Goal: Task Accomplishment & Management: Manage account settings

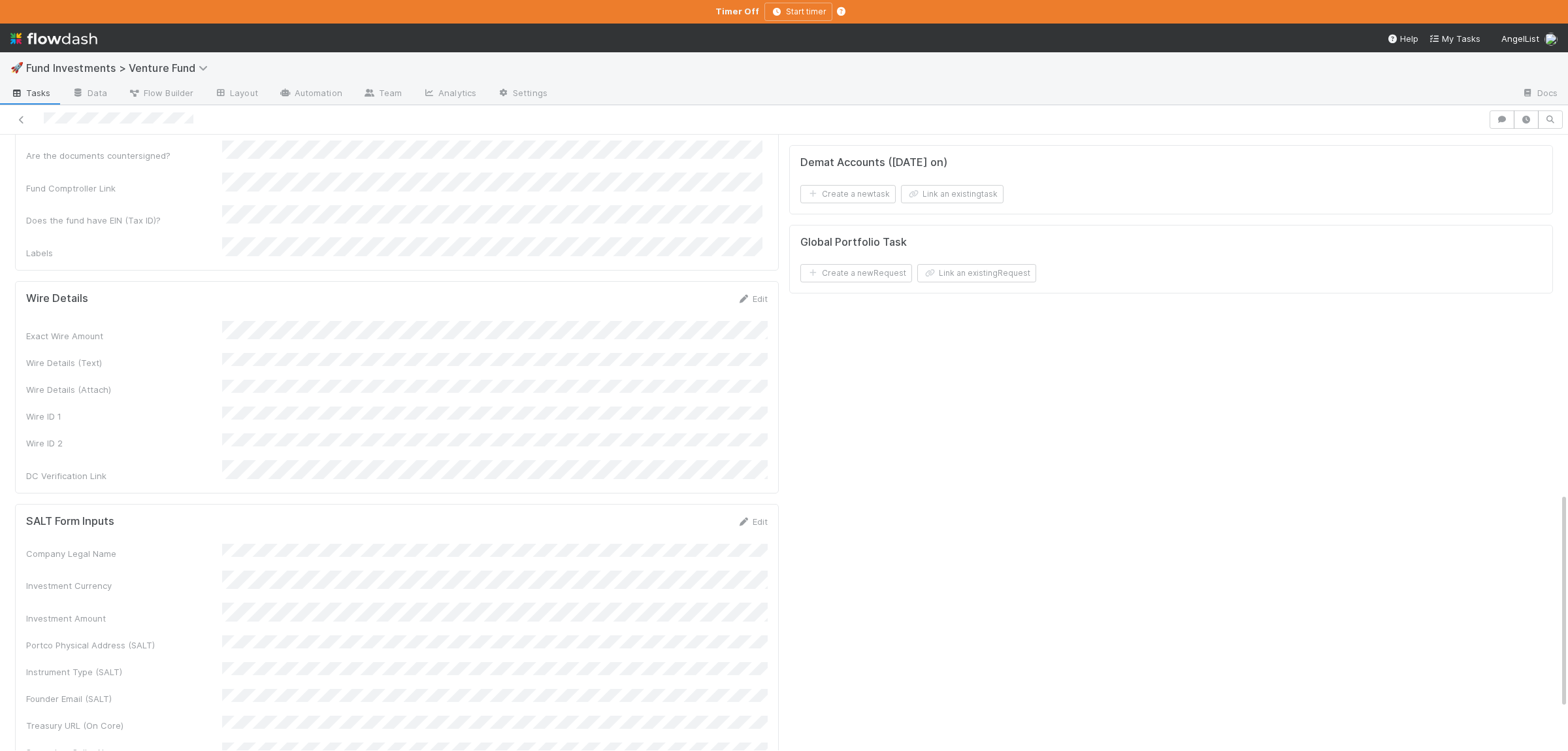
scroll to position [1142, 0]
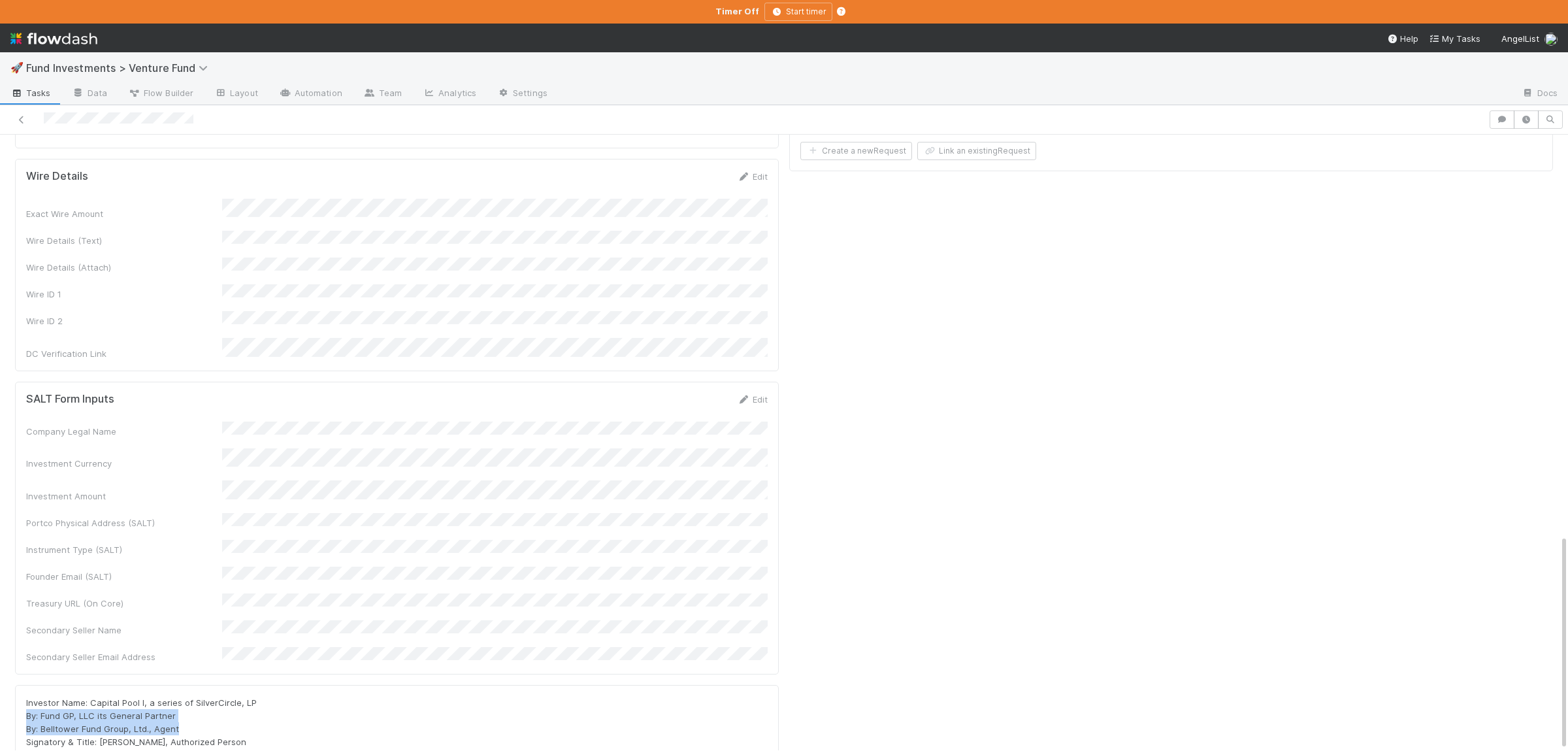
drag, startPoint x: 28, startPoint y: 587, endPoint x: 213, endPoint y: 594, distance: 185.1
click at [213, 696] on div "Investor Name: Capital Pool I, a series of SilverCircle, LP By: Fund GP, LLC it…" at bounding box center [397, 735] width 741 height 78
copy span "By: Fund GP, LLC its General Partner By: Belltower Fund Group, Ltd., Agent"
drag, startPoint x: 164, startPoint y: 642, endPoint x: 53, endPoint y: 644, distance: 111.0
click at [53, 696] on div "Investor Name: Capital Pool I, a series of SilverCircle, LP By: Fund GP, LLC it…" at bounding box center [397, 735] width 741 height 78
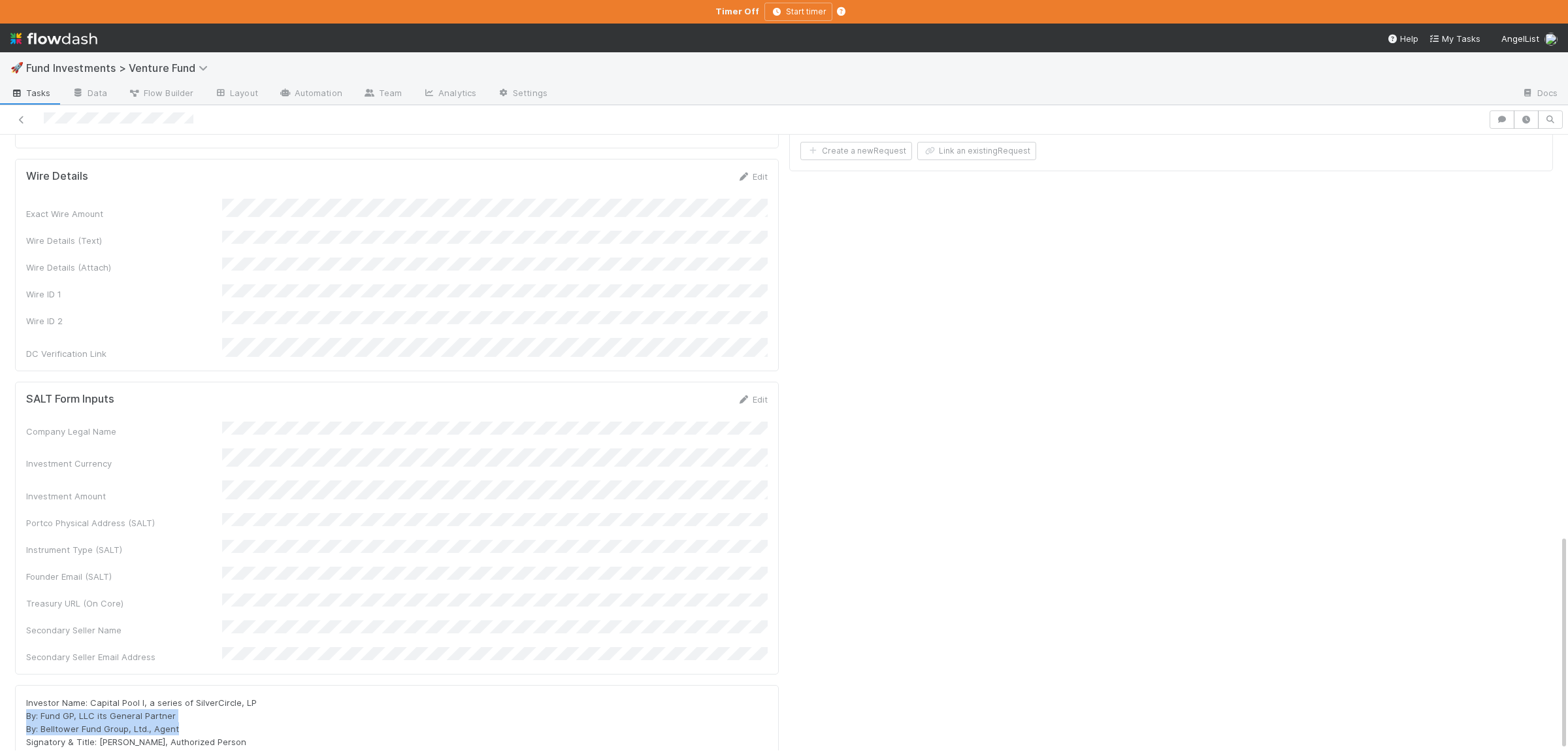
copy span "silvercircle@angellist.com"
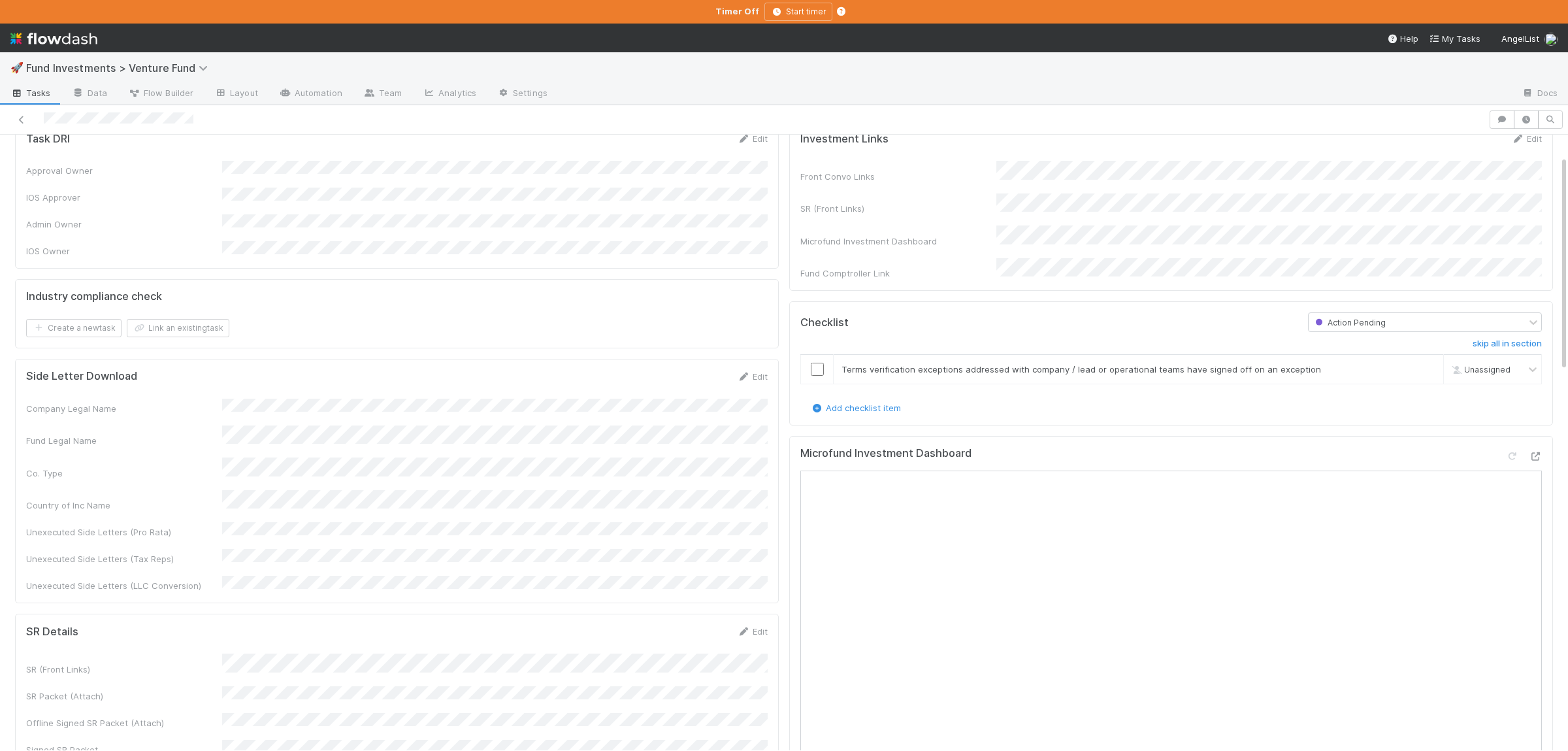
scroll to position [59, 0]
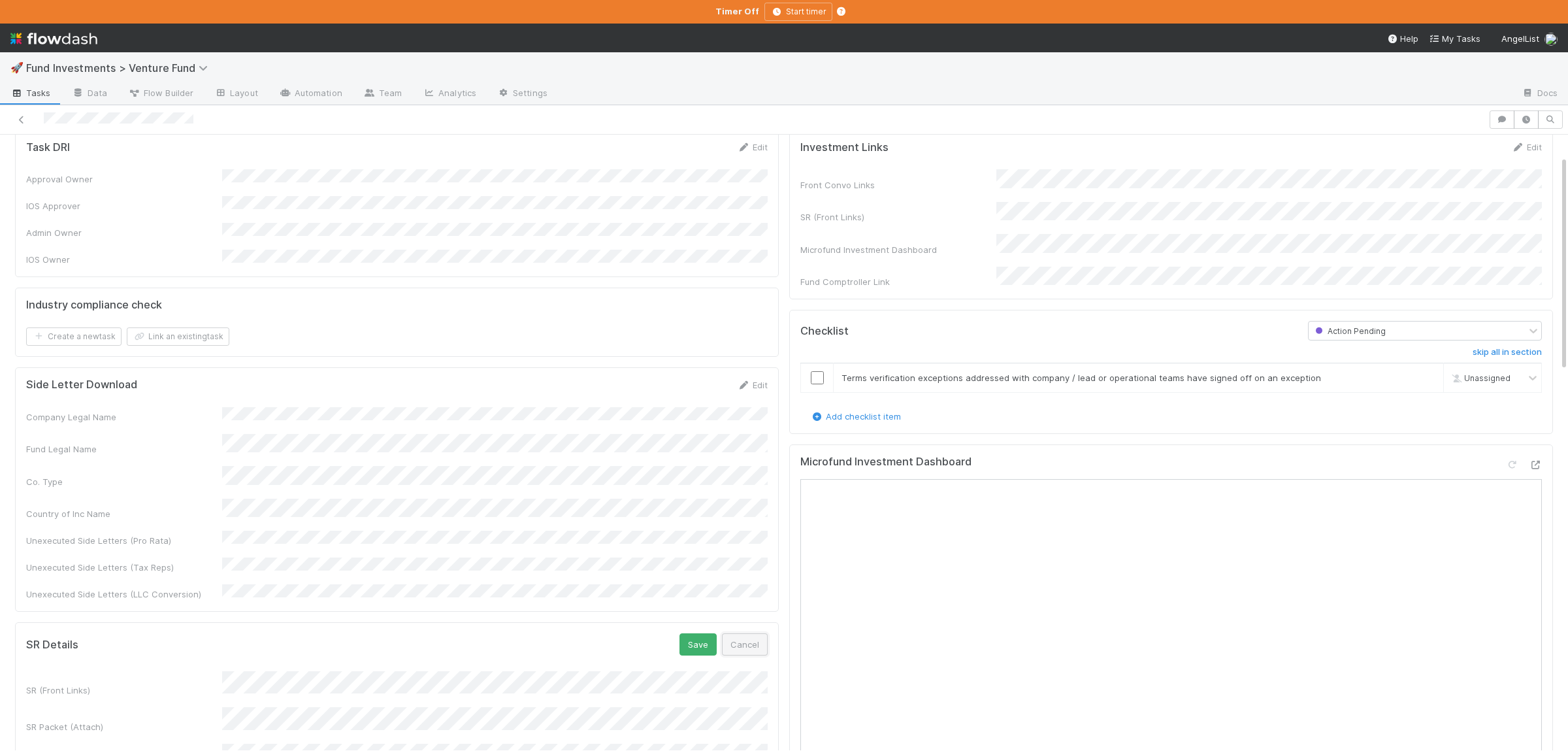
click at [763, 633] on button "Cancel" at bounding box center [745, 644] width 46 height 22
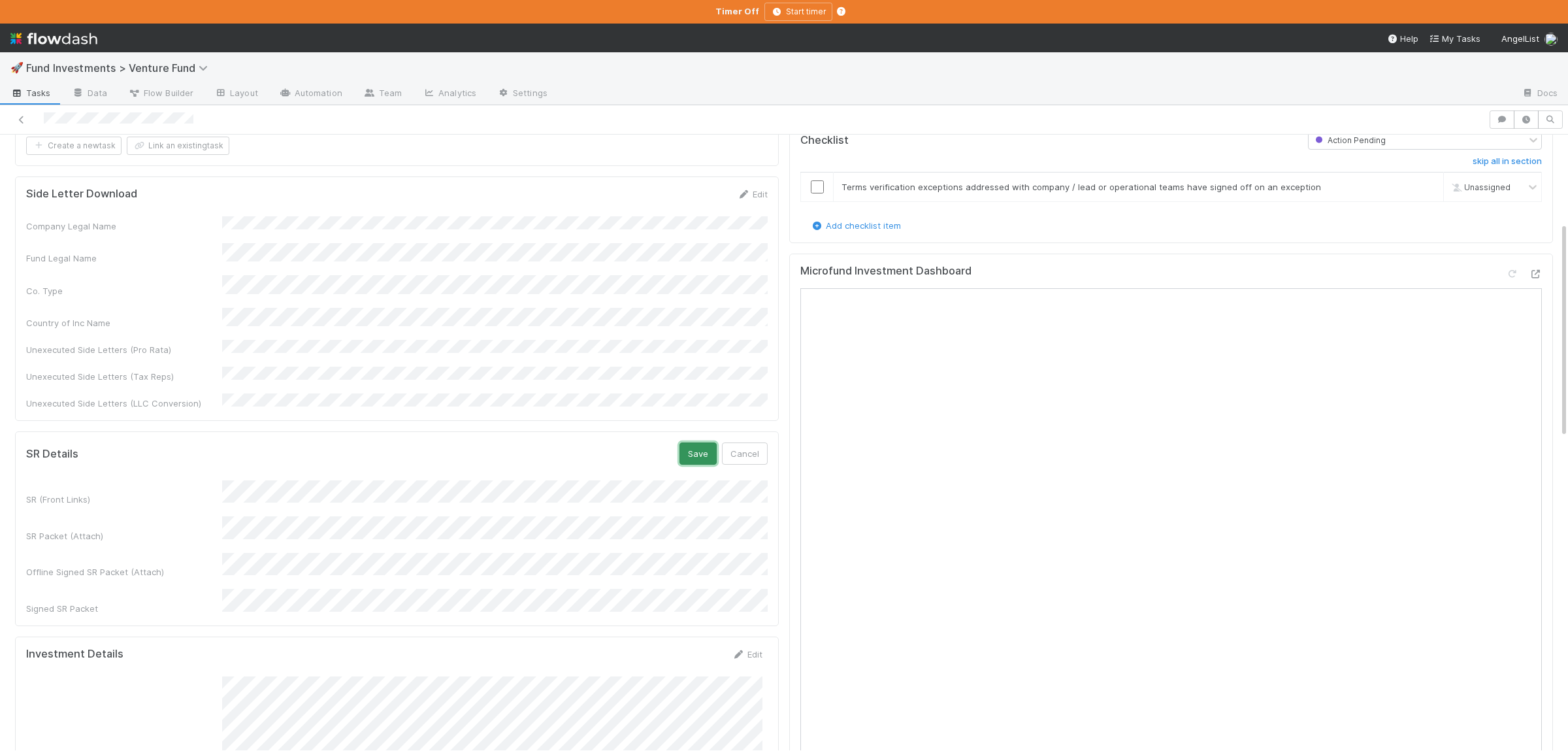
click at [709, 442] on button "Save" at bounding box center [698, 453] width 37 height 22
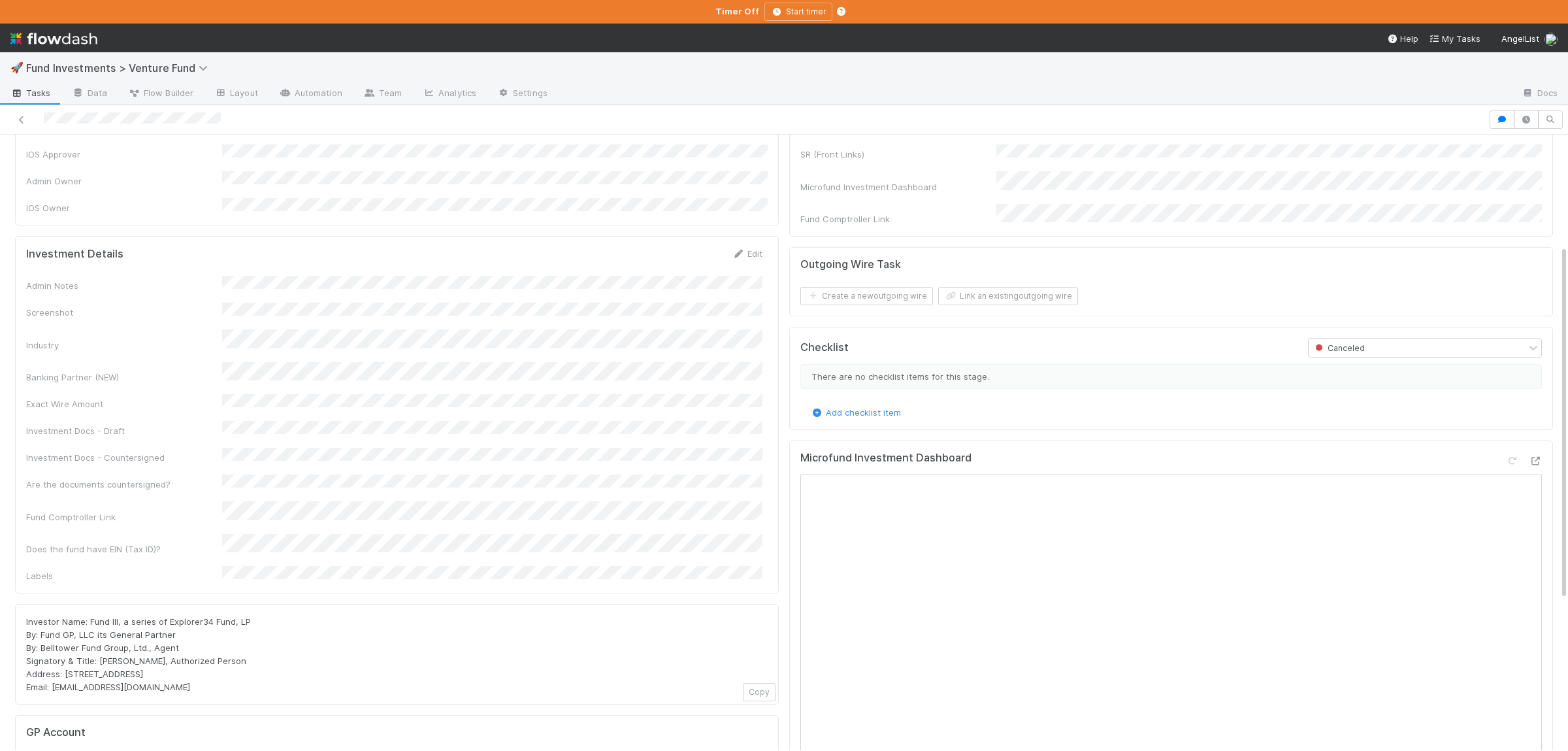
scroll to position [191, 0]
click at [1505, 120] on icon "button" at bounding box center [1501, 119] width 13 height 8
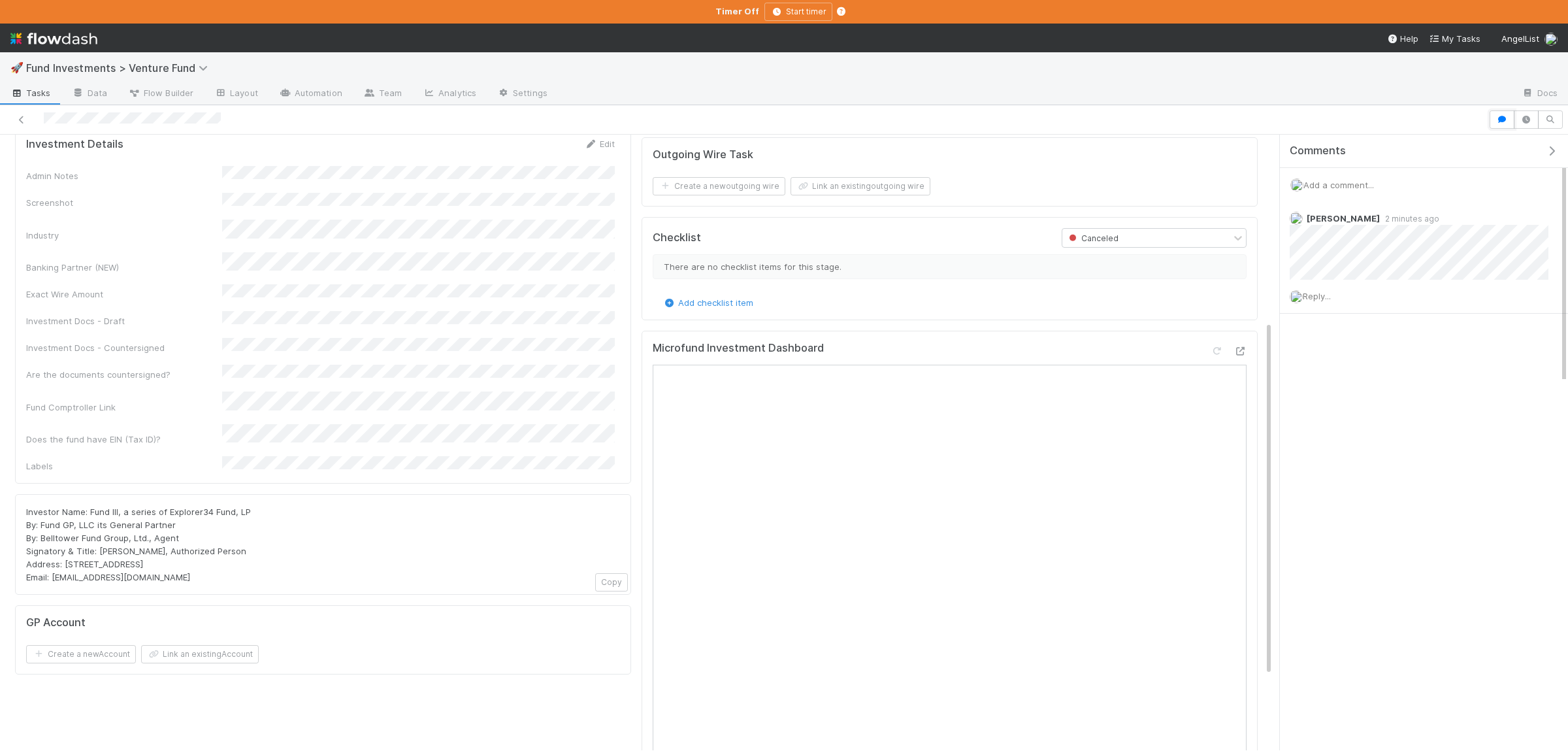
scroll to position [383, 0]
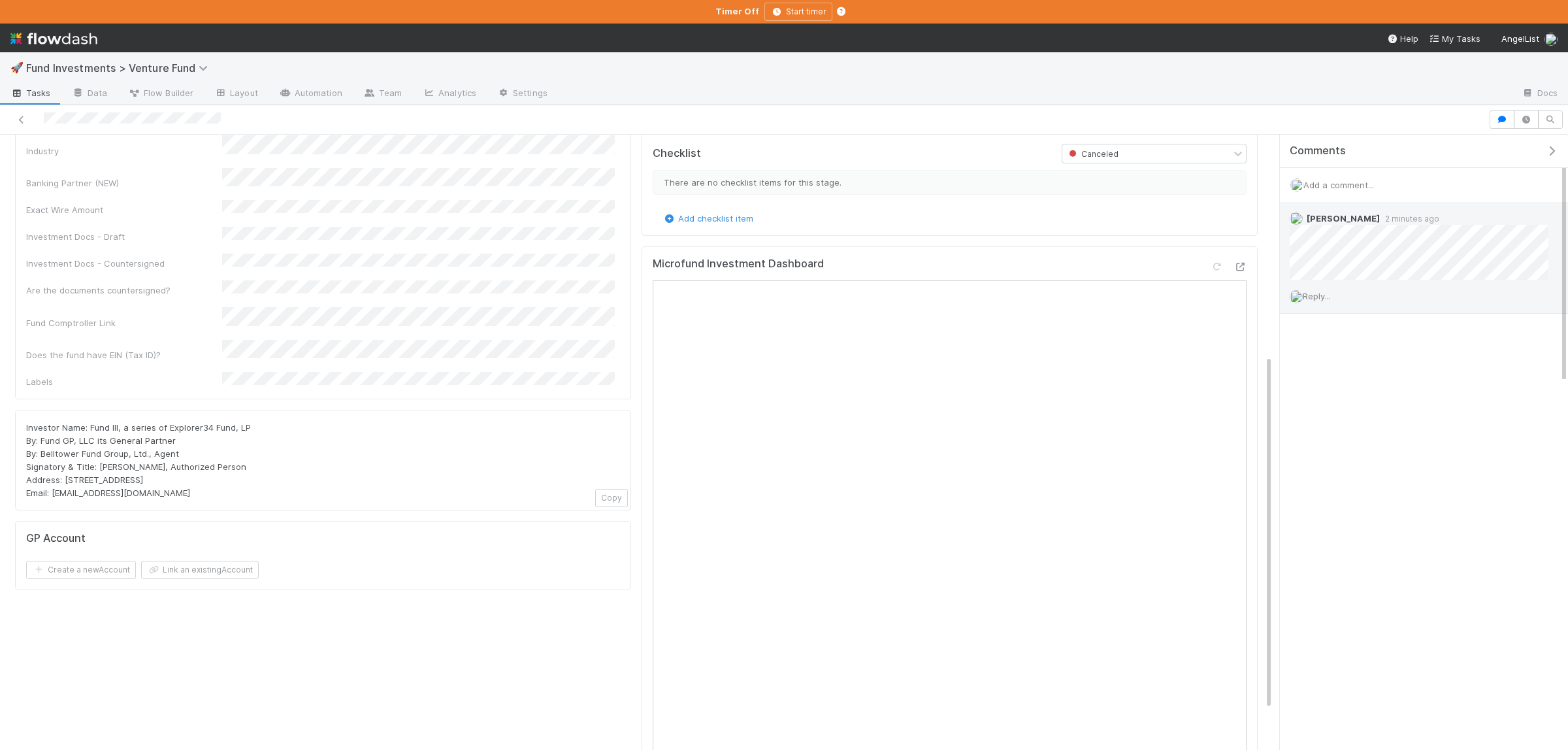
click at [1331, 300] on span "Reply..." at bounding box center [1316, 296] width 28 height 10
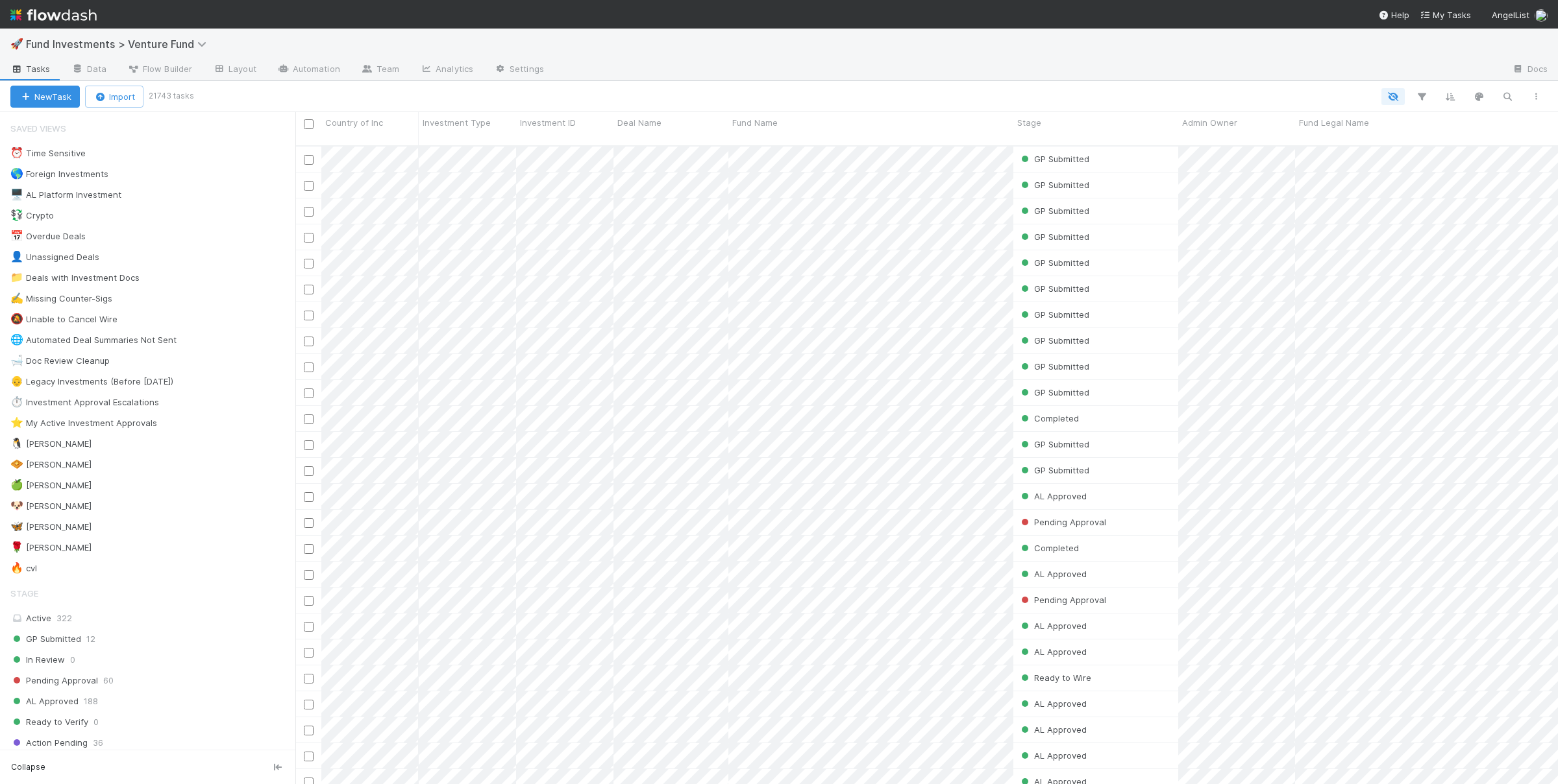
scroll to position [649, 1262]
click at [127, 473] on div "🧇 Susan 5" at bounding box center [153, 464] width 285 height 16
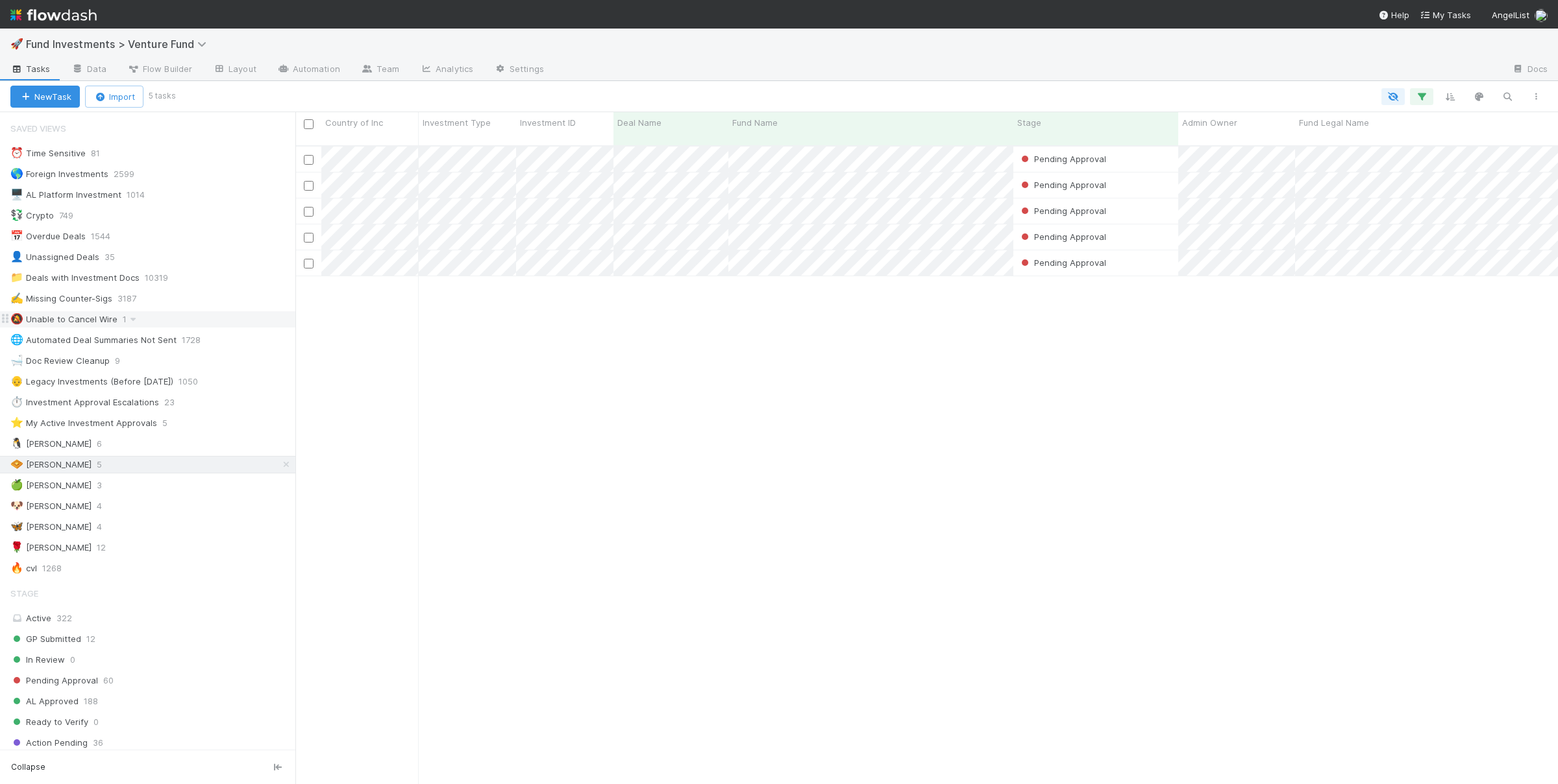
scroll to position [649, 1262]
click at [658, 375] on div "Pending Approval Manav Mehta 8/26/25, 1:55:01 PM 8/26/25, 8:42:19 PM 0 0 0 0 0 …" at bounding box center [926, 471] width 1262 height 648
drag, startPoint x: 699, startPoint y: 592, endPoint x: 707, endPoint y: 581, distance: 13.6
click at [699, 591] on div "Pending Approval Manav Mehta 8/26/25, 1:55:01 PM 8/26/25, 8:42:19 PM 0 0 0 0 0 …" at bounding box center [926, 471] width 1262 height 648
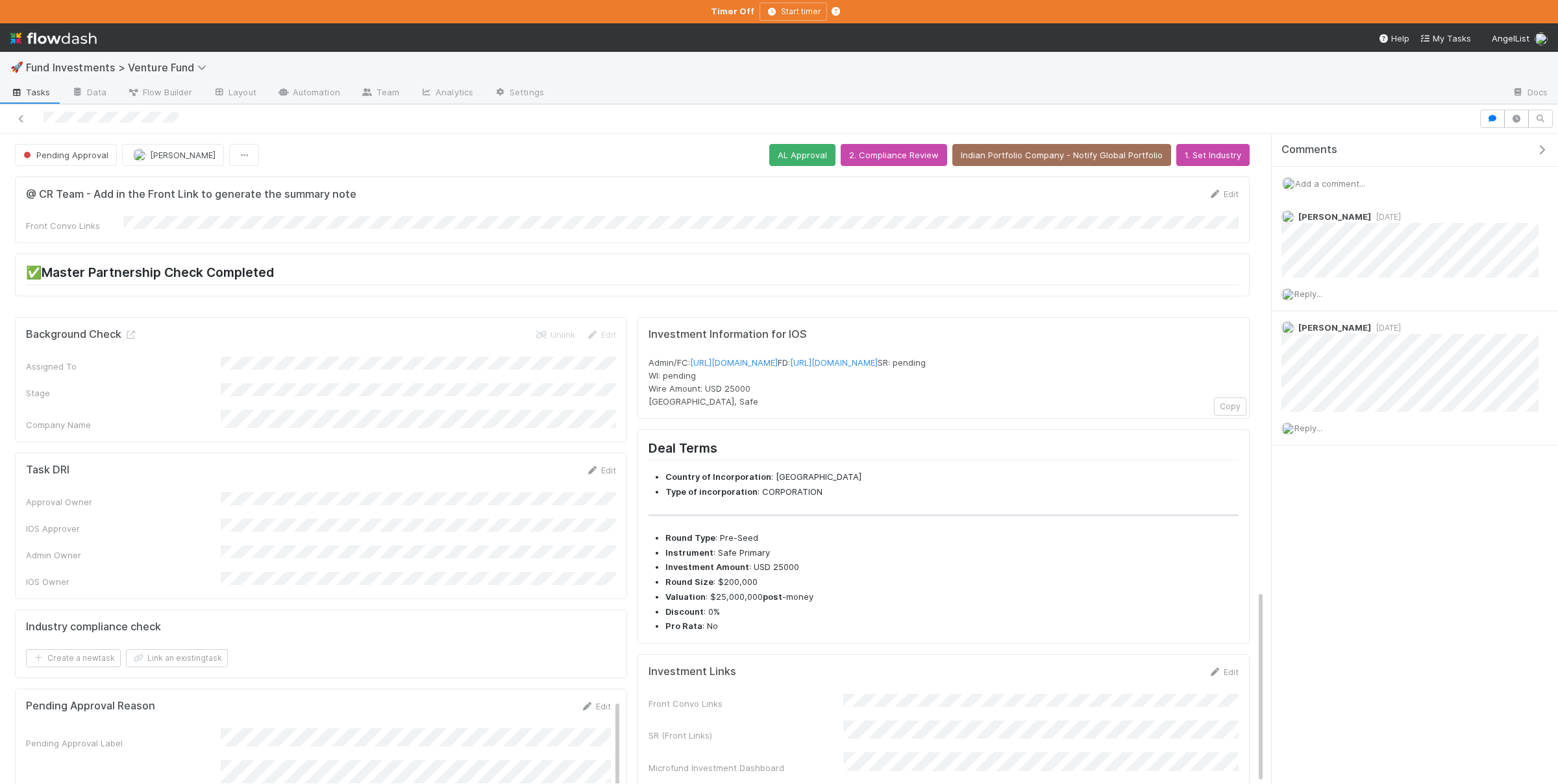
scroll to position [1534, 0]
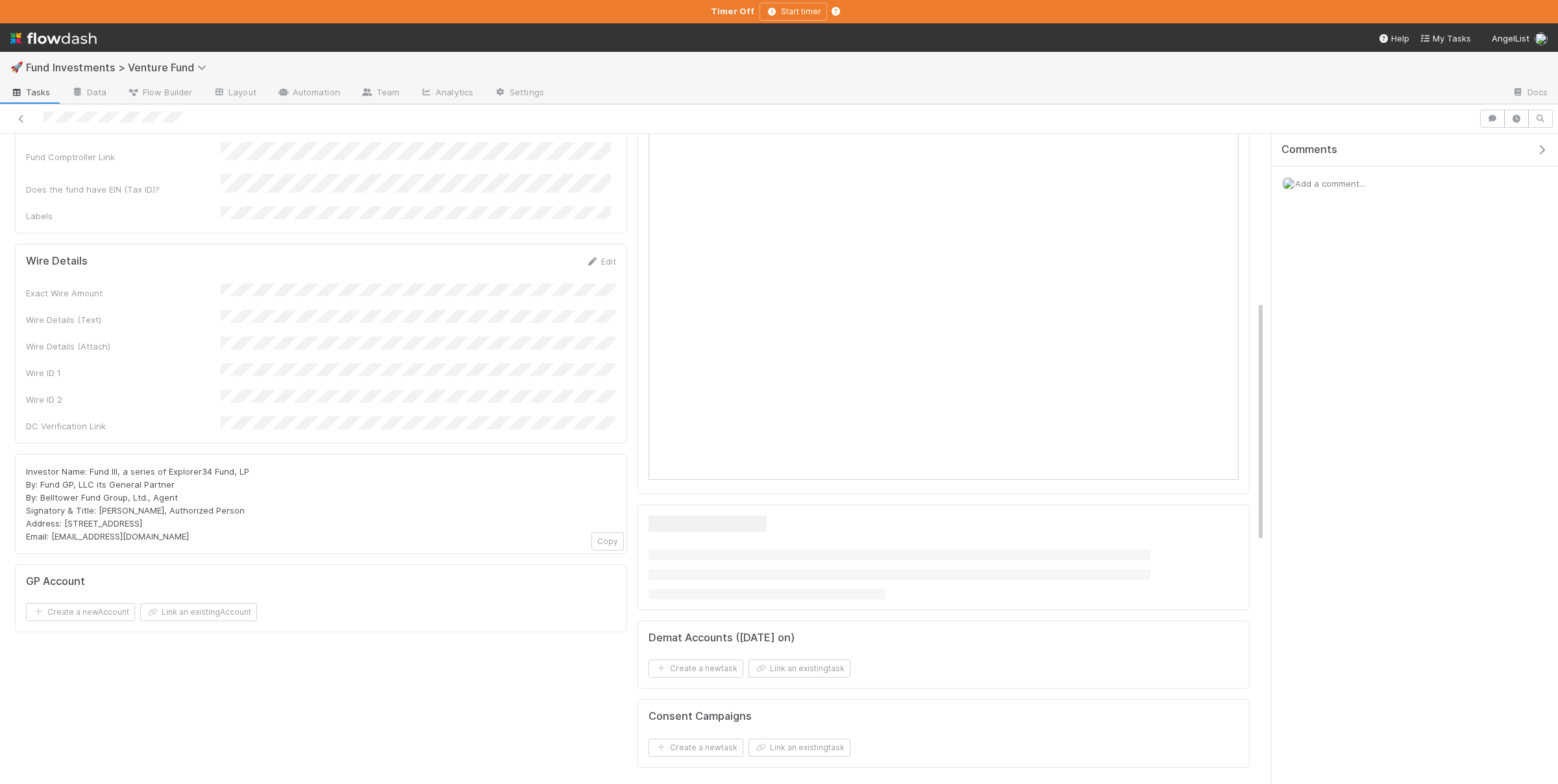
scroll to position [452, 0]
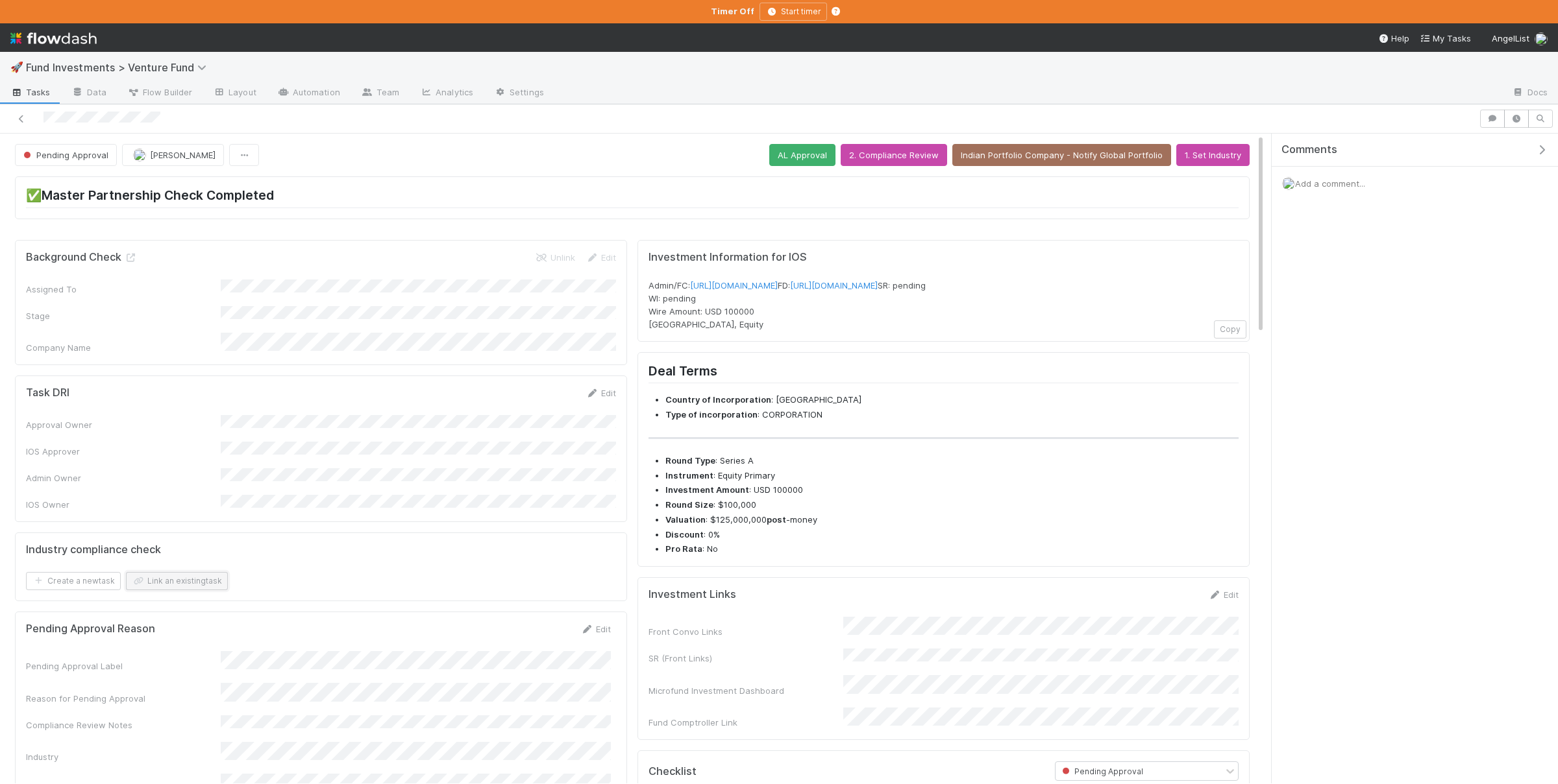
click at [185, 572] on button "Link an existing task" at bounding box center [176, 581] width 102 height 19
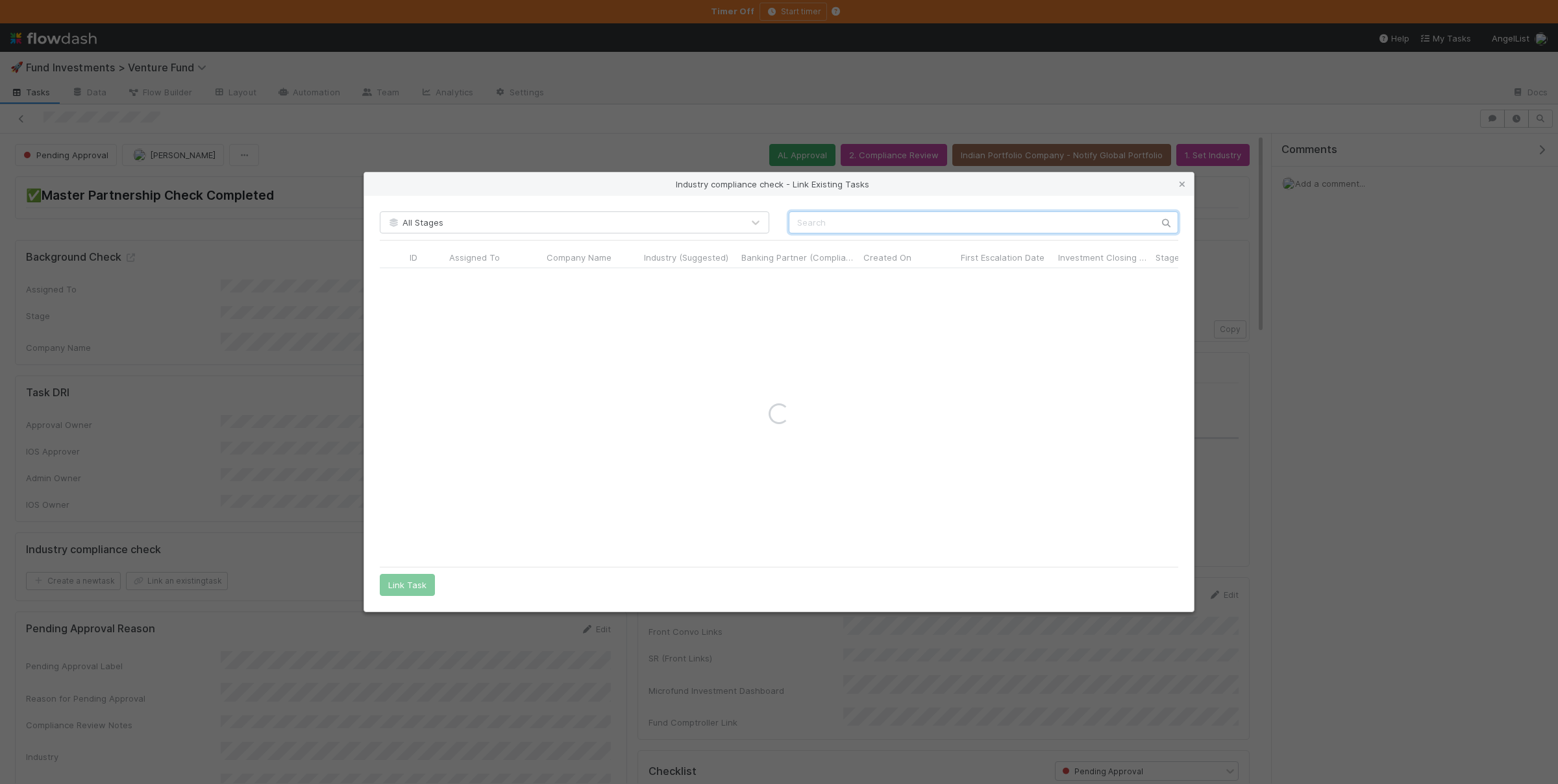
click at [866, 218] on input "text" at bounding box center [983, 222] width 389 height 22
type input "cache"
click at [1187, 185] on icon at bounding box center [1181, 184] width 13 height 8
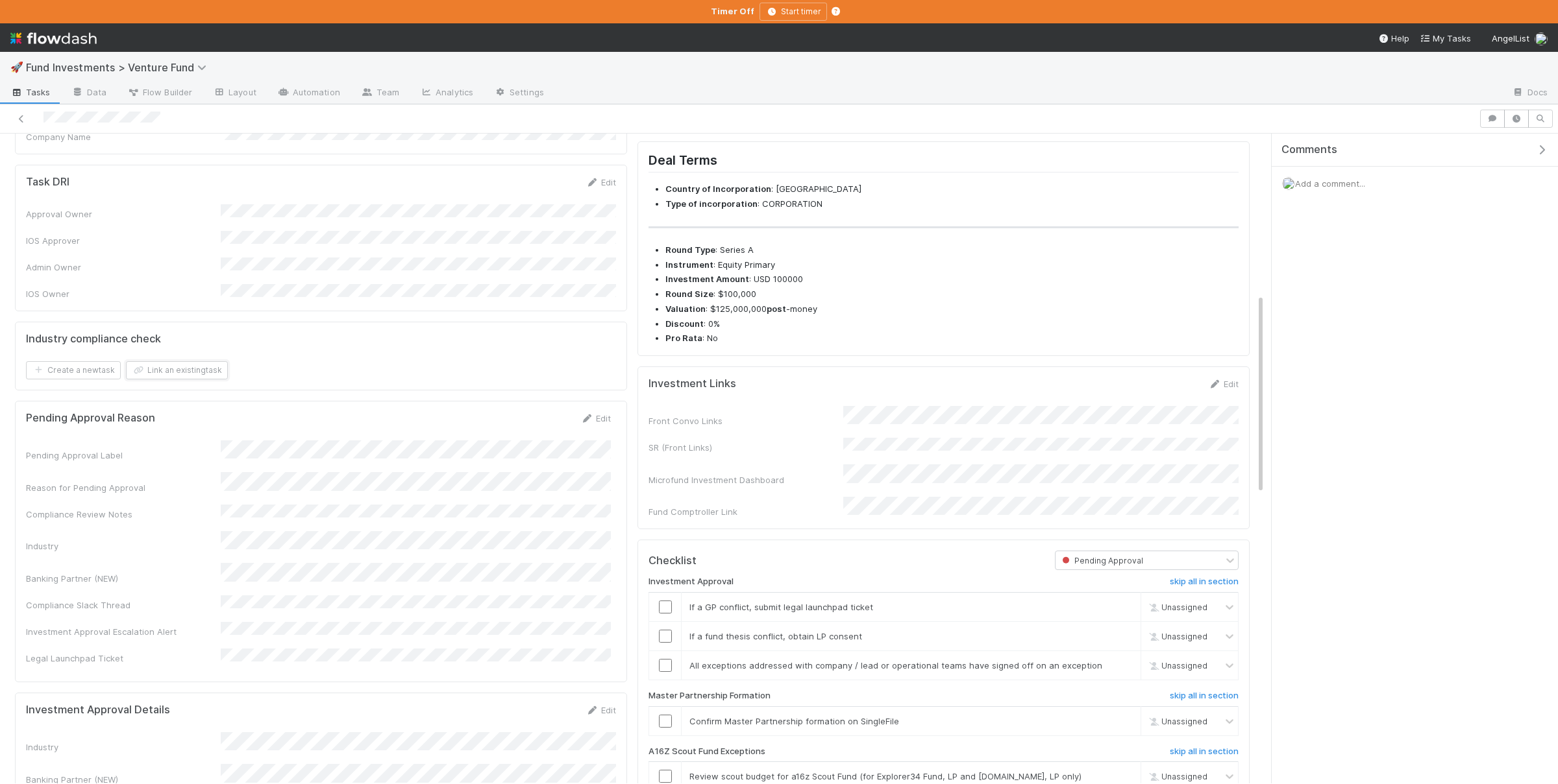
scroll to position [0, 0]
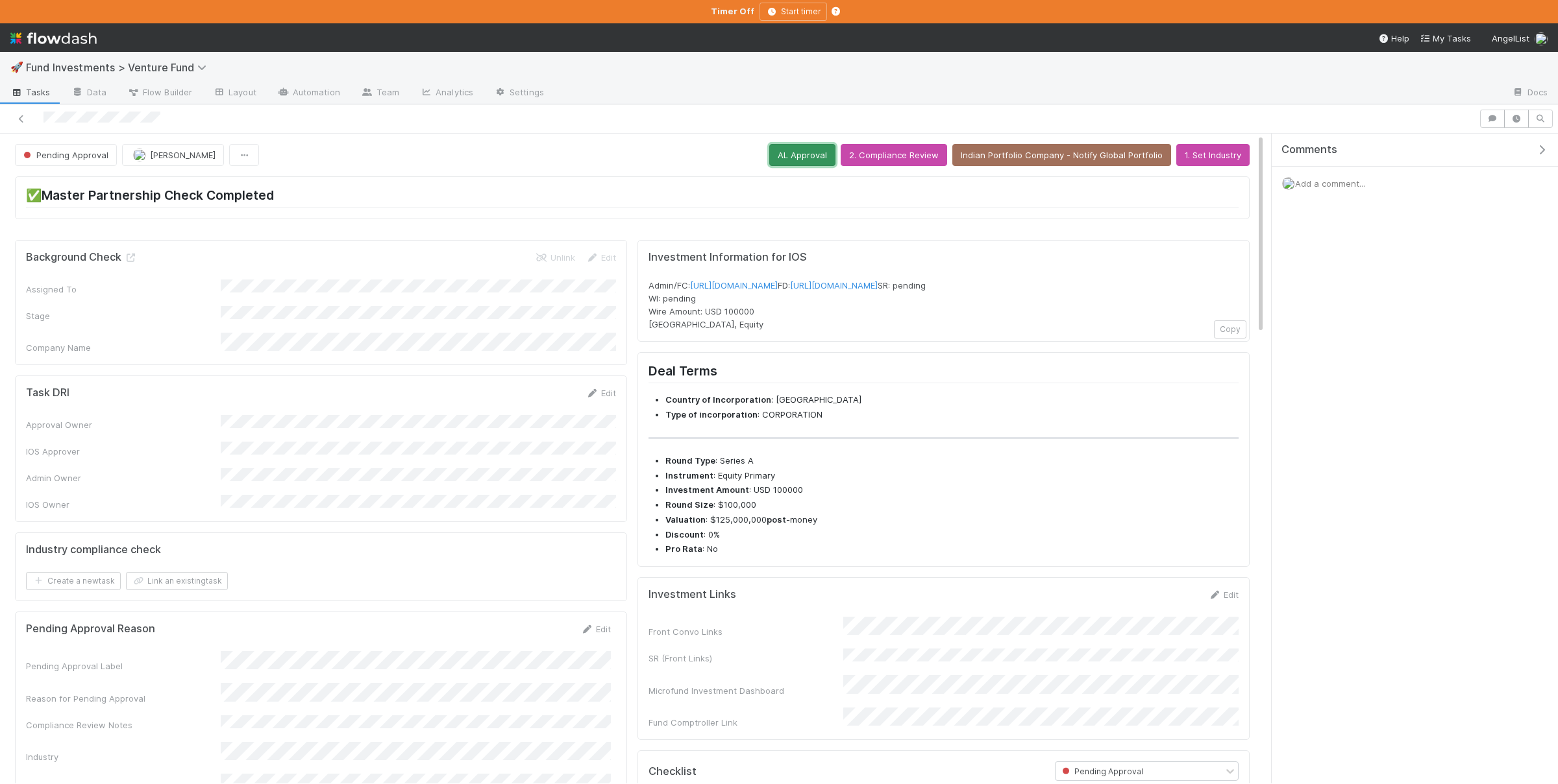
click at [776, 159] on button "AL Approval" at bounding box center [802, 155] width 67 height 22
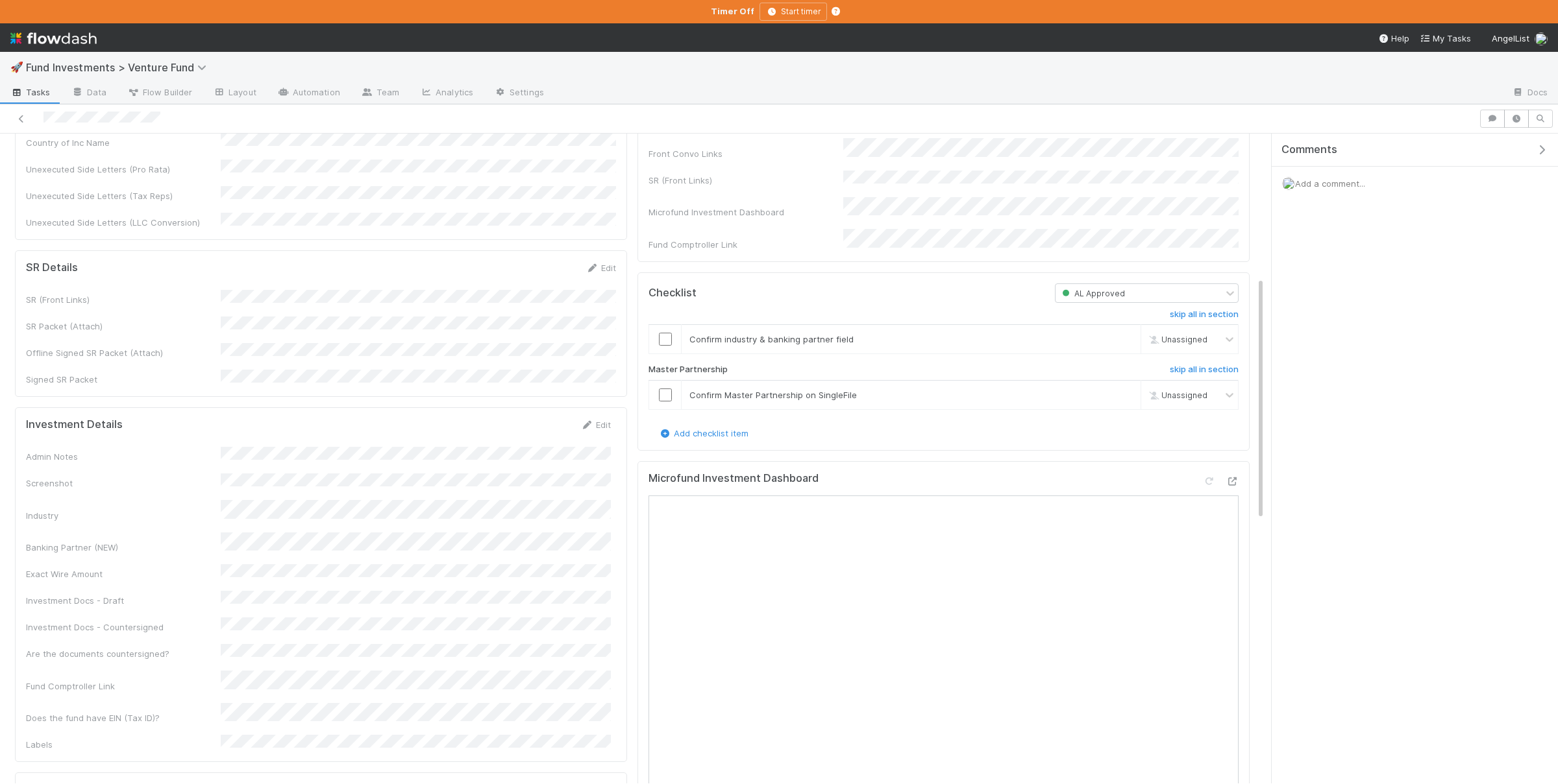
scroll to position [380, 0]
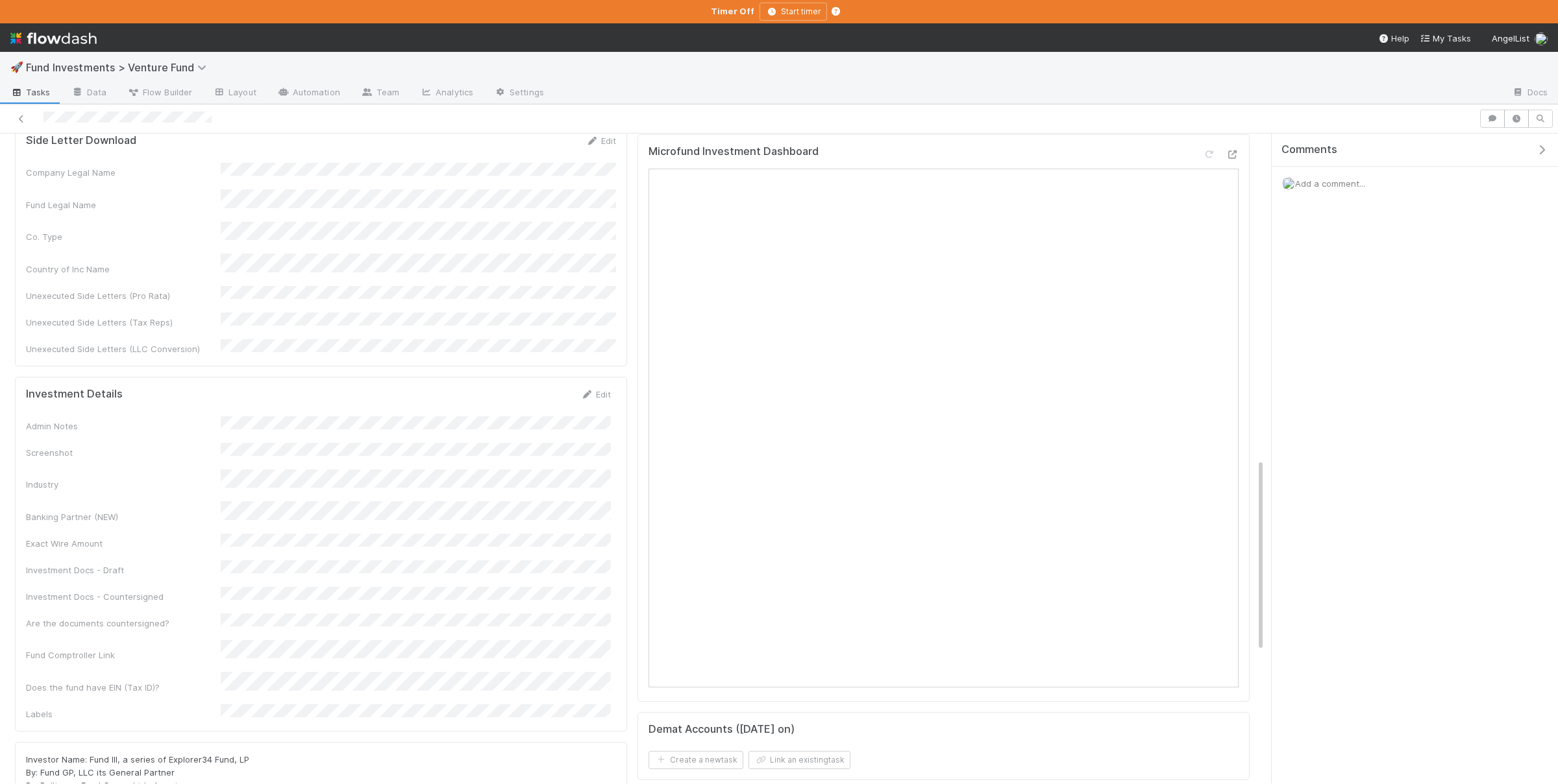
scroll to position [1091, 0]
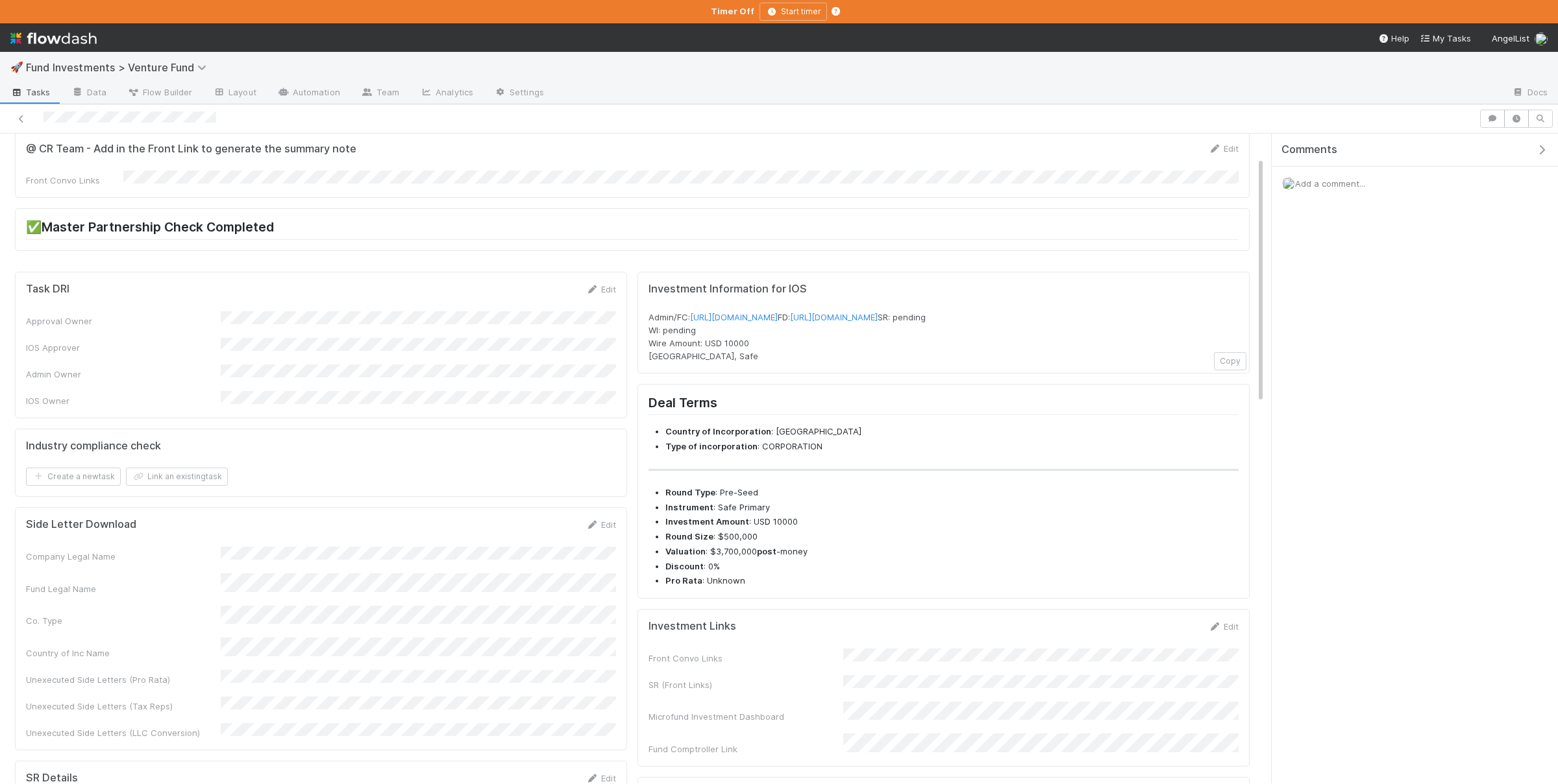
scroll to position [63, 0]
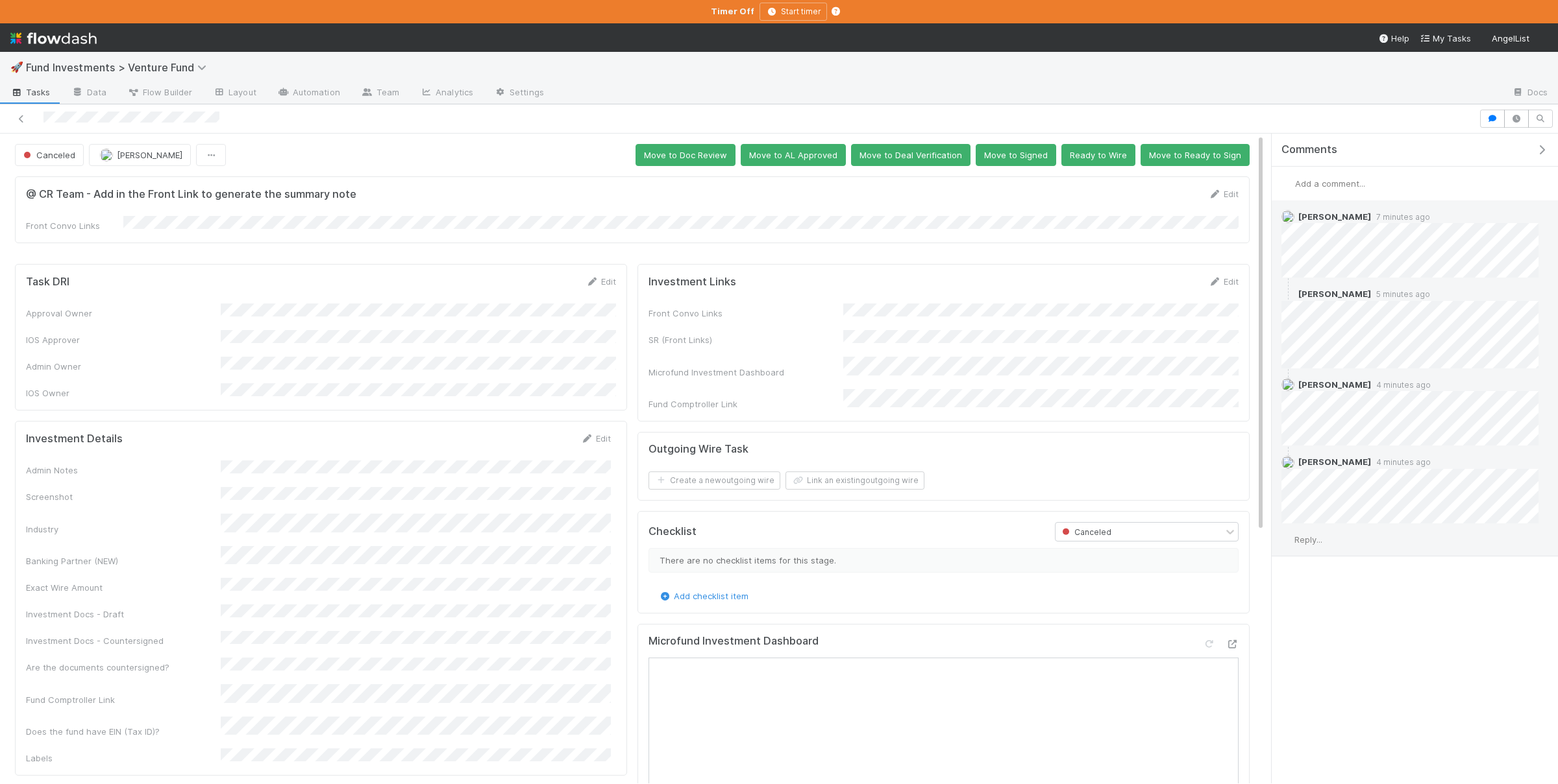
click at [1318, 542] on span "Reply..." at bounding box center [1308, 540] width 28 height 10
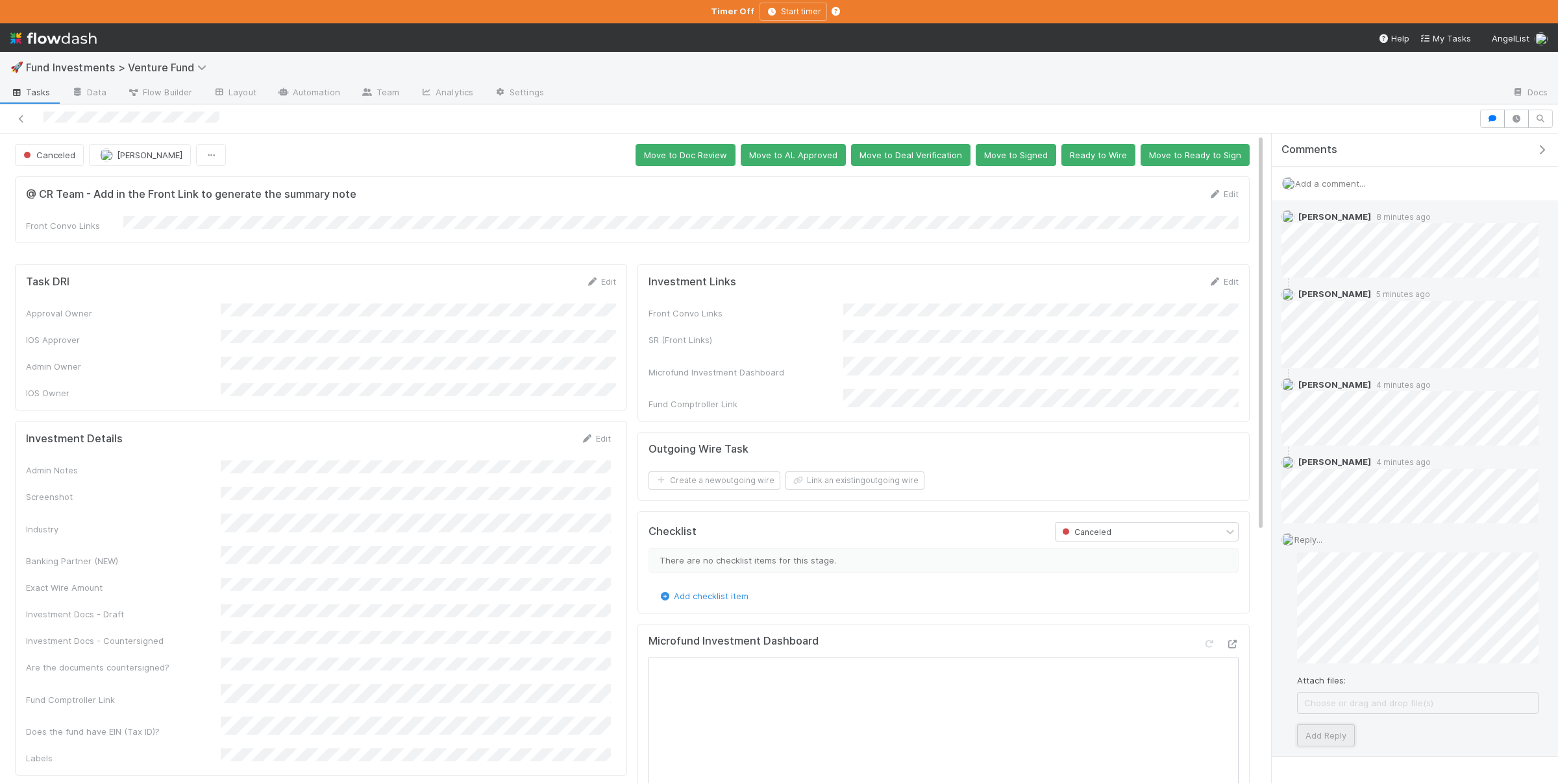
click at [1325, 735] on button "Add Reply" at bounding box center [1325, 735] width 58 height 22
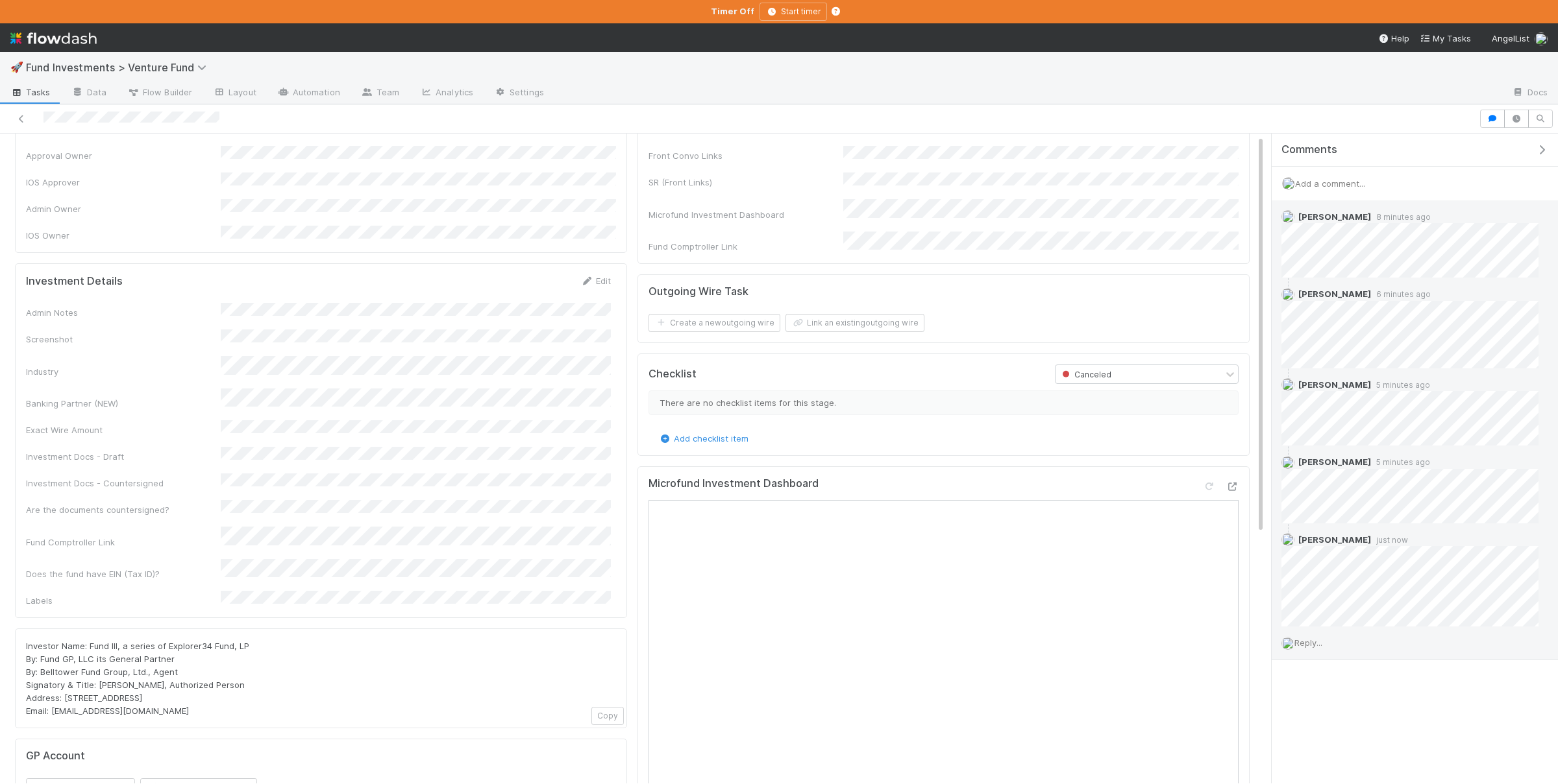
scroll to position [189, 0]
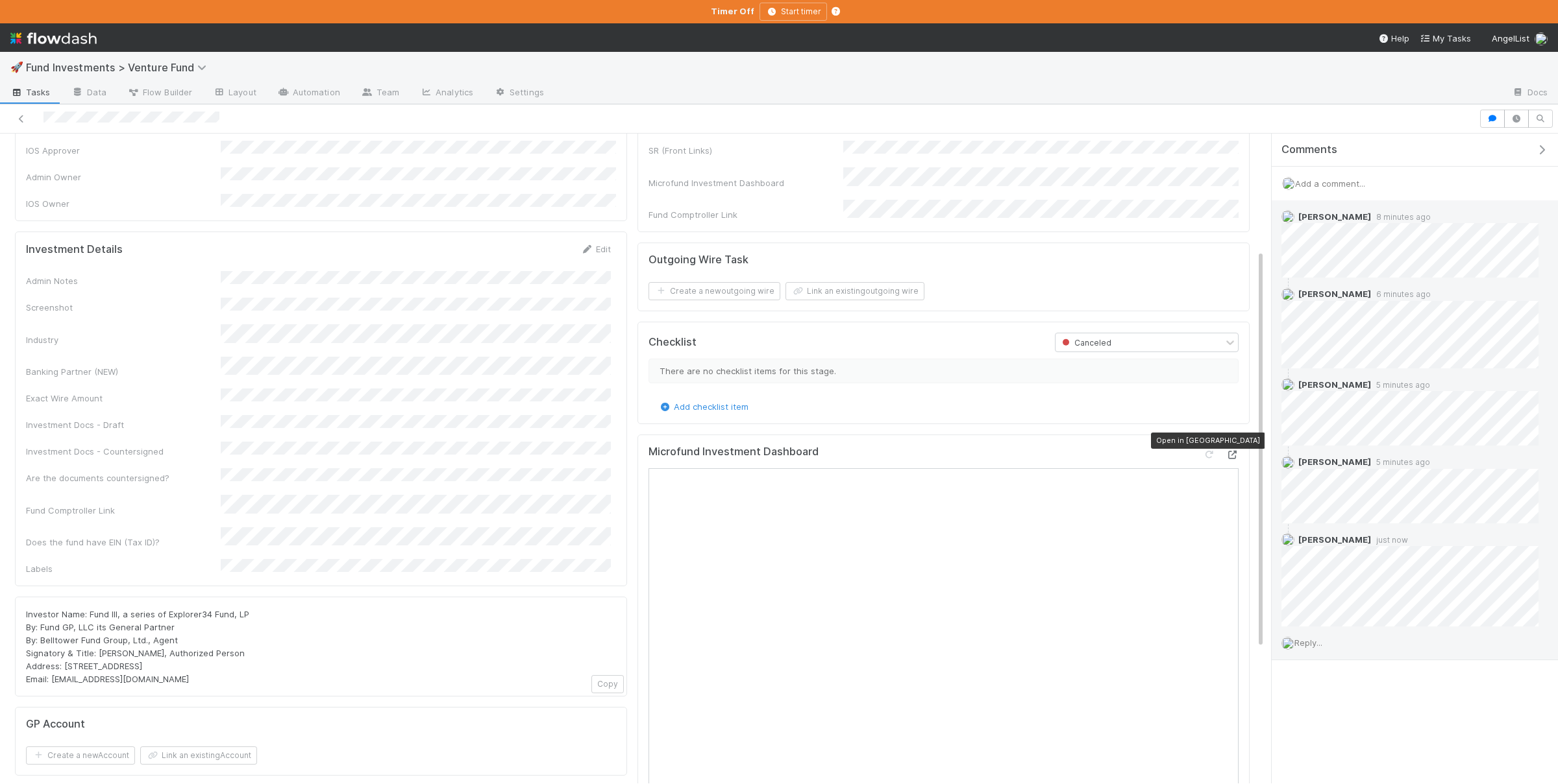
click at [1229, 451] on icon at bounding box center [1231, 455] width 13 height 8
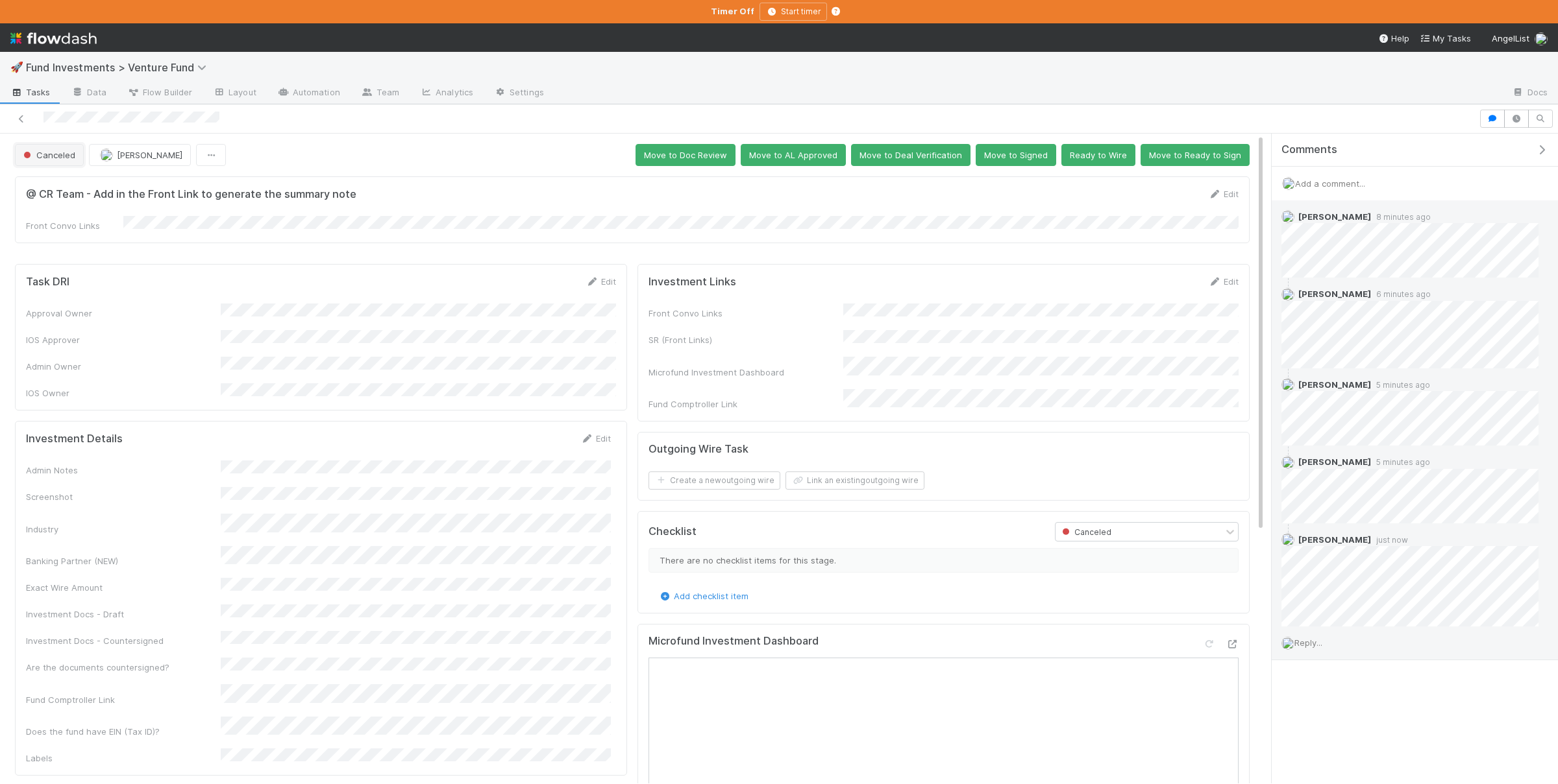
click at [75, 153] on button "Canceled" at bounding box center [50, 155] width 69 height 22
click at [131, 236] on div "Pending Approval" at bounding box center [101, 236] width 183 height 24
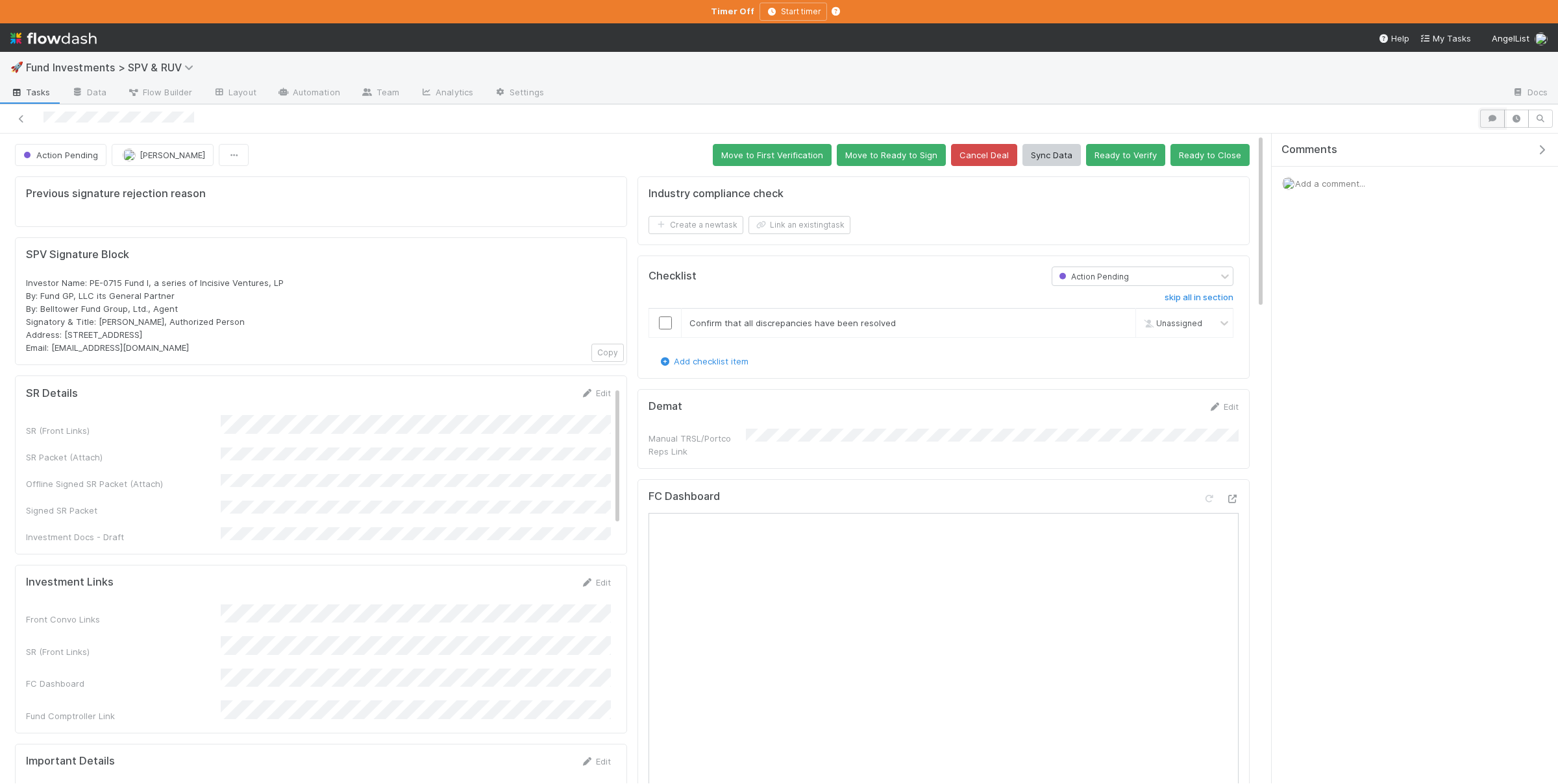
click at [1493, 117] on icon "button" at bounding box center [1491, 118] width 13 height 8
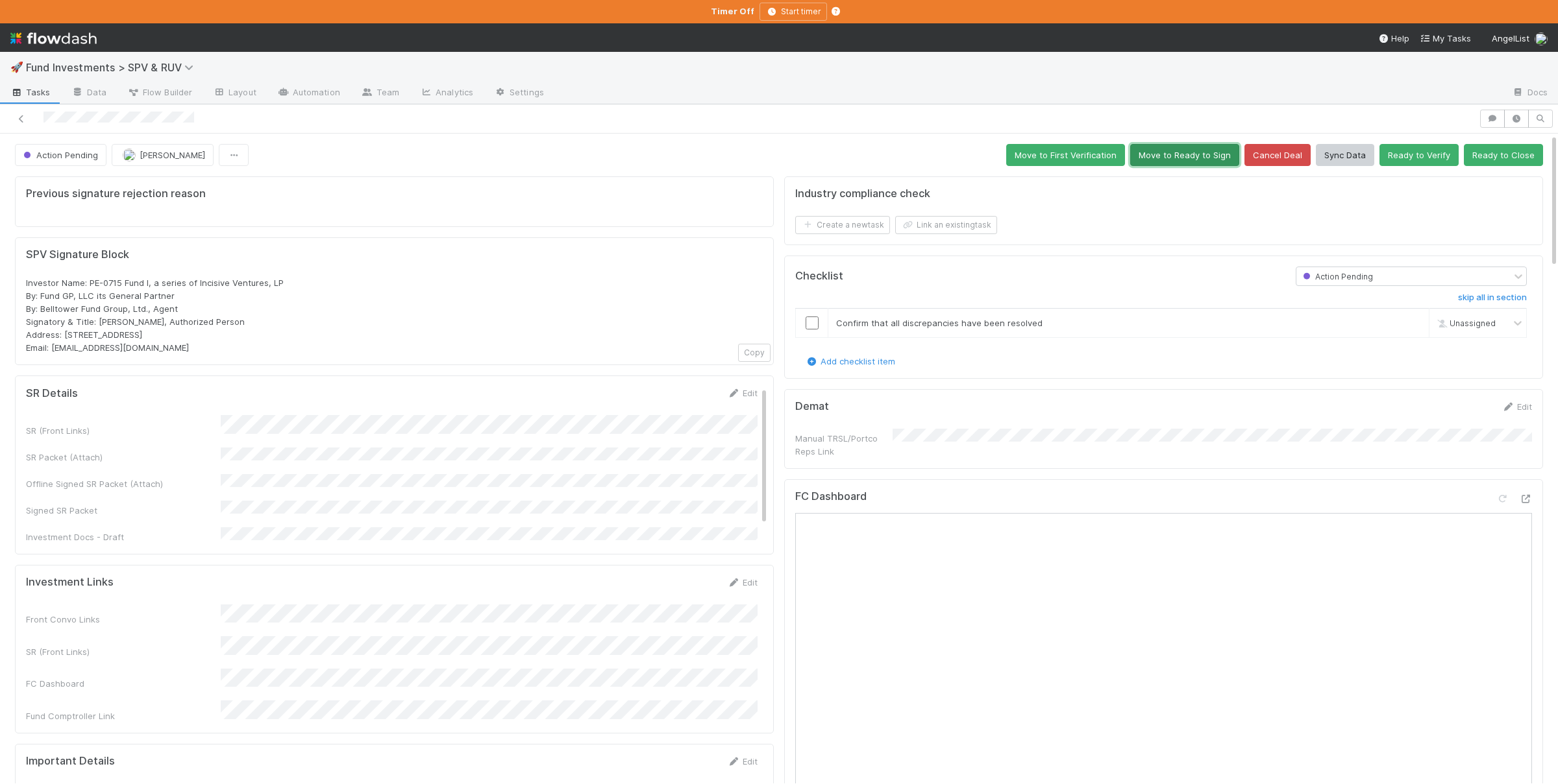
click at [1224, 163] on button "Move to Ready to Sign" at bounding box center [1184, 155] width 109 height 22
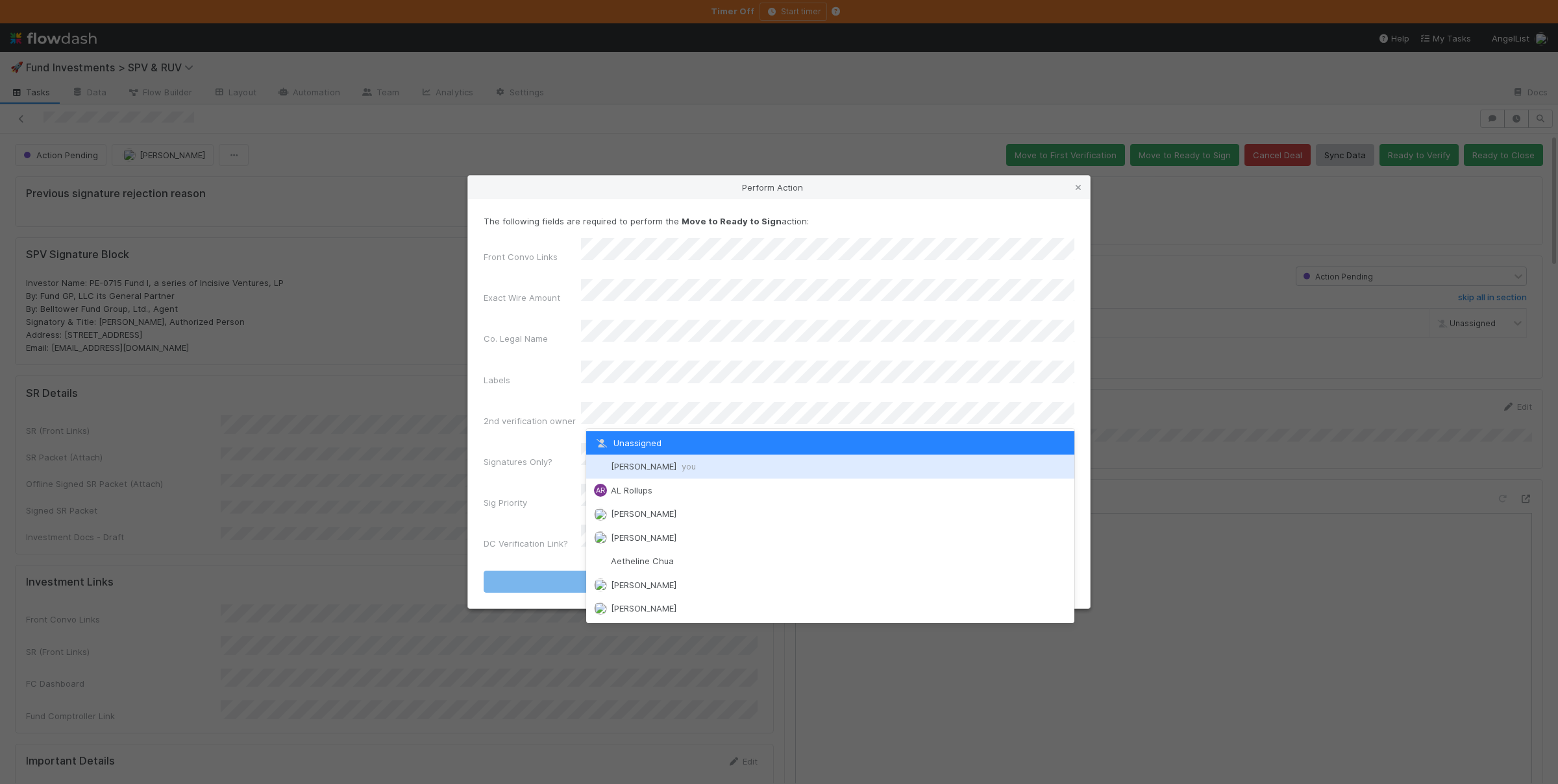
click at [657, 467] on span "[PERSON_NAME] you" at bounding box center [653, 467] width 85 height 10
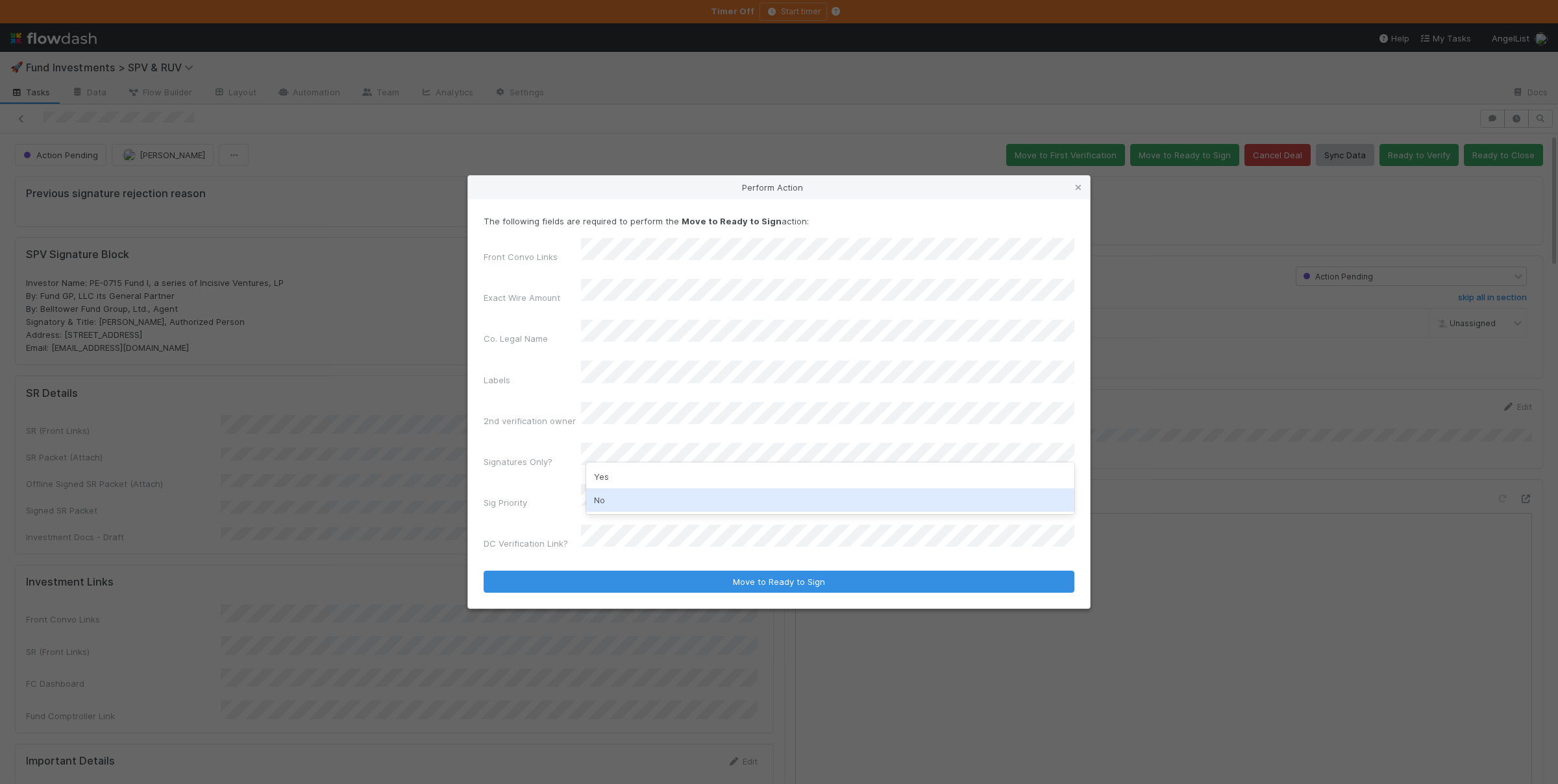
click at [625, 500] on div "No" at bounding box center [830, 500] width 488 height 24
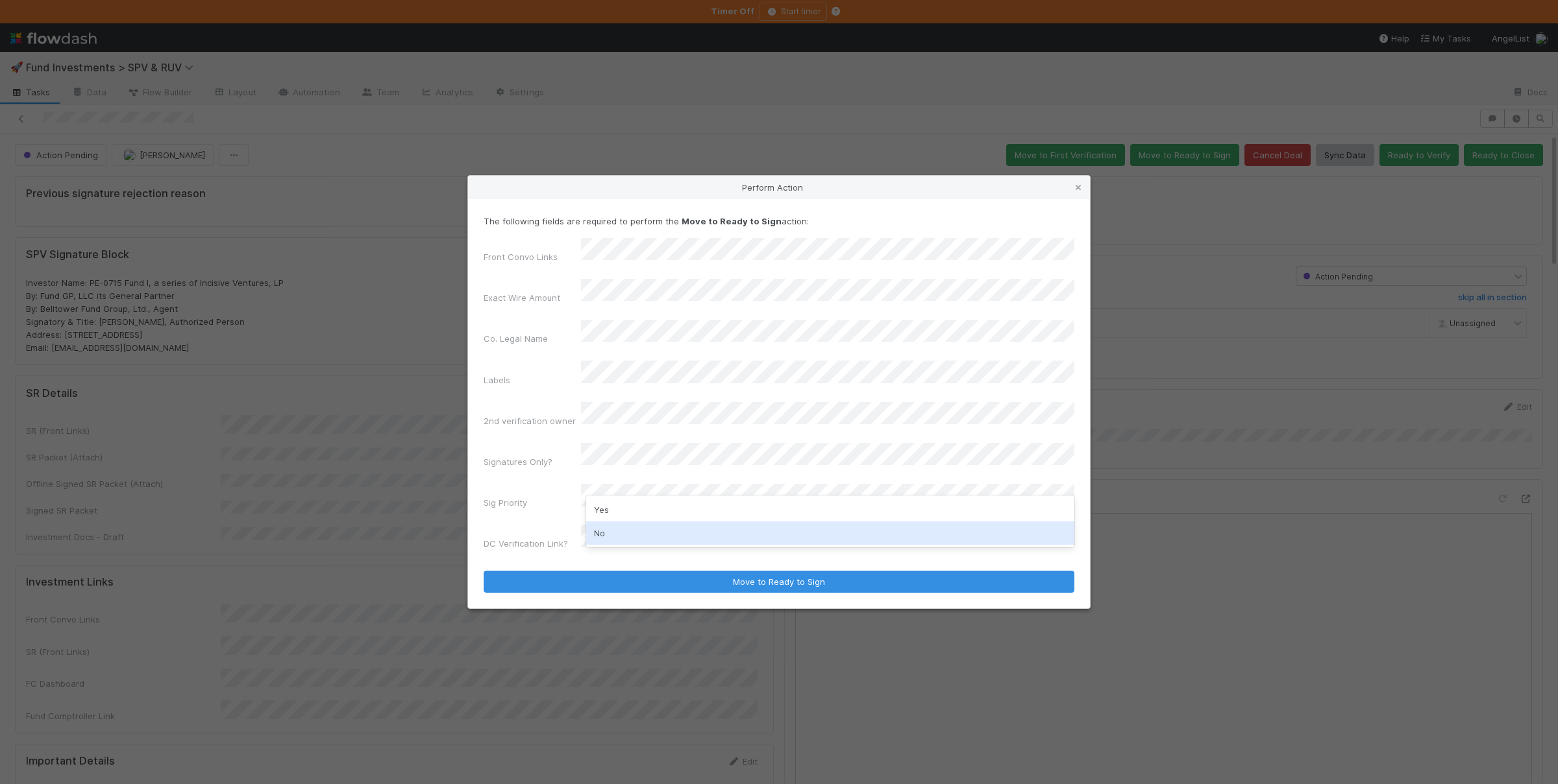
click at [632, 523] on div "No" at bounding box center [830, 533] width 488 height 24
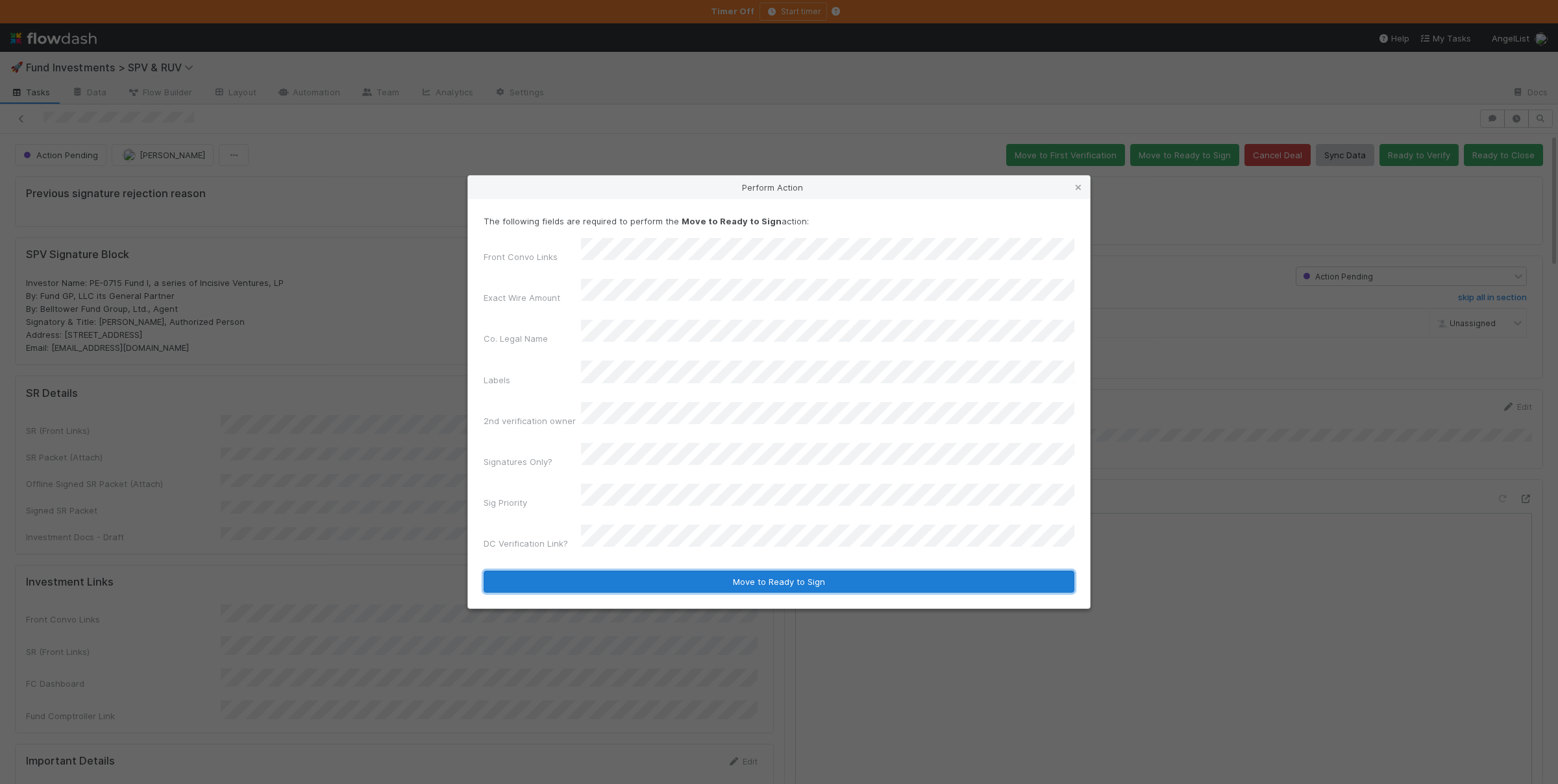
click at [736, 571] on button "Move to Ready to Sign" at bounding box center [779, 582] width 591 height 22
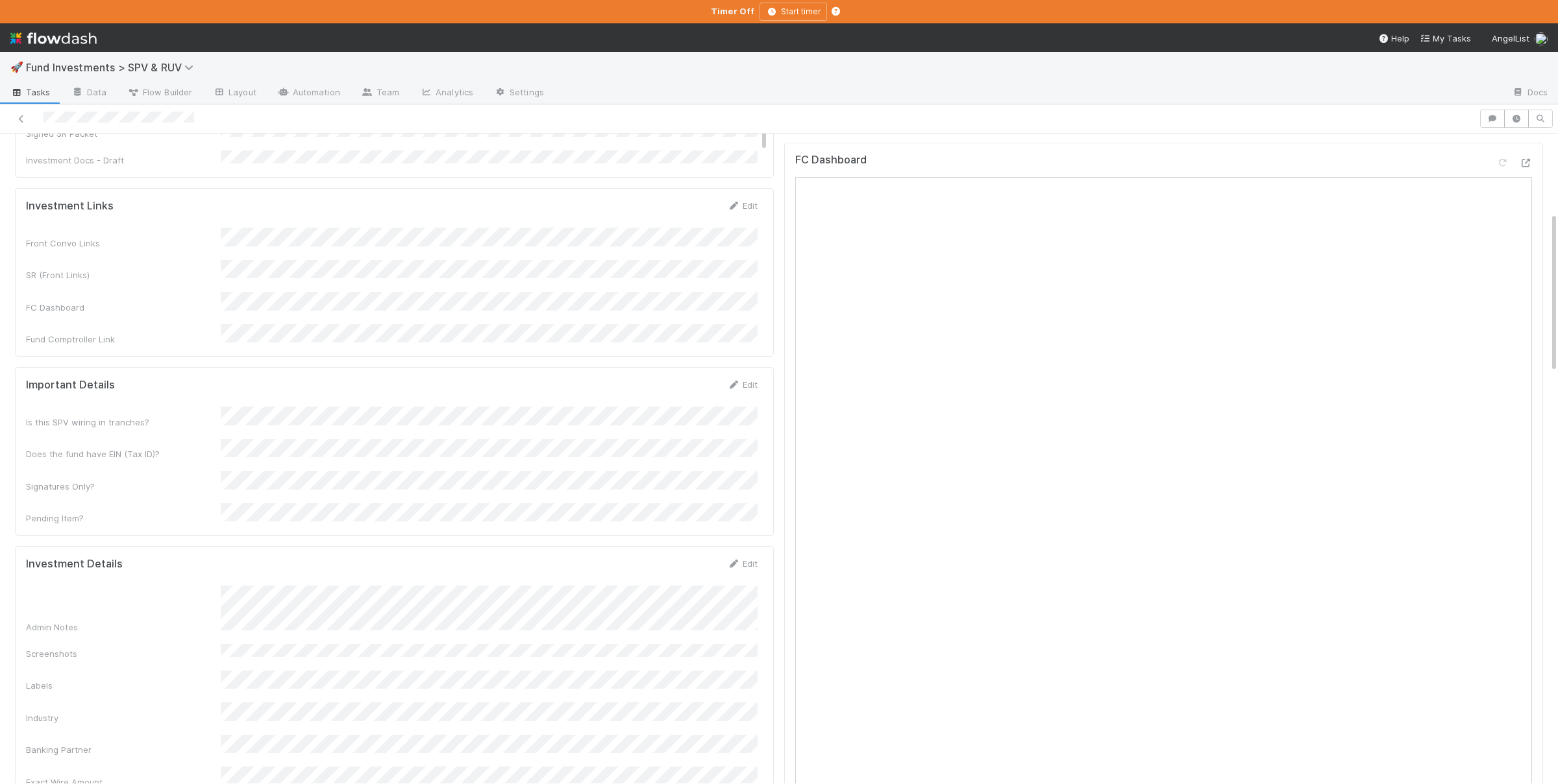
scroll to position [569, 0]
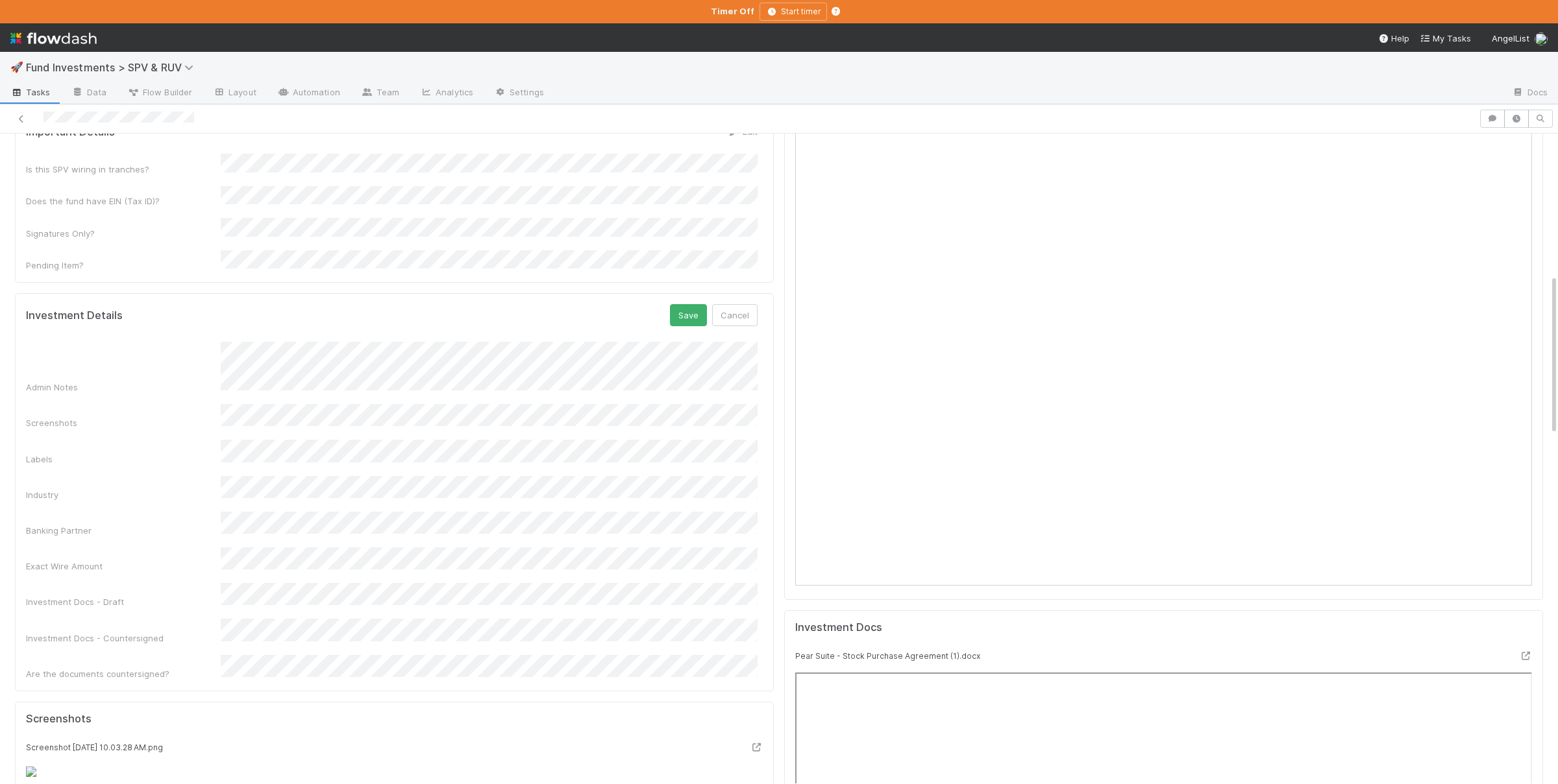
click at [413, 351] on div "Admin Notes Screenshots Labels Industry Banking Partner Exact Wire Amount Inves…" at bounding box center [392, 511] width 731 height 339
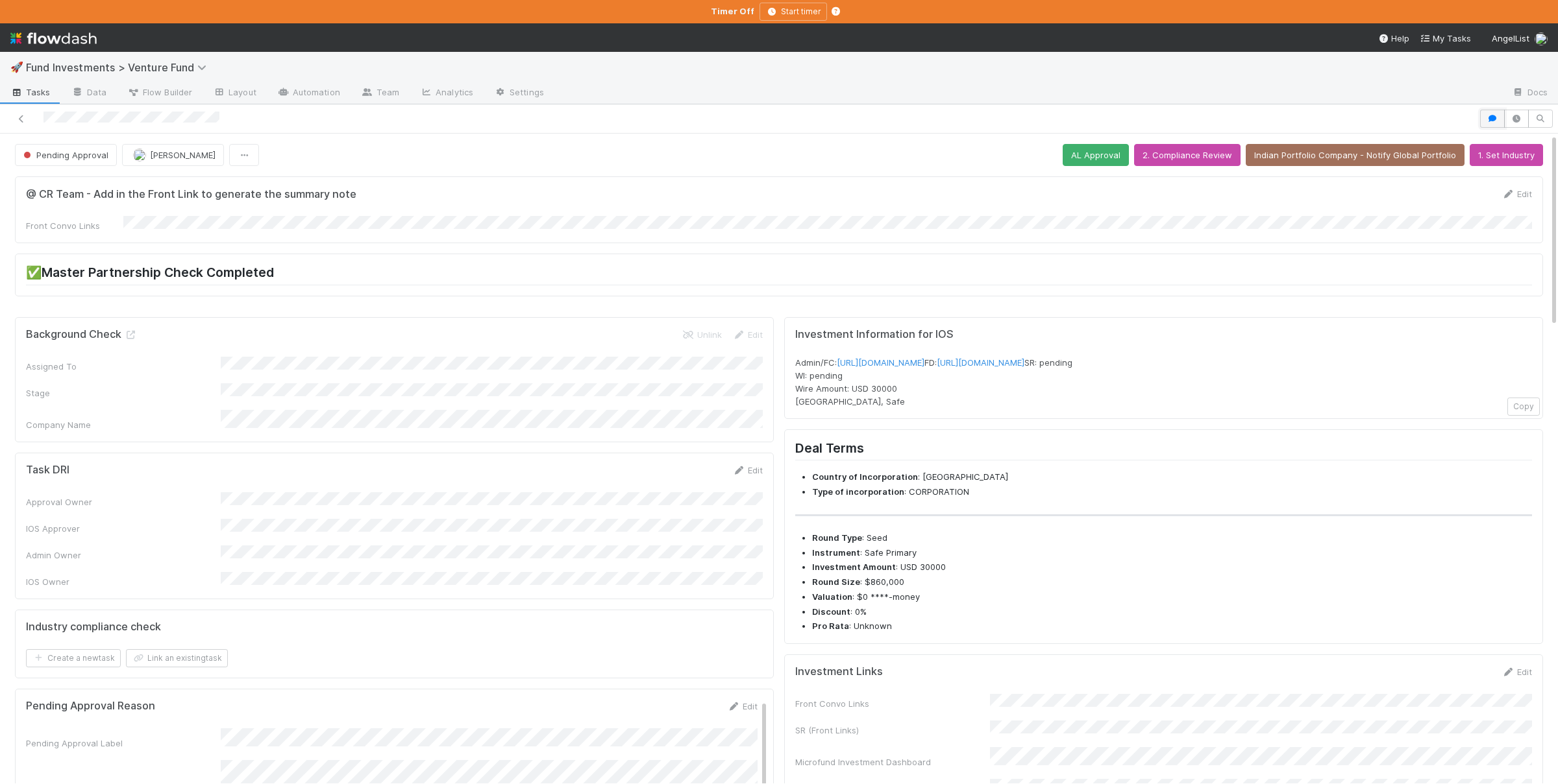
click at [1492, 117] on icon "button" at bounding box center [1491, 118] width 13 height 8
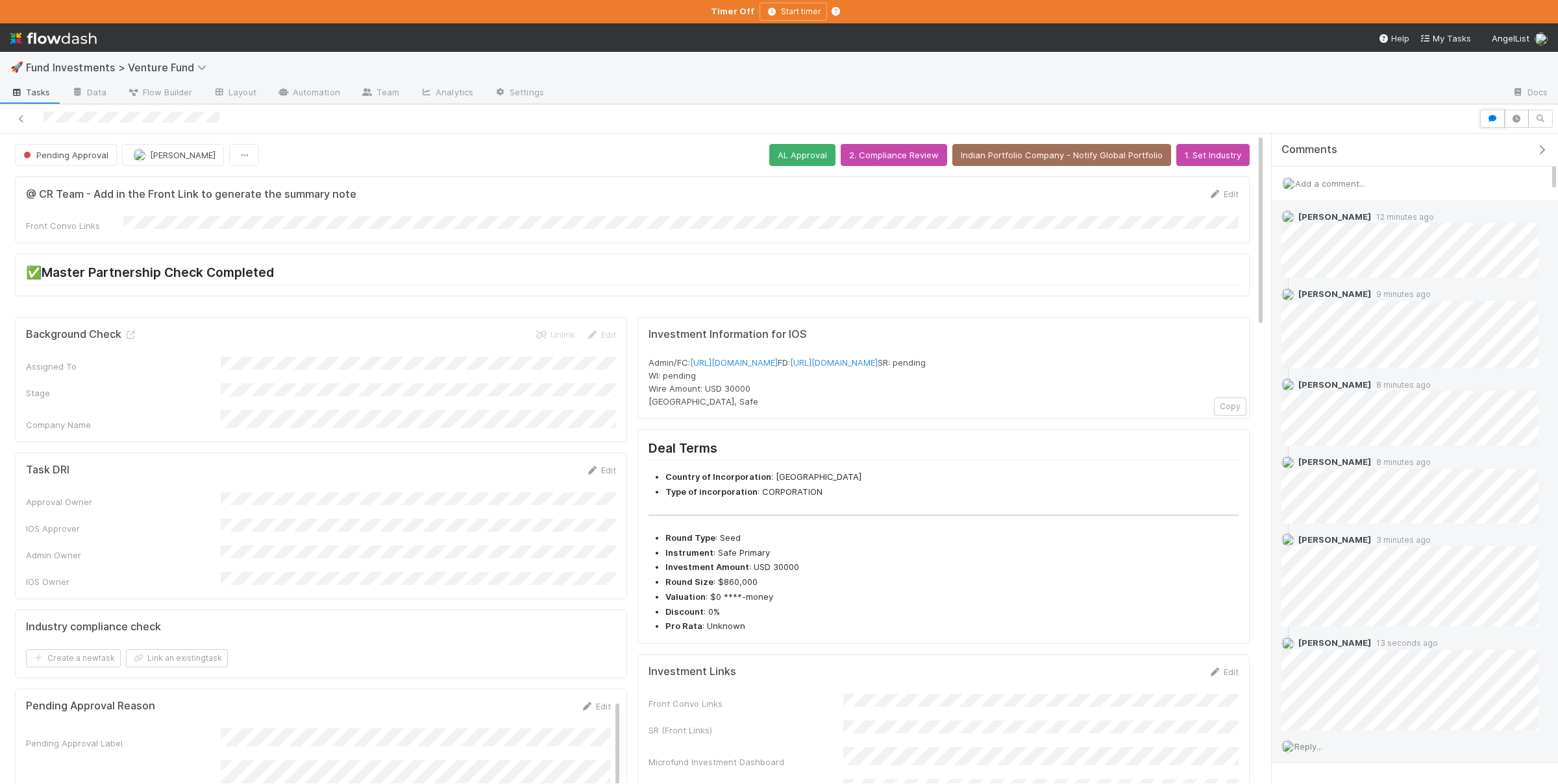
scroll to position [43, 0]
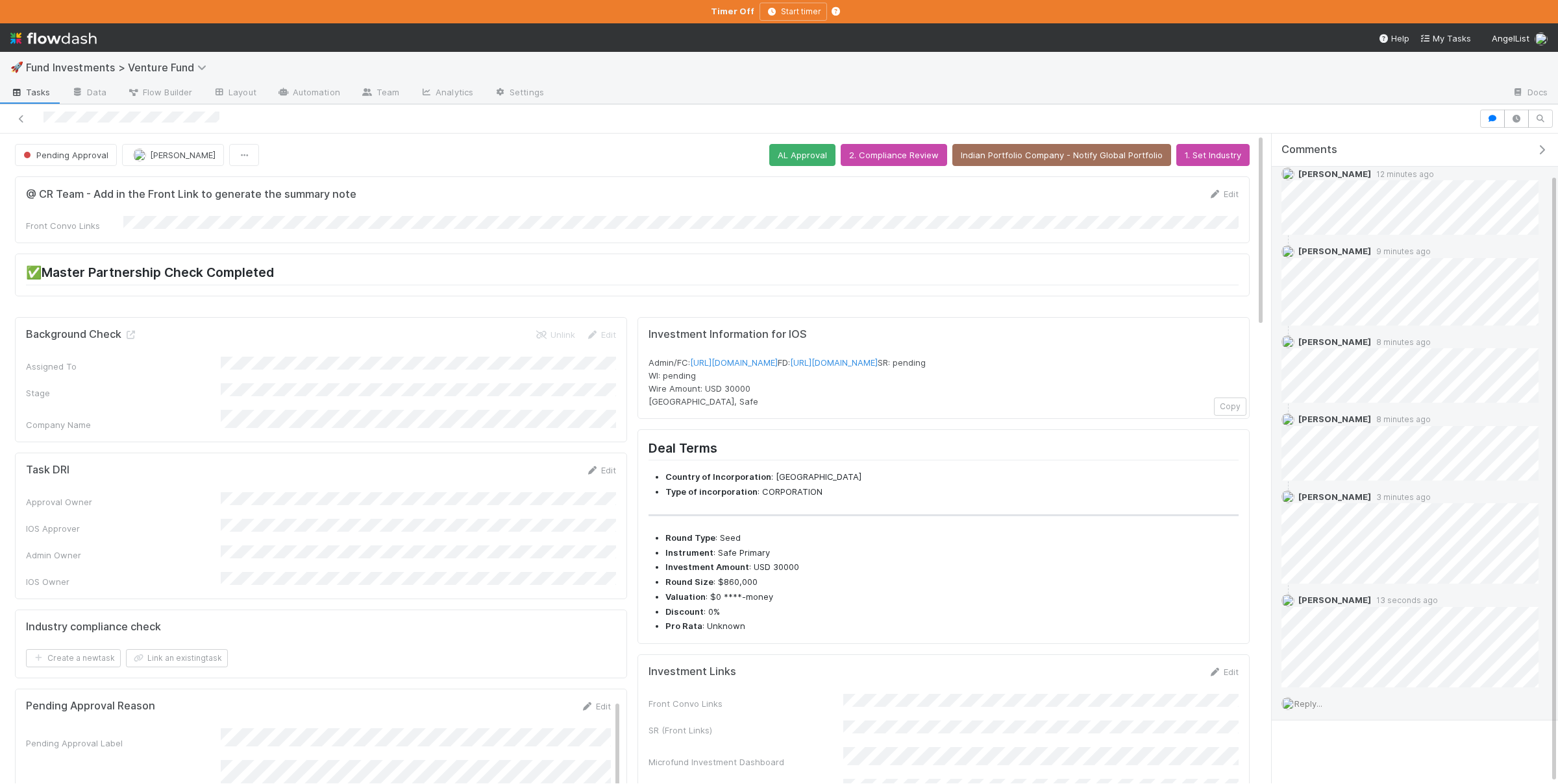
click at [1309, 703] on span "Reply..." at bounding box center [1308, 704] width 28 height 10
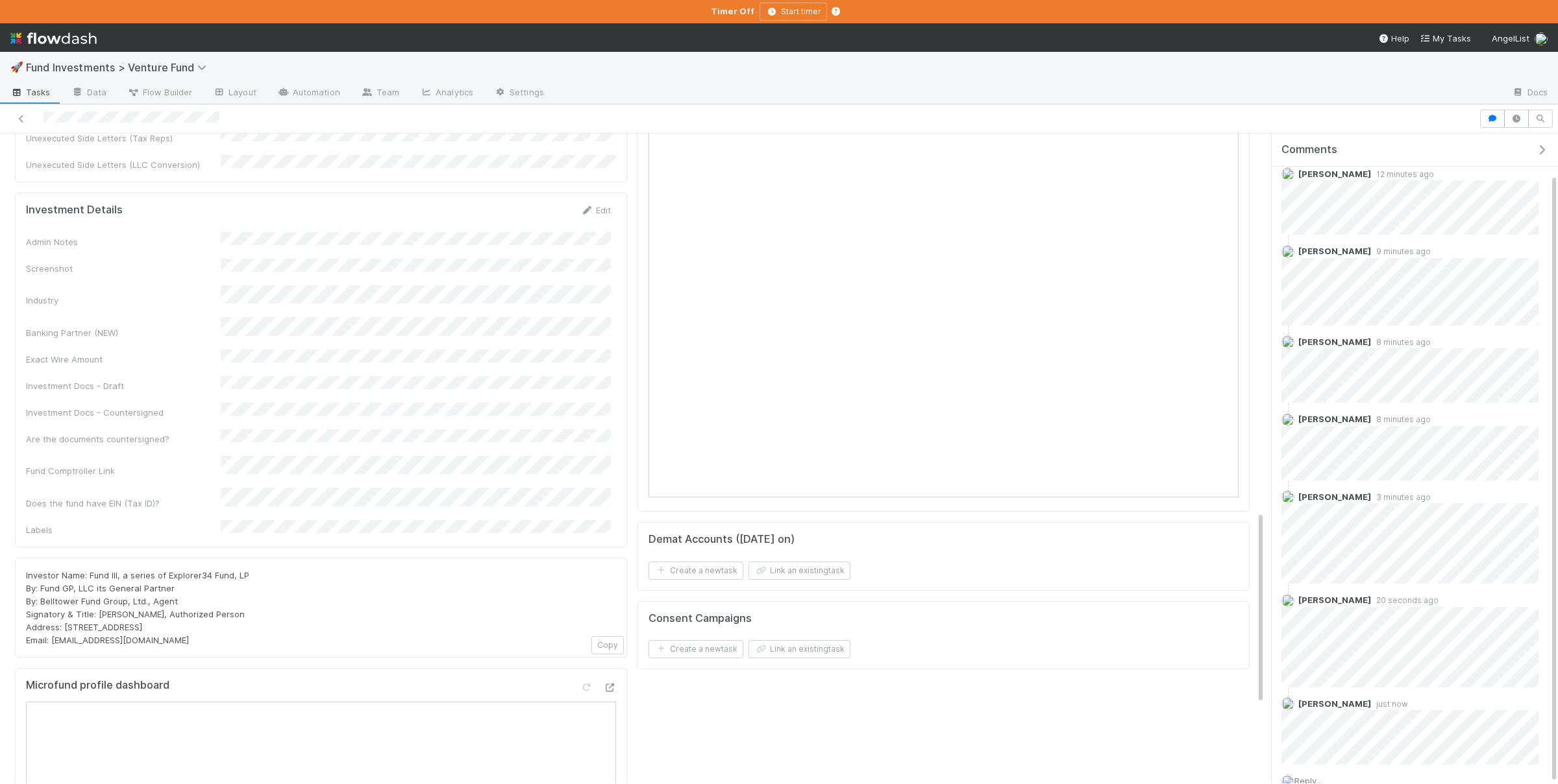
scroll to position [1091, 0]
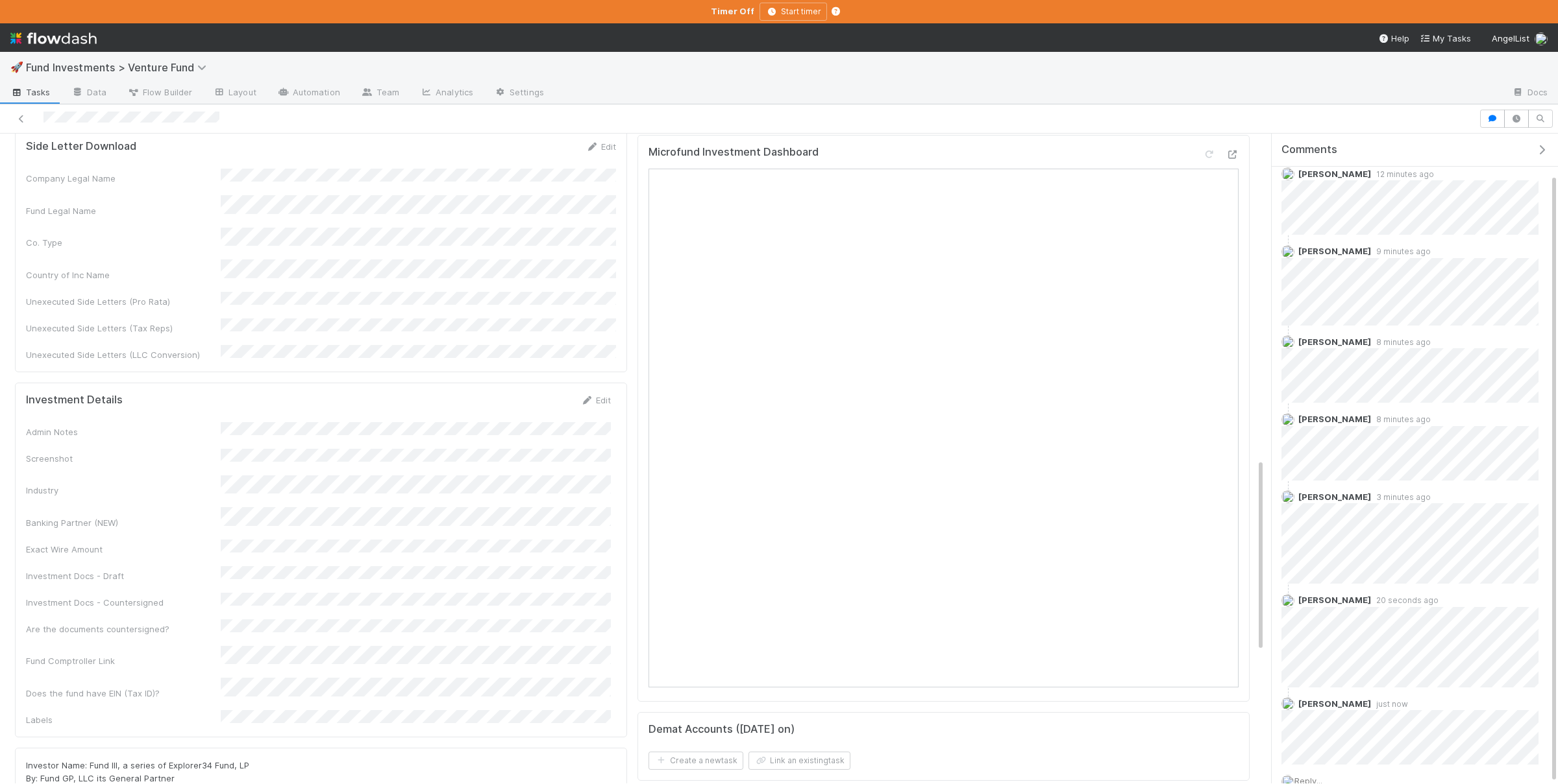
click at [1278, 152] on div "Comments" at bounding box center [1415, 150] width 286 height 33
click at [1229, 159] on icon at bounding box center [1231, 155] width 13 height 8
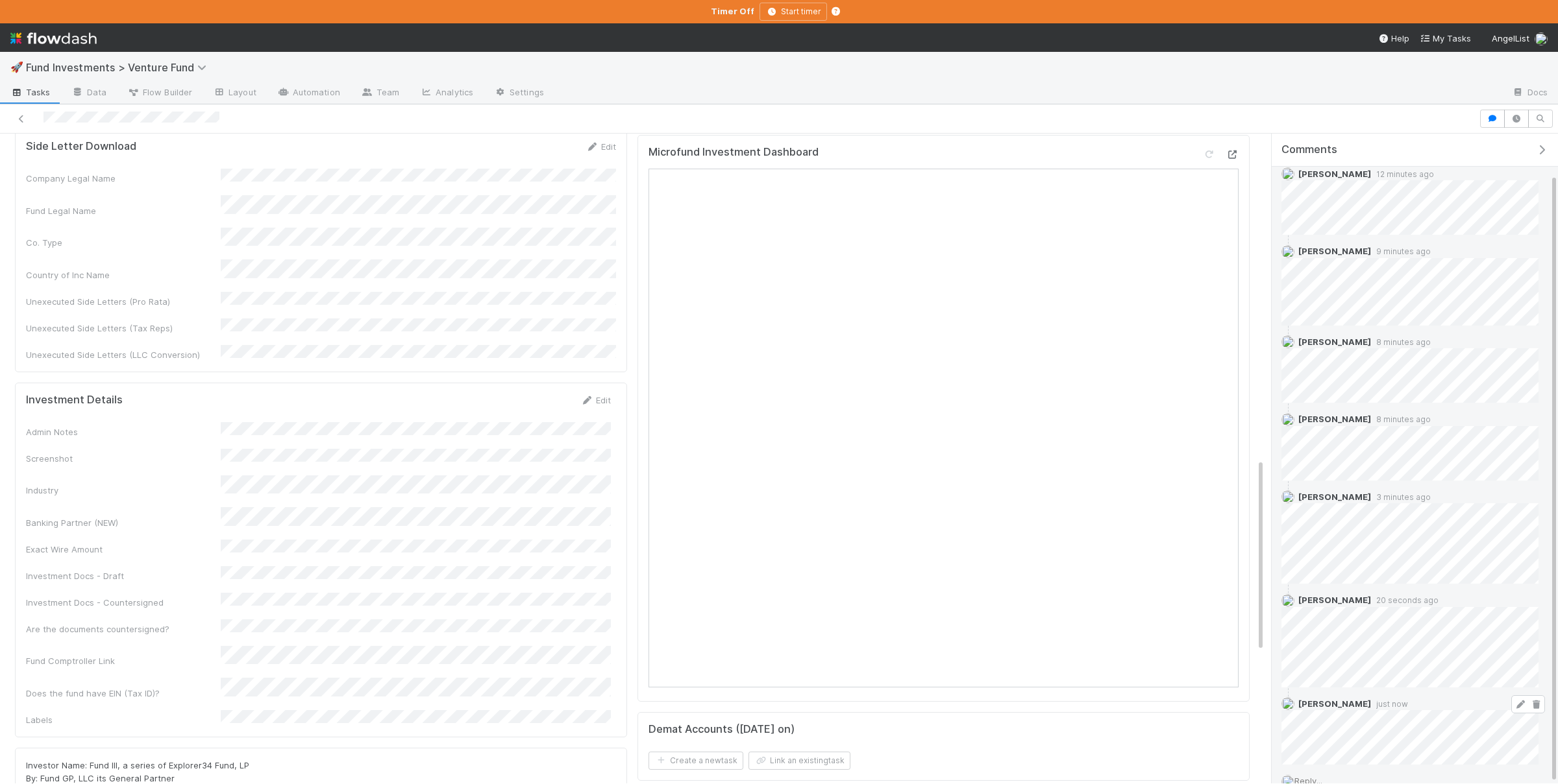
scroll to position [120, 0]
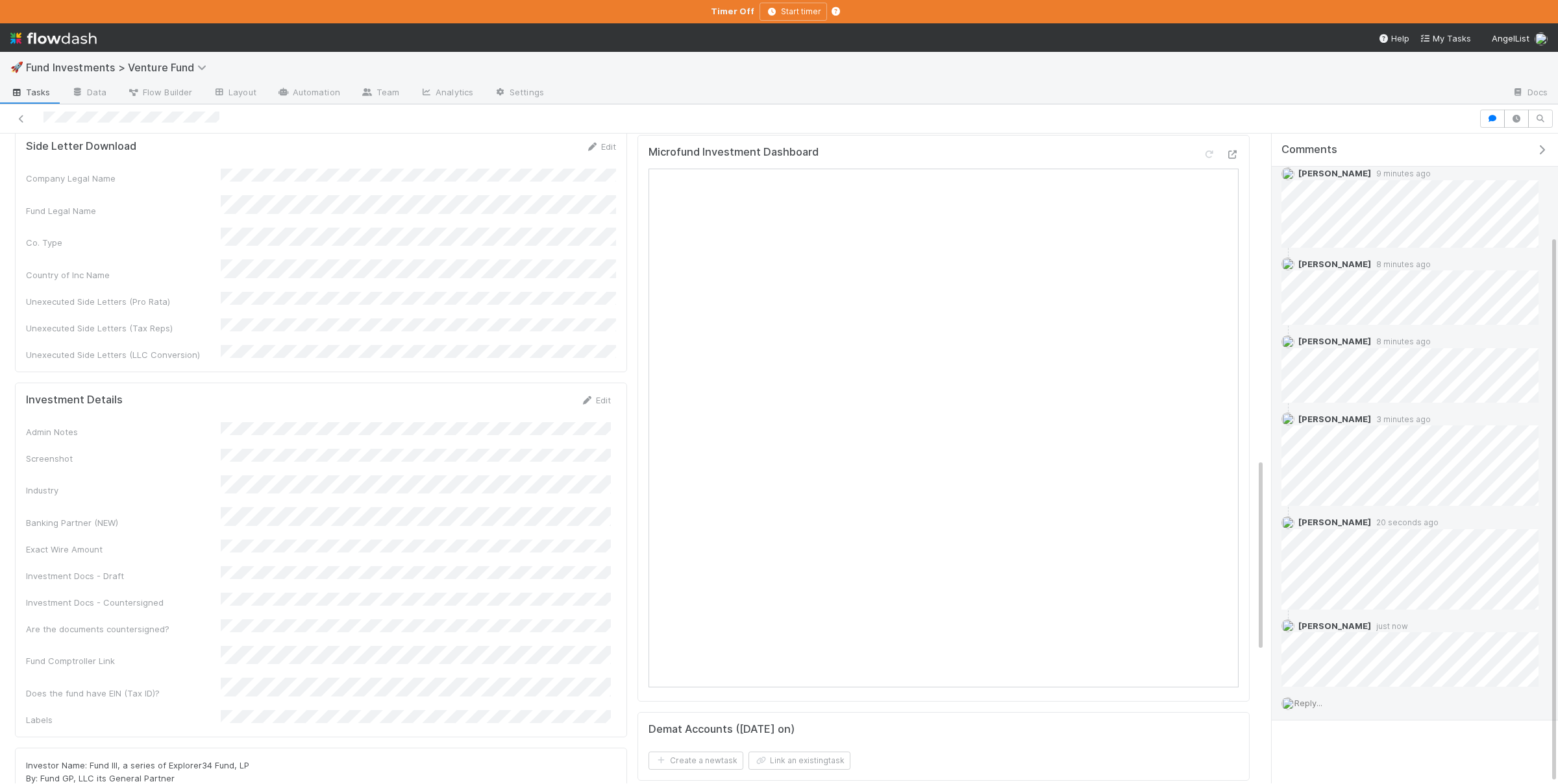
click at [1322, 703] on span "Reply..." at bounding box center [1308, 703] width 28 height 10
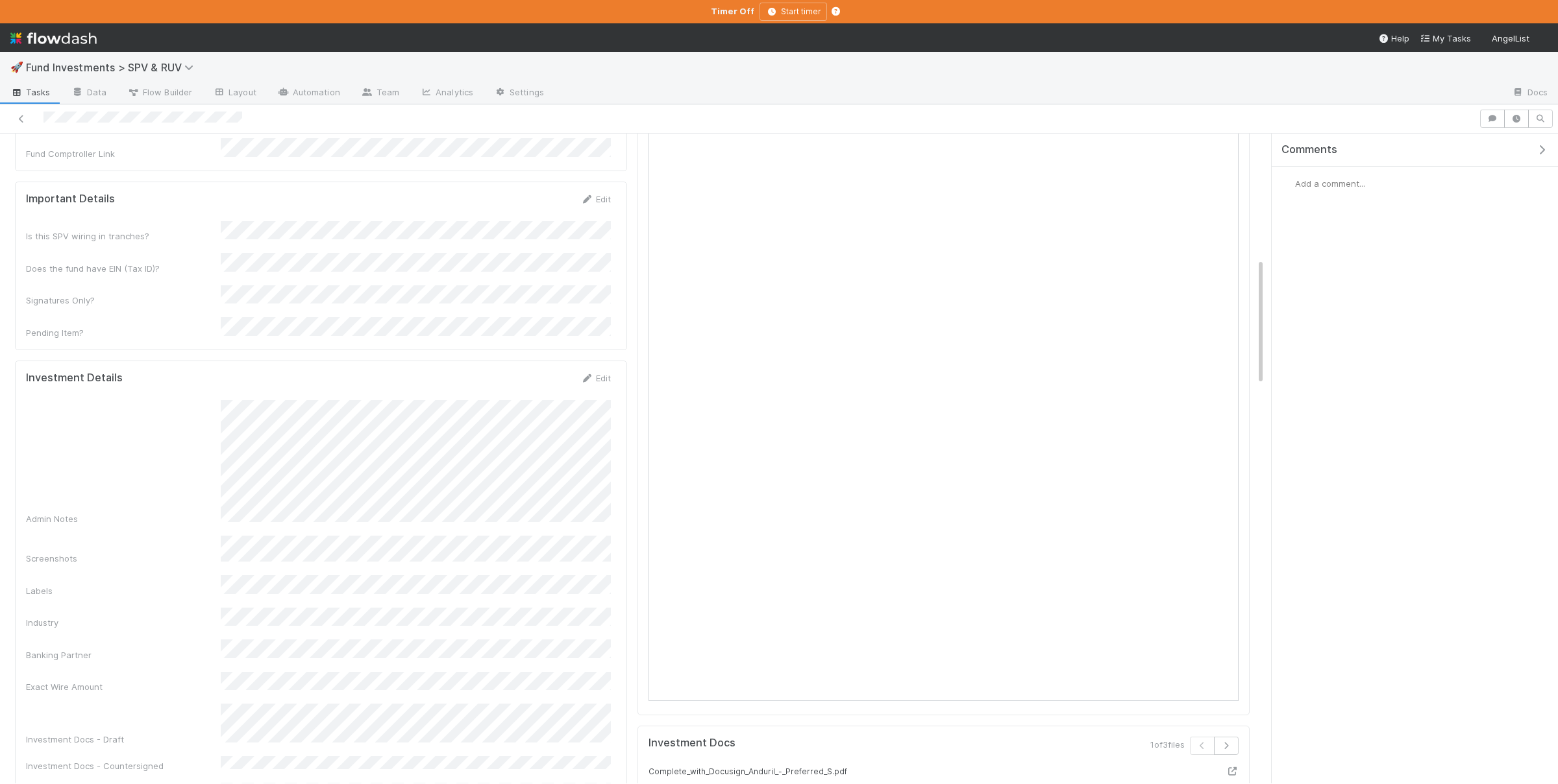
scroll to position [387, 0]
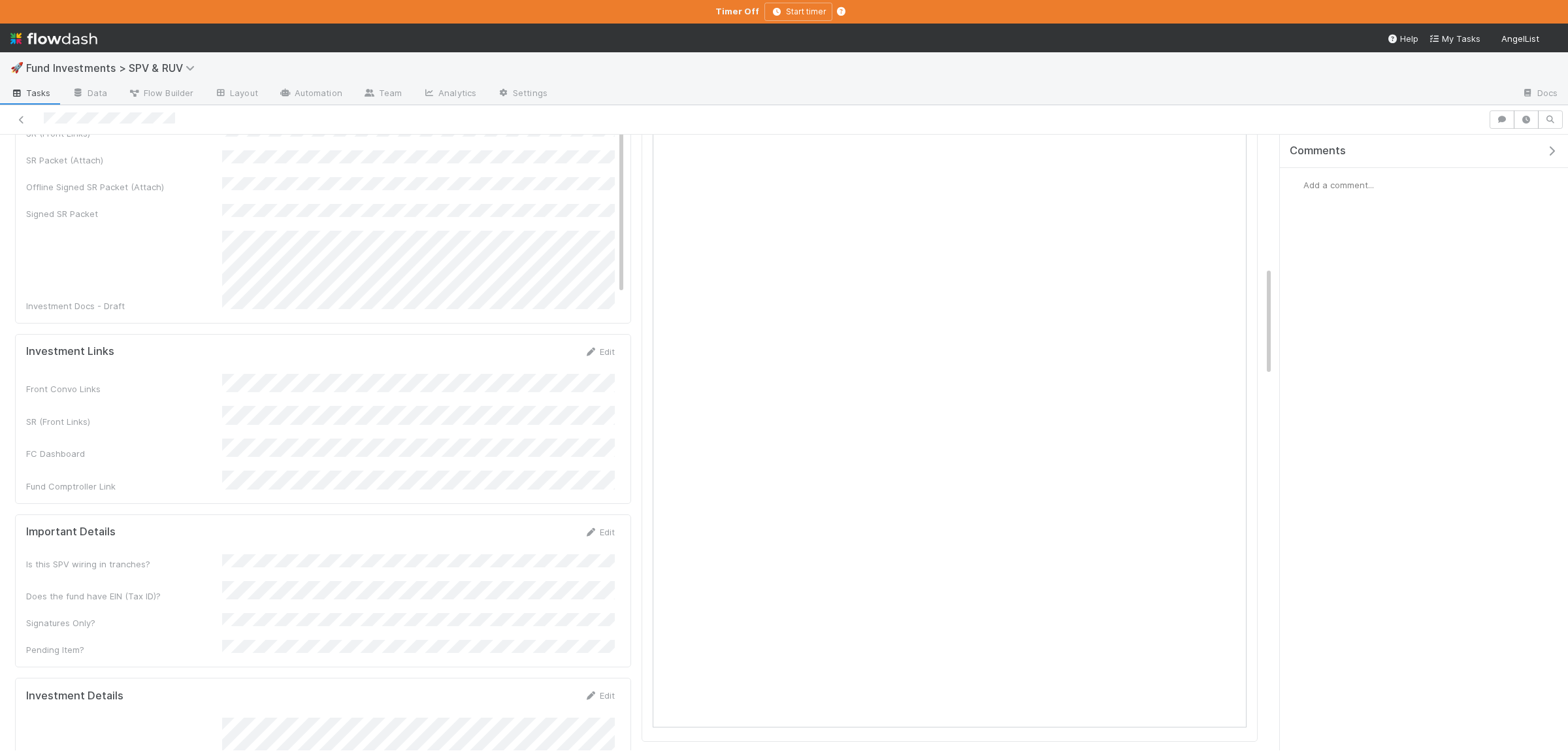
scroll to position [491, 0]
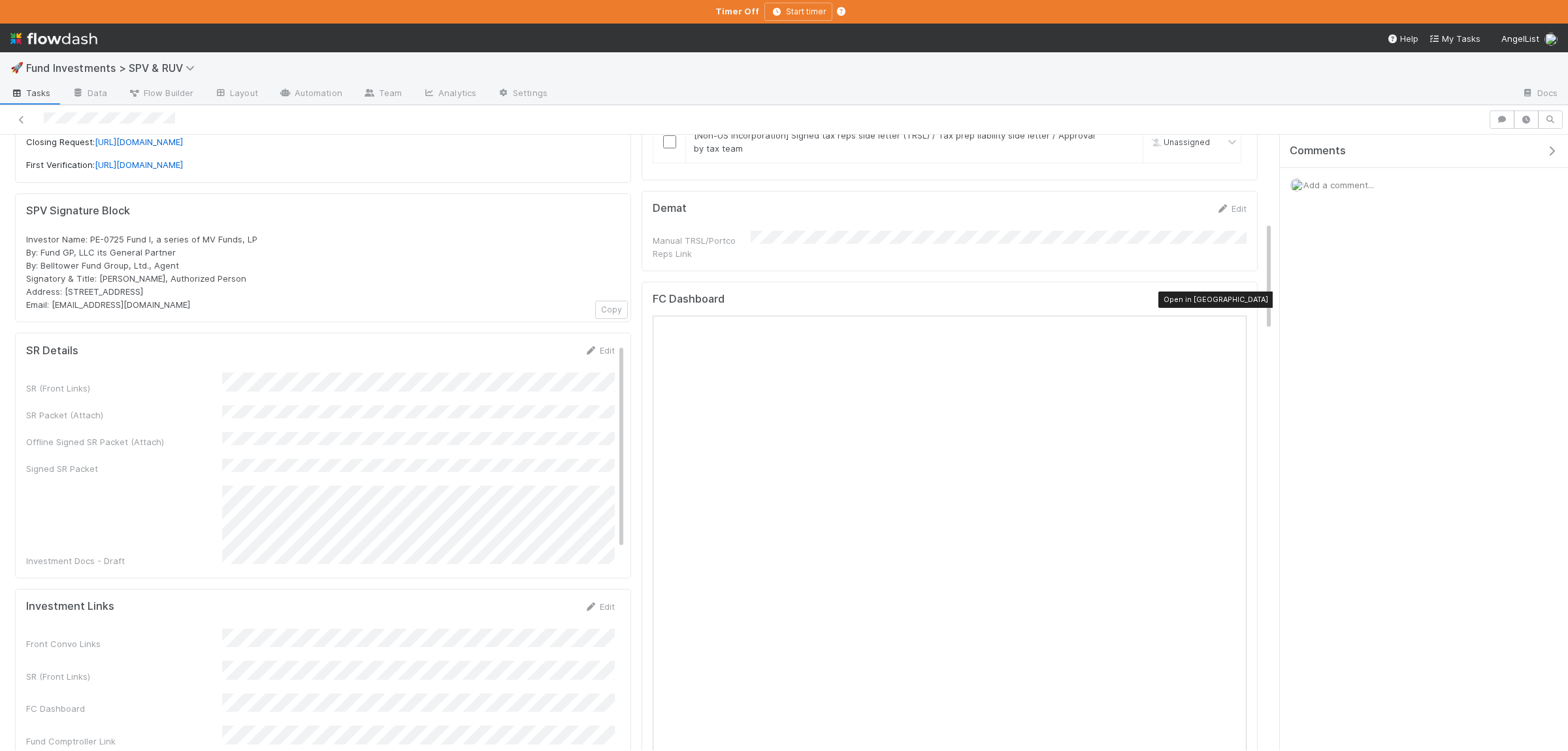
click at [1241, 300] on icon at bounding box center [1239, 302] width 13 height 8
click at [1505, 120] on icon "button" at bounding box center [1501, 119] width 13 height 8
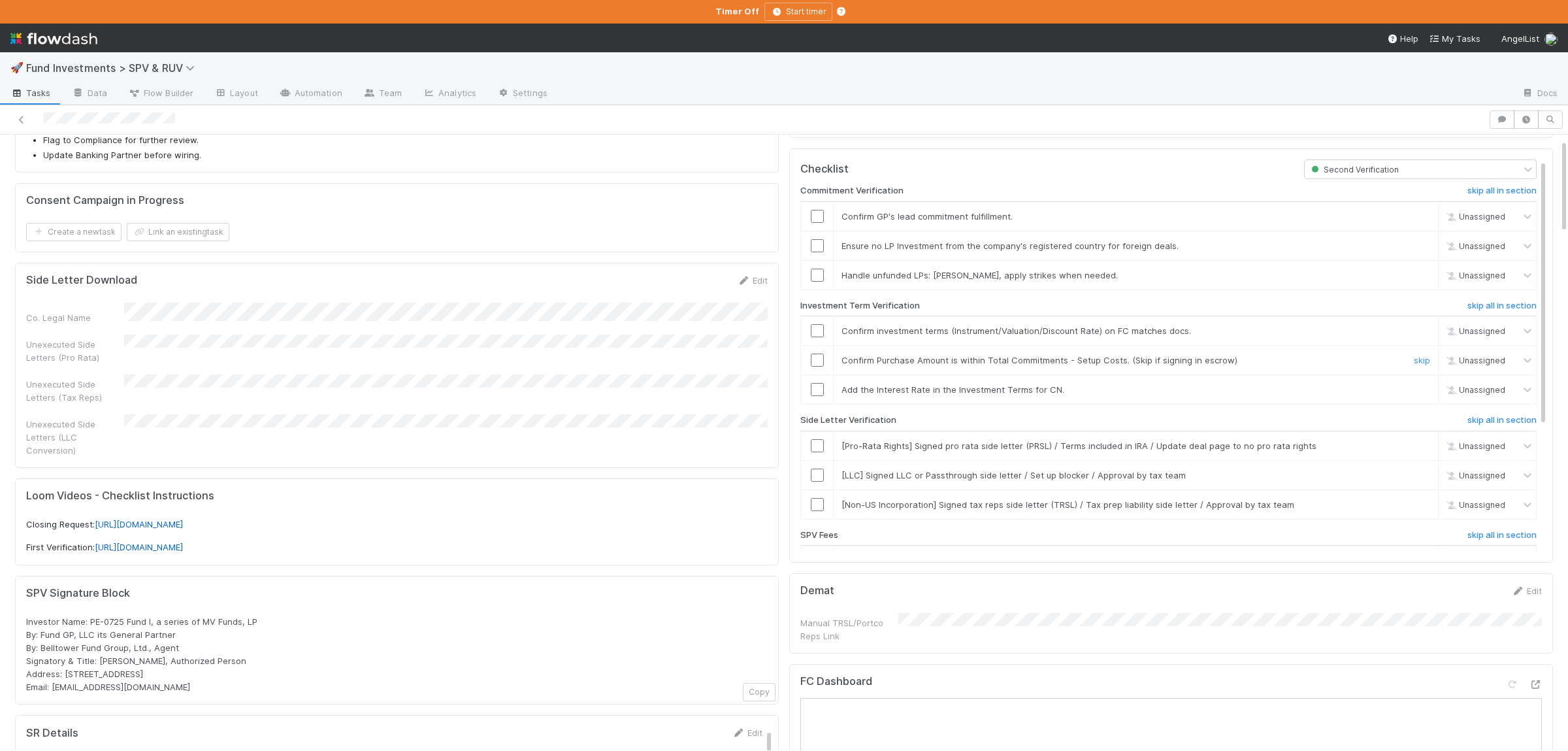
scroll to position [0, 0]
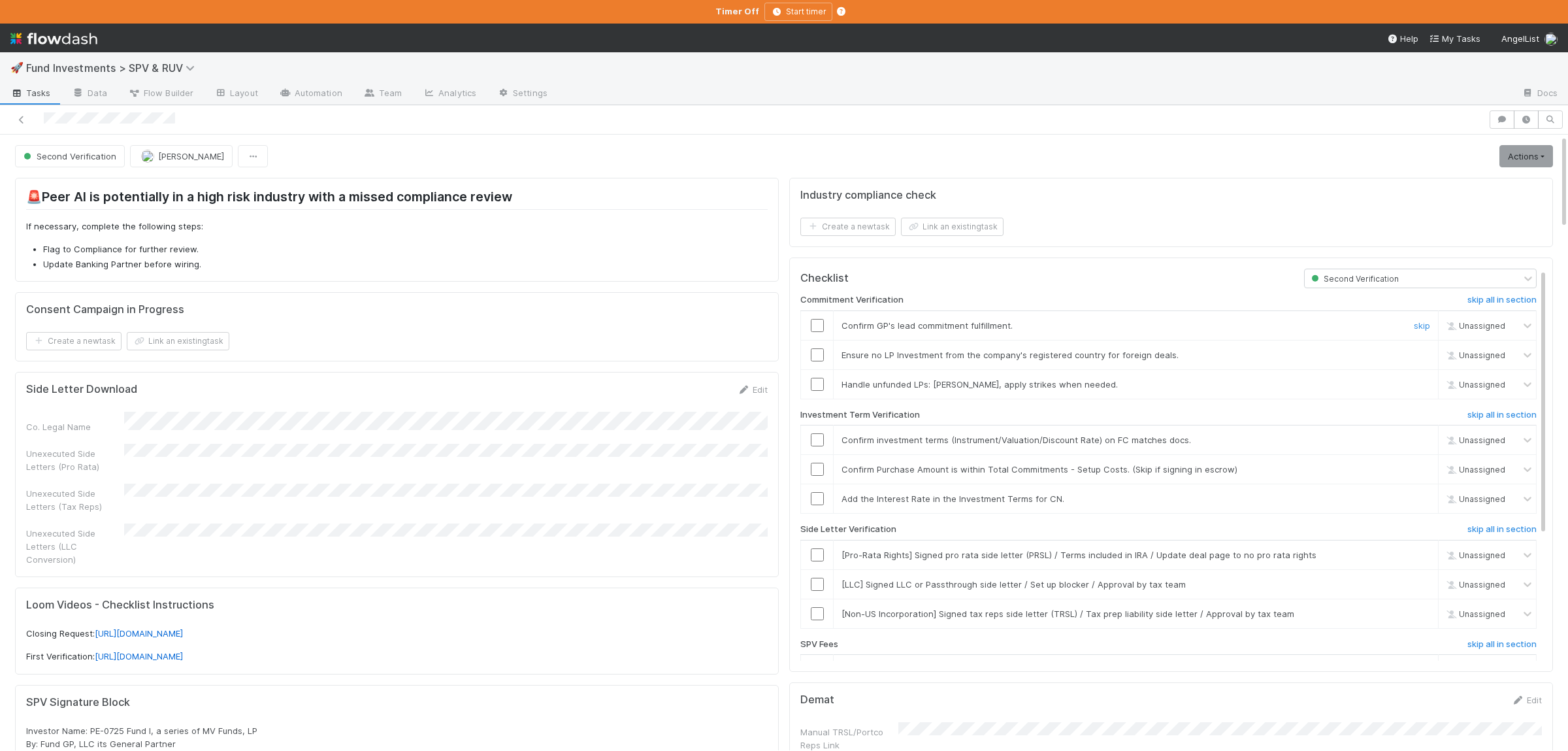
click at [818, 329] on input "checkbox" at bounding box center [817, 325] width 13 height 13
click at [822, 361] on input "checkbox" at bounding box center [817, 355] width 13 height 13
click at [1423, 391] on div "skip" at bounding box center [1420, 384] width 39 height 13
click at [1418, 384] on link "skip" at bounding box center [1421, 384] width 16 height 10
click at [819, 440] on input "checkbox" at bounding box center [817, 440] width 13 height 13
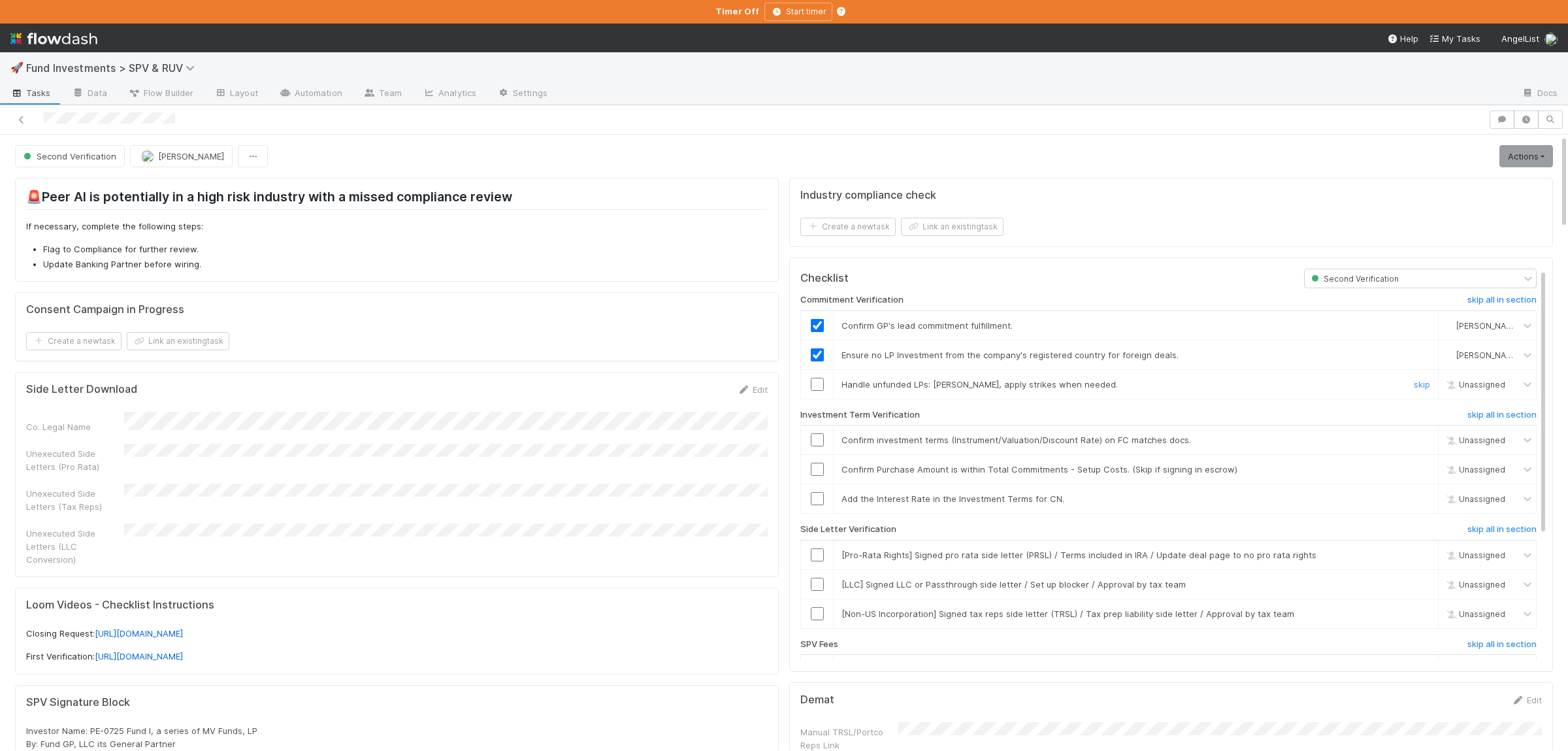
click at [1425, 381] on div "skip" at bounding box center [1420, 384] width 39 height 13
click at [1424, 389] on link "skip" at bounding box center [1421, 384] width 16 height 10
click at [1427, 504] on link "skip" at bounding box center [1421, 499] width 16 height 10
click at [1498, 535] on h6 "skip all in section" at bounding box center [1502, 530] width 70 height 10
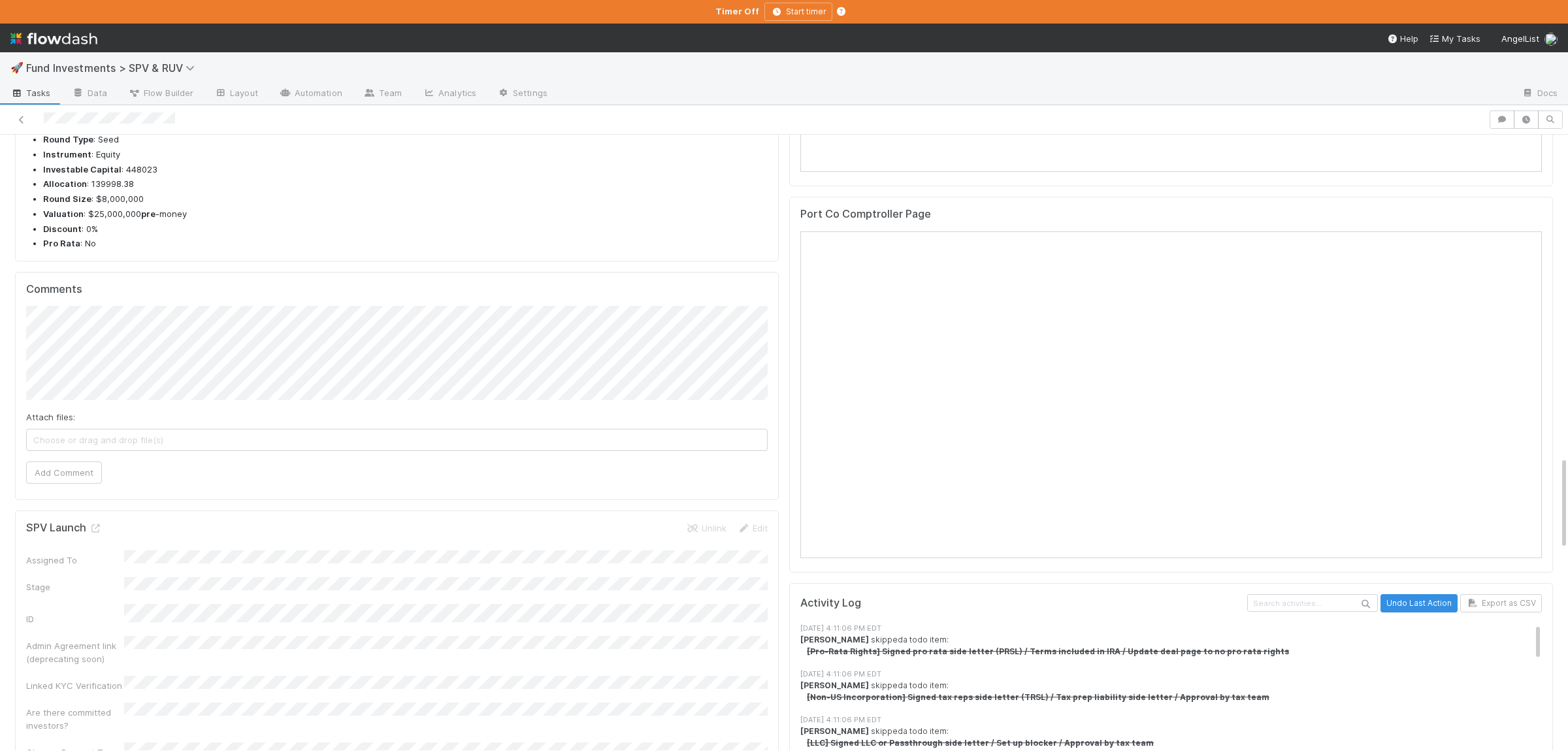
scroll to position [2295, 0]
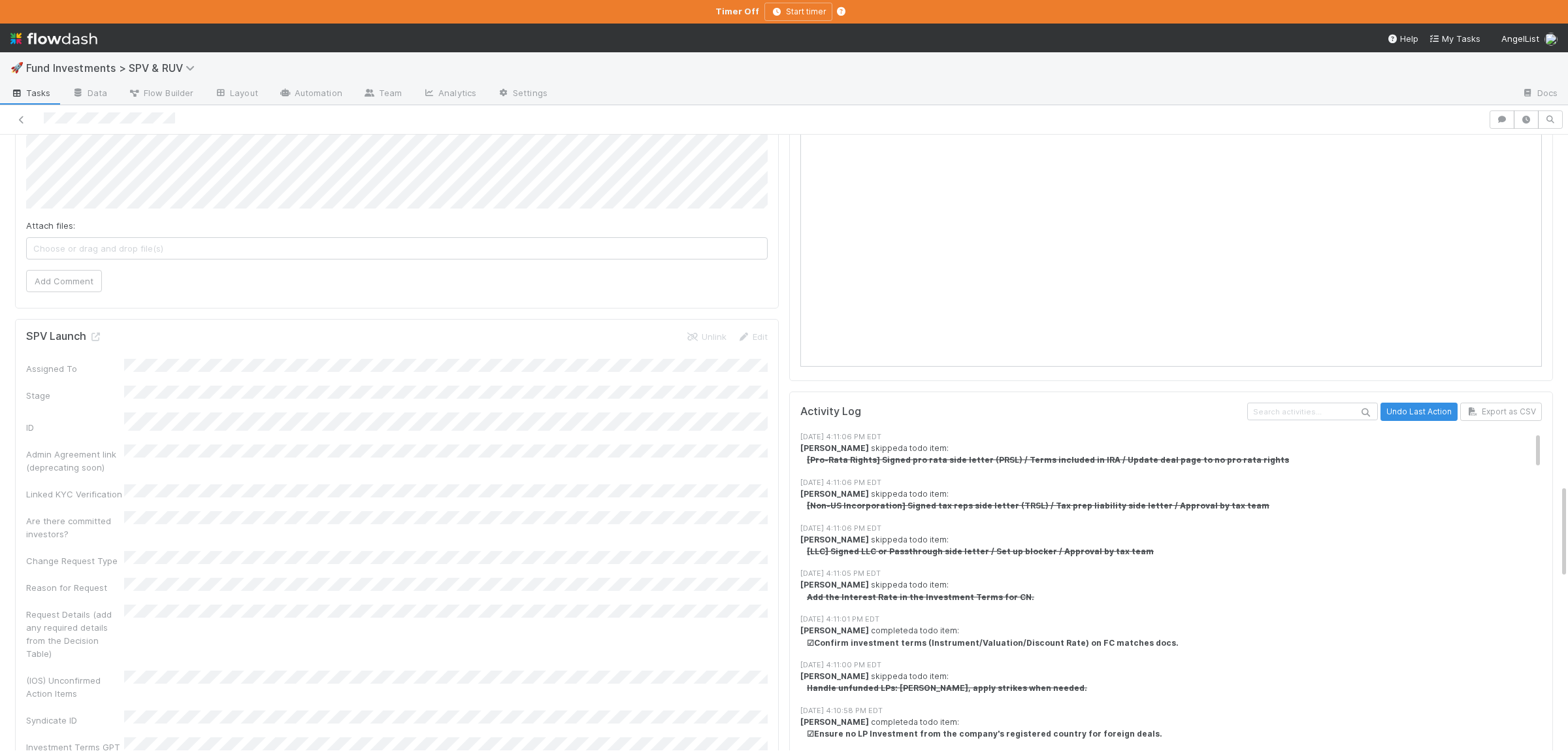
checkbox input "true"
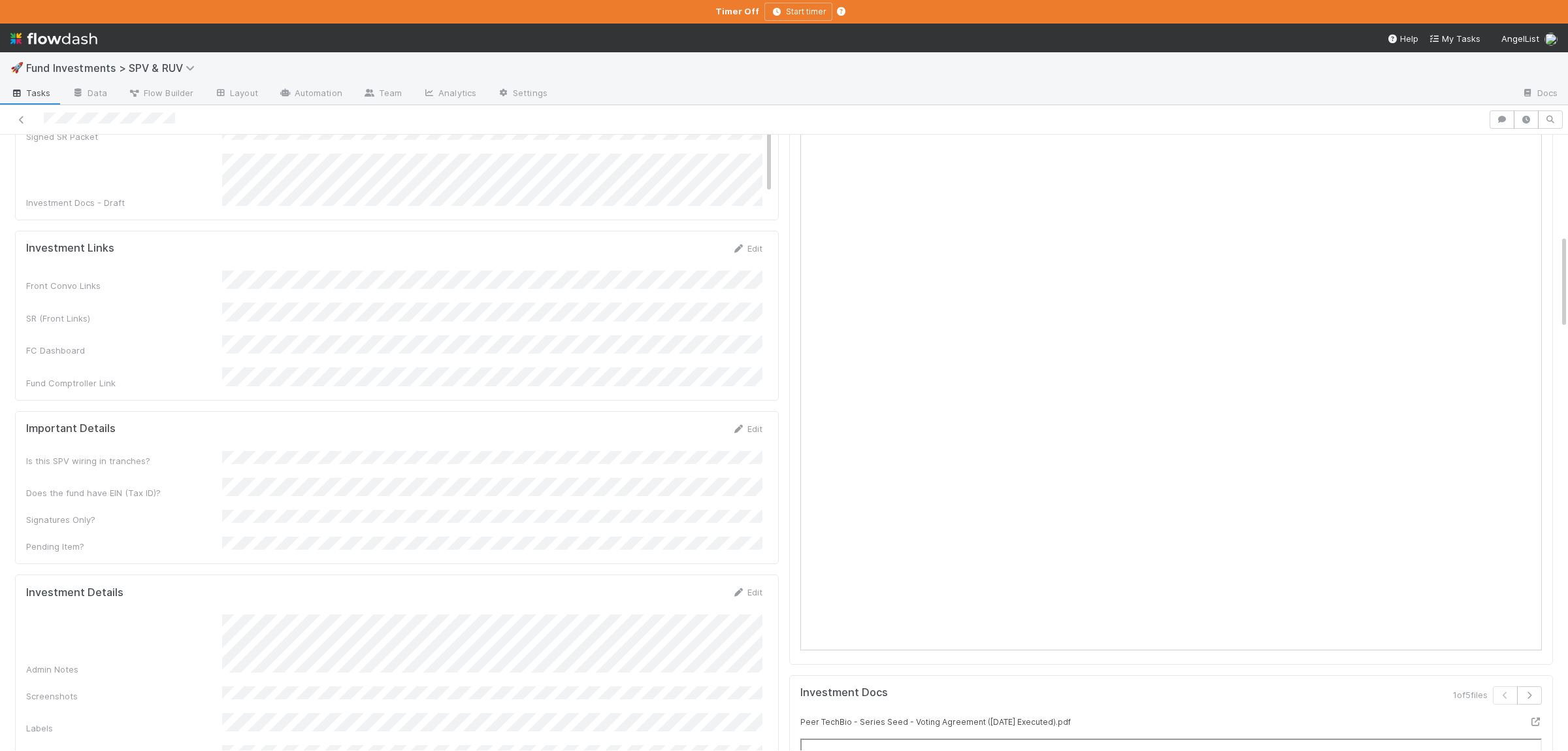
scroll to position [956, 0]
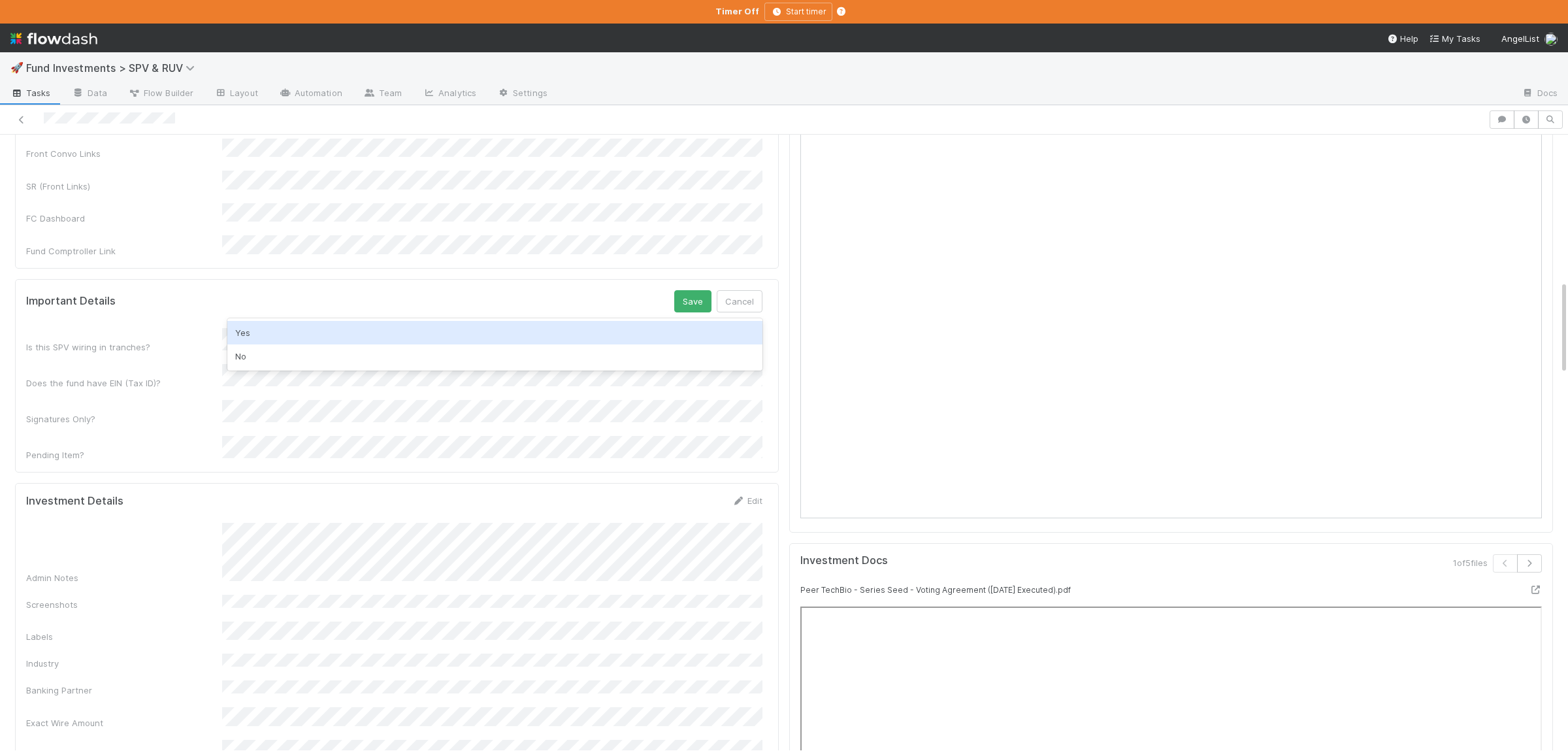
click at [306, 323] on div "Yes" at bounding box center [494, 333] width 535 height 24
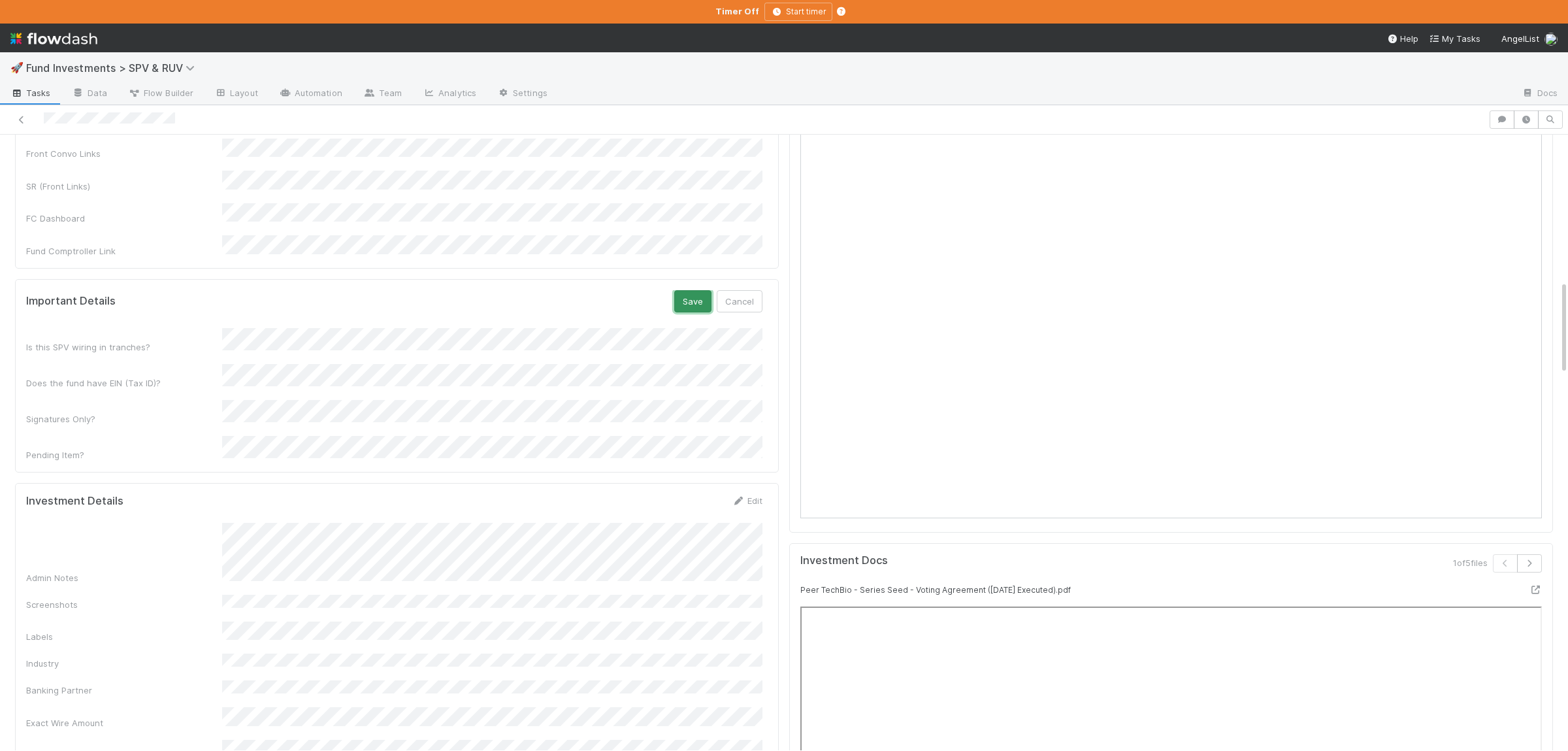
click at [693, 290] on button "Save" at bounding box center [693, 301] width 37 height 22
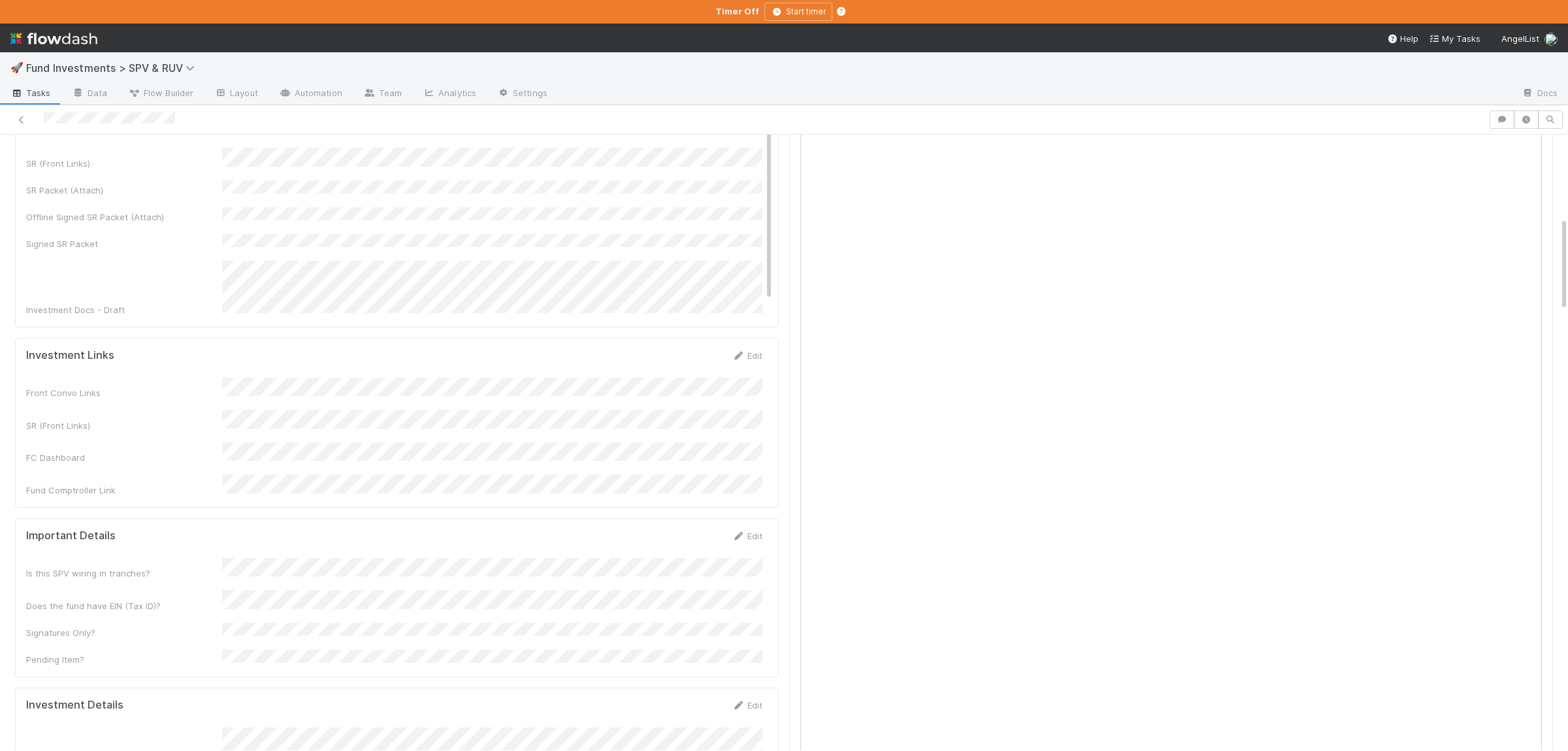
scroll to position [753, 0]
click at [740, 494] on button "Cancel" at bounding box center [739, 505] width 46 height 22
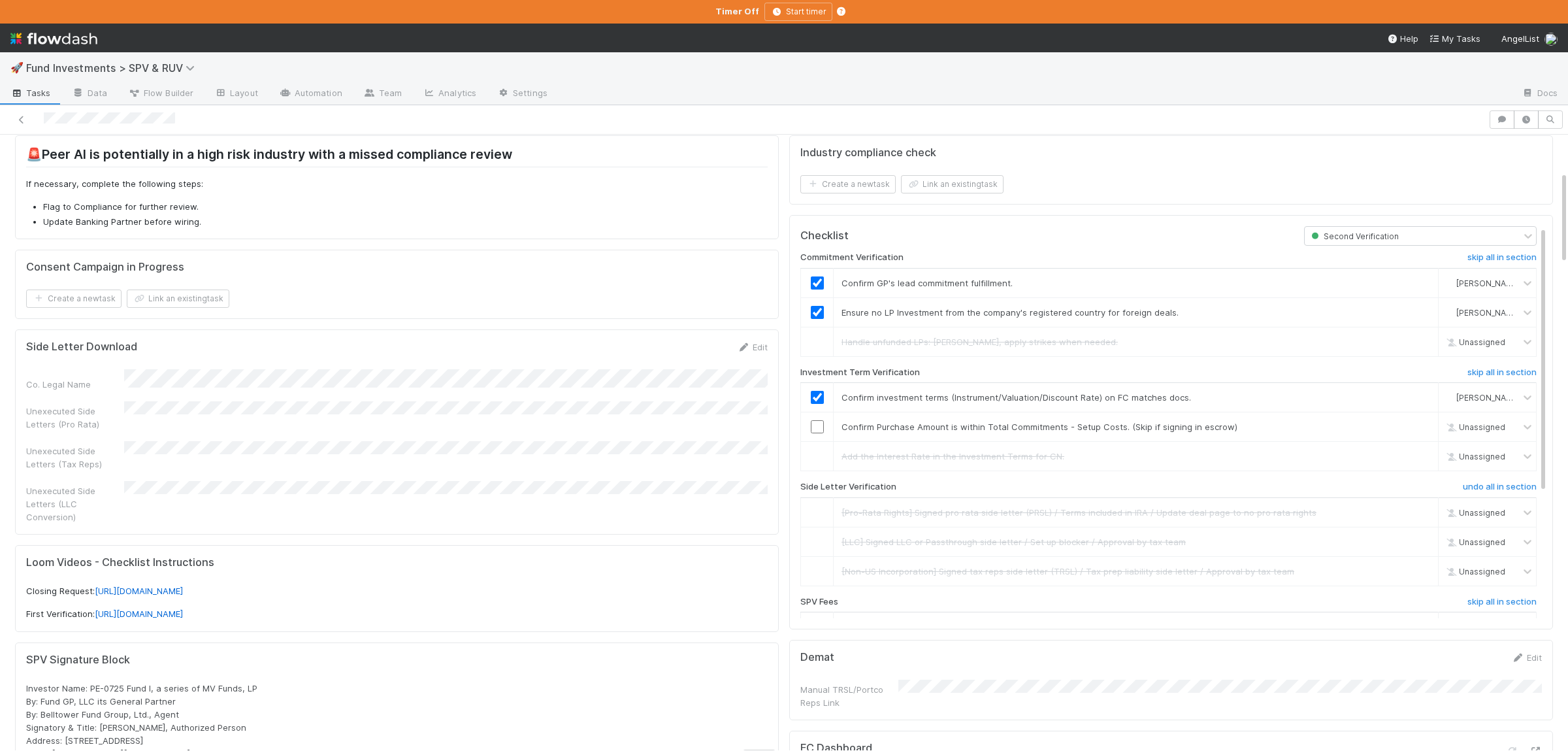
scroll to position [0, 0]
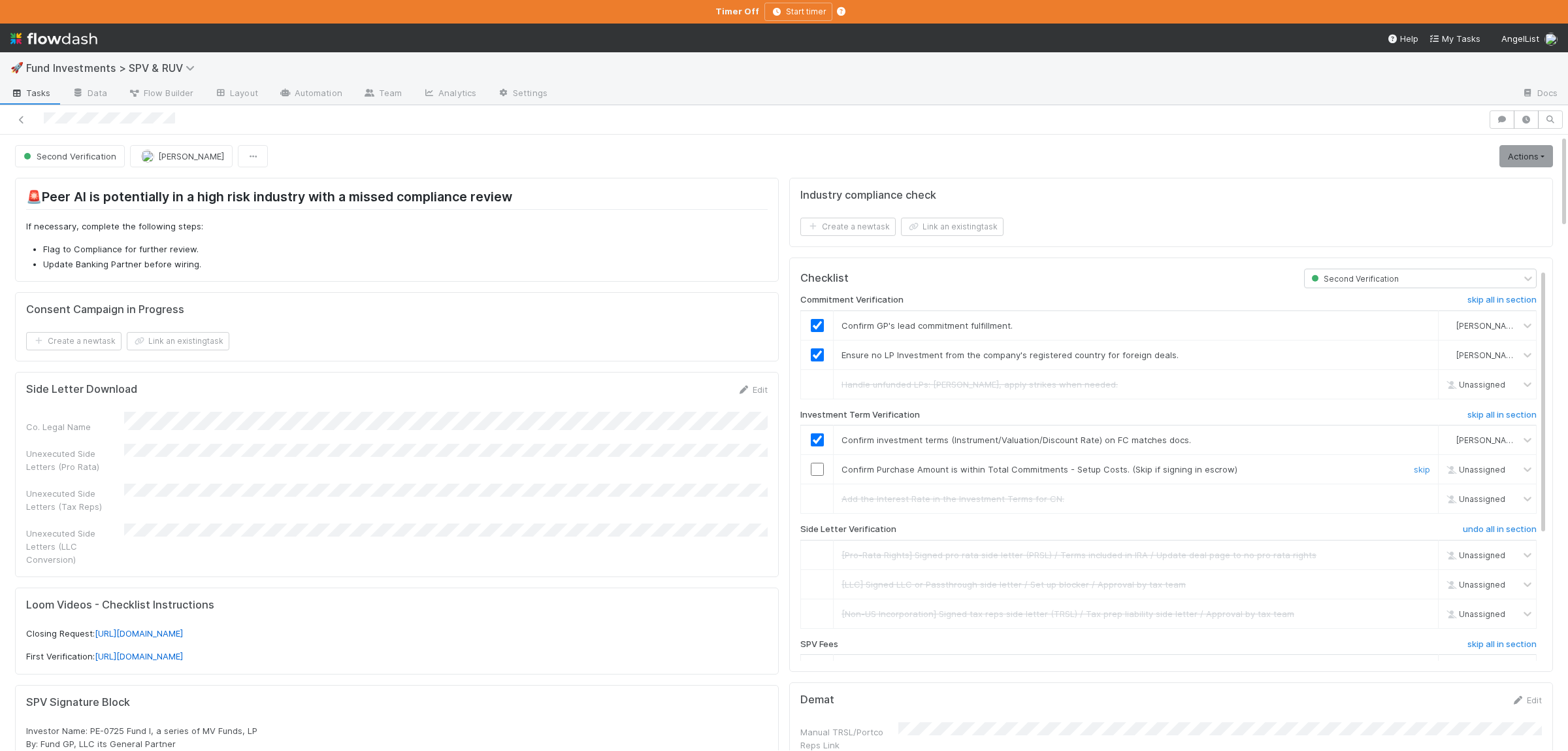
click at [822, 474] on input "checkbox" at bounding box center [817, 468] width 13 height 13
drag, startPoint x: 1521, startPoint y: 159, endPoint x: 1511, endPoint y: 166, distance: 12.2
click at [1521, 158] on link "Actions" at bounding box center [1526, 156] width 53 height 22
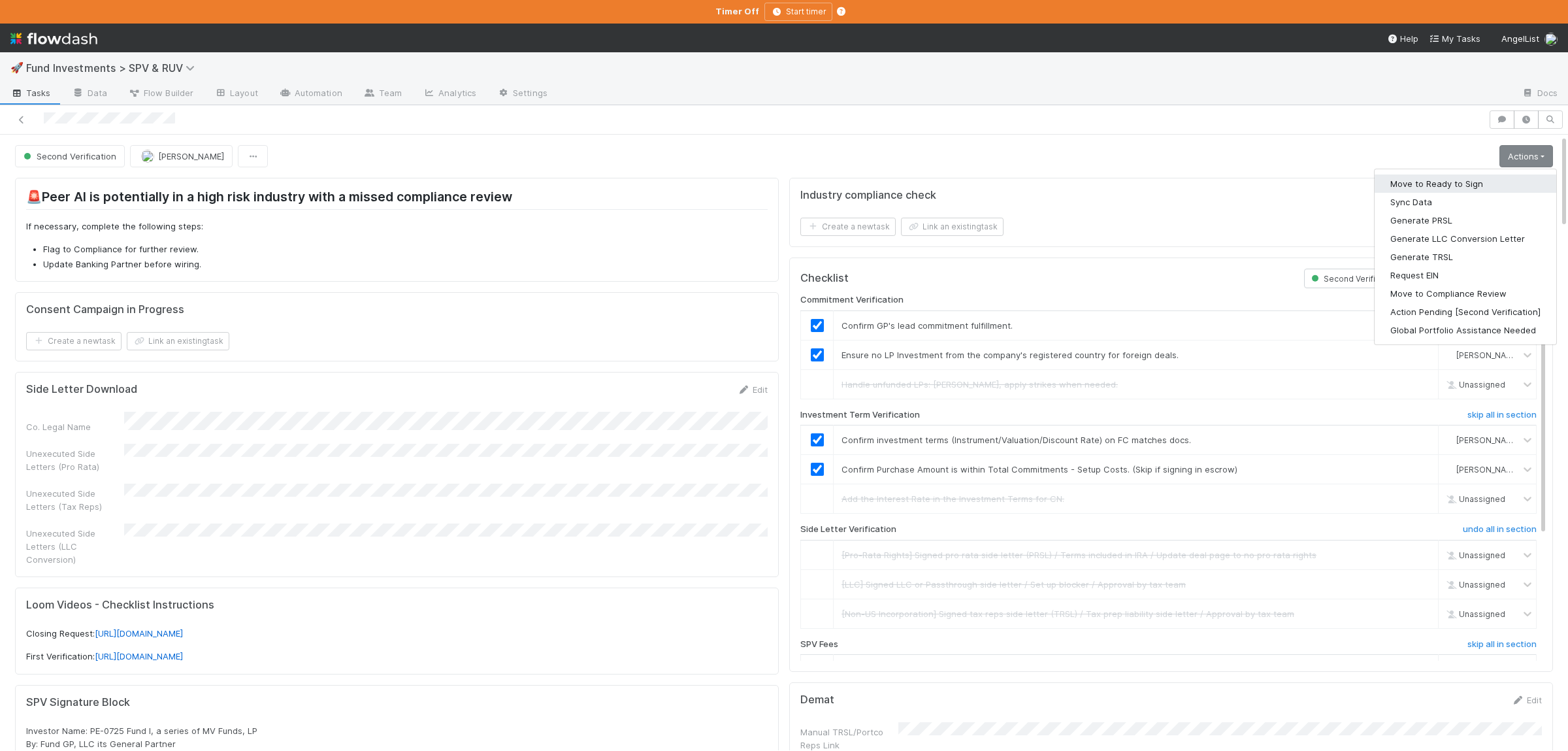
click at [1483, 176] on button "Move to Ready to Sign" at bounding box center [1465, 184] width 181 height 19
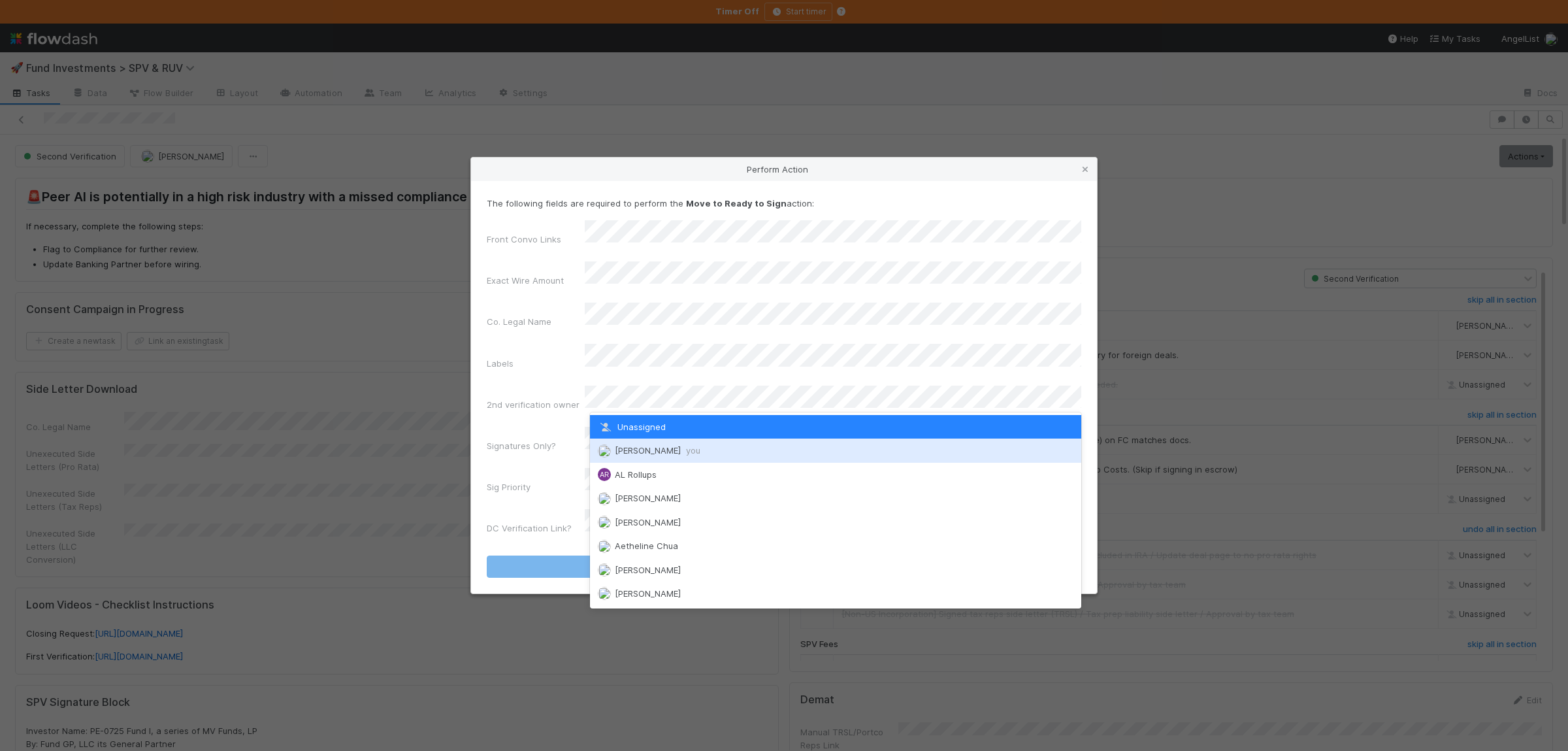
click at [660, 444] on div "Susan Tang you" at bounding box center [835, 451] width 491 height 24
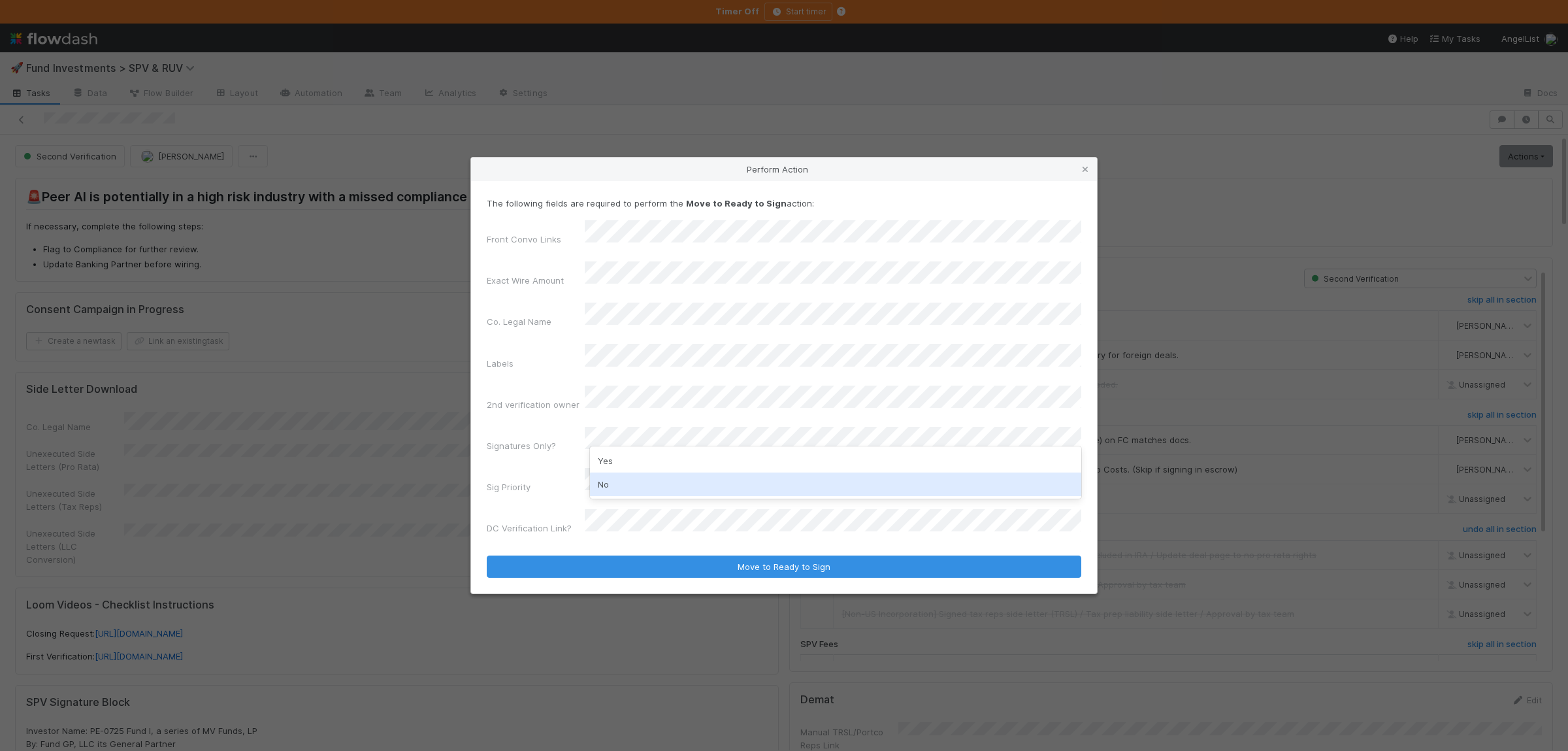
click at [637, 477] on div "No" at bounding box center [835, 485] width 491 height 24
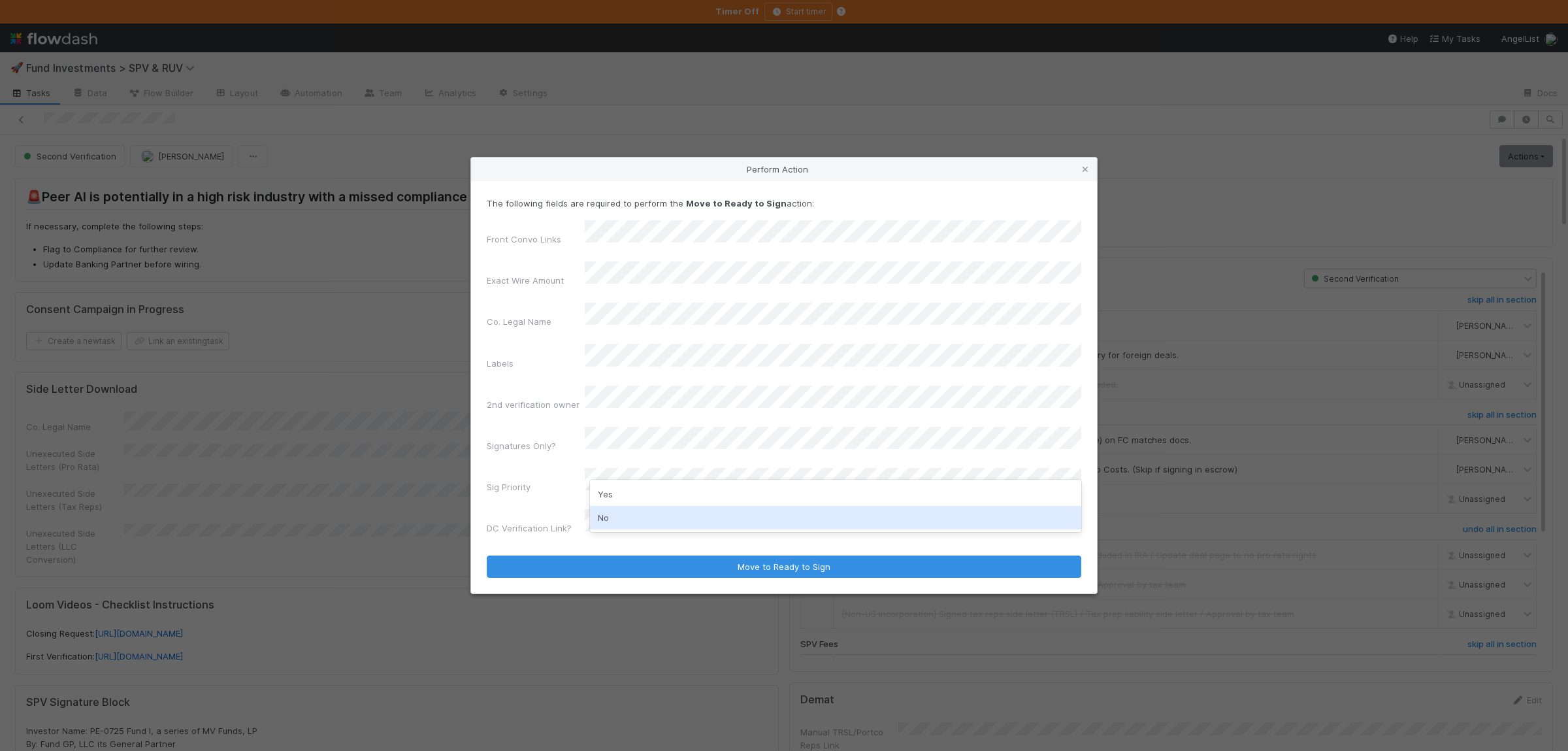
click at [627, 507] on div "No" at bounding box center [835, 518] width 491 height 24
click at [487, 556] on button "Move to Ready to Sign" at bounding box center [784, 567] width 594 height 22
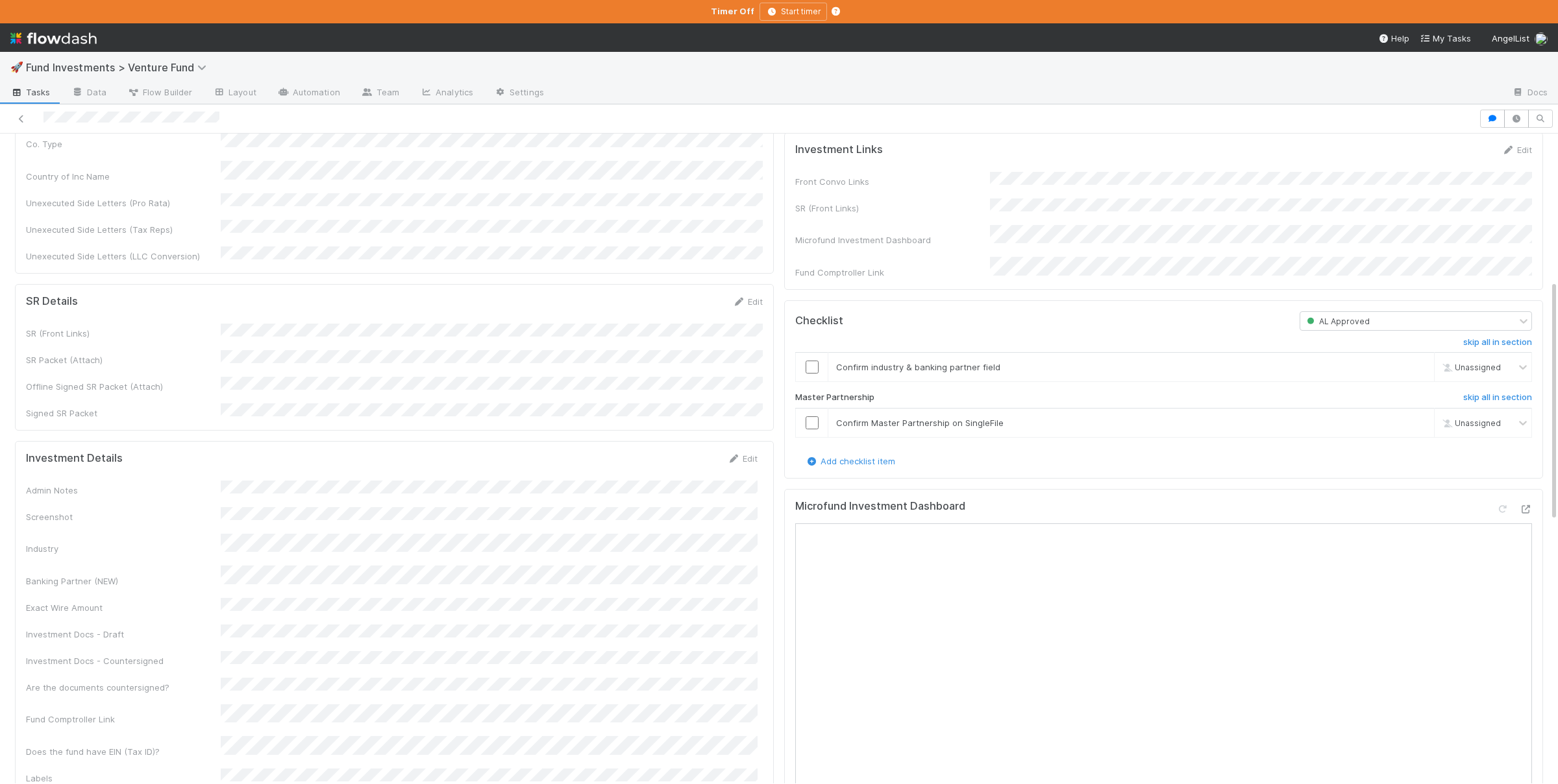
scroll to position [396, 0]
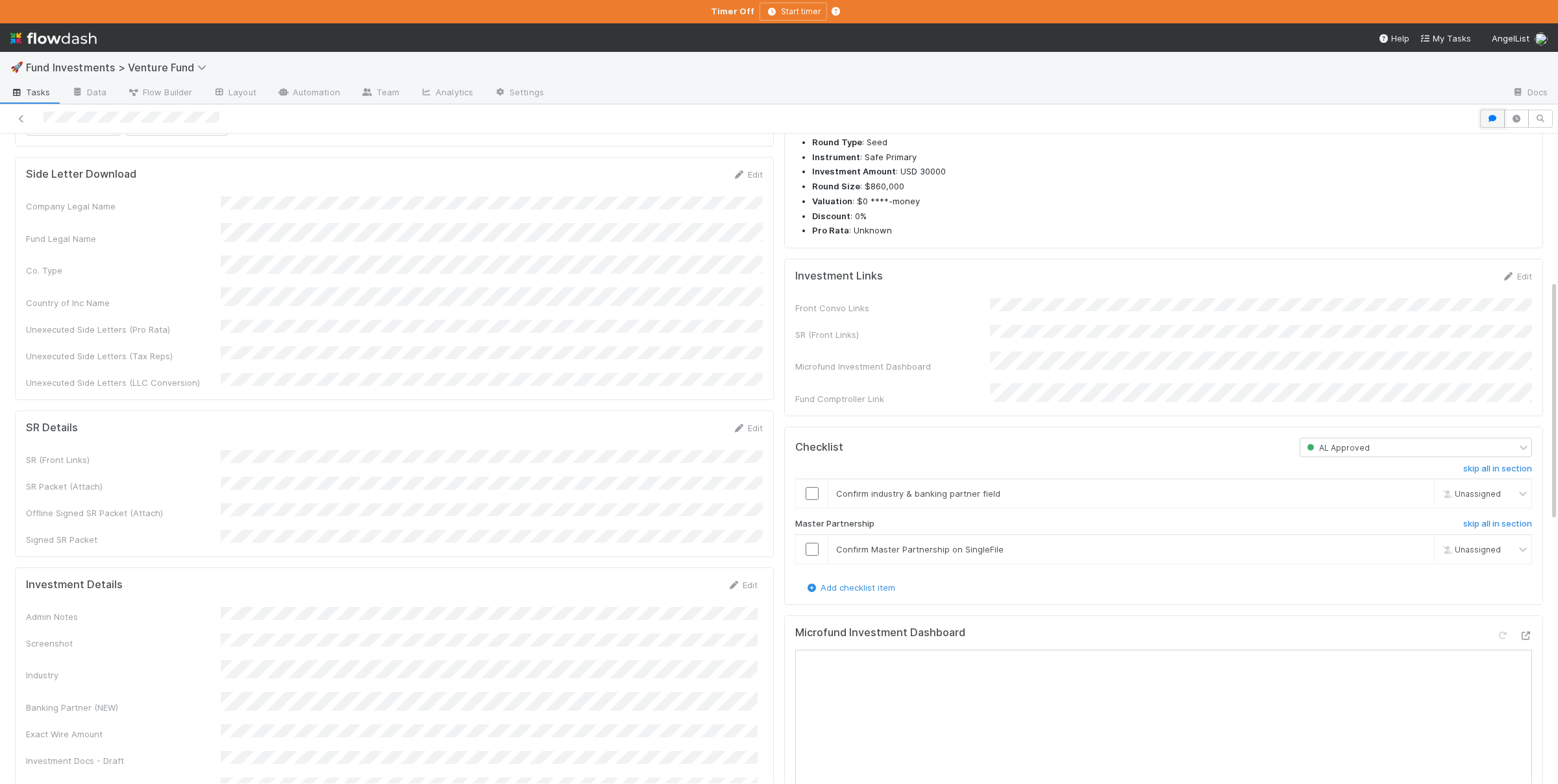
click at [1485, 117] on button "button" at bounding box center [1491, 119] width 24 height 19
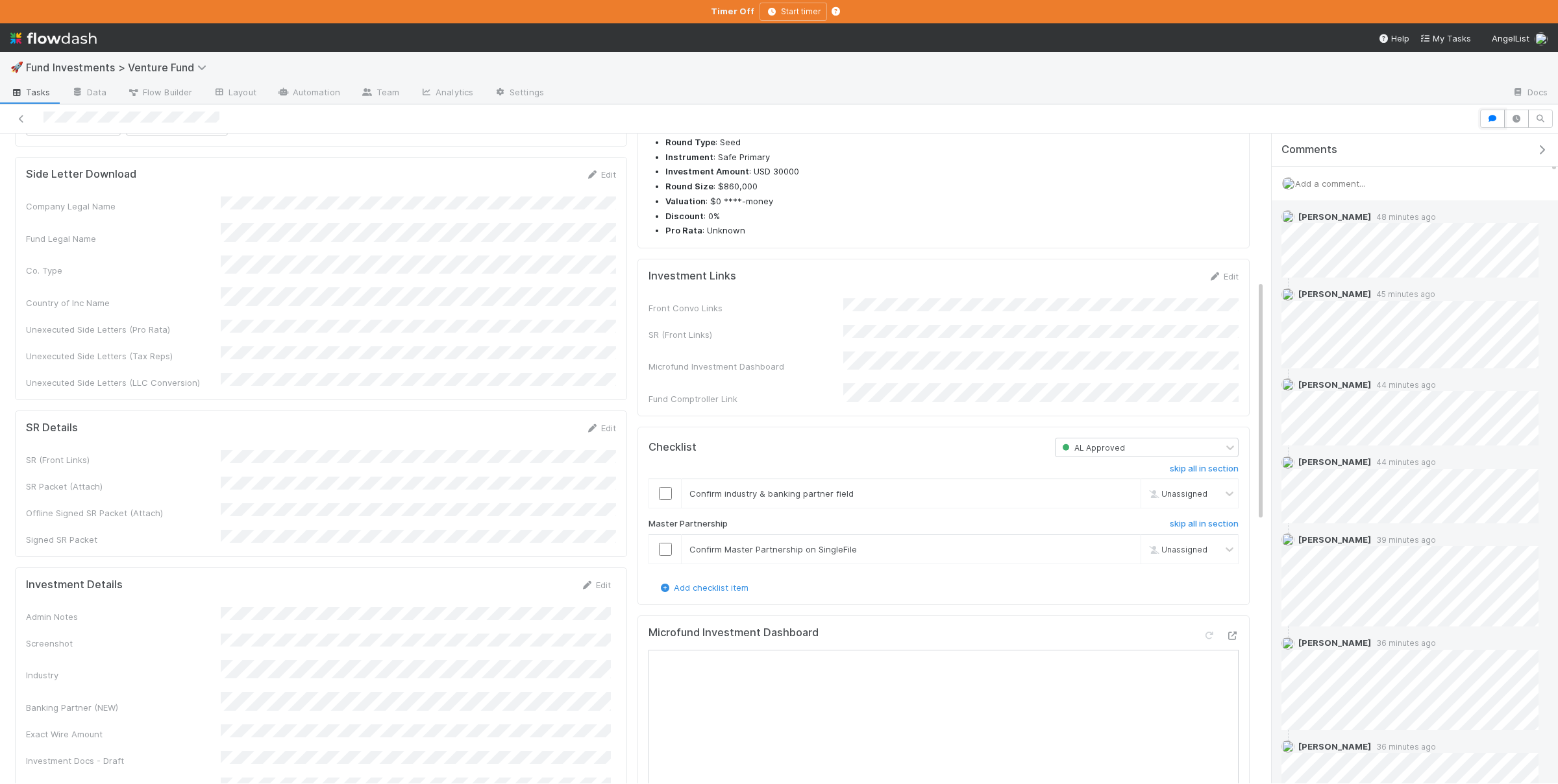
scroll to position [313, 0]
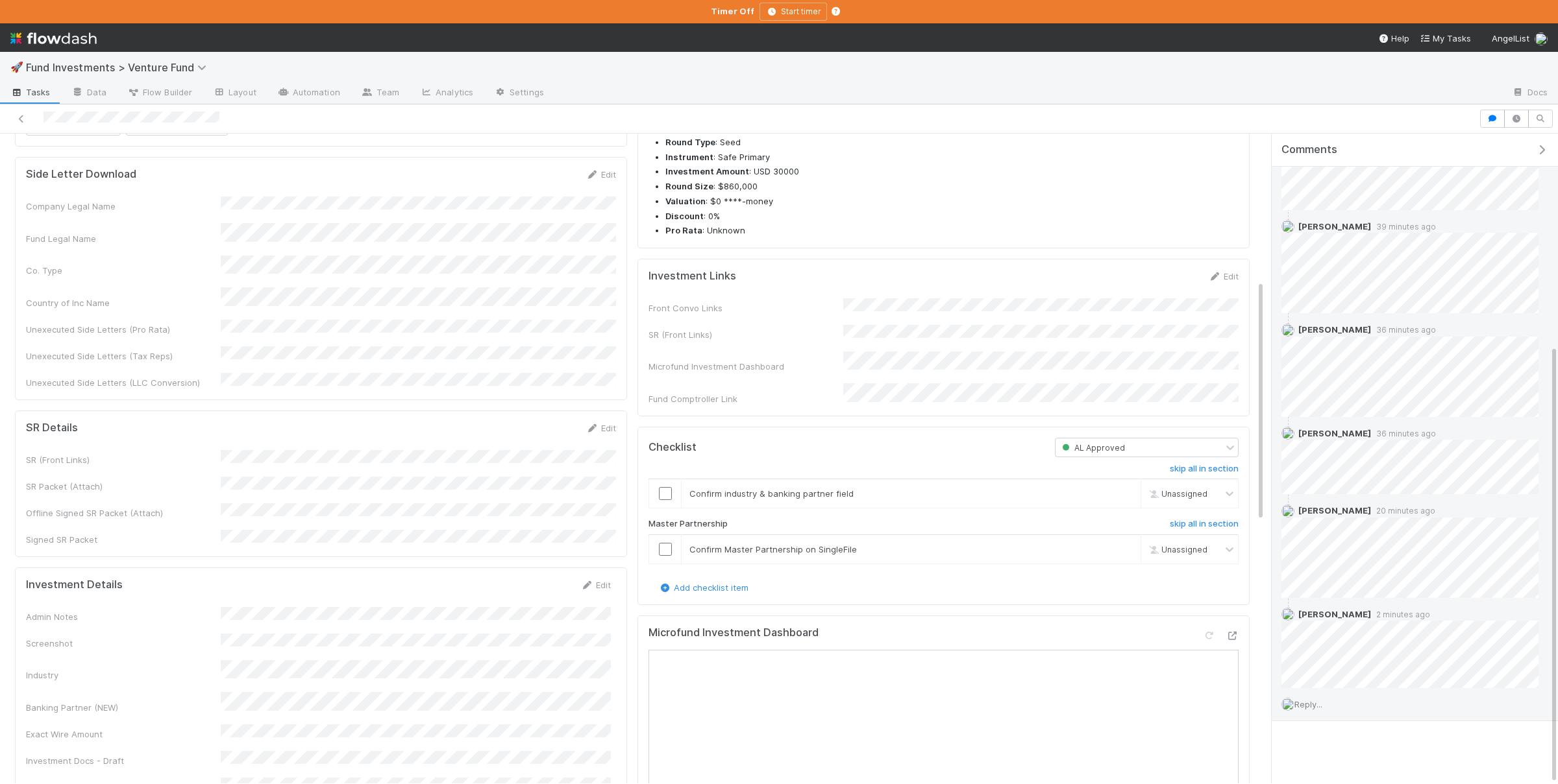
click at [1317, 699] on span "Reply..." at bounding box center [1308, 704] width 28 height 10
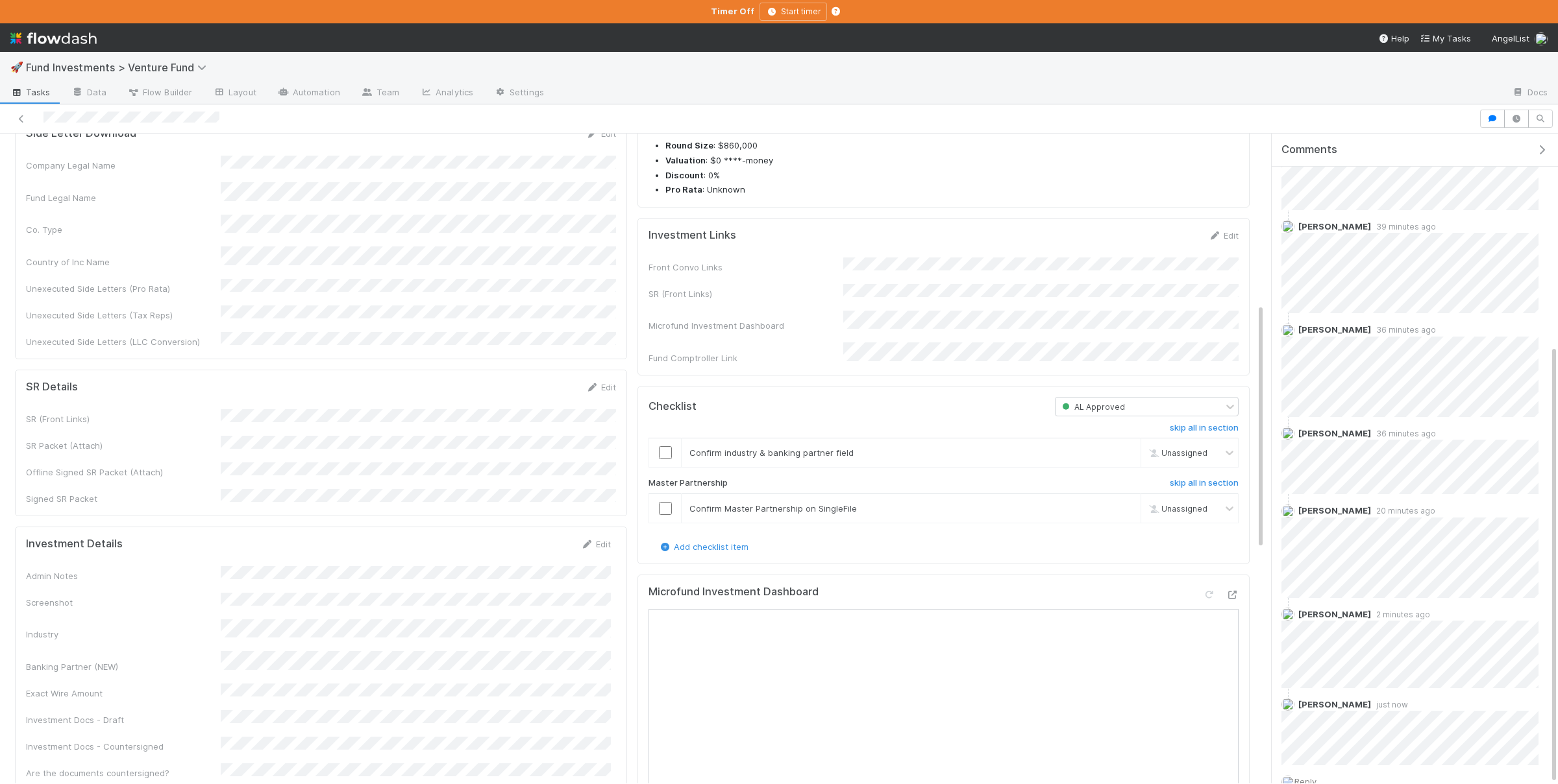
scroll to position [459, 0]
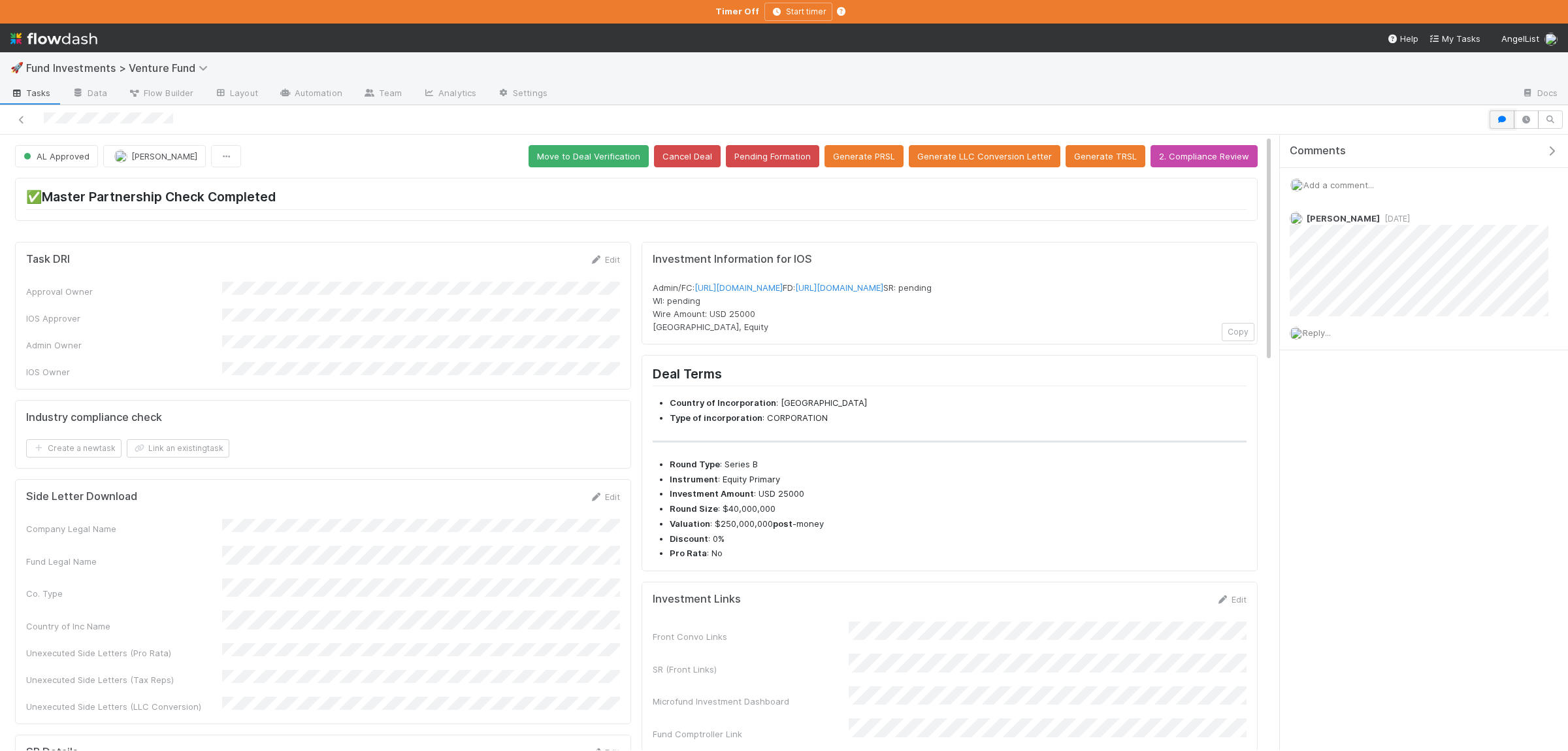
click at [1497, 120] on icon "button" at bounding box center [1501, 119] width 13 height 8
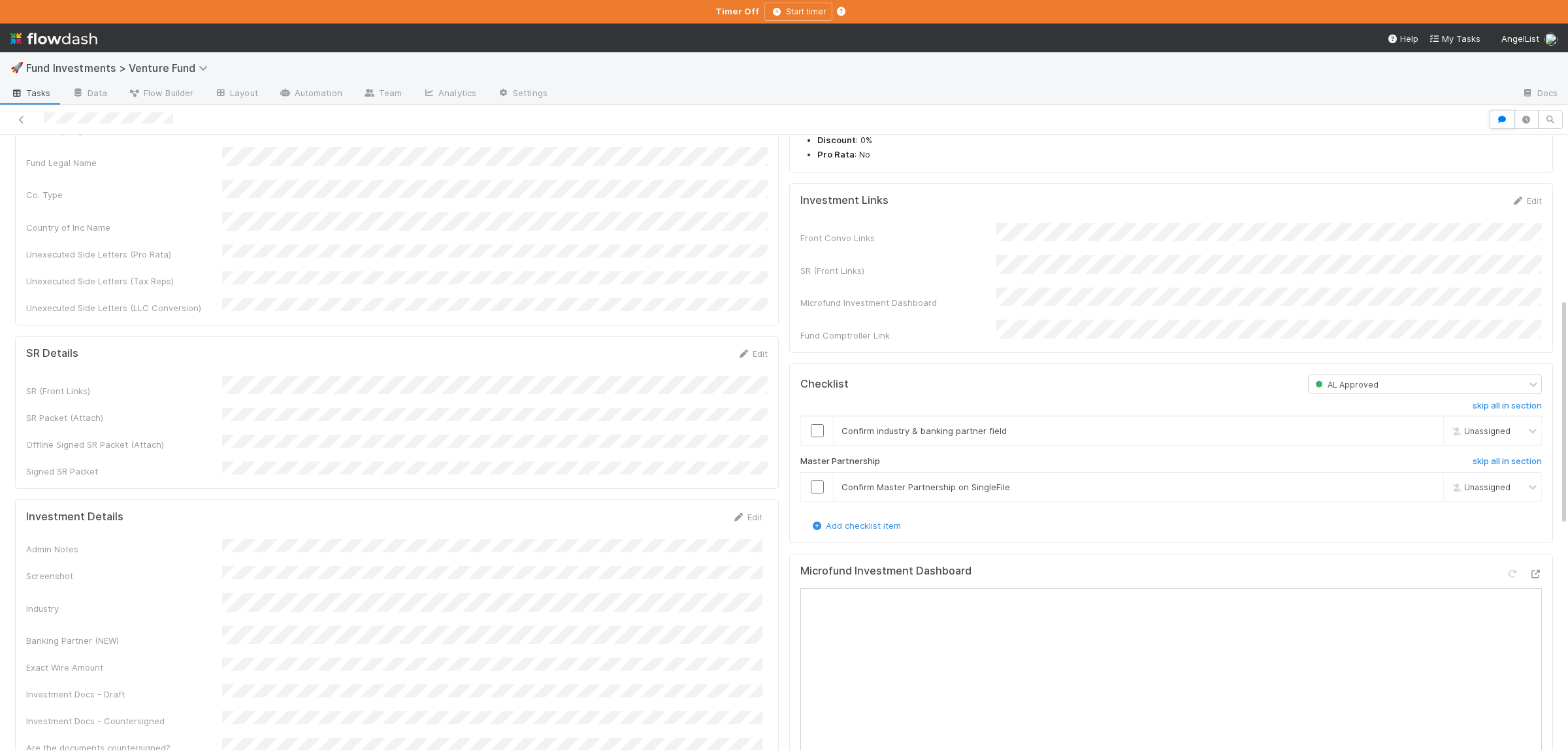
scroll to position [383, 0]
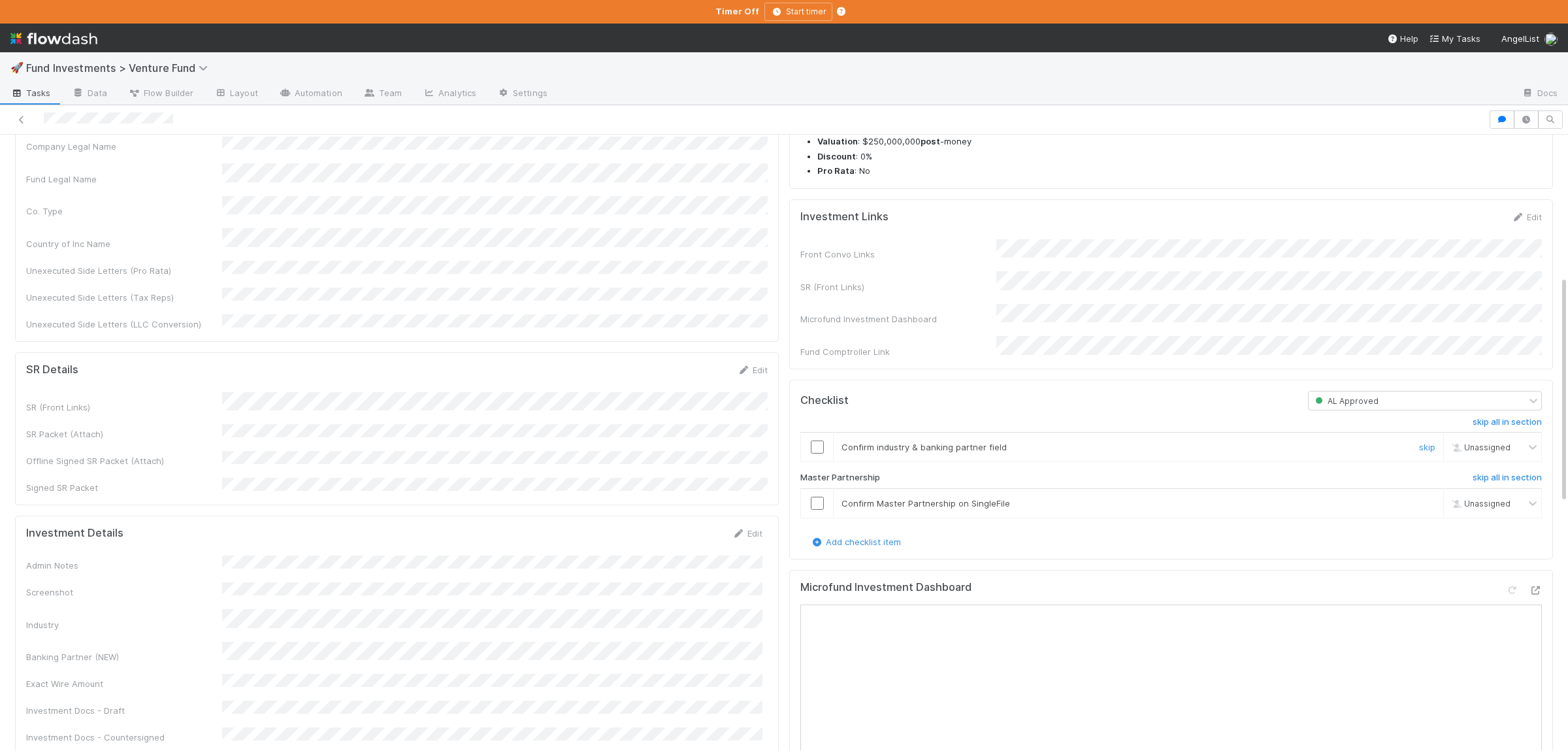
click at [819, 454] on input "checkbox" at bounding box center [817, 446] width 13 height 13
click at [816, 518] on td at bounding box center [817, 503] width 33 height 30
click at [817, 510] on input "checkbox" at bounding box center [817, 502] width 13 height 13
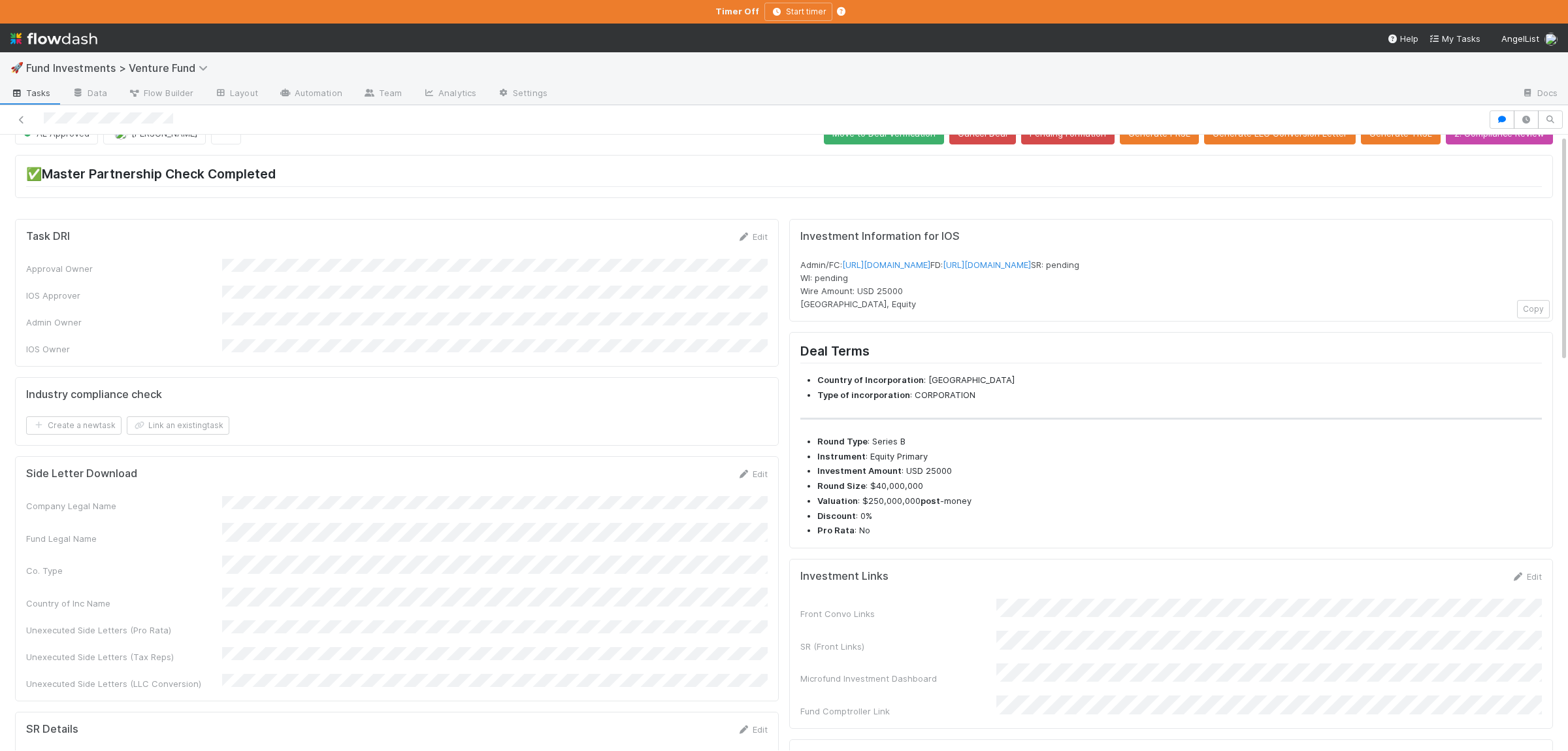
scroll to position [0, 0]
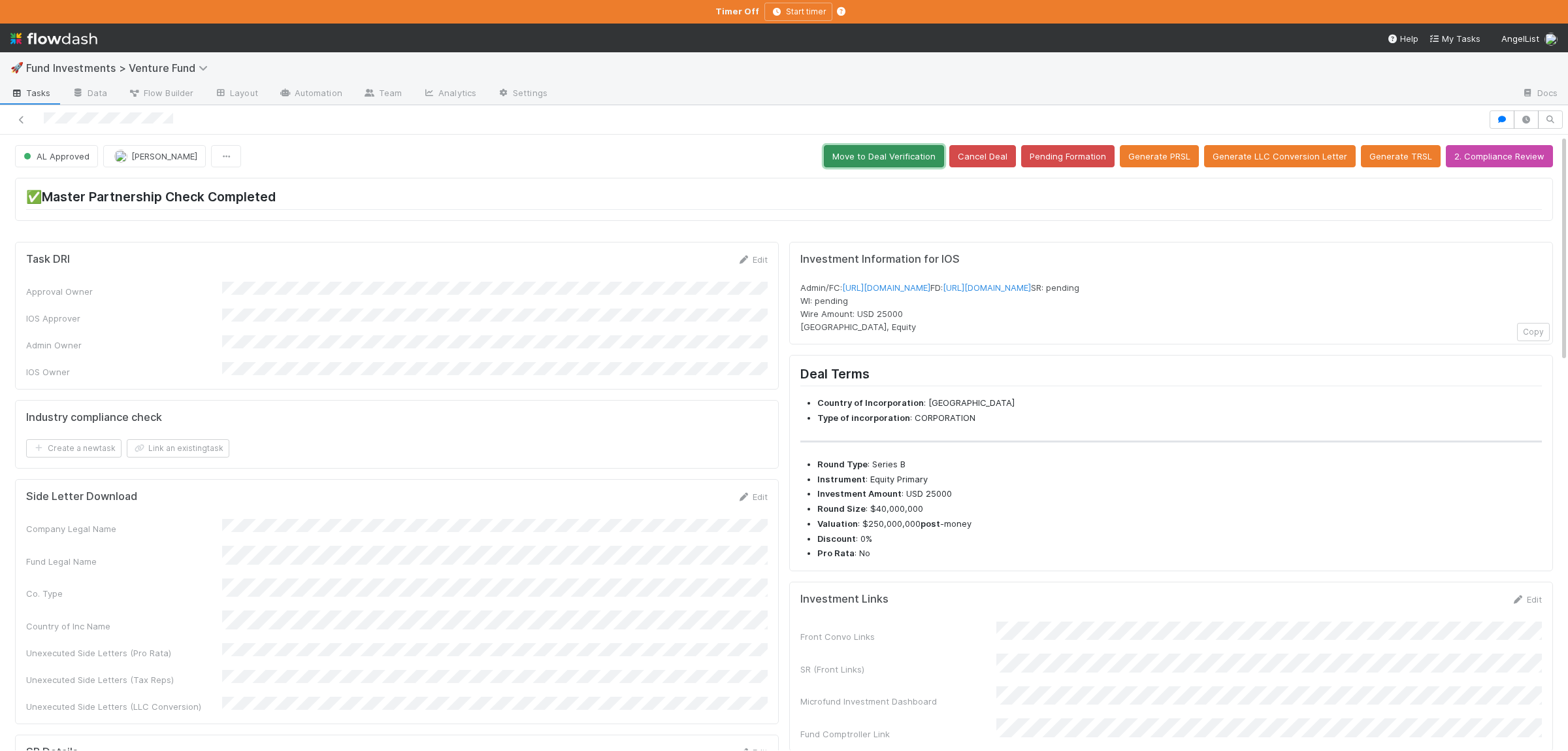
click at [918, 158] on button "Move to Deal Verification" at bounding box center [884, 156] width 120 height 22
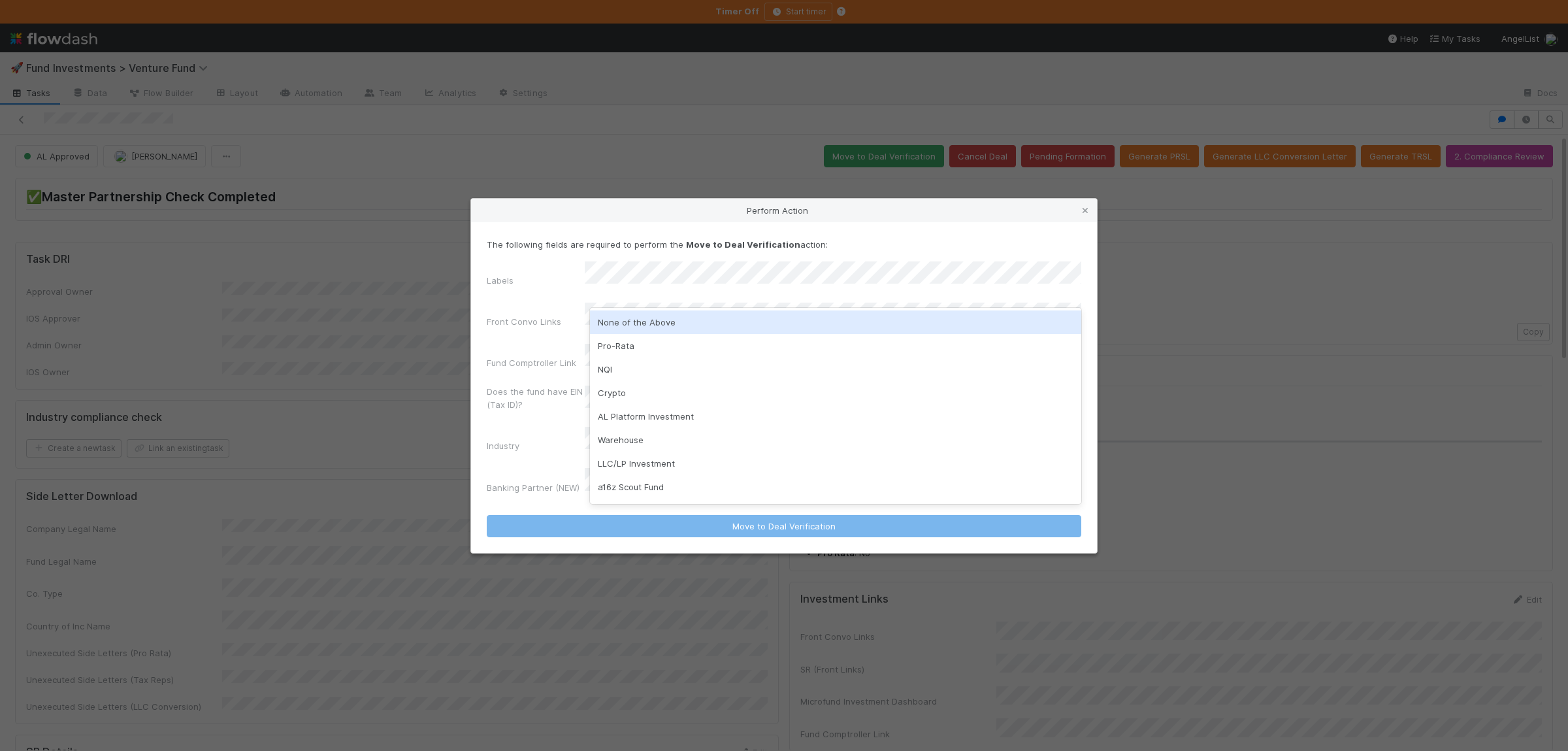
click at [633, 323] on div "None of the Above" at bounding box center [835, 322] width 491 height 24
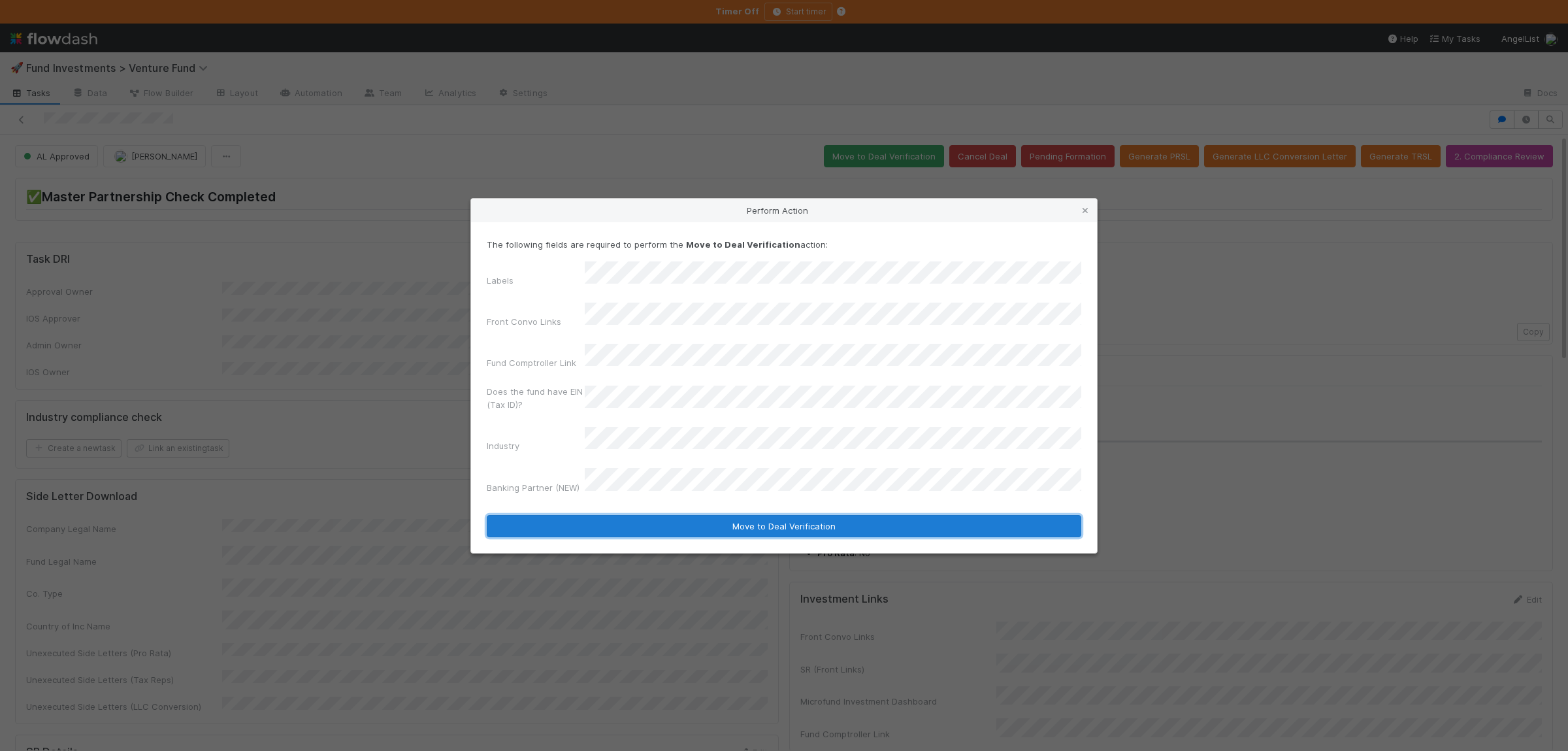
click at [668, 515] on button "Move to Deal Verification" at bounding box center [784, 526] width 594 height 22
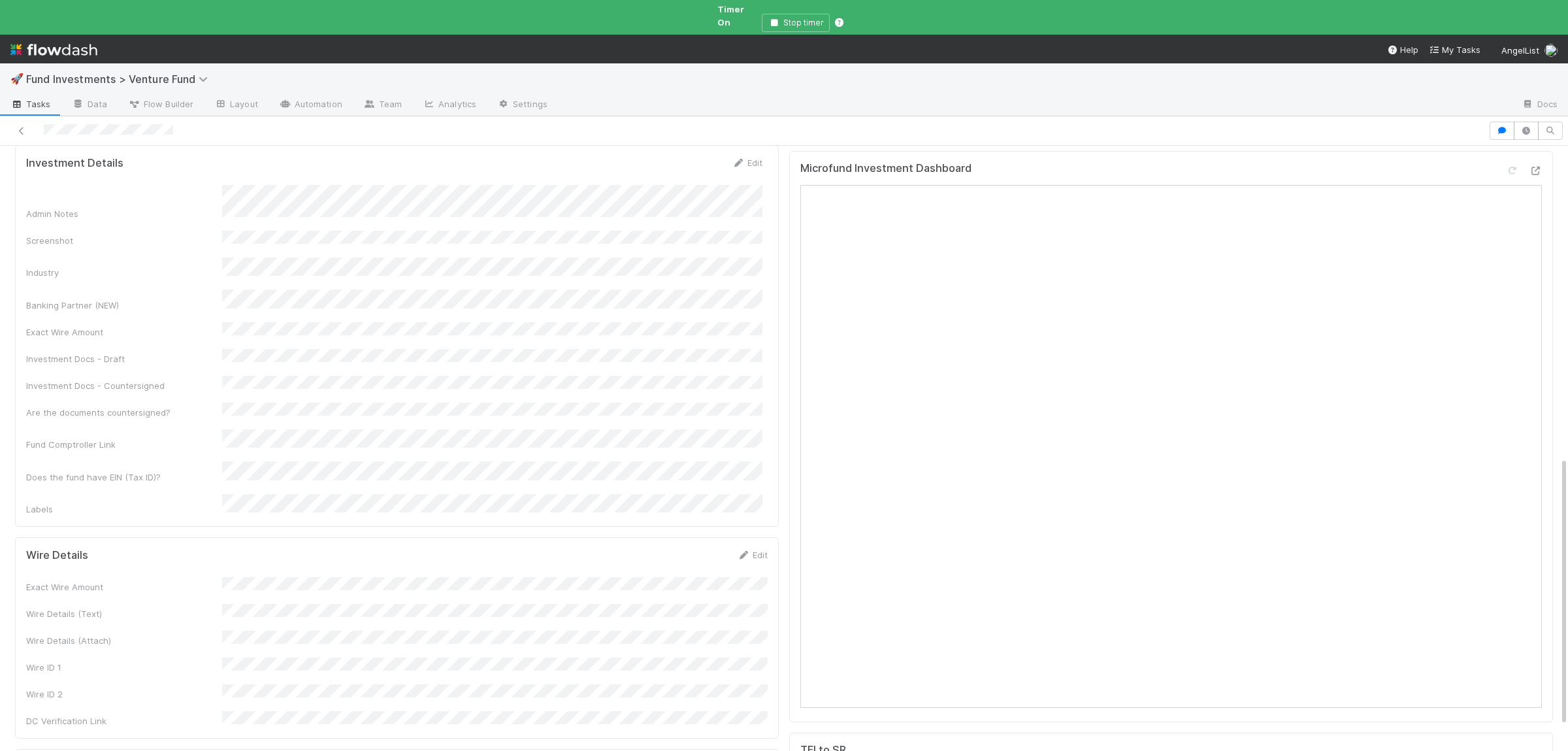
scroll to position [519, 0]
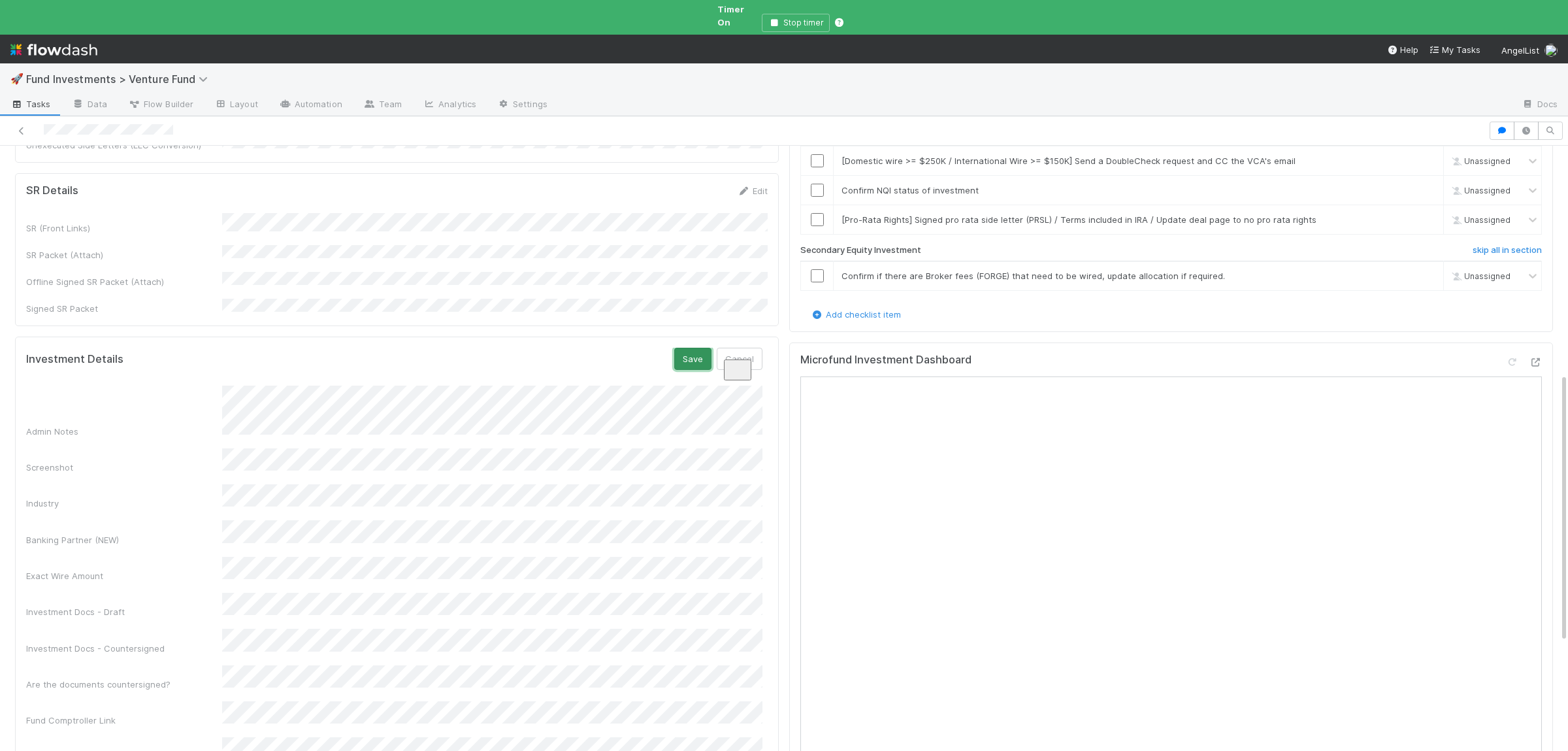
click at [706, 348] on button "Save" at bounding box center [693, 359] width 37 height 22
click at [381, 379] on div "Admin Notes Screenshot Industry Banking Partner (NEW) Exact Wire Amount Investm…" at bounding box center [394, 545] width 736 height 337
click at [691, 348] on button "Save" at bounding box center [693, 359] width 37 height 22
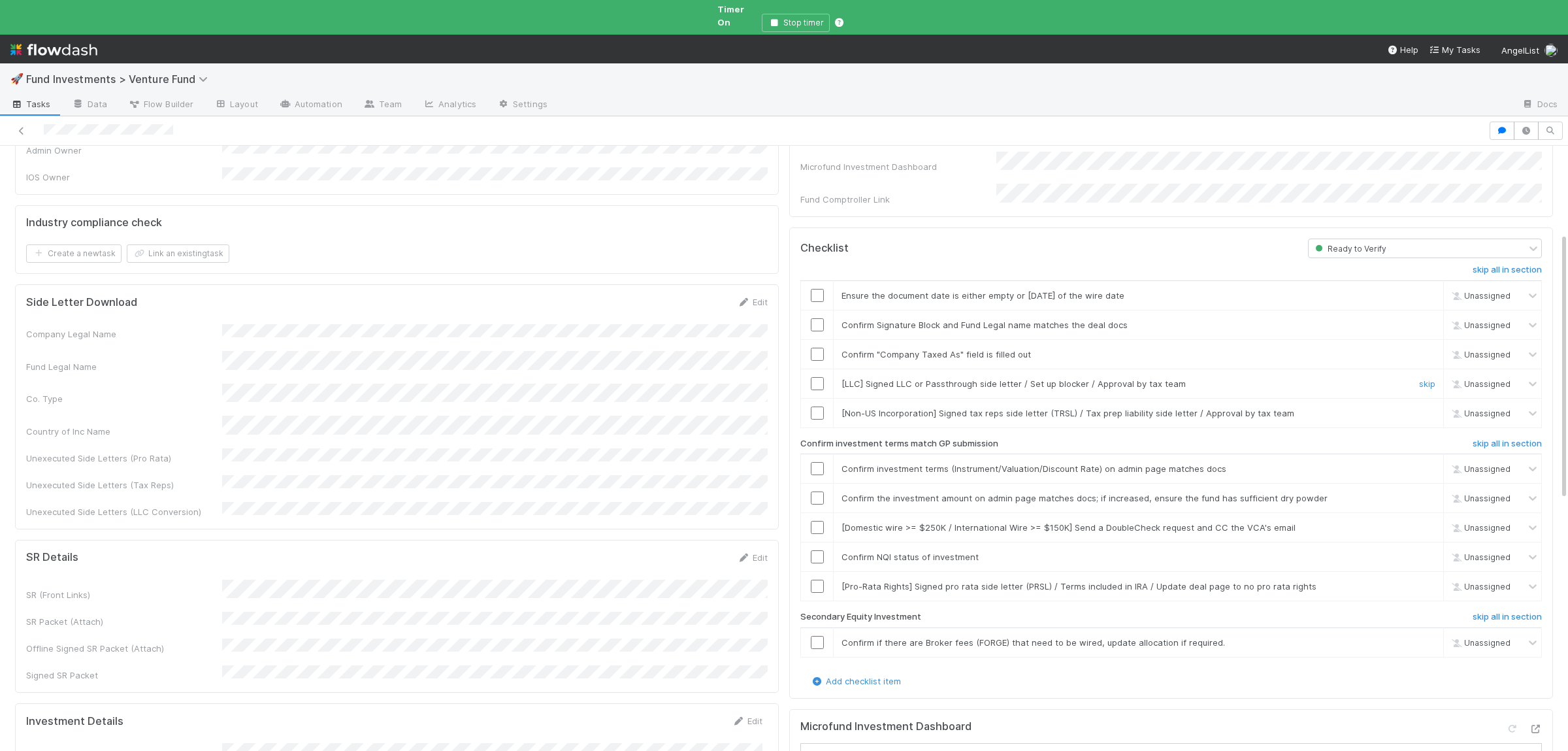
scroll to position [137, 0]
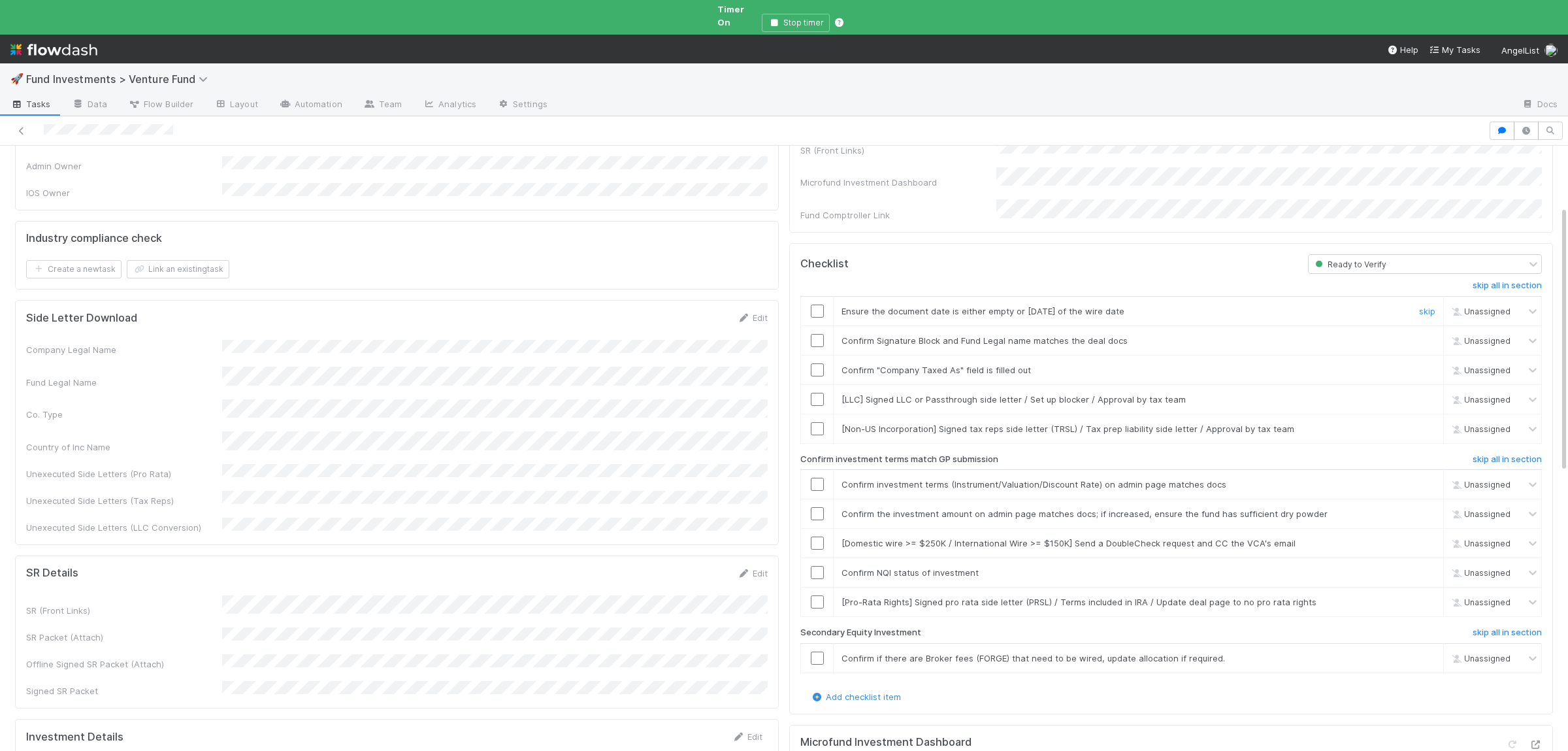
click at [812, 305] on input "checkbox" at bounding box center [817, 311] width 13 height 13
click at [816, 327] on td at bounding box center [817, 340] width 33 height 30
click at [820, 326] on td at bounding box center [817, 340] width 33 height 30
click at [820, 334] on input "checkbox" at bounding box center [817, 340] width 13 height 13
click at [820, 363] on input "checkbox" at bounding box center [817, 369] width 13 height 13
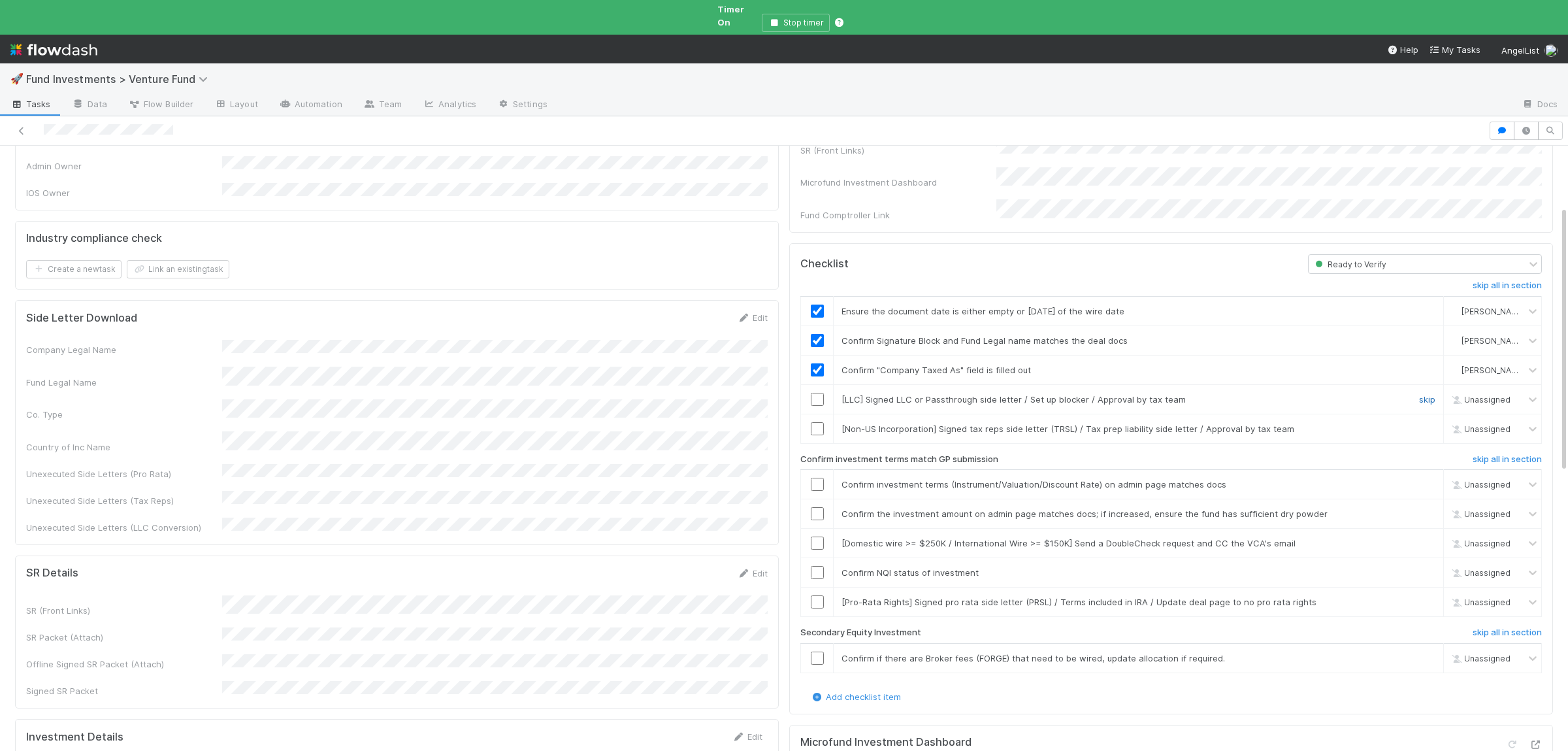
click at [1431, 394] on link "skip" at bounding box center [1426, 399] width 16 height 10
click at [1423, 423] on link "skip" at bounding box center [1426, 429] width 16 height 10
click at [820, 478] on input "checkbox" at bounding box center [817, 484] width 13 height 13
click at [817, 507] on input "checkbox" at bounding box center [817, 513] width 13 height 13
click at [817, 566] on input "checkbox" at bounding box center [817, 572] width 13 height 13
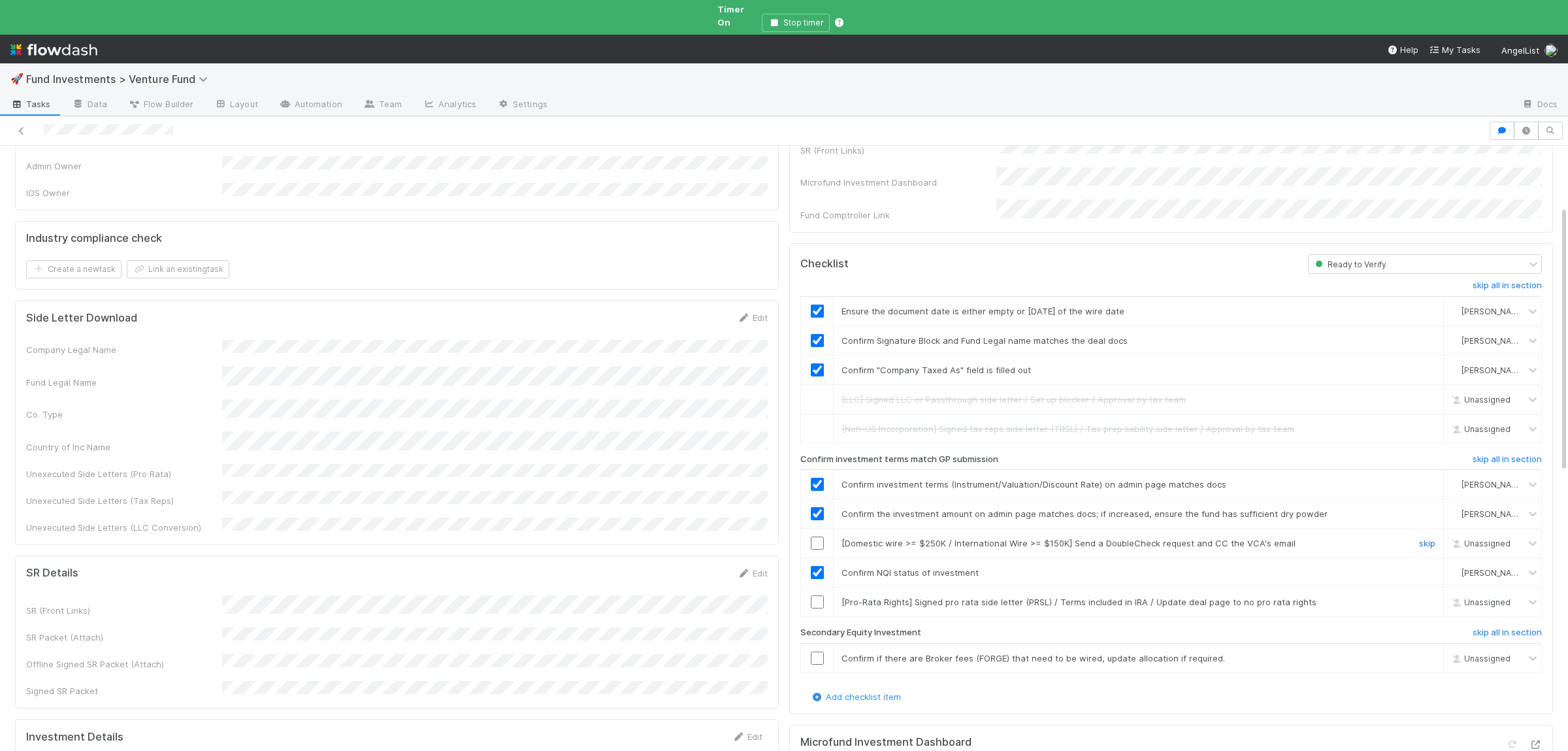
click at [1420, 538] on link "skip" at bounding box center [1426, 543] width 16 height 10
drag, startPoint x: 1426, startPoint y: 580, endPoint x: 1418, endPoint y: 591, distance: 13.6
click at [1426, 597] on link "skip" at bounding box center [1426, 602] width 16 height 10
drag, startPoint x: 1429, startPoint y: 633, endPoint x: 1178, endPoint y: 608, distance: 252.2
click at [1427, 653] on link "skip" at bounding box center [1426, 658] width 16 height 10
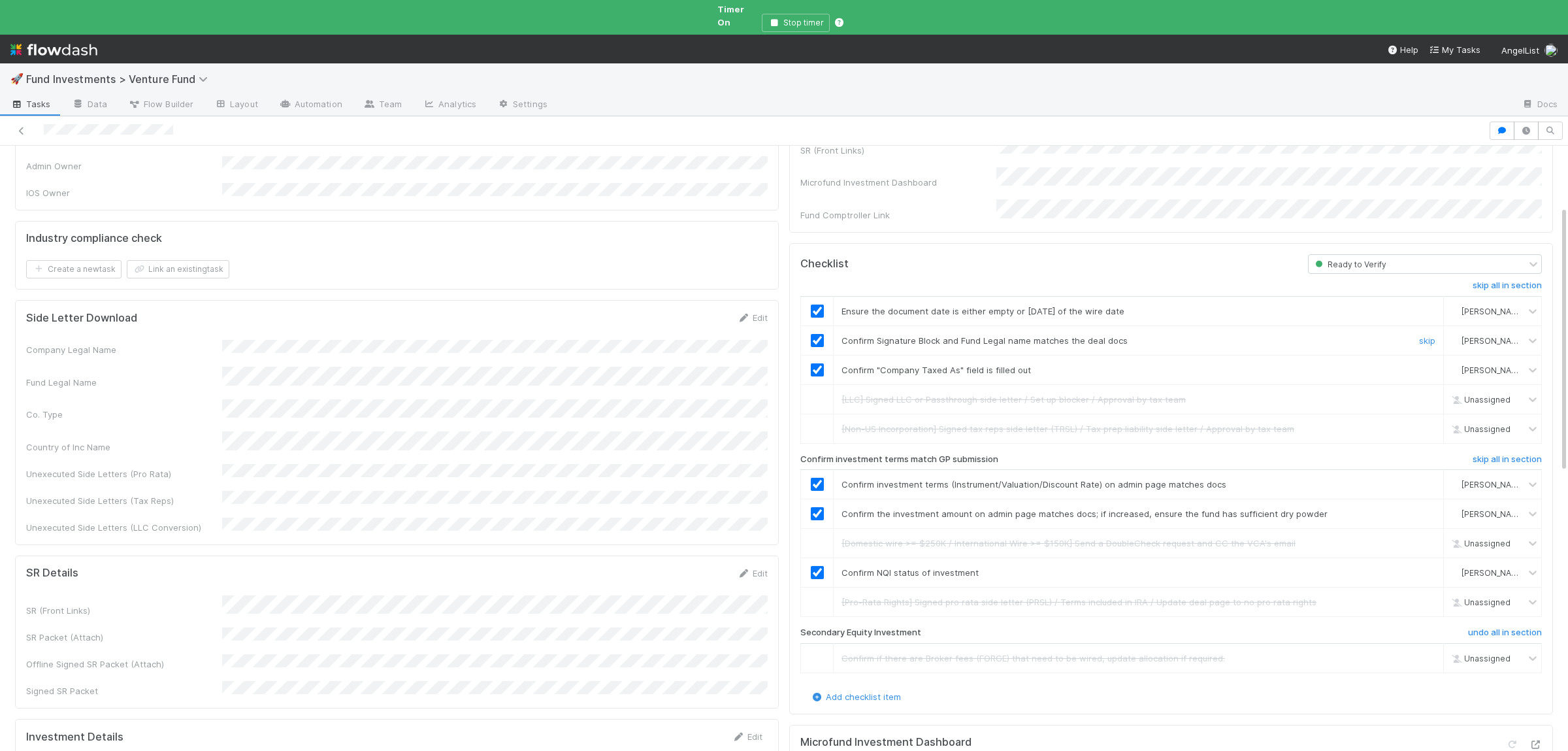
scroll to position [0, 0]
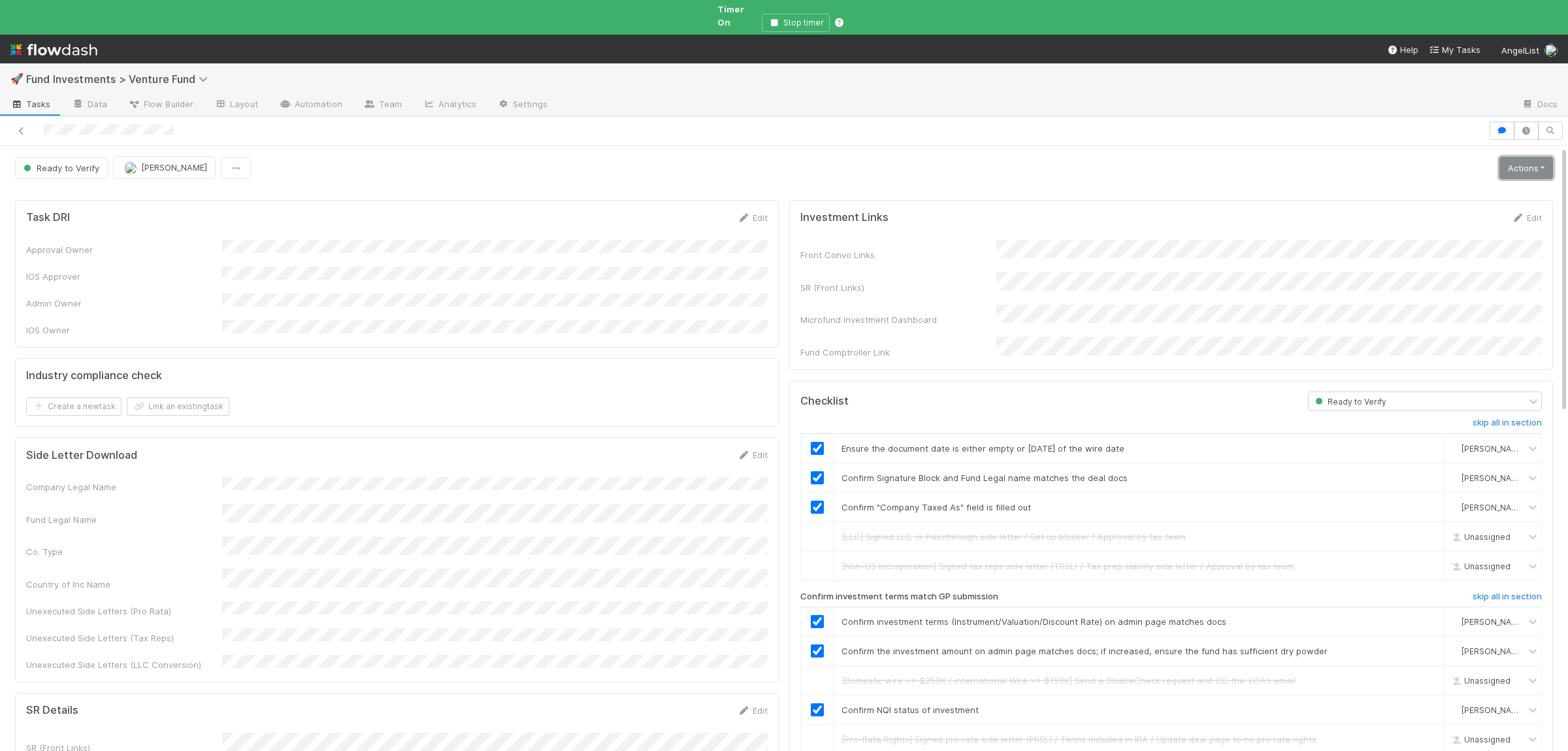
click at [1534, 157] on link "Actions" at bounding box center [1526, 168] width 53 height 22
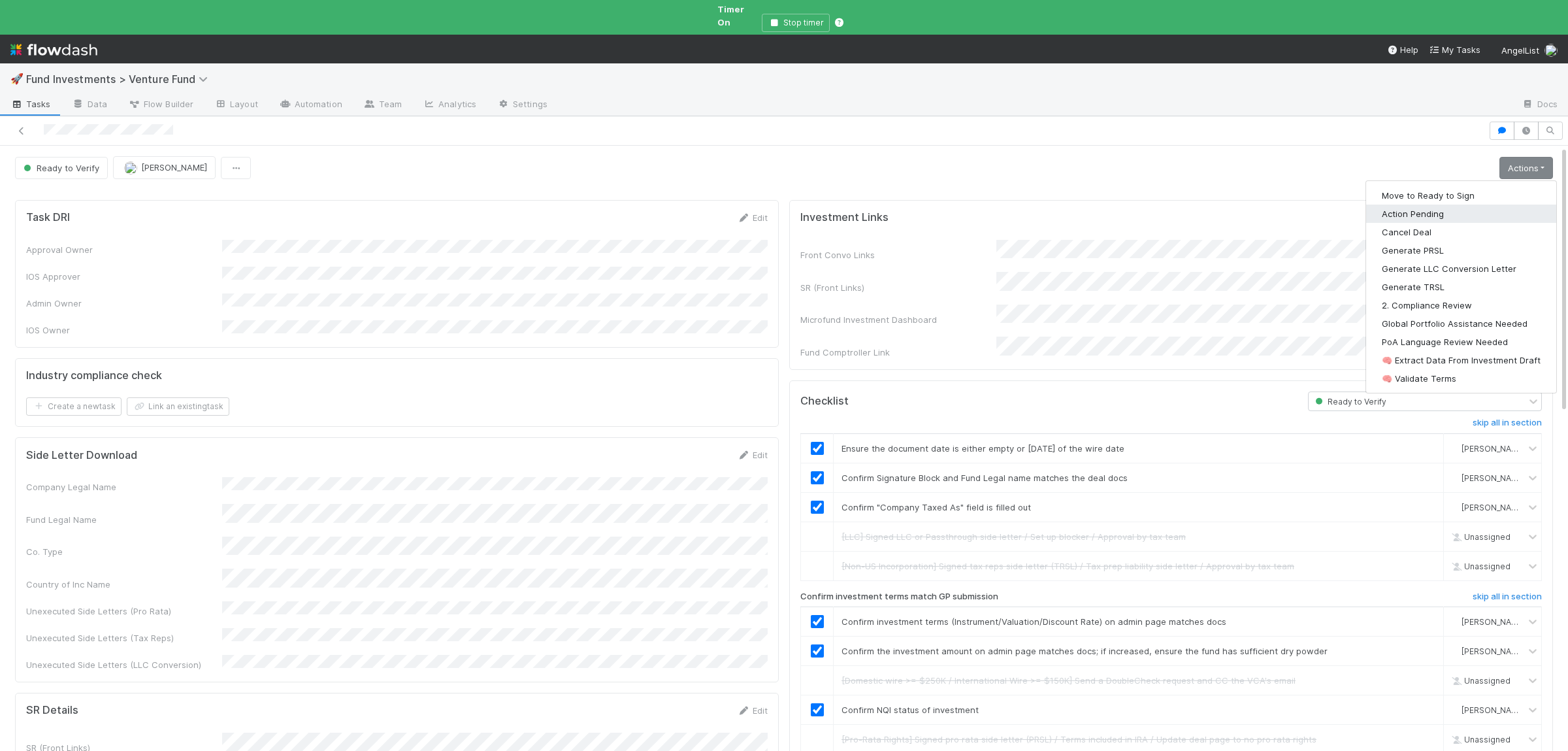
click at [1420, 205] on button "Action Pending" at bounding box center [1461, 214] width 190 height 19
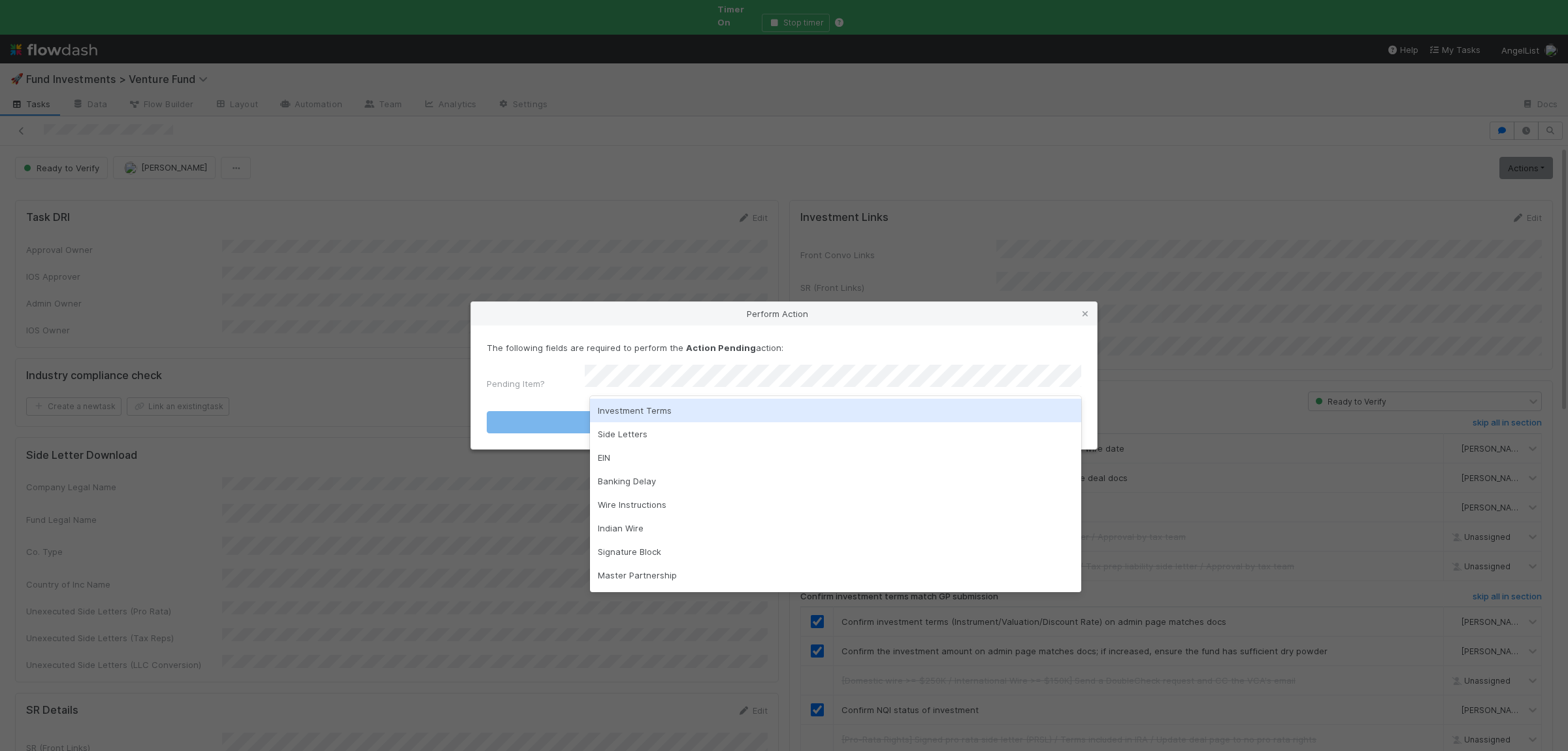
click at [653, 408] on div "Investment Terms" at bounding box center [835, 411] width 491 height 24
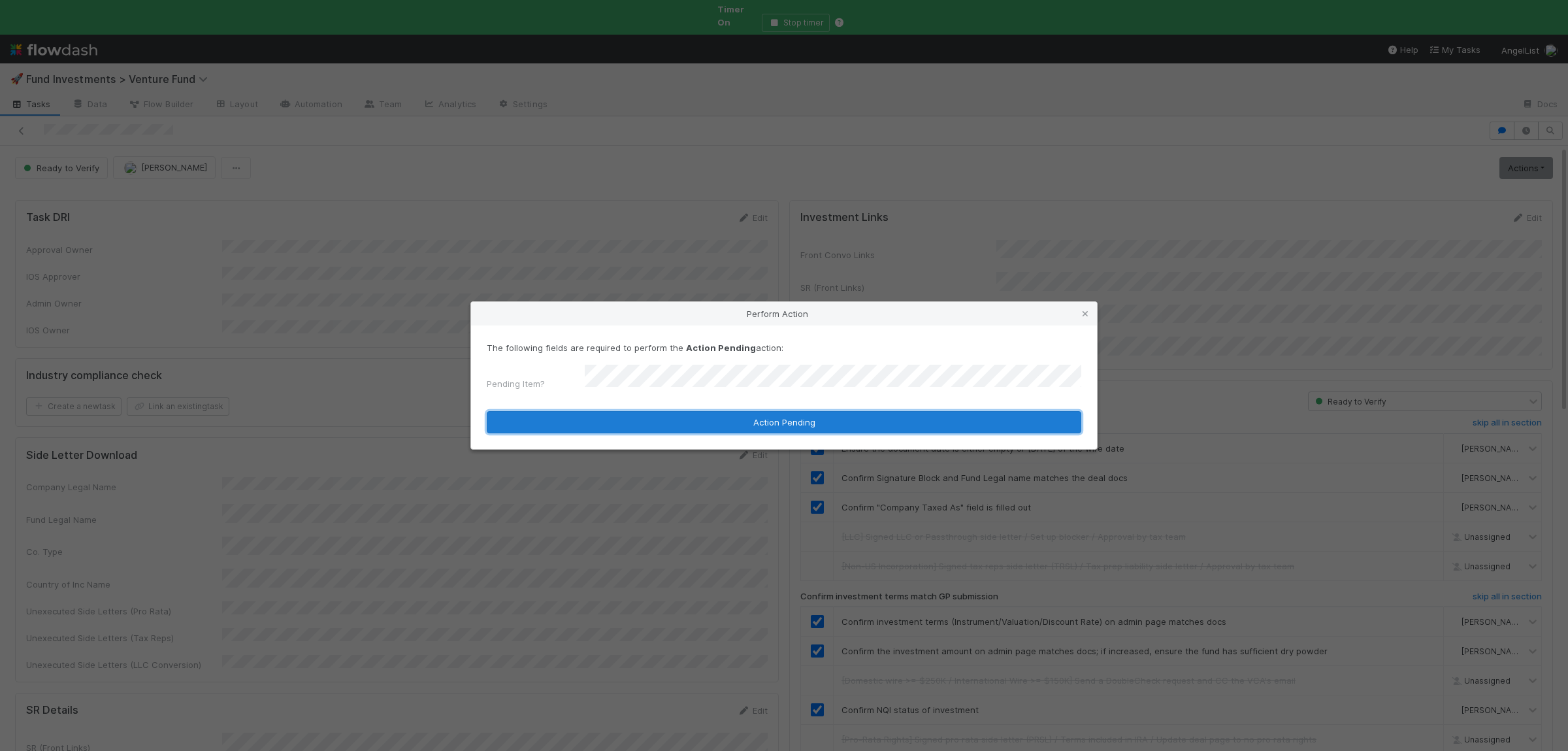
click at [650, 411] on button "Action Pending" at bounding box center [784, 422] width 594 height 22
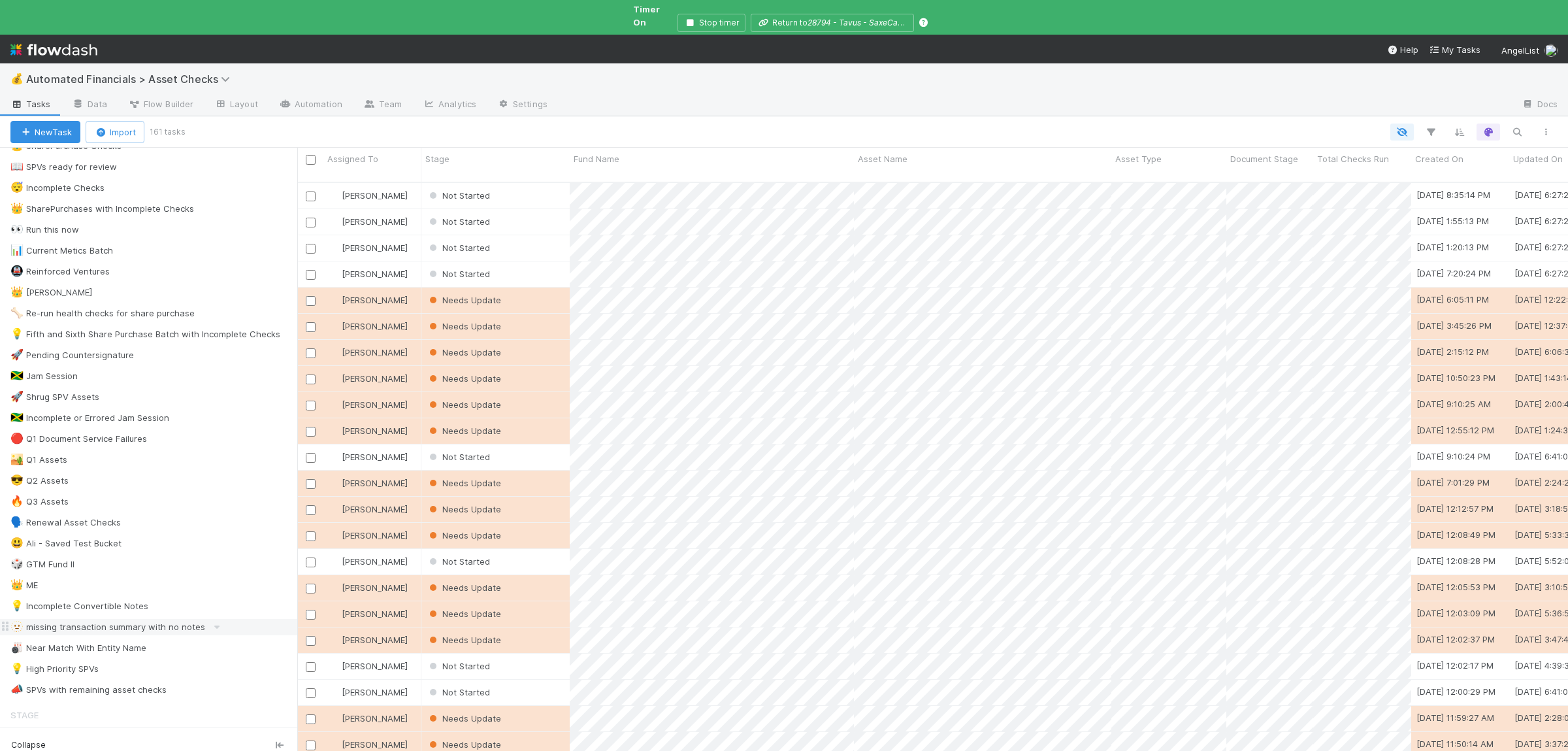
scroll to position [127, 0]
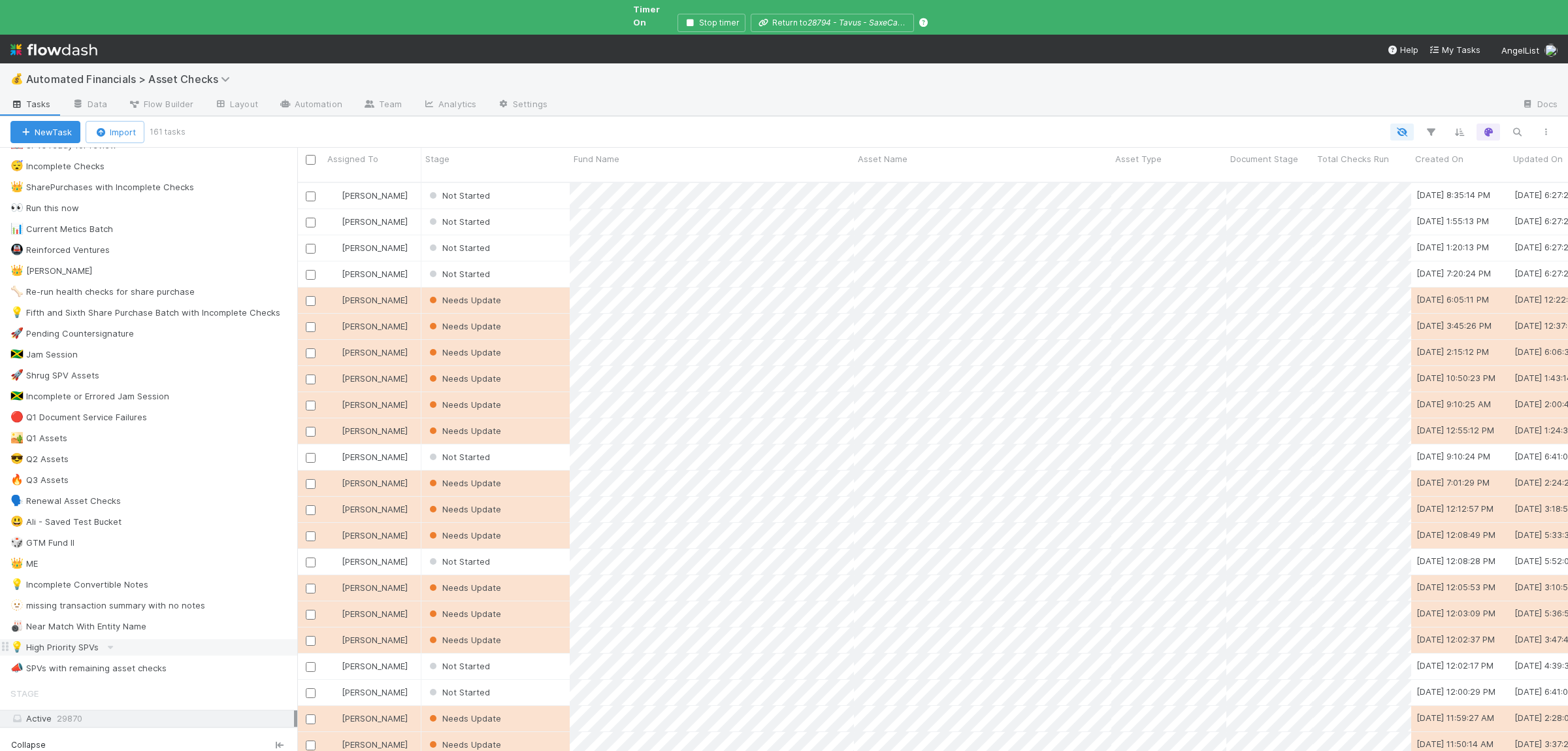
click at [157, 643] on div "💡 High Priority SPVs" at bounding box center [153, 647] width 287 height 16
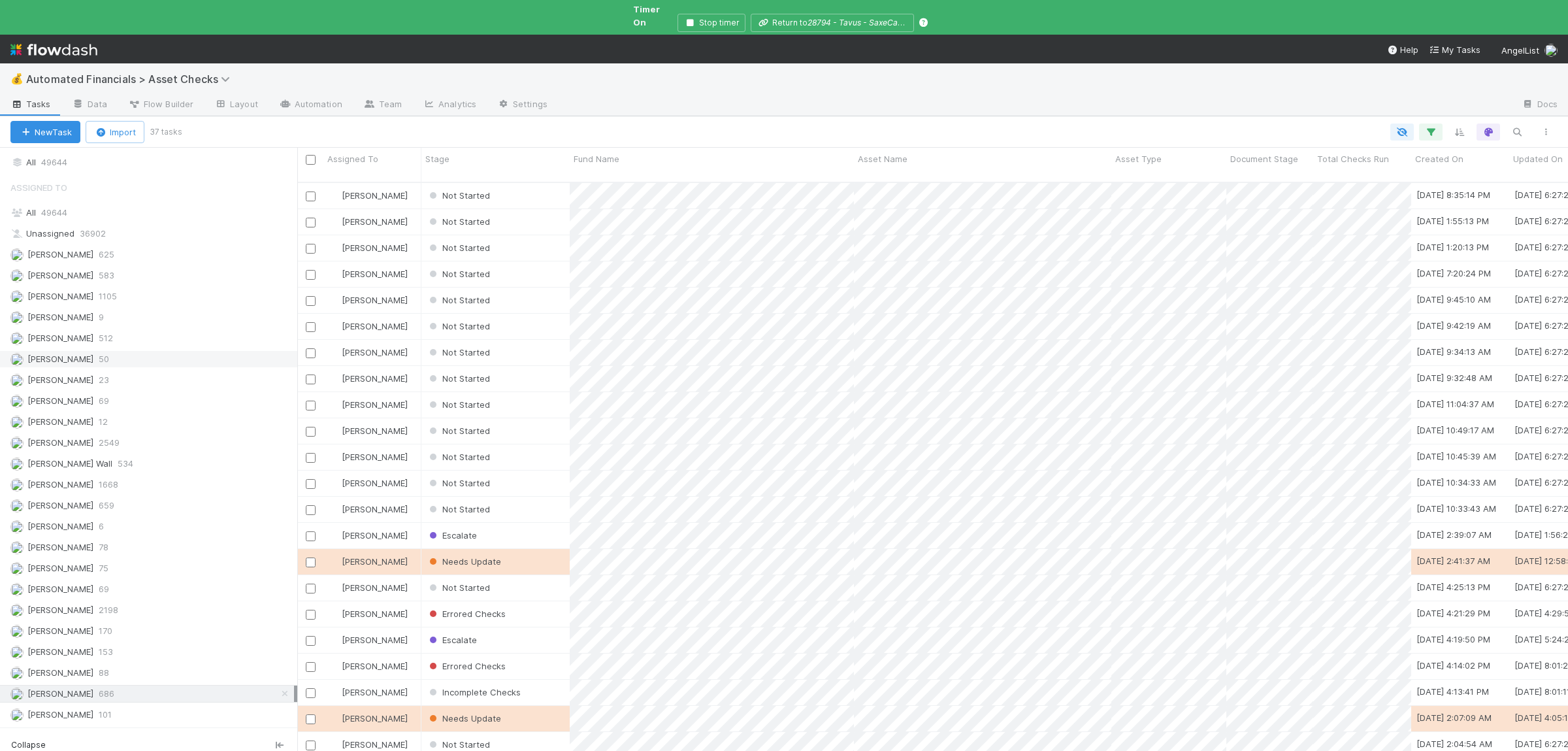
scroll to position [1191, 0]
click at [146, 267] on div "[PERSON_NAME] 583" at bounding box center [152, 275] width 283 height 16
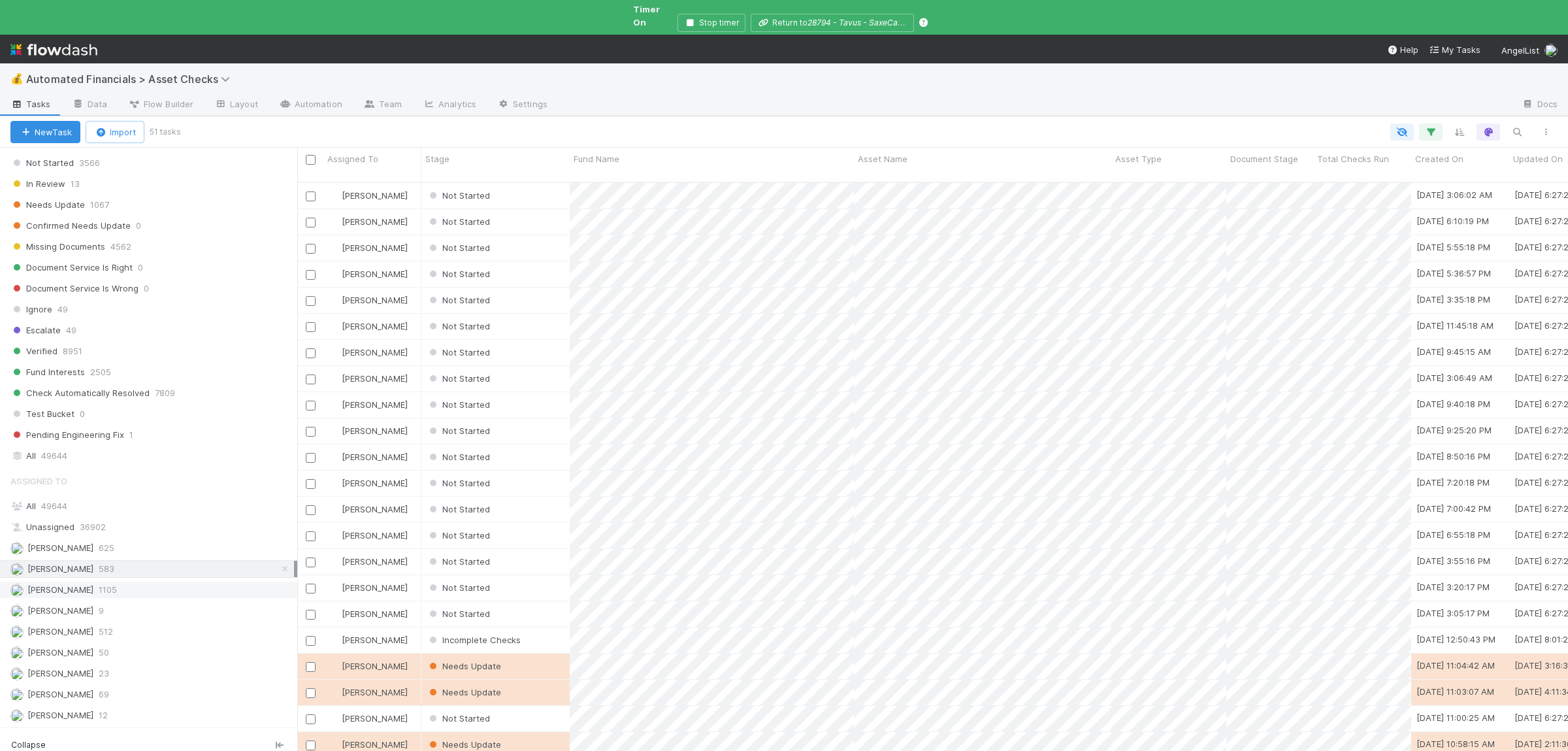
scroll to position [999, 0]
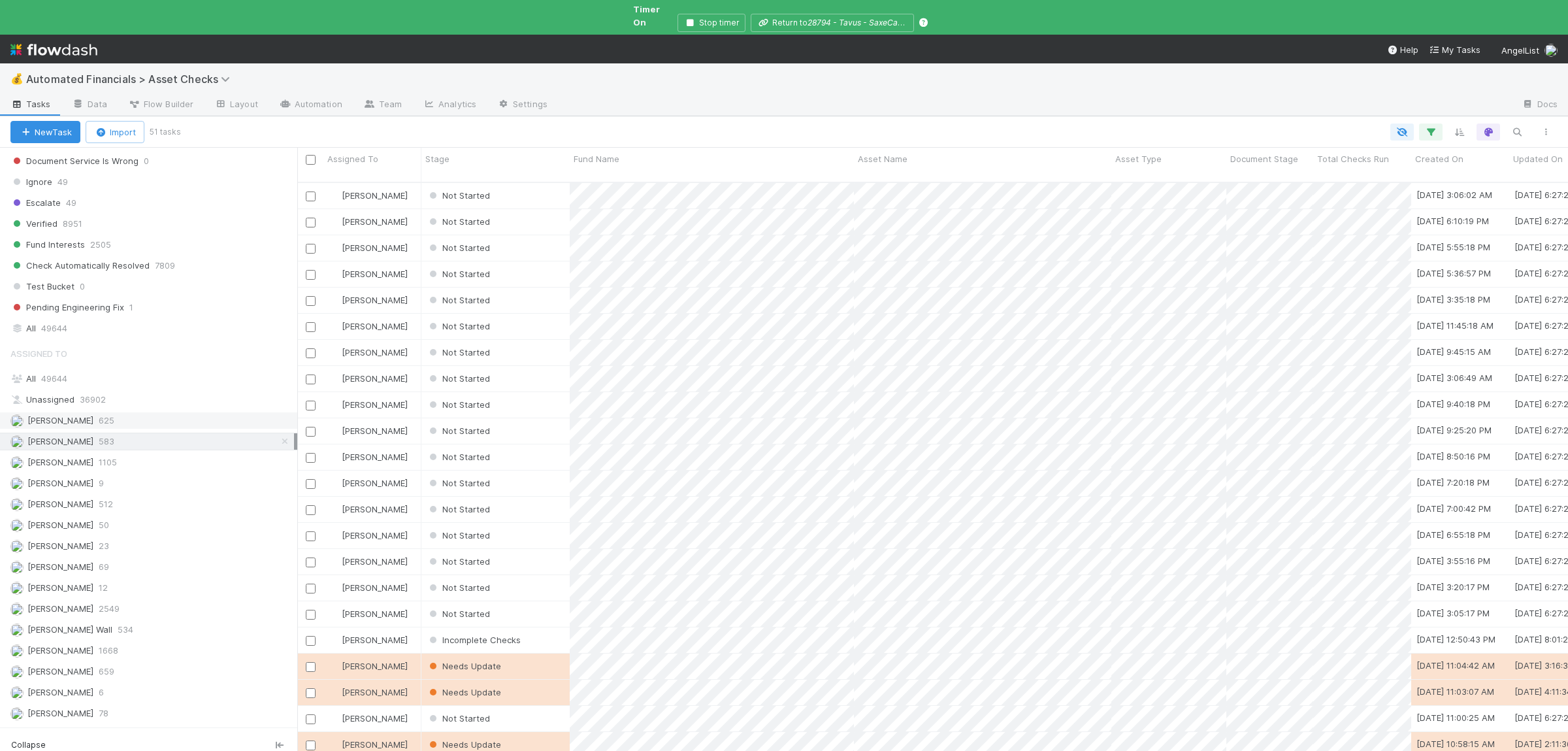
click at [182, 429] on div "Ali Al Khatib 625" at bounding box center [152, 420] width 283 height 16
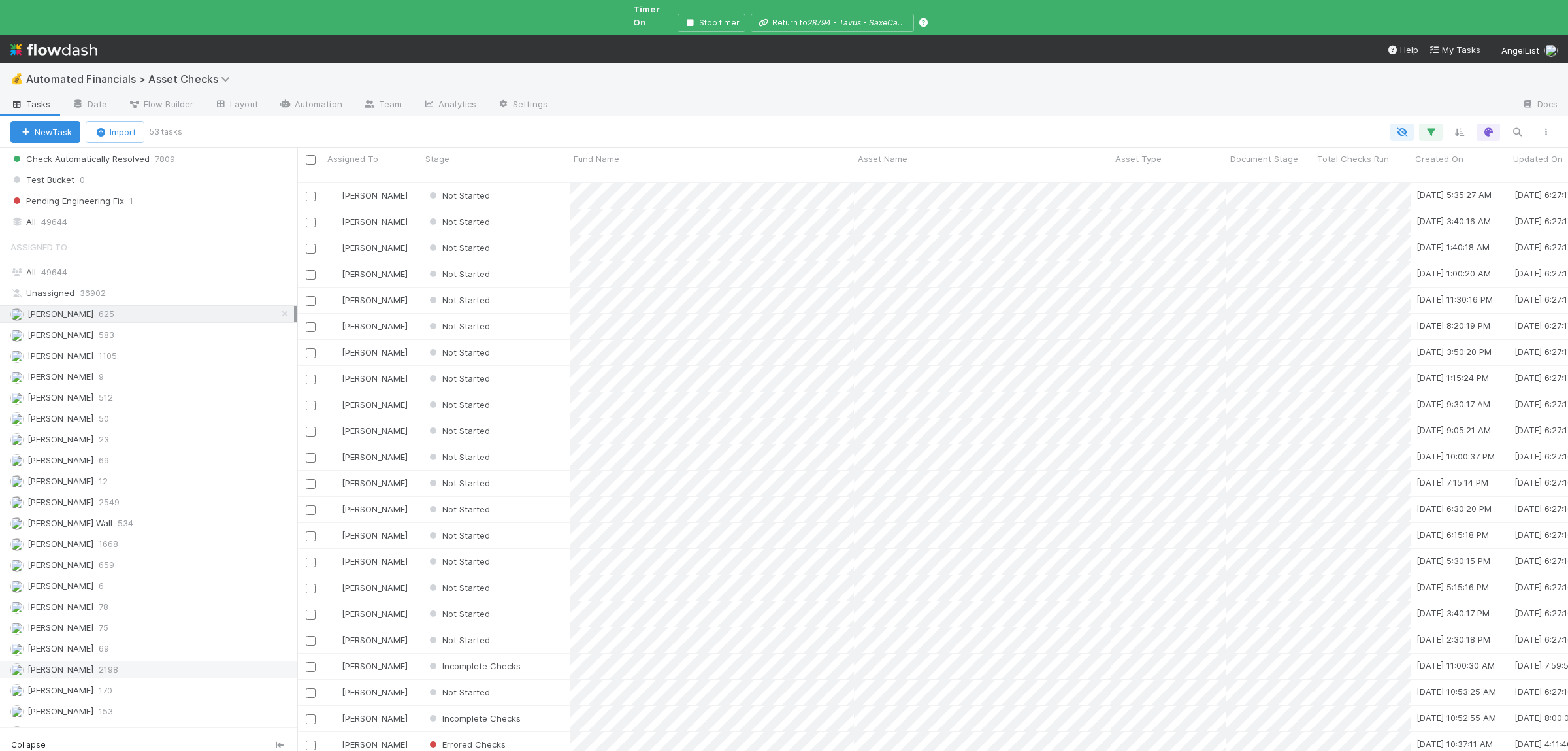
scroll to position [1191, 0]
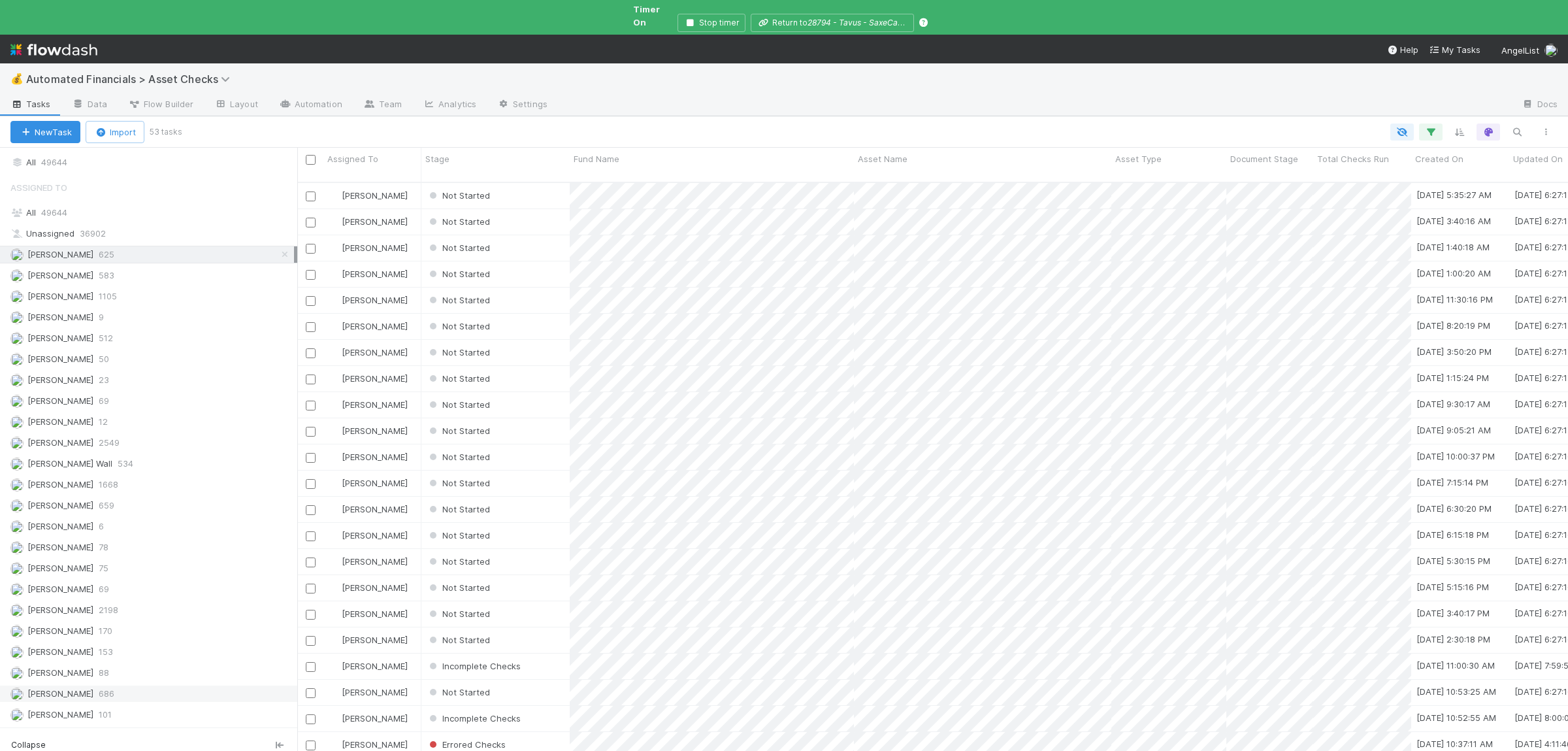
click at [148, 685] on div "Susan Tang 686" at bounding box center [148, 693] width 297 height 18
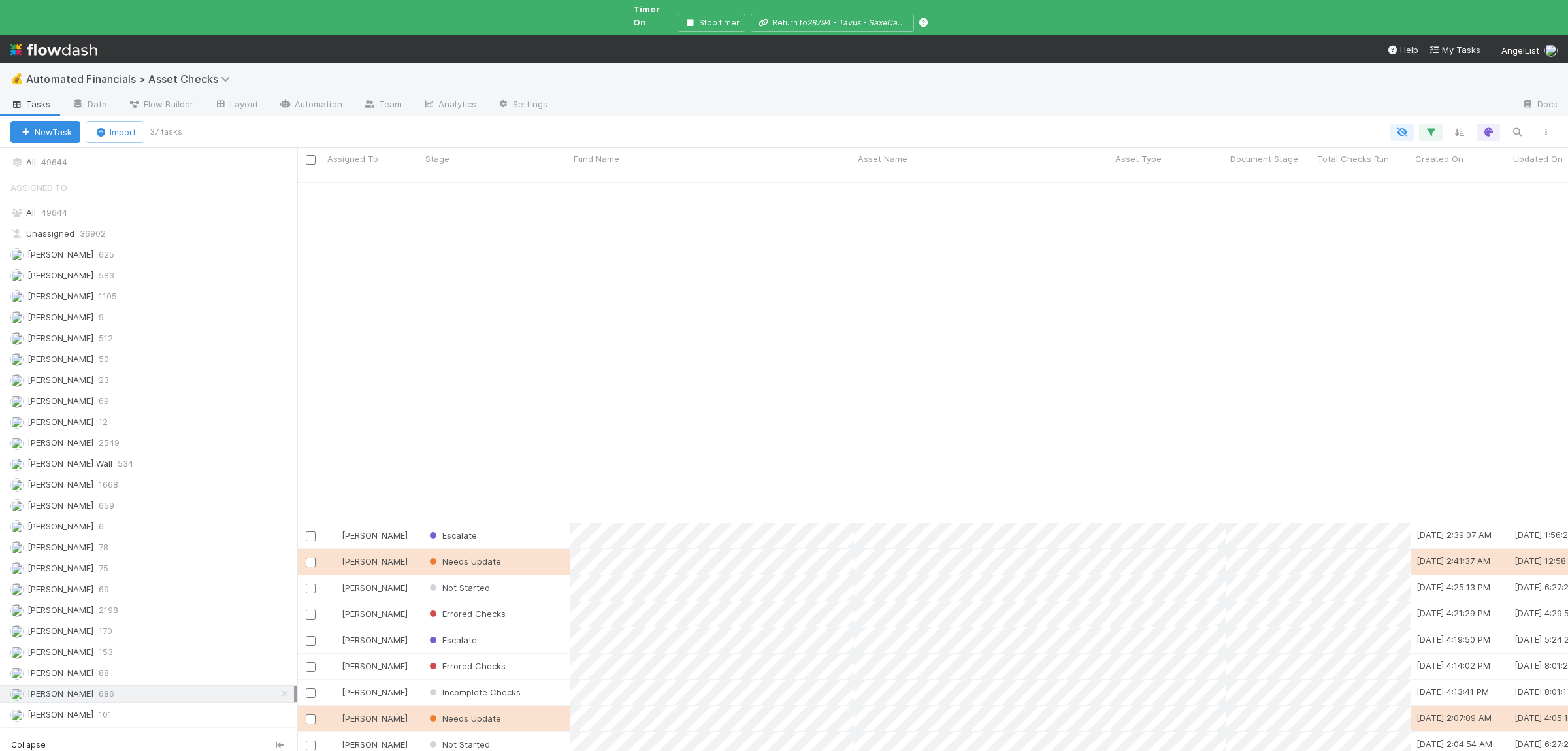
scroll to position [377, 0]
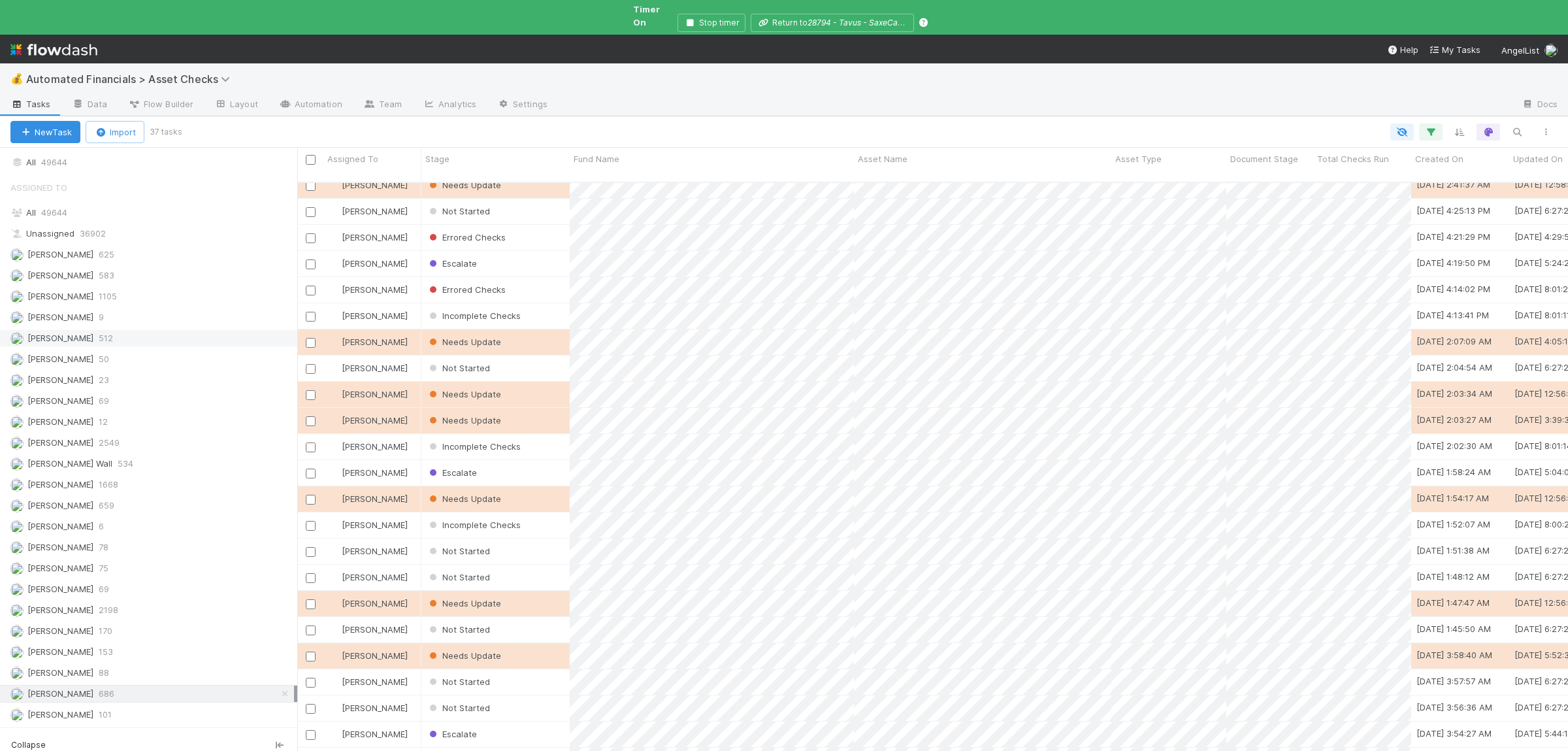
click at [172, 330] on div "Chloe Hammett 512" at bounding box center [152, 338] width 283 height 16
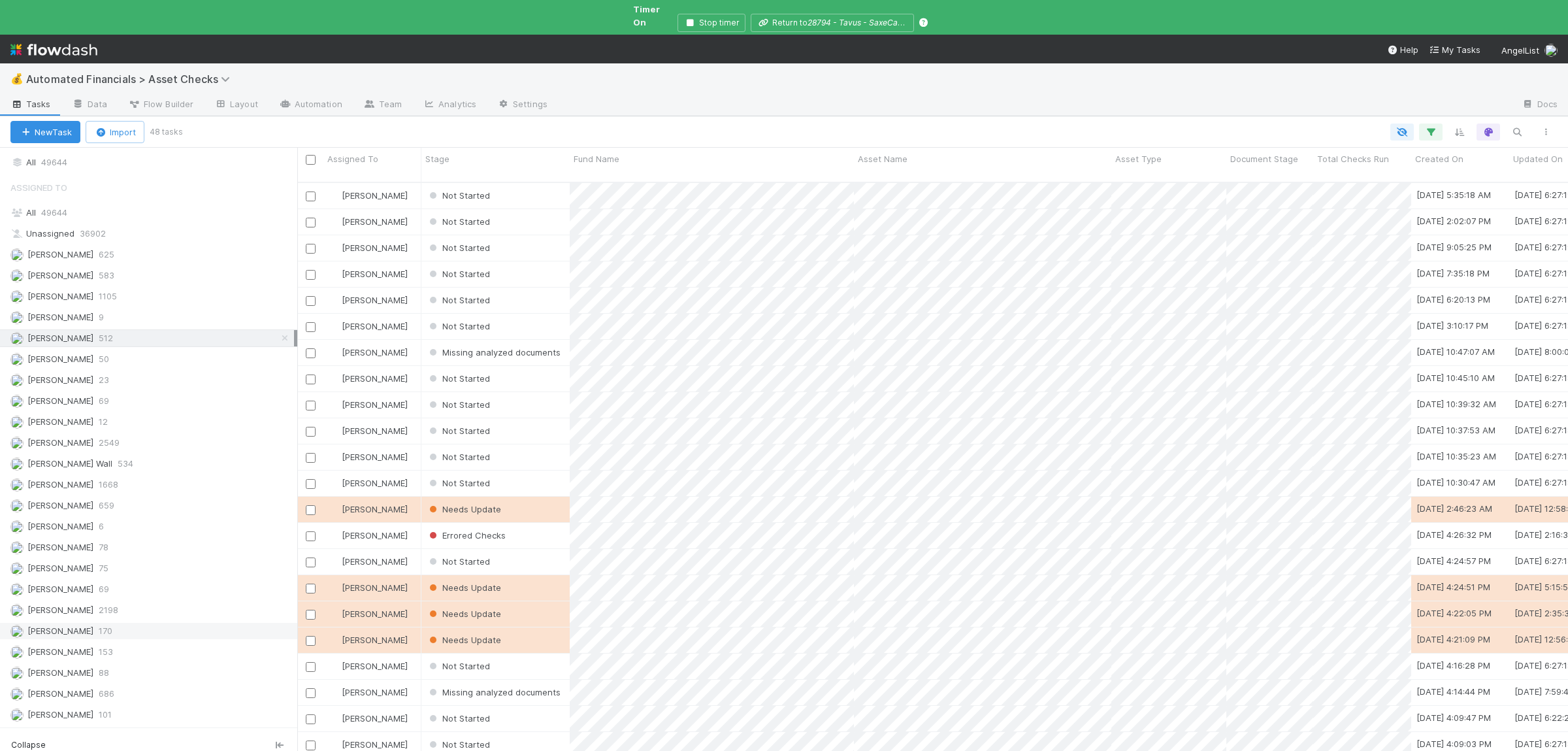
scroll to position [591, 1270]
click at [97, 686] on div "Susan Tang 686" at bounding box center [152, 693] width 283 height 16
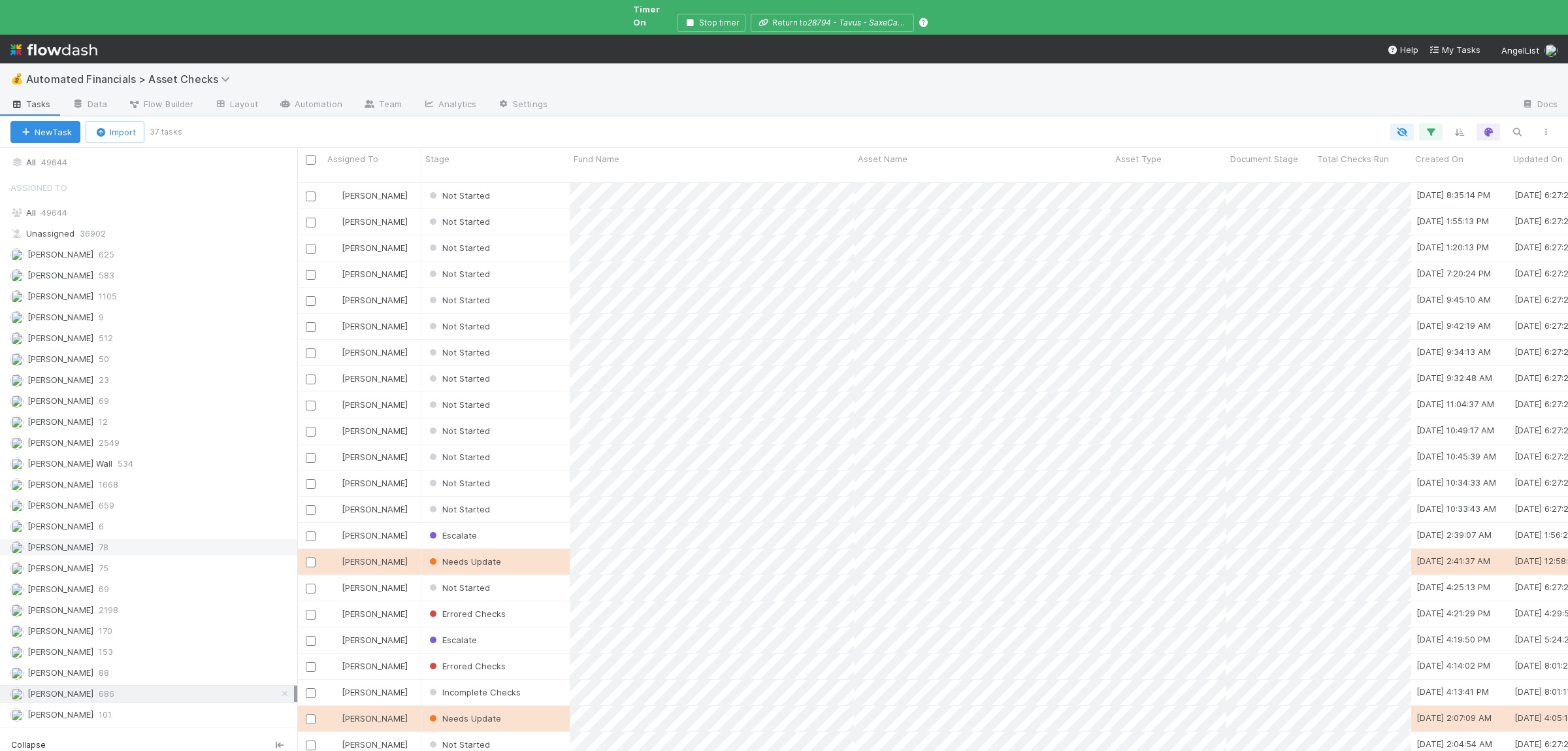
scroll to position [591, 1270]
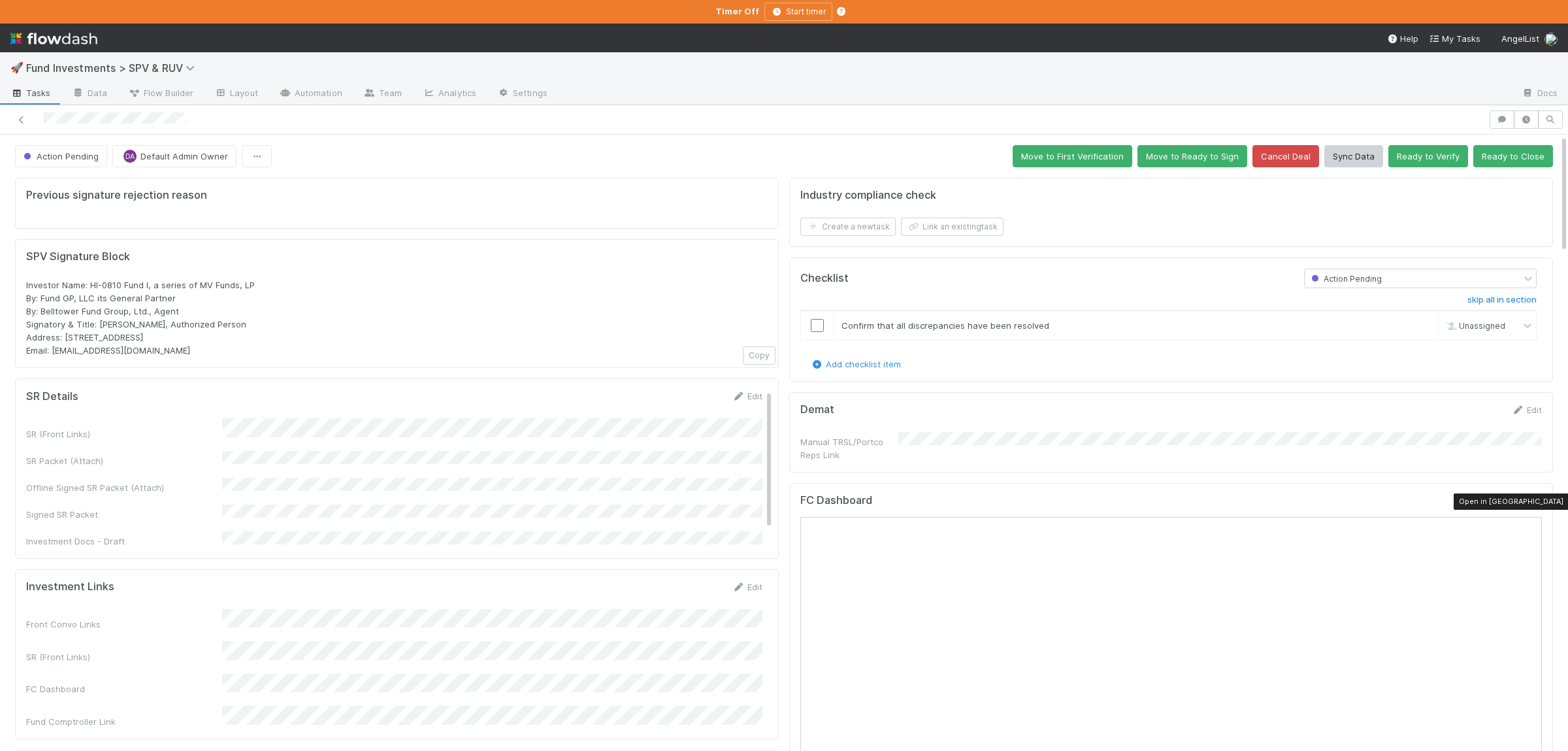
click at [1538, 502] on icon at bounding box center [1534, 503] width 13 height 8
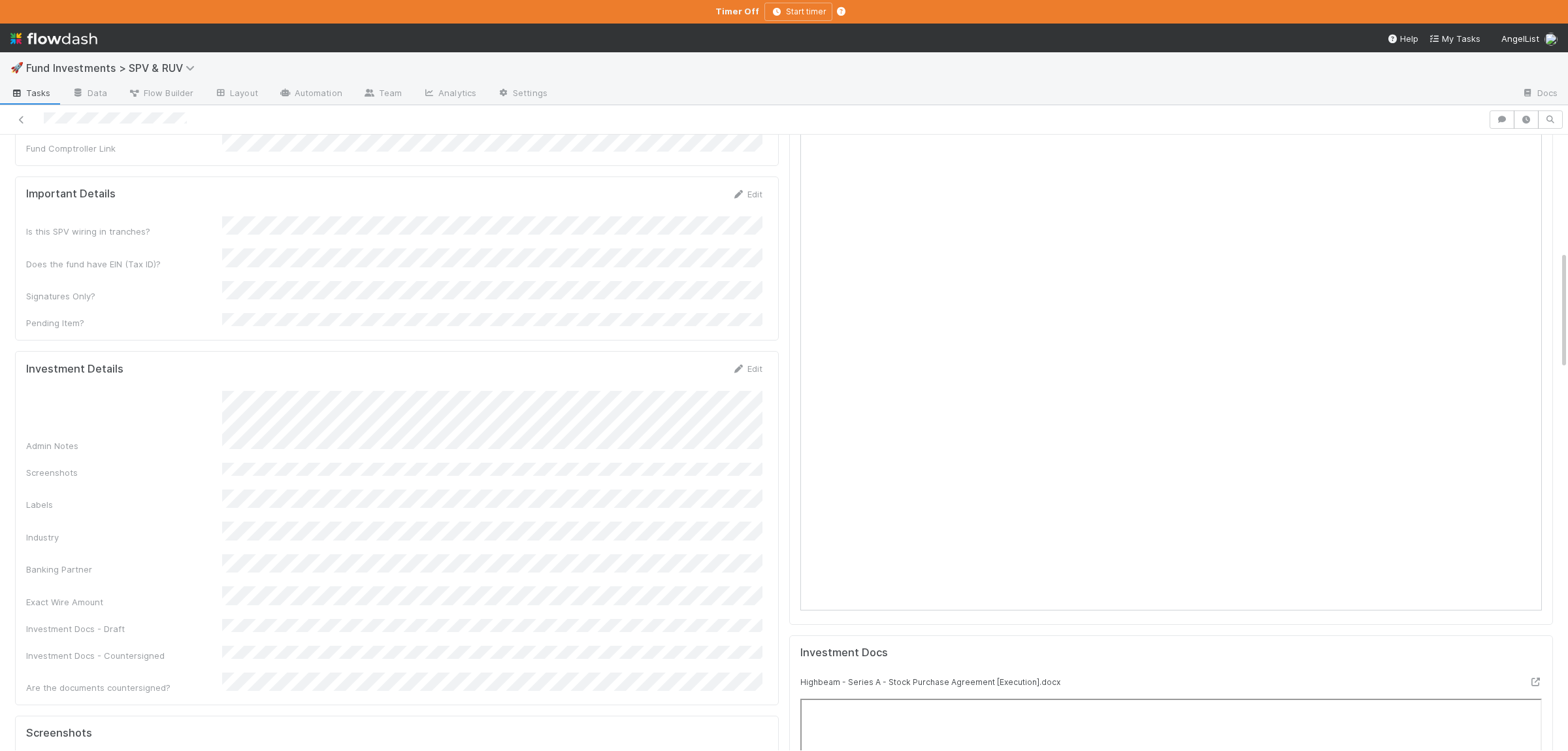
scroll to position [765, 0]
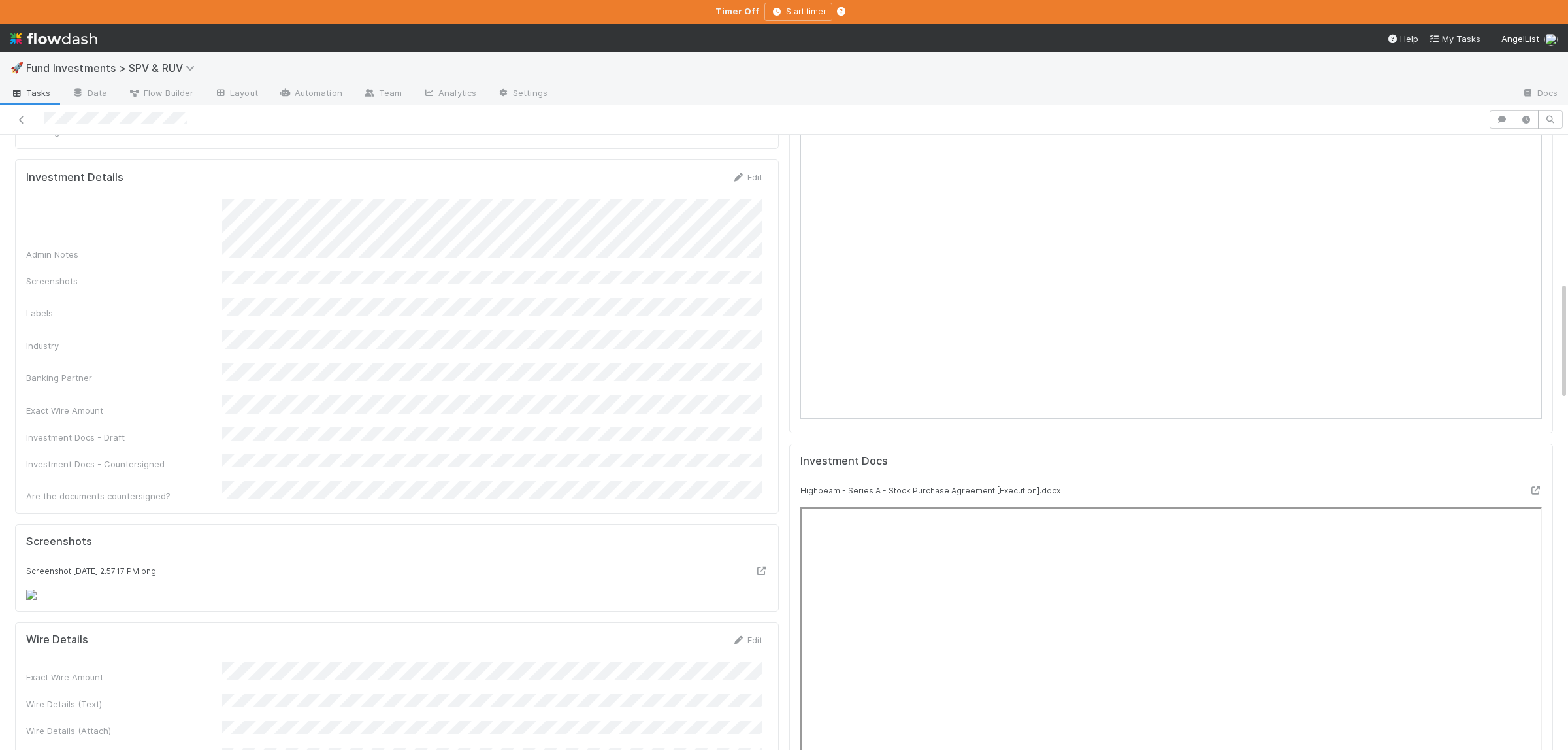
click at [316, 406] on div "Admin Notes Screenshots Labels Industry Banking Partner Exact Wire Amount Inves…" at bounding box center [394, 350] width 736 height 303
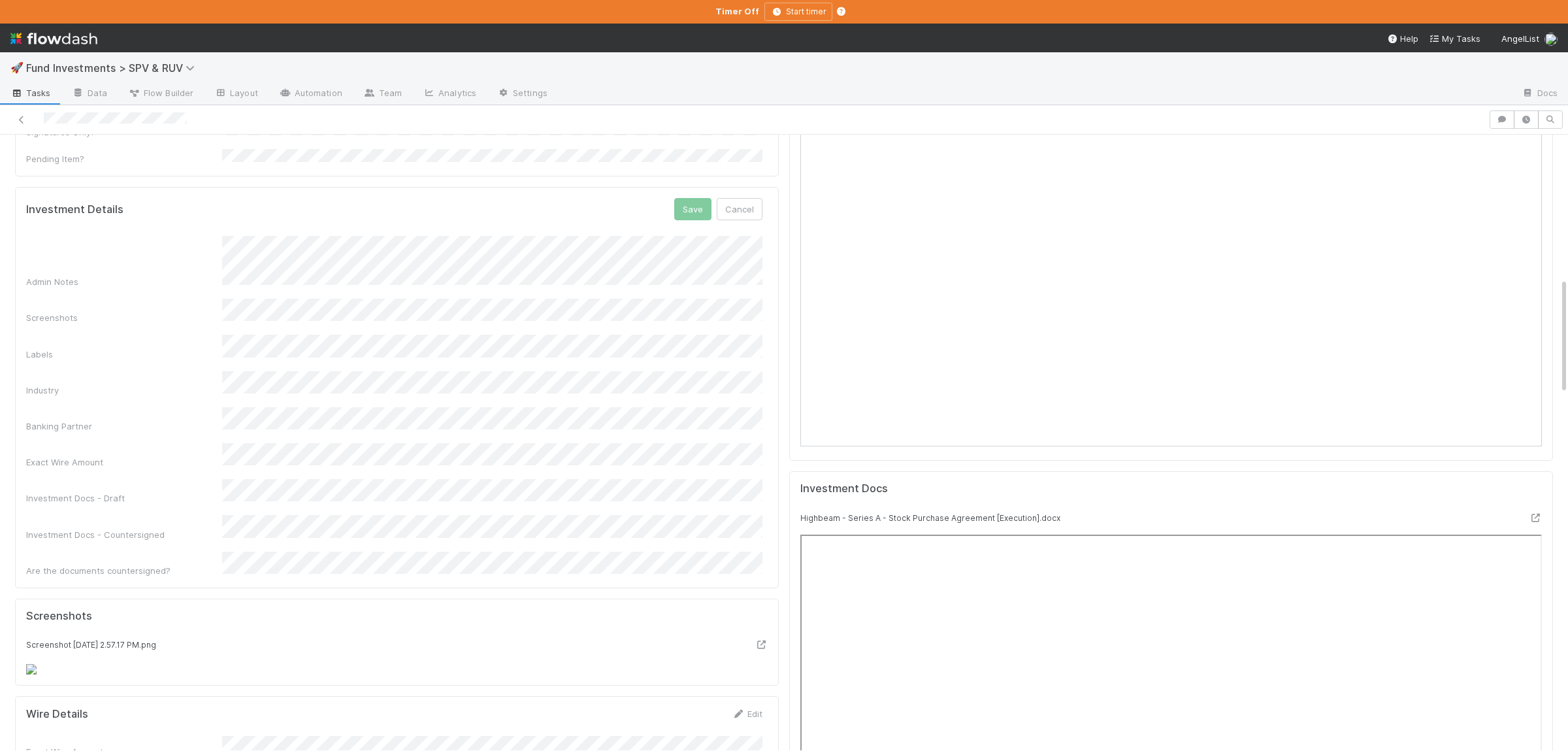
scroll to position [705, 0]
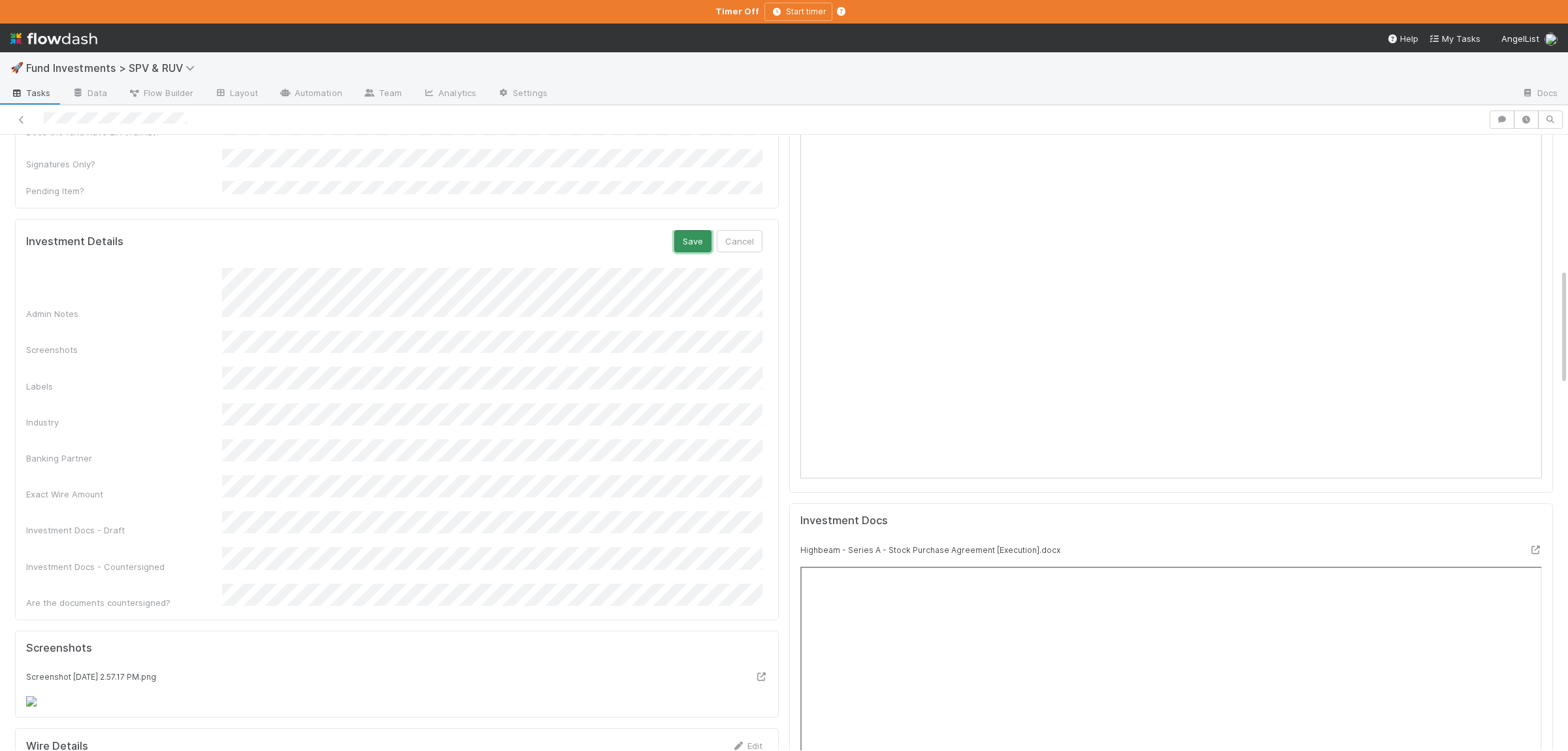
click at [695, 230] on button "Save" at bounding box center [693, 241] width 37 height 22
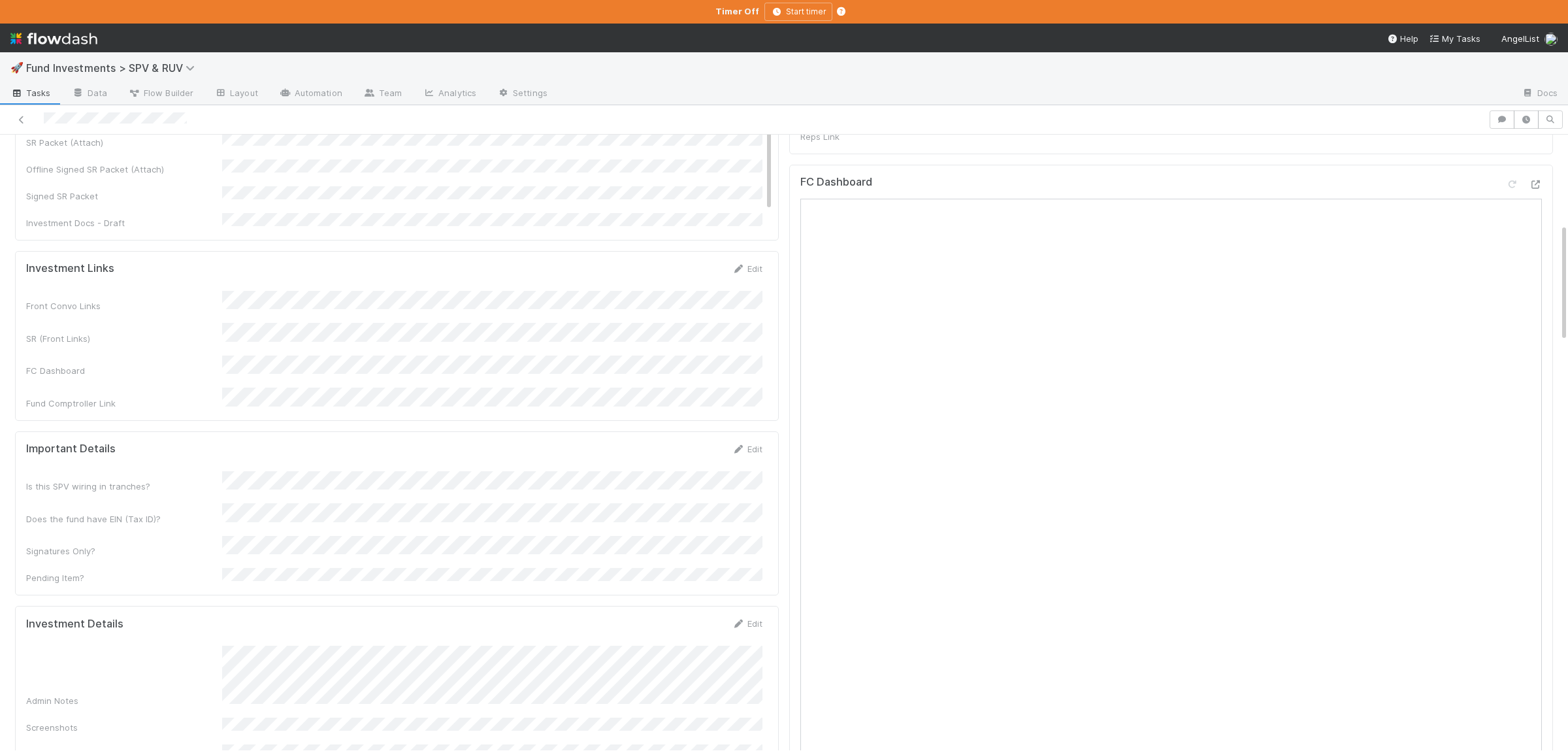
scroll to position [574, 0]
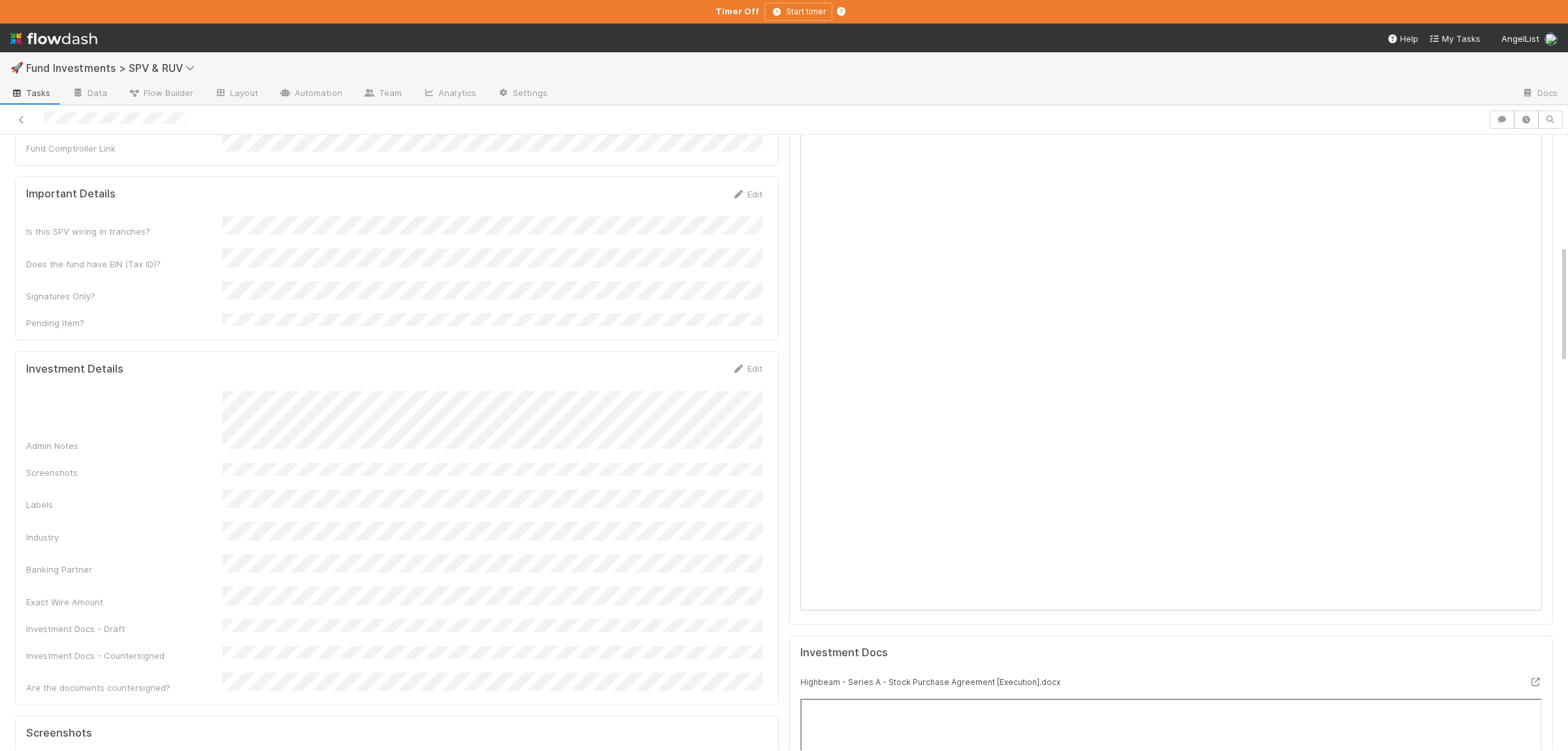
drag, startPoint x: 217, startPoint y: 535, endPoint x: 340, endPoint y: 541, distance: 123.1
click at [222, 596] on div "Exact Wire Amount" at bounding box center [124, 602] width 196 height 13
copy div
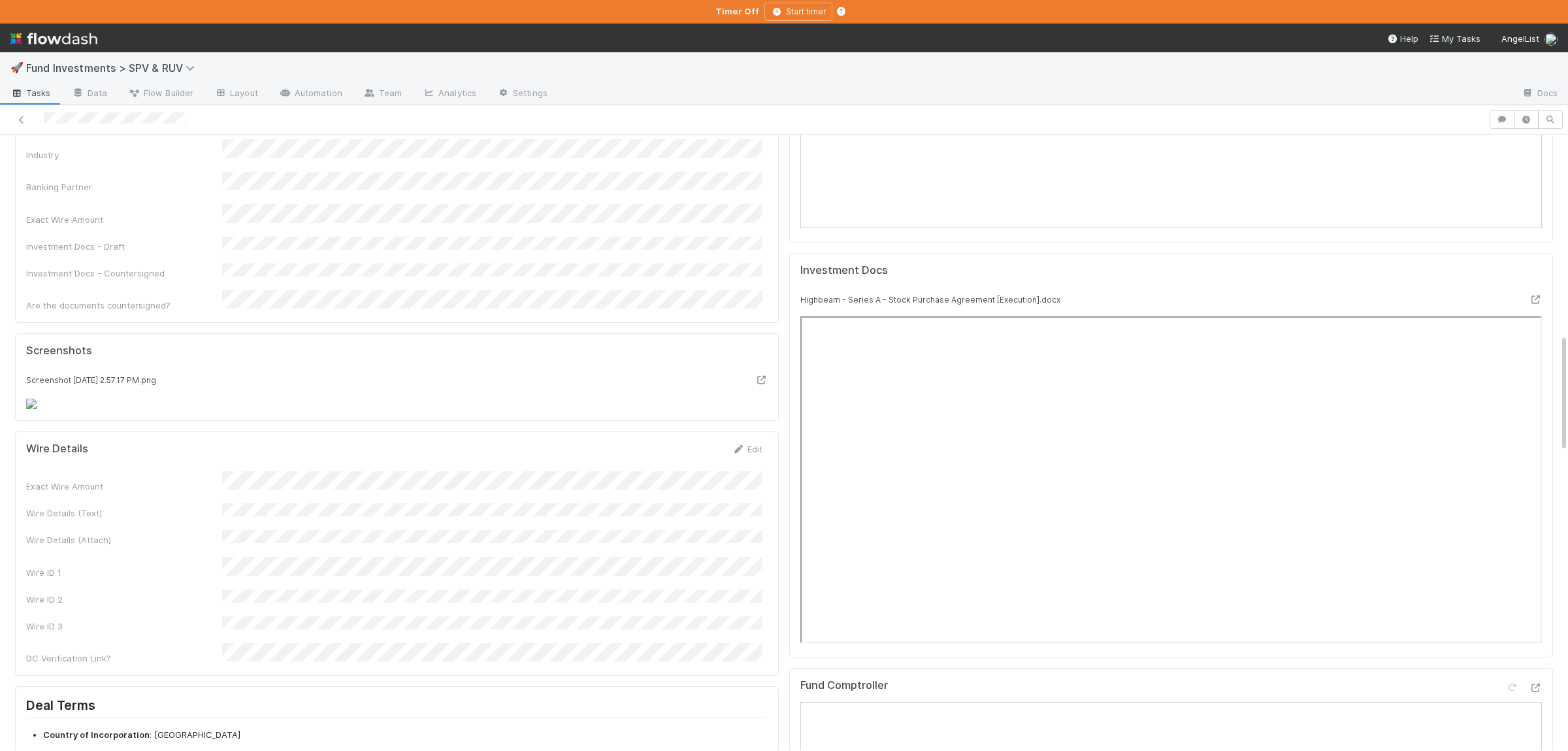
scroll to position [1338, 0]
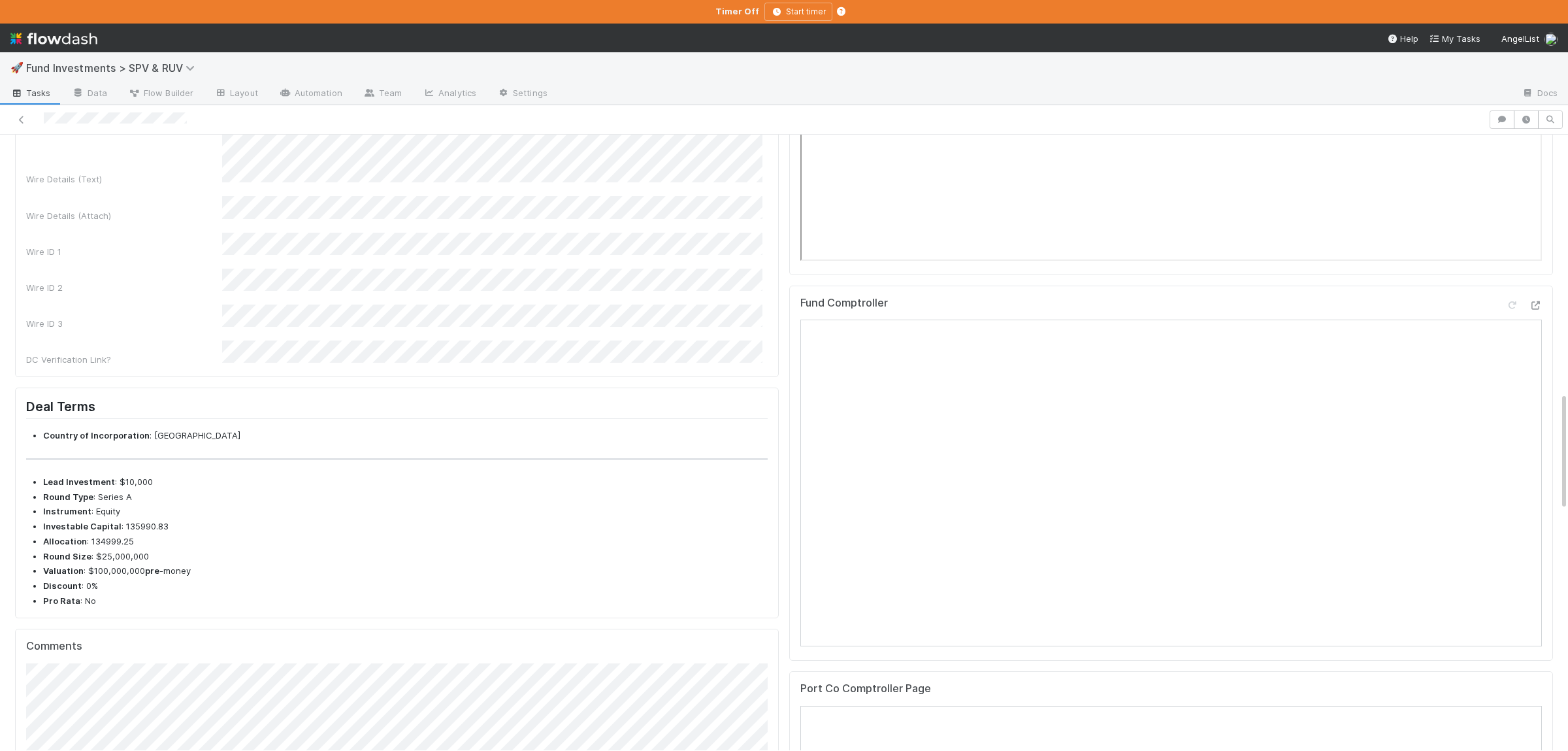
click at [699, 82] on button "Save" at bounding box center [693, 71] width 37 height 22
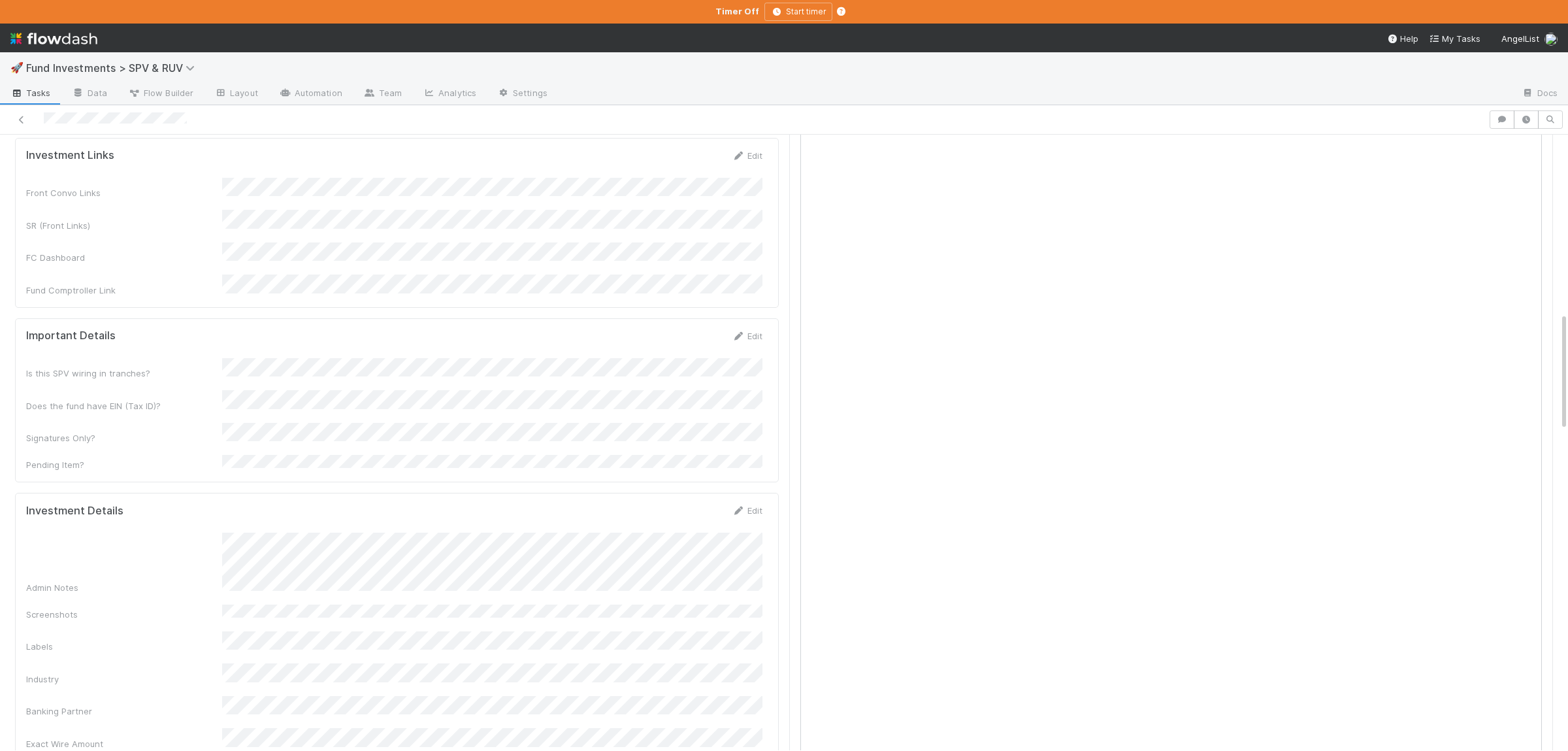
scroll to position [0, 0]
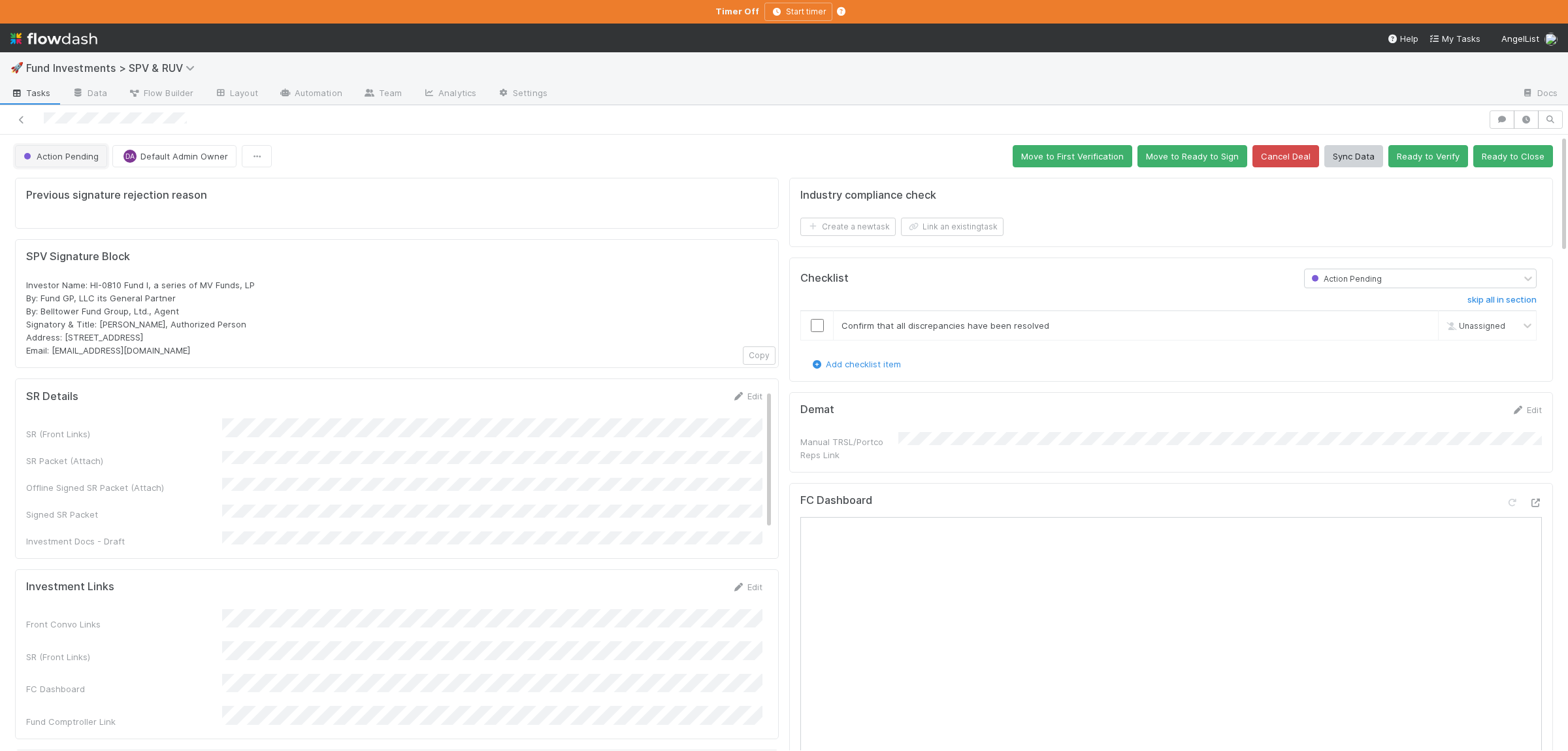
click at [56, 155] on span "Action Pending" at bounding box center [60, 156] width 78 height 10
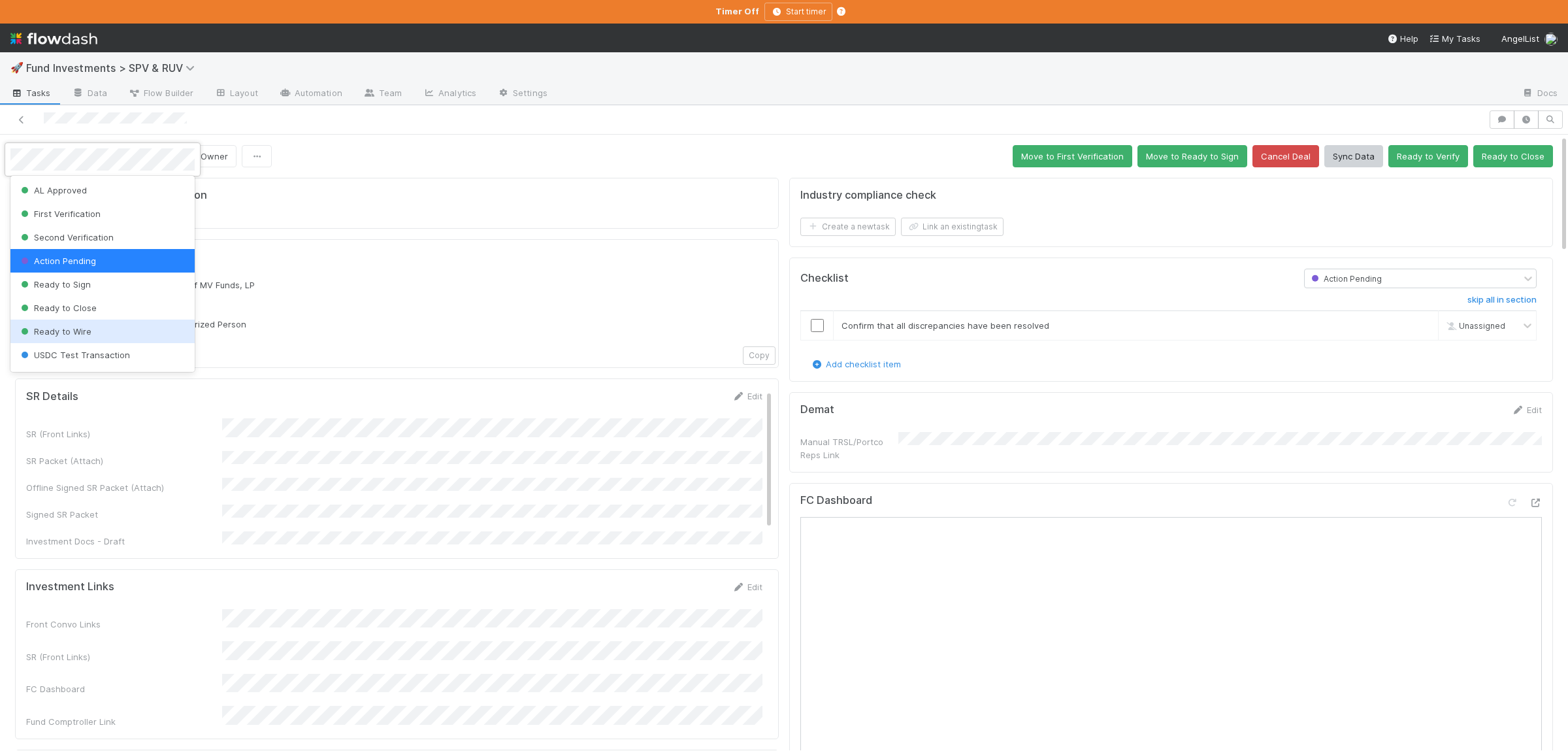
click at [128, 331] on div "Ready to Wire" at bounding box center [102, 332] width 184 height 24
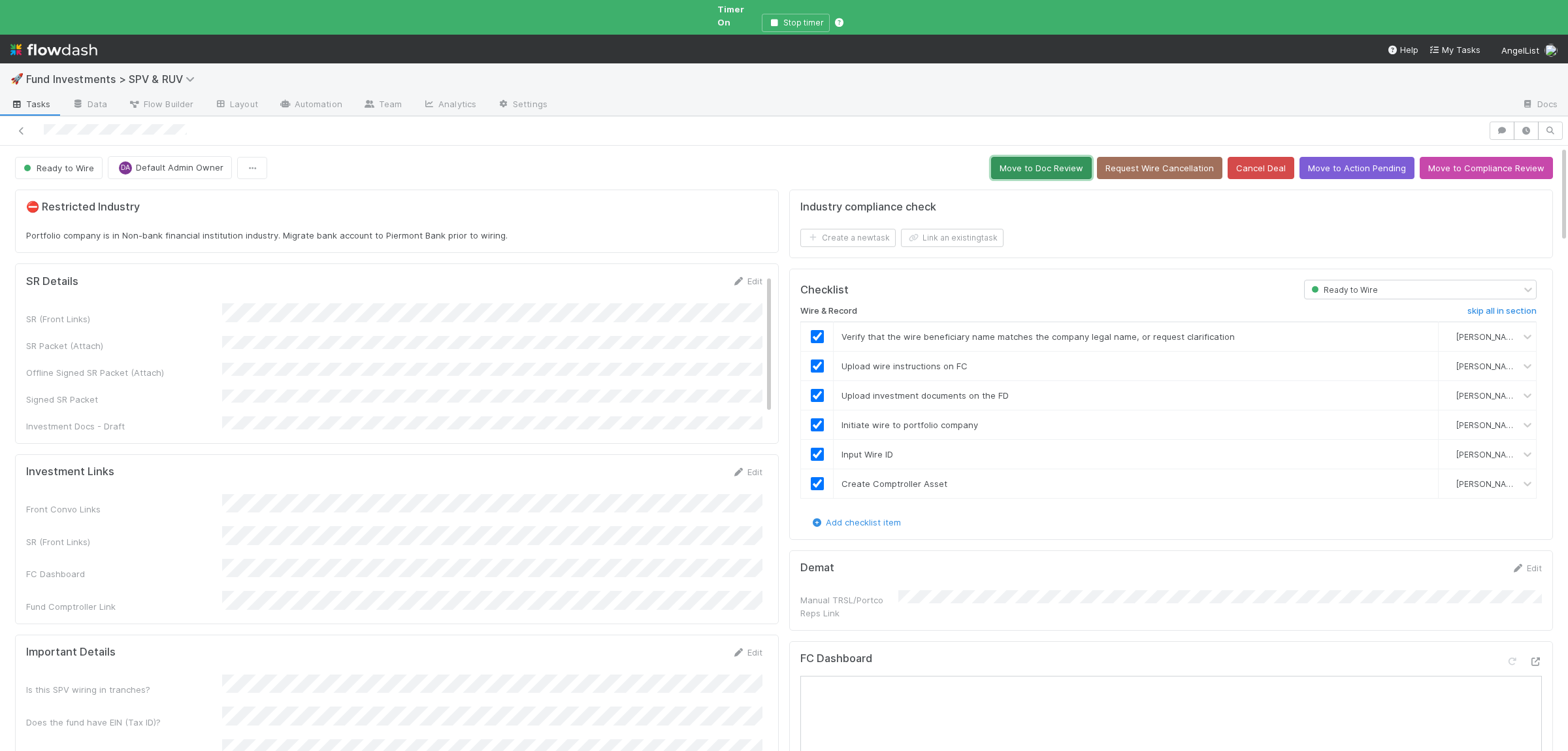
click at [1072, 157] on button "Move to Doc Review" at bounding box center [1041, 168] width 101 height 22
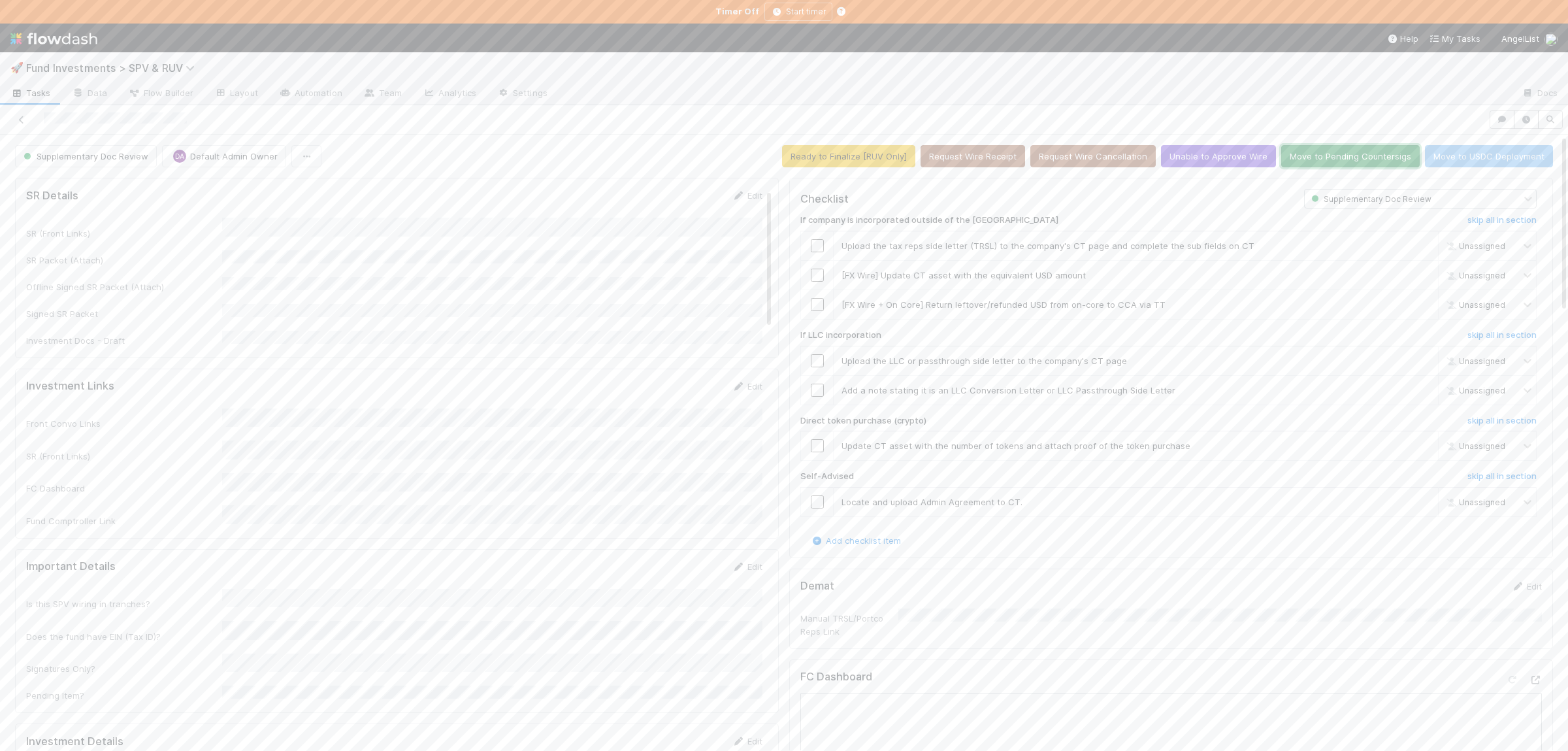
click at [1371, 163] on button "Move to Pending Countersigs" at bounding box center [1349, 156] width 138 height 22
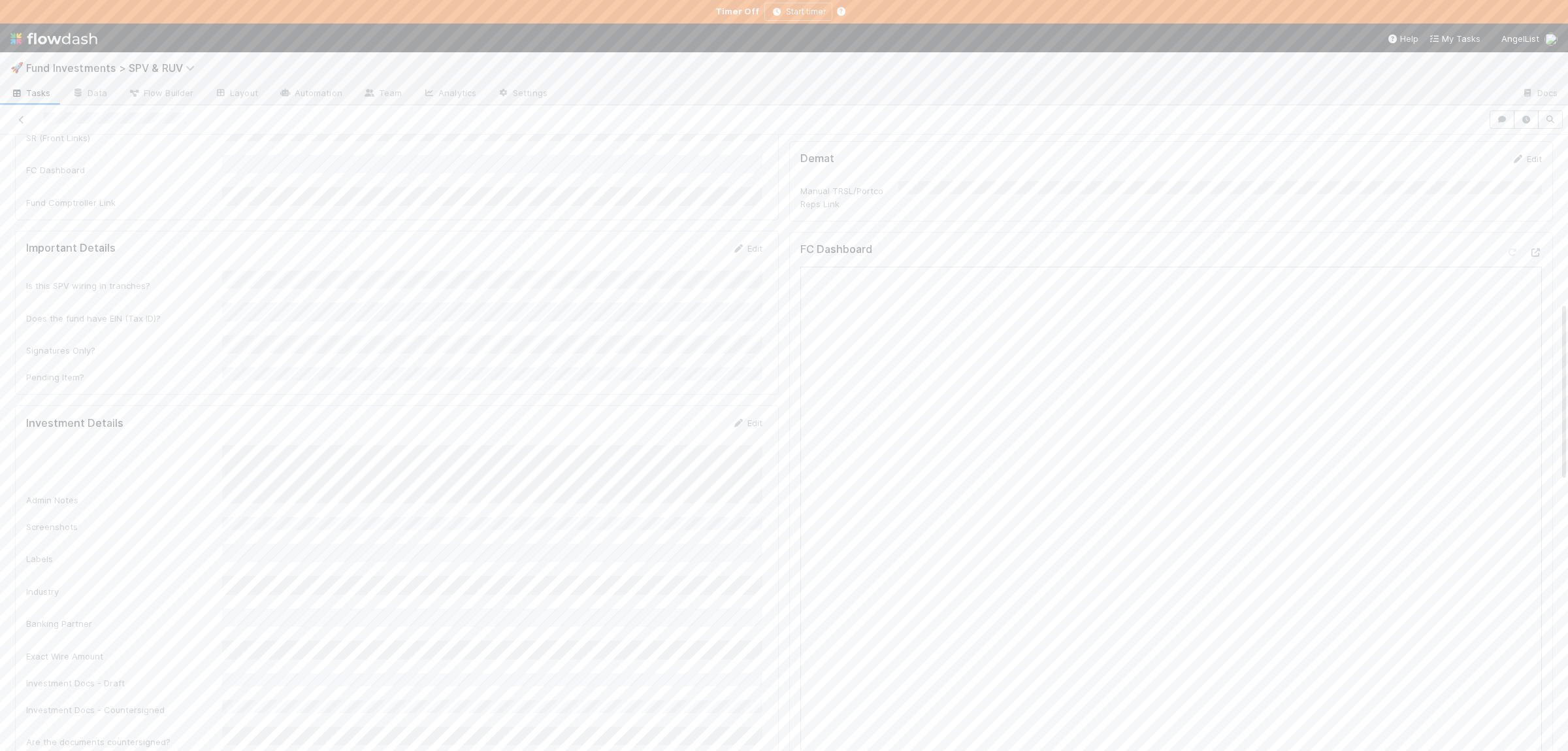
scroll to position [574, 0]
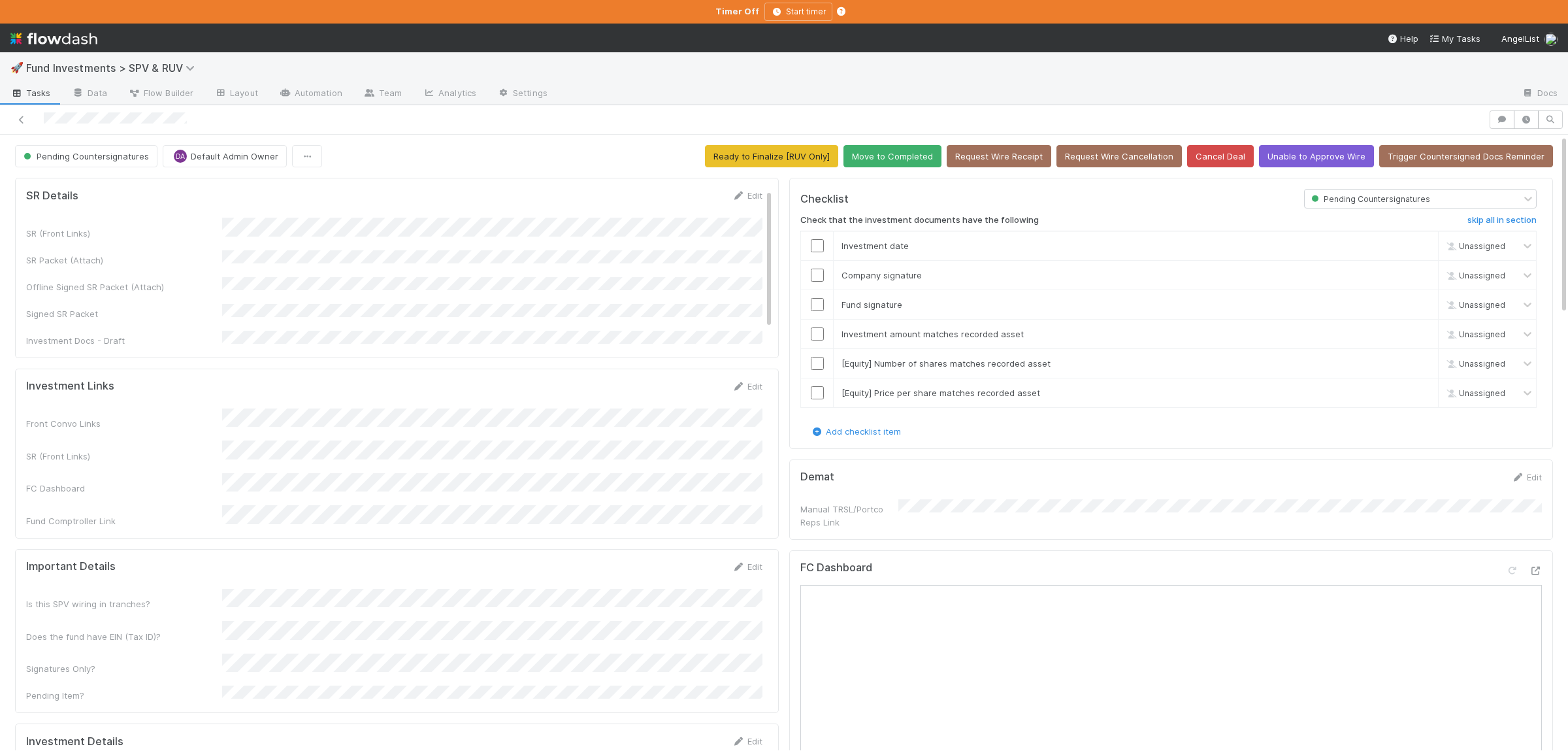
click at [914, 158] on button "Move to Completed" at bounding box center [892, 156] width 98 height 22
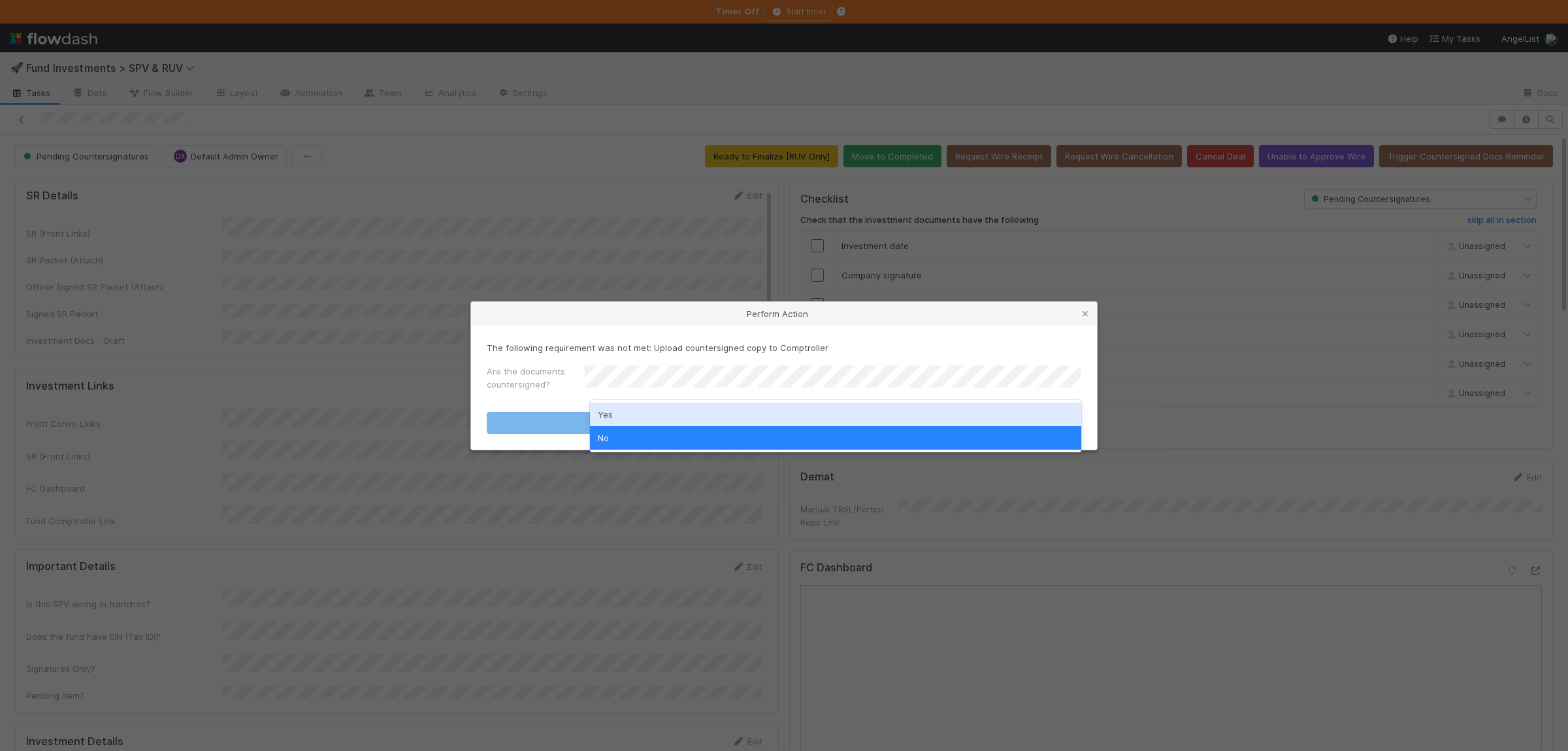
click at [675, 418] on div "Yes" at bounding box center [835, 414] width 491 height 24
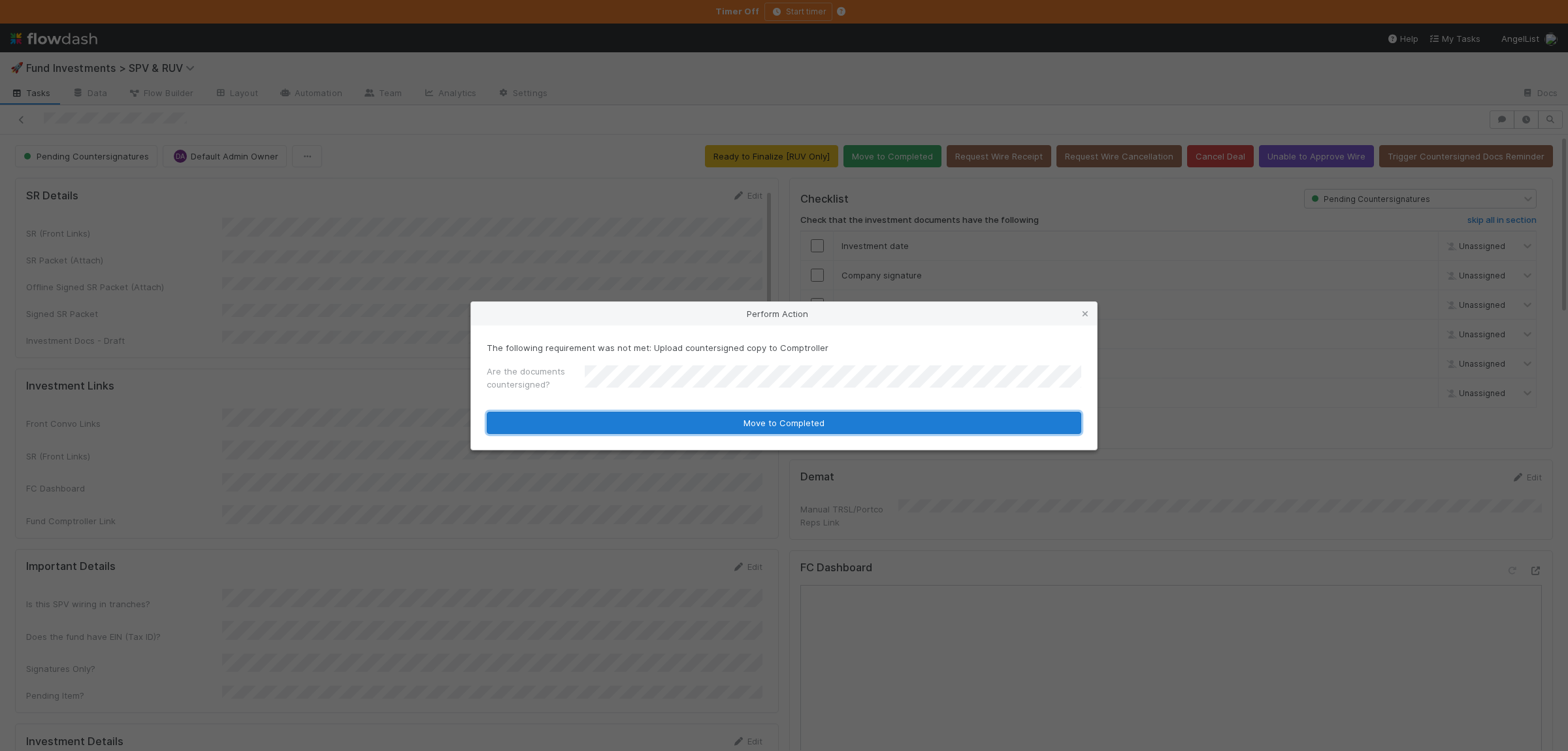
click at [672, 421] on button "Move to Completed" at bounding box center [784, 423] width 594 height 22
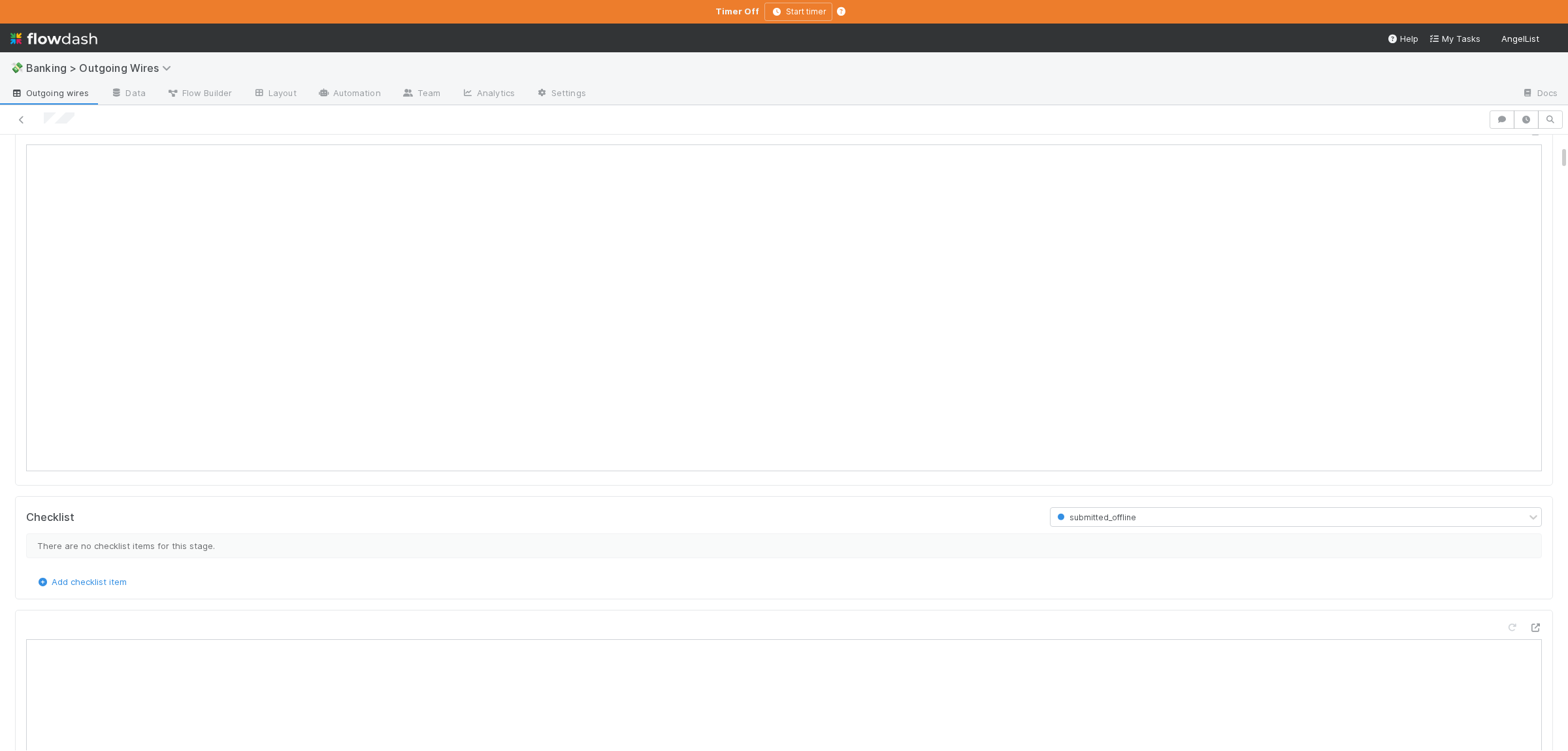
scroll to position [255, 0]
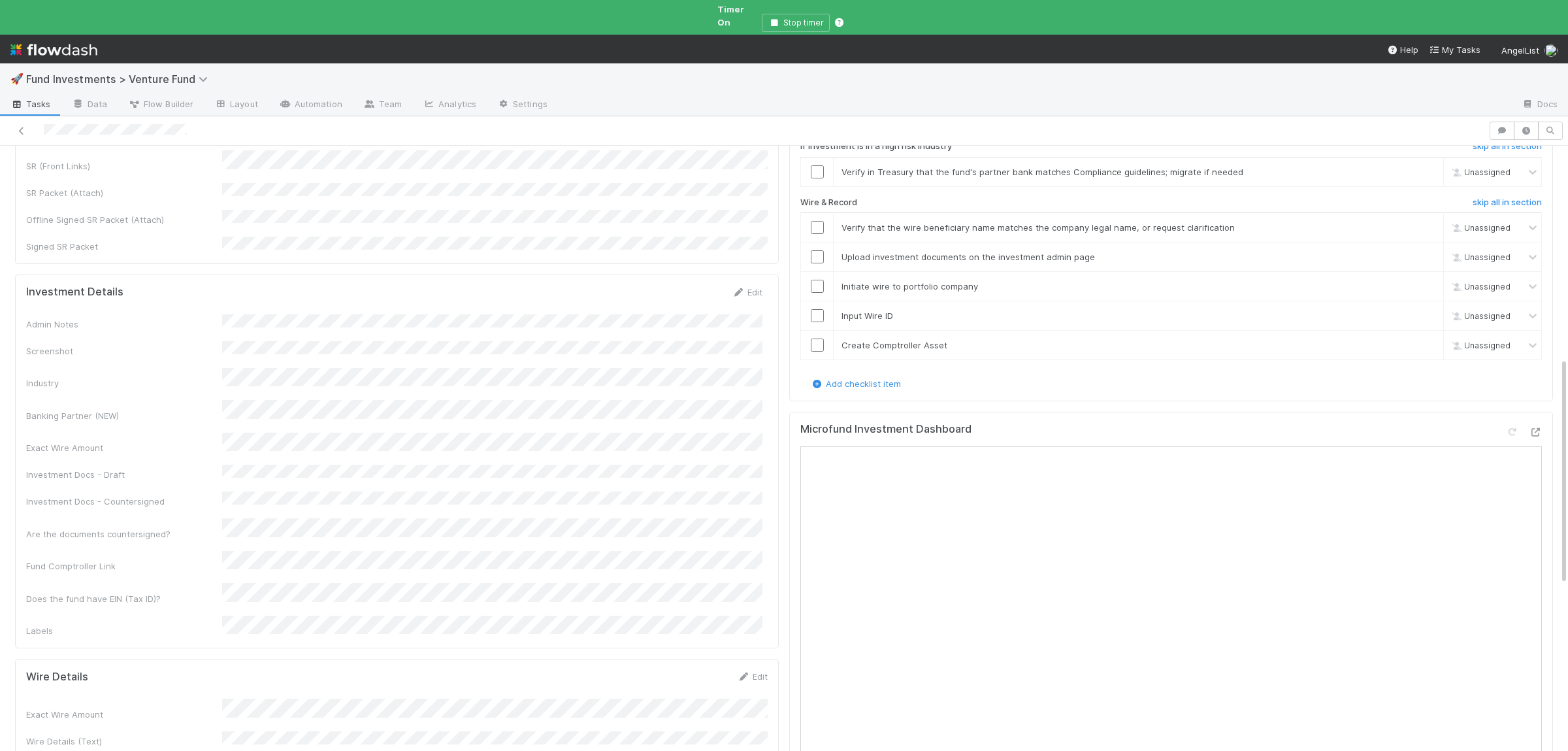
scroll to position [574, 0]
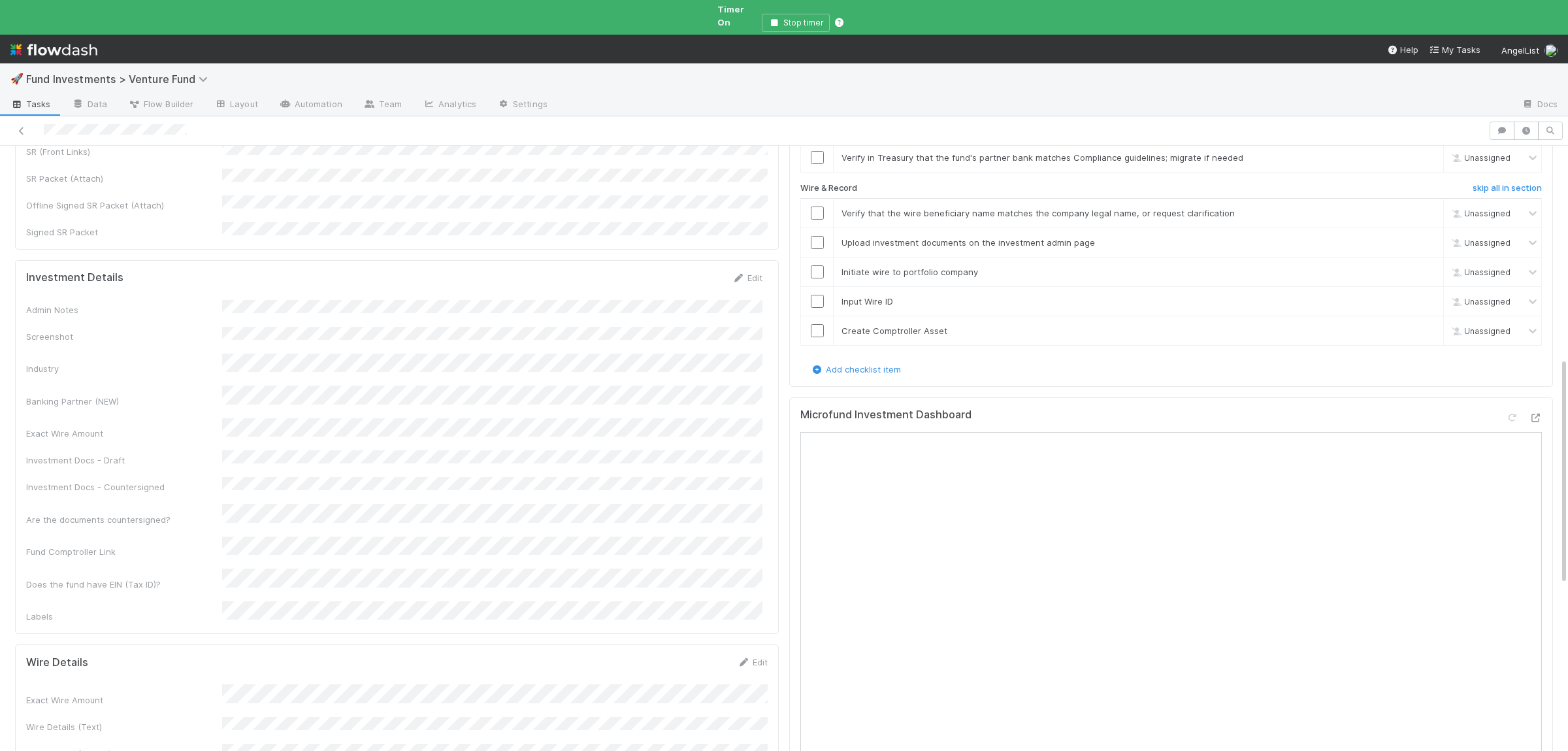
click at [504, 373] on div "Admin Notes Screenshot Industry Banking Partner (NEW) Exact Wire Amount Investm…" at bounding box center [394, 462] width 736 height 323
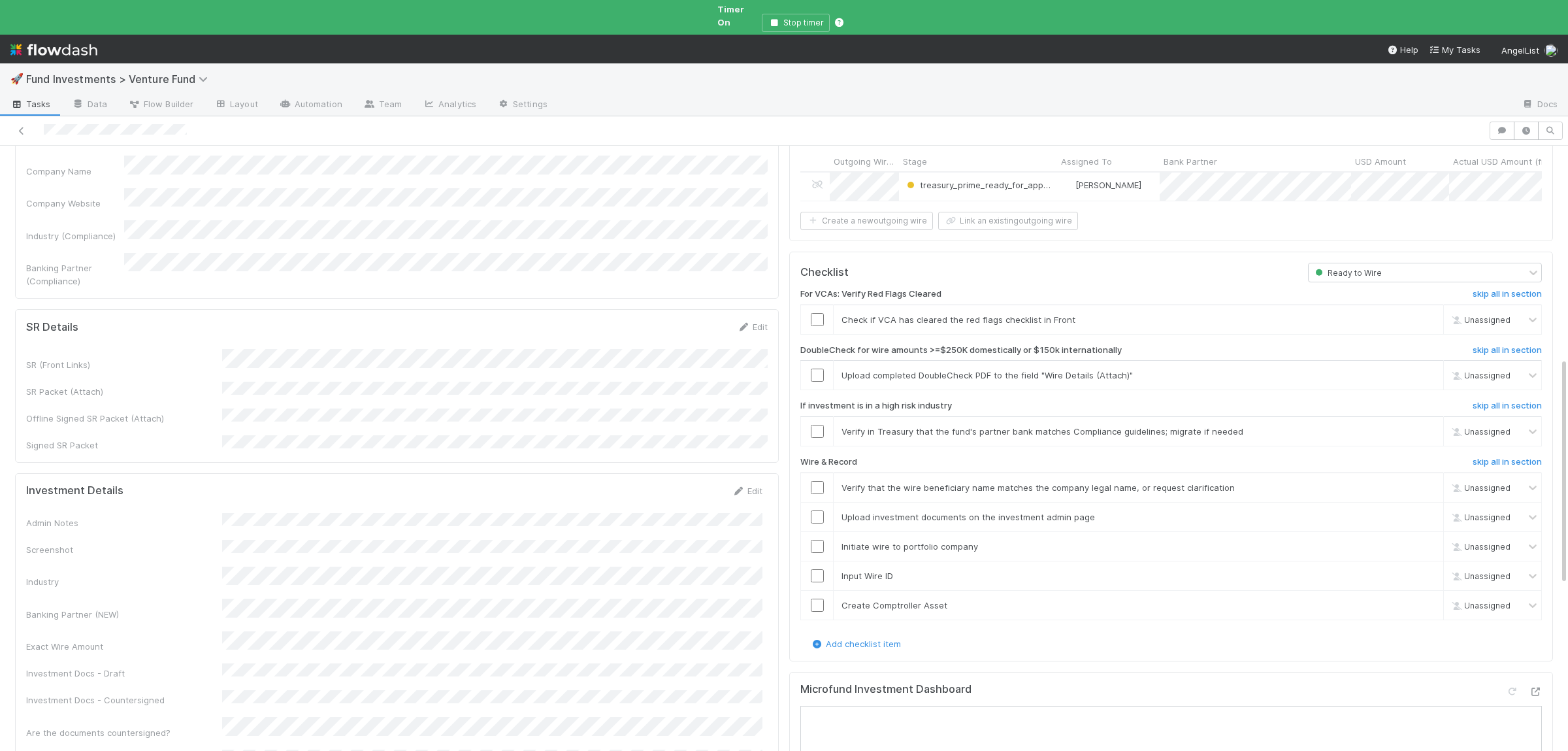
scroll to position [318, 0]
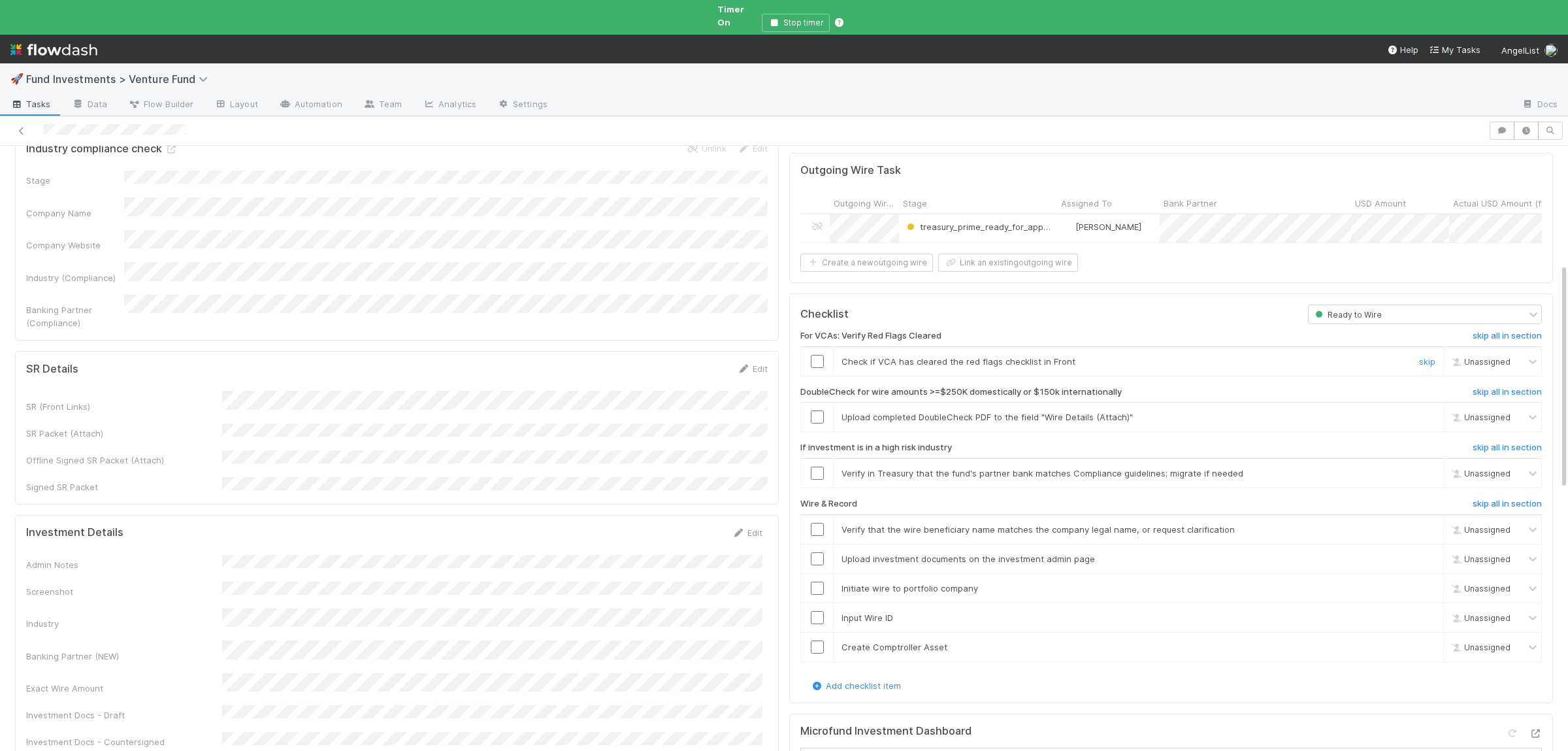
click at [813, 355] on input "checkbox" at bounding box center [817, 361] width 13 height 13
click at [1431, 412] on link "skip" at bounding box center [1426, 417] width 16 height 10
click at [1429, 468] on link "skip" at bounding box center [1426, 473] width 16 height 10
click at [819, 514] on td at bounding box center [817, 529] width 33 height 30
click at [816, 523] on input "checkbox" at bounding box center [817, 529] width 13 height 13
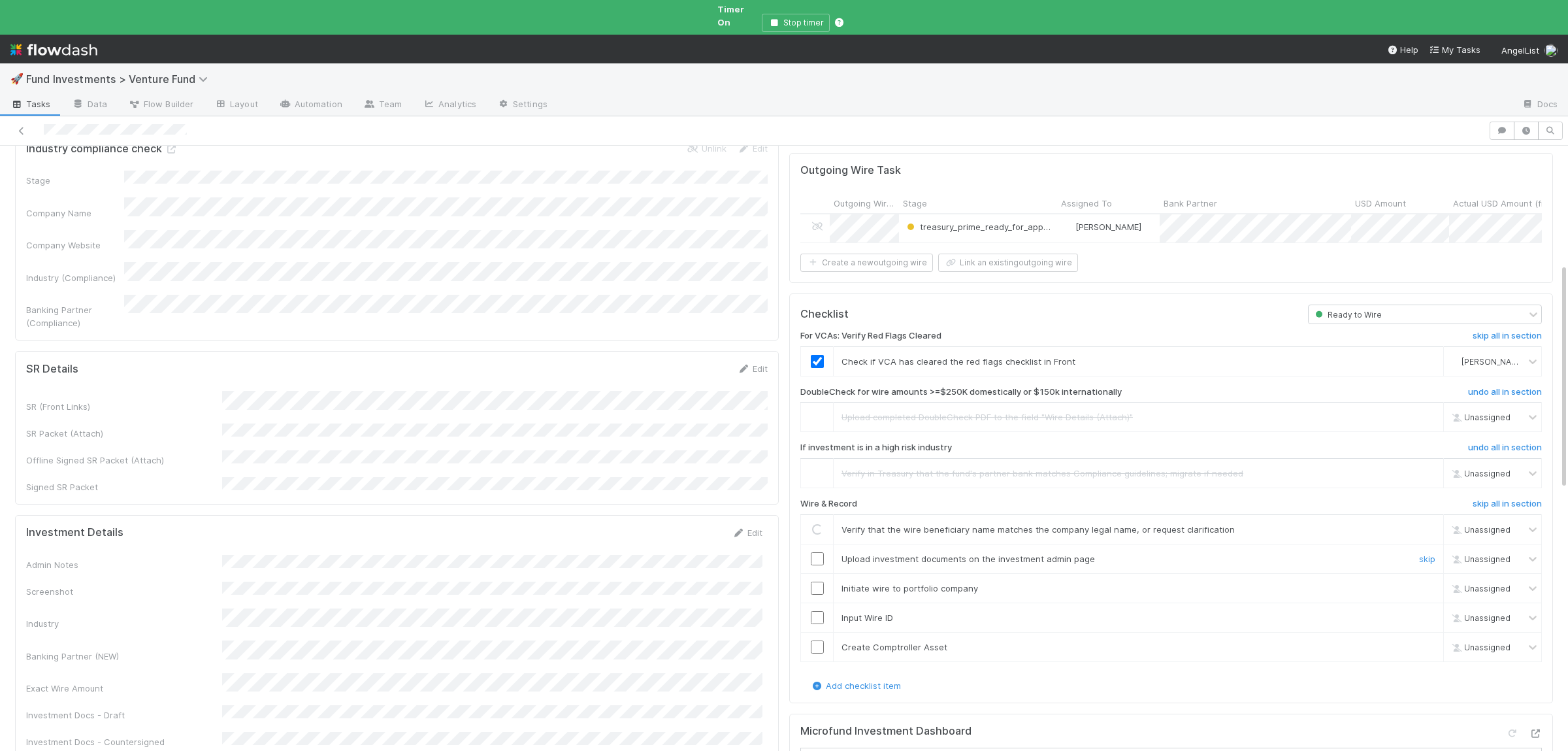
click at [817, 552] on input "checkbox" at bounding box center [817, 558] width 13 height 13
click at [817, 582] on input "checkbox" at bounding box center [817, 588] width 13 height 13
drag, startPoint x: 816, startPoint y: 588, endPoint x: 815, endPoint y: 596, distance: 8.1
click at [816, 602] on td at bounding box center [817, 617] width 33 height 30
click at [814, 611] on input "checkbox" at bounding box center [817, 617] width 13 height 13
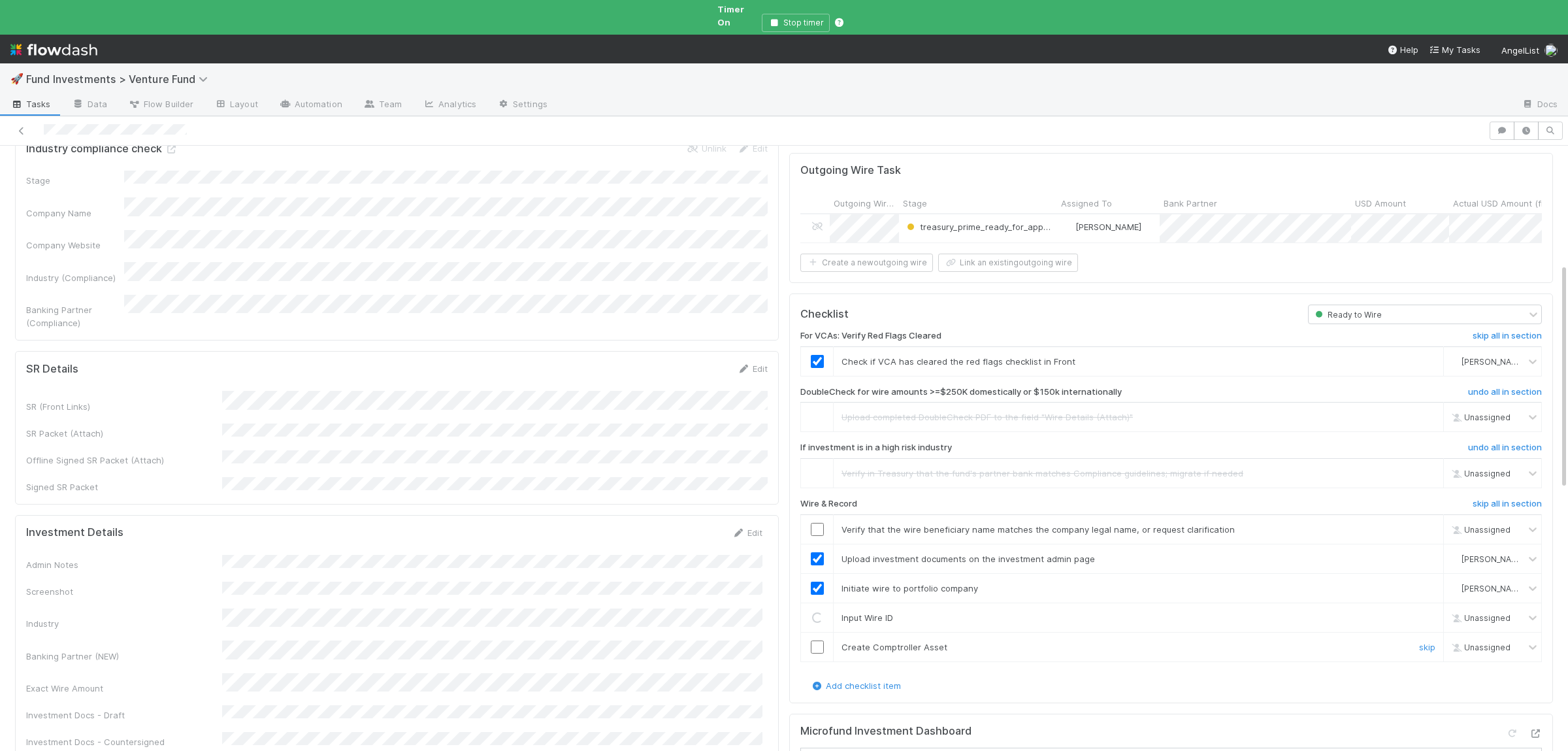
click at [814, 641] on input "checkbox" at bounding box center [817, 647] width 13 height 13
click at [815, 523] on input "checkbox" at bounding box center [817, 529] width 13 height 13
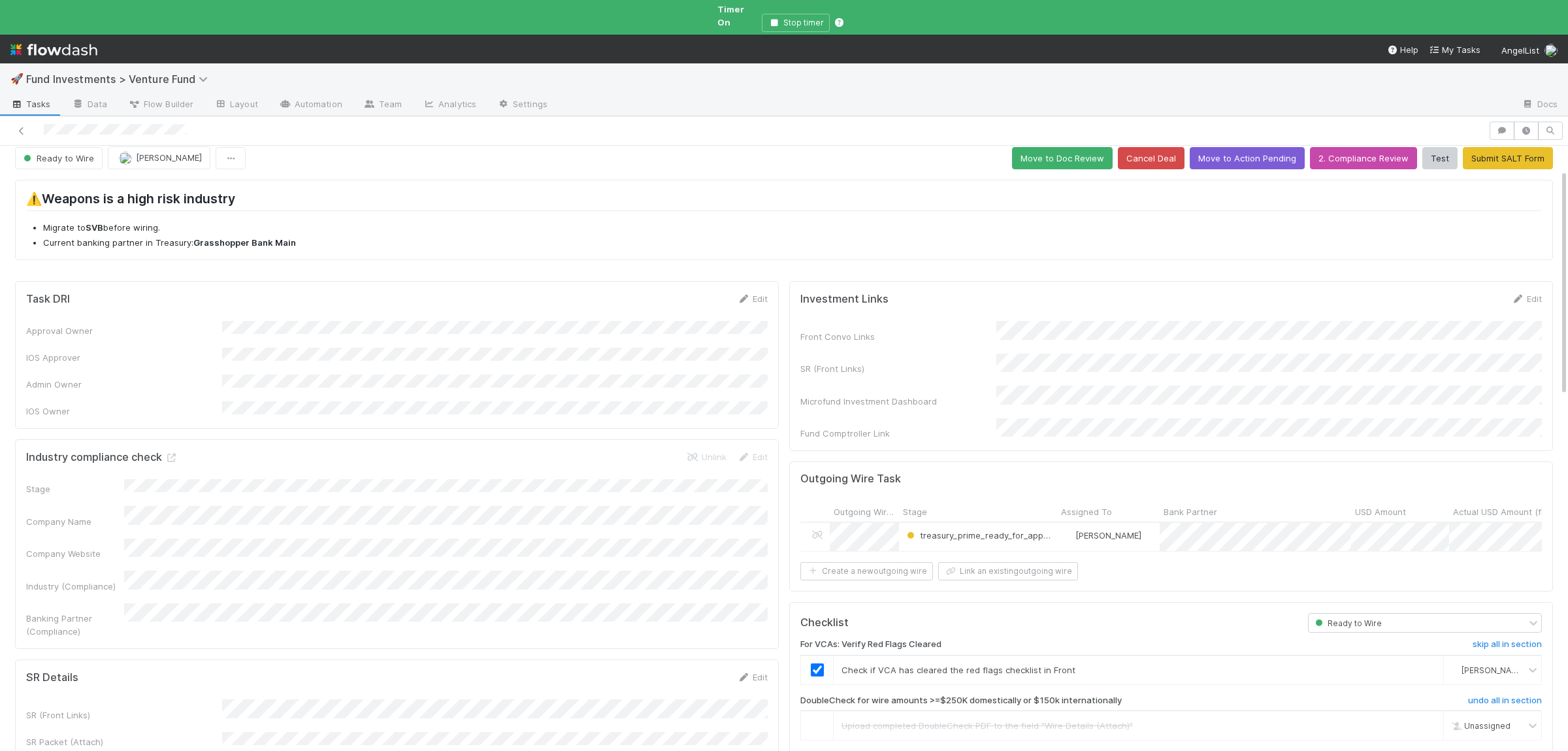
scroll to position [0, 0]
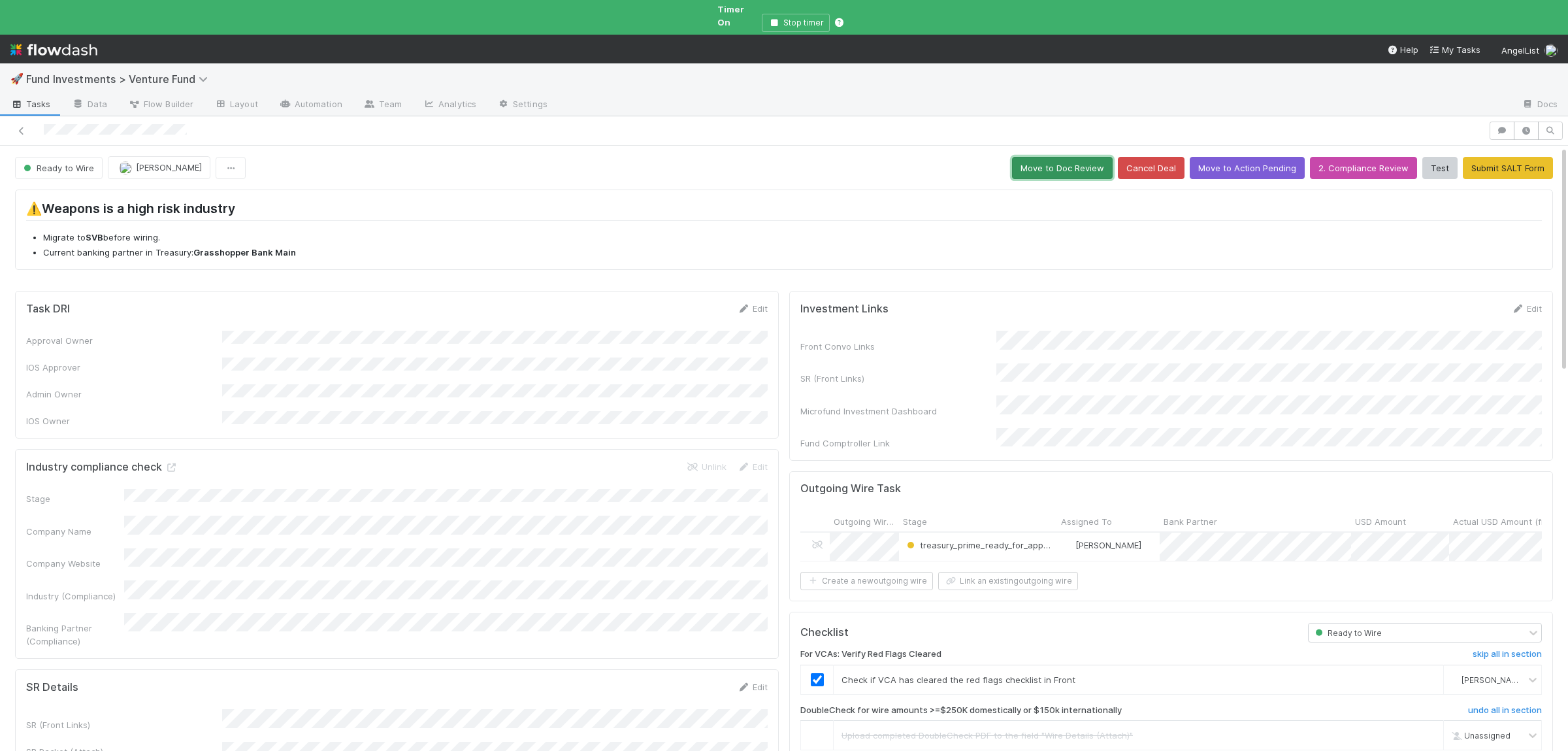
click at [1081, 157] on button "Move to Doc Review" at bounding box center [1062, 168] width 101 height 22
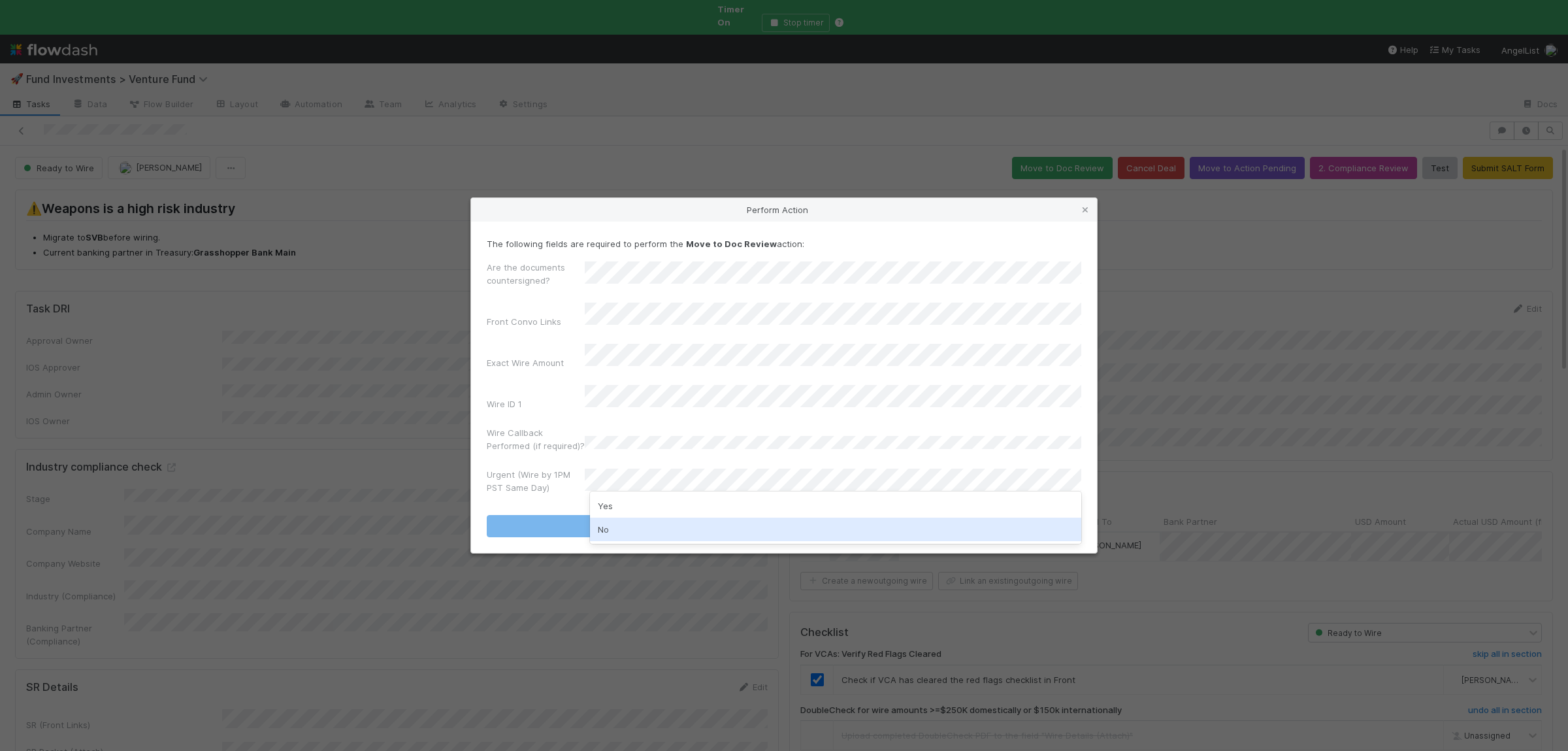
click at [626, 529] on div "No" at bounding box center [835, 530] width 491 height 24
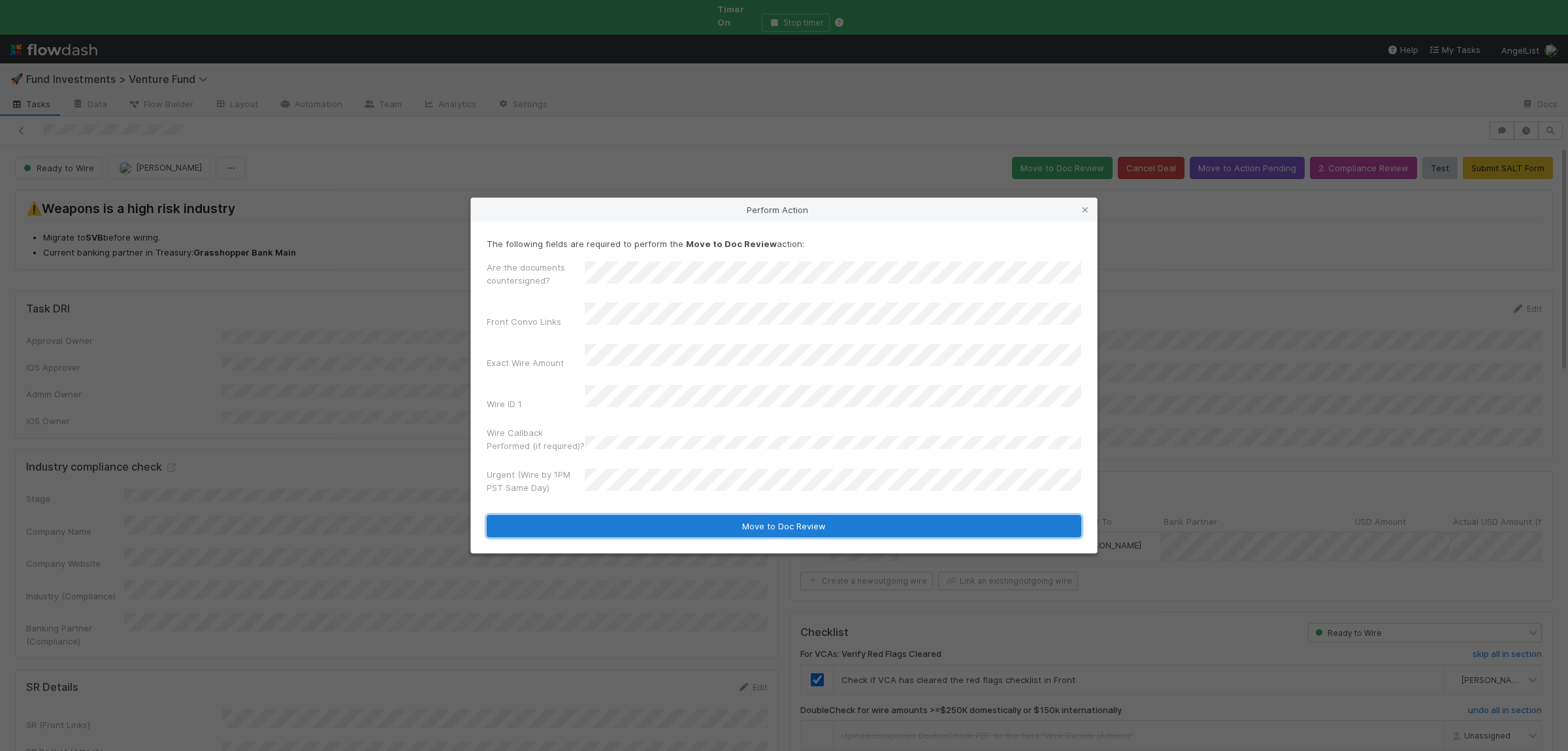
click at [628, 520] on button "Move to Doc Review" at bounding box center [784, 526] width 594 height 22
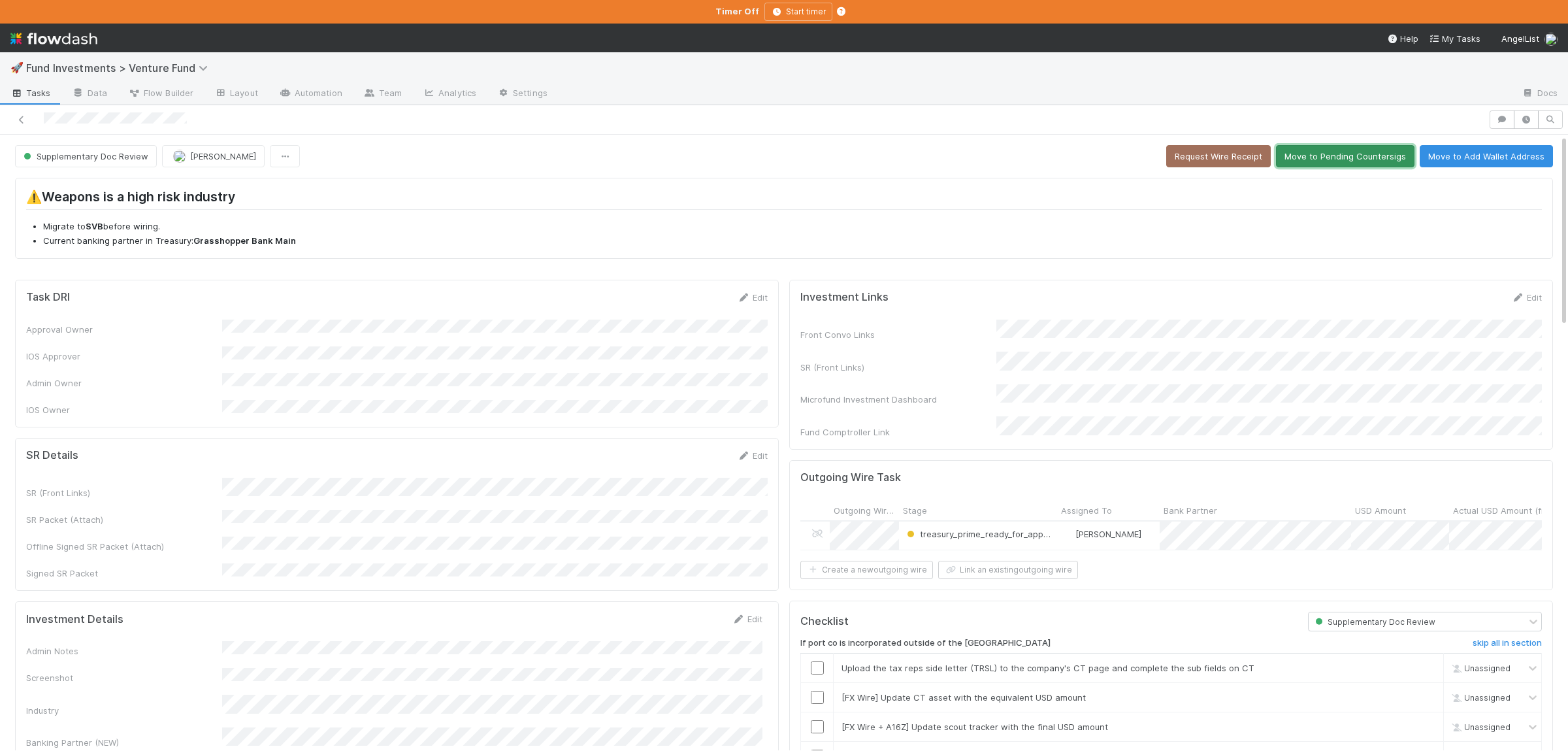
click at [1364, 160] on button "Move to Pending Countersigs" at bounding box center [1344, 156] width 138 height 22
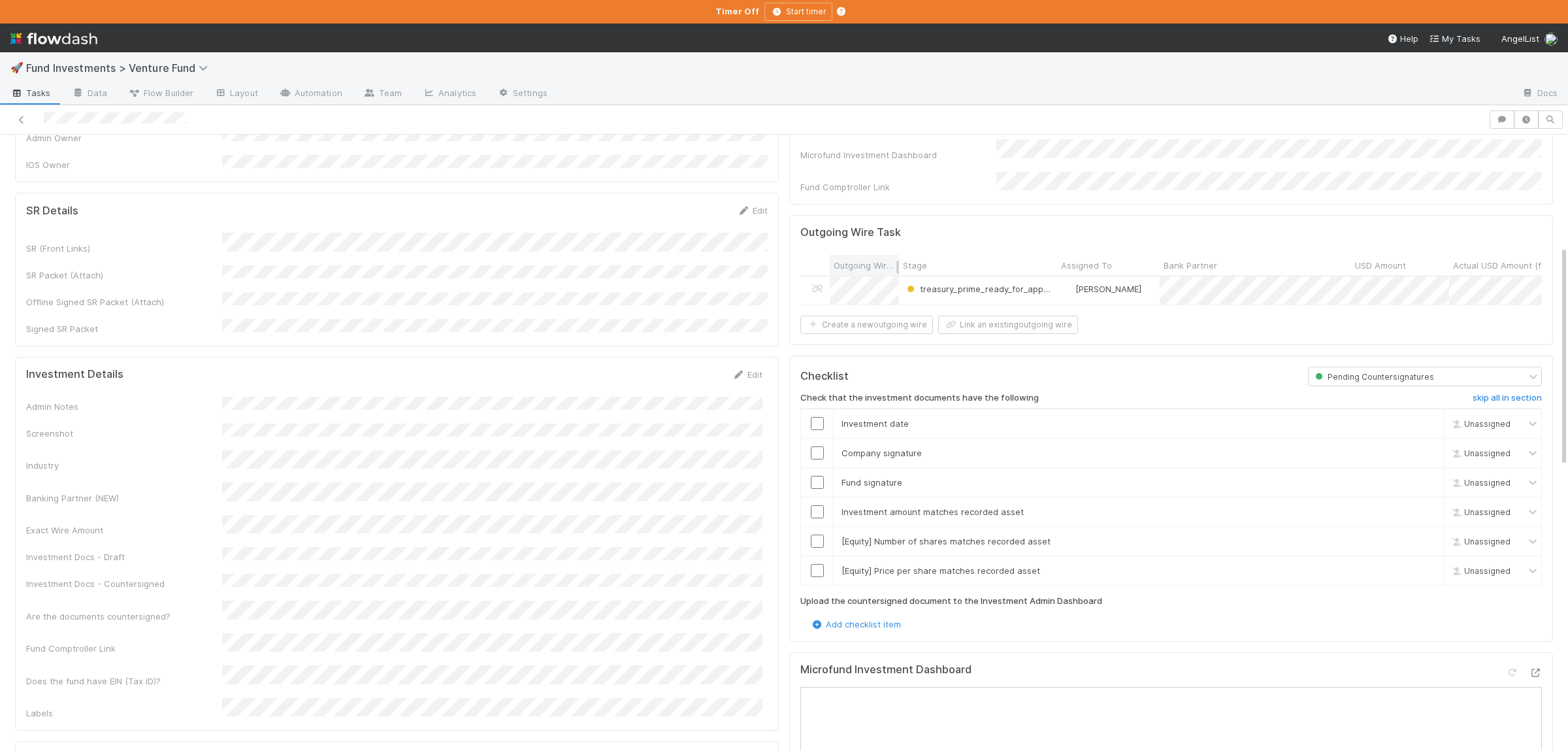
scroll to position [64, 0]
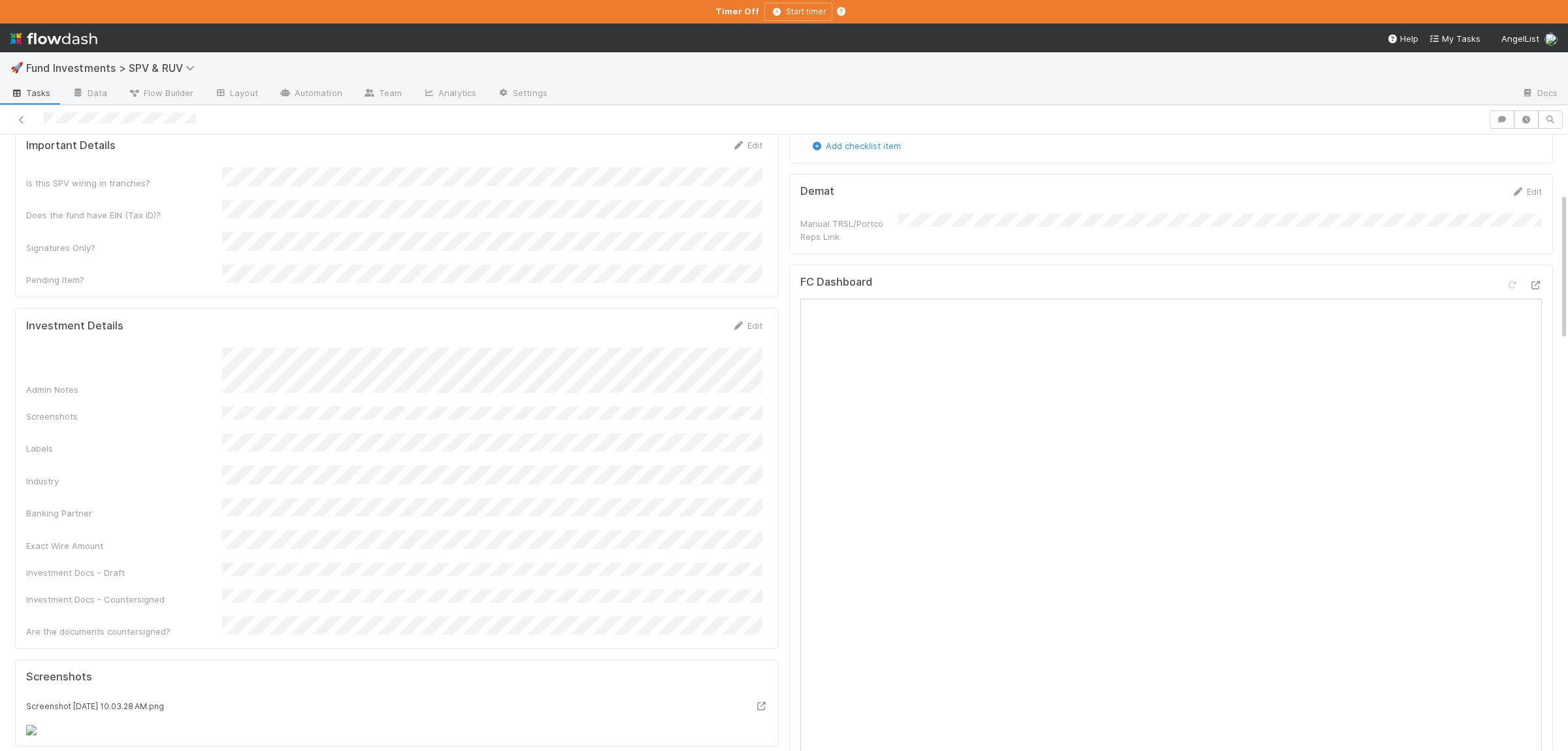
scroll to position [238, 0]
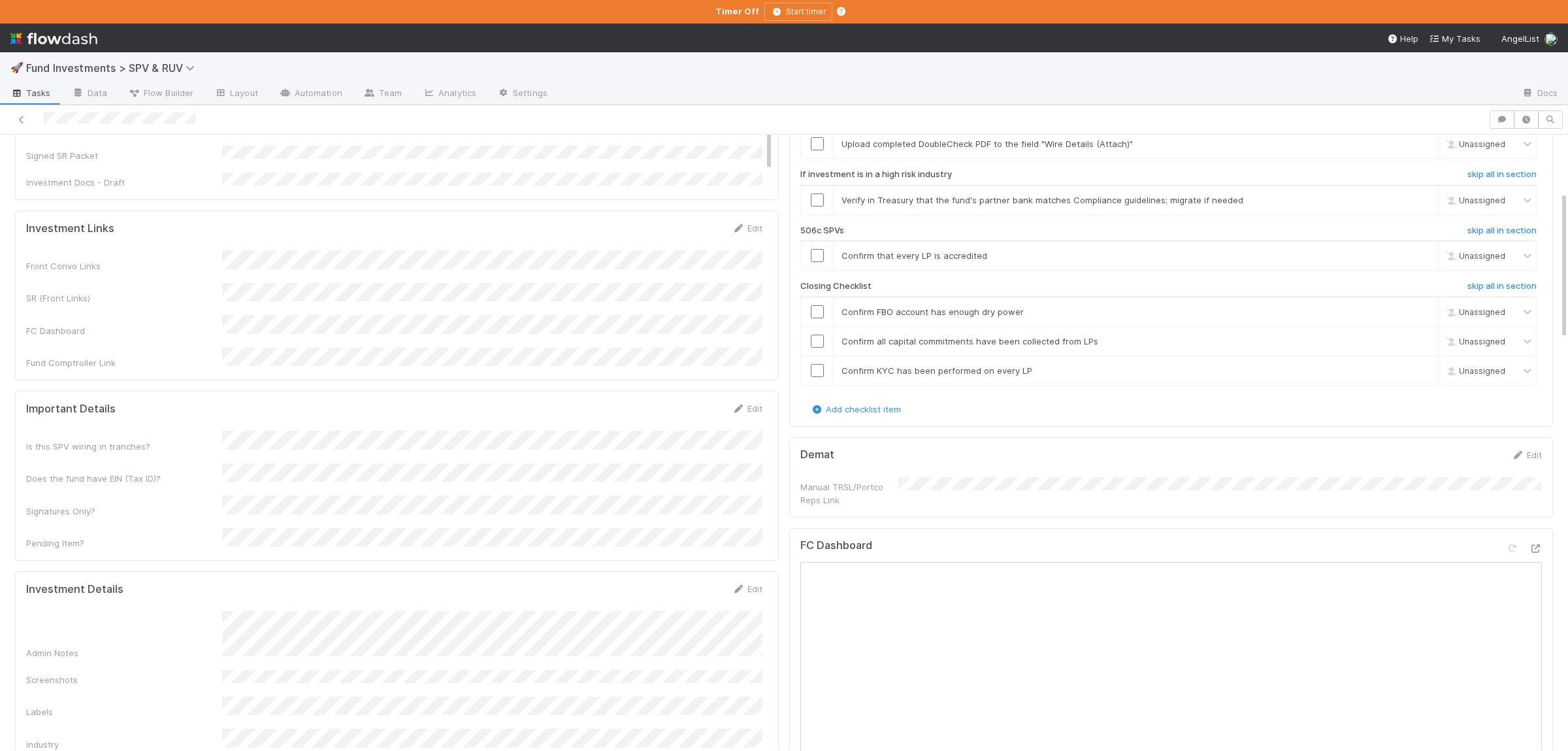
click at [536, 582] on form "Investment Details Edit Admin Notes Screenshots Labels Industry Banking Partner…" at bounding box center [394, 742] width 736 height 319
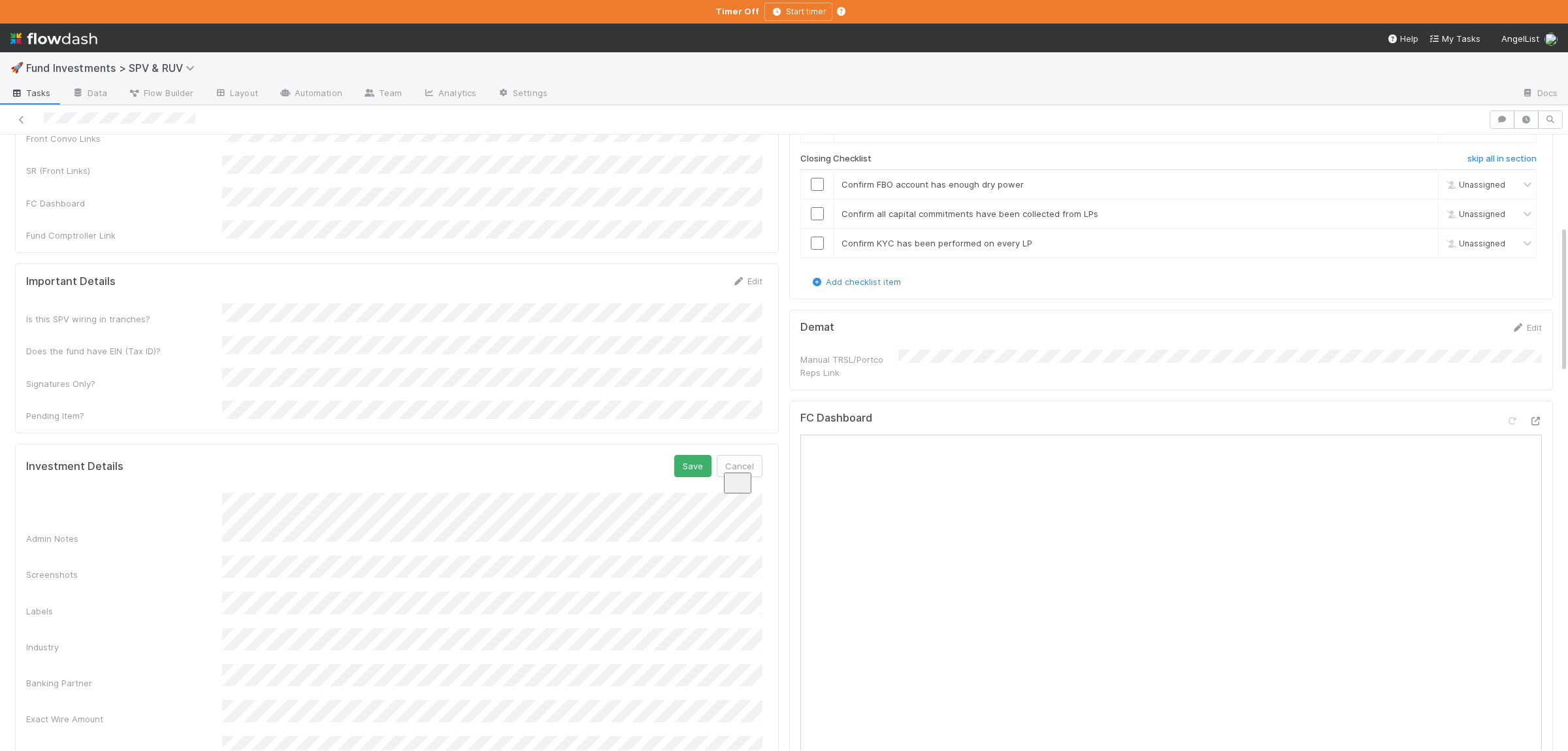
scroll to position [429, 0]
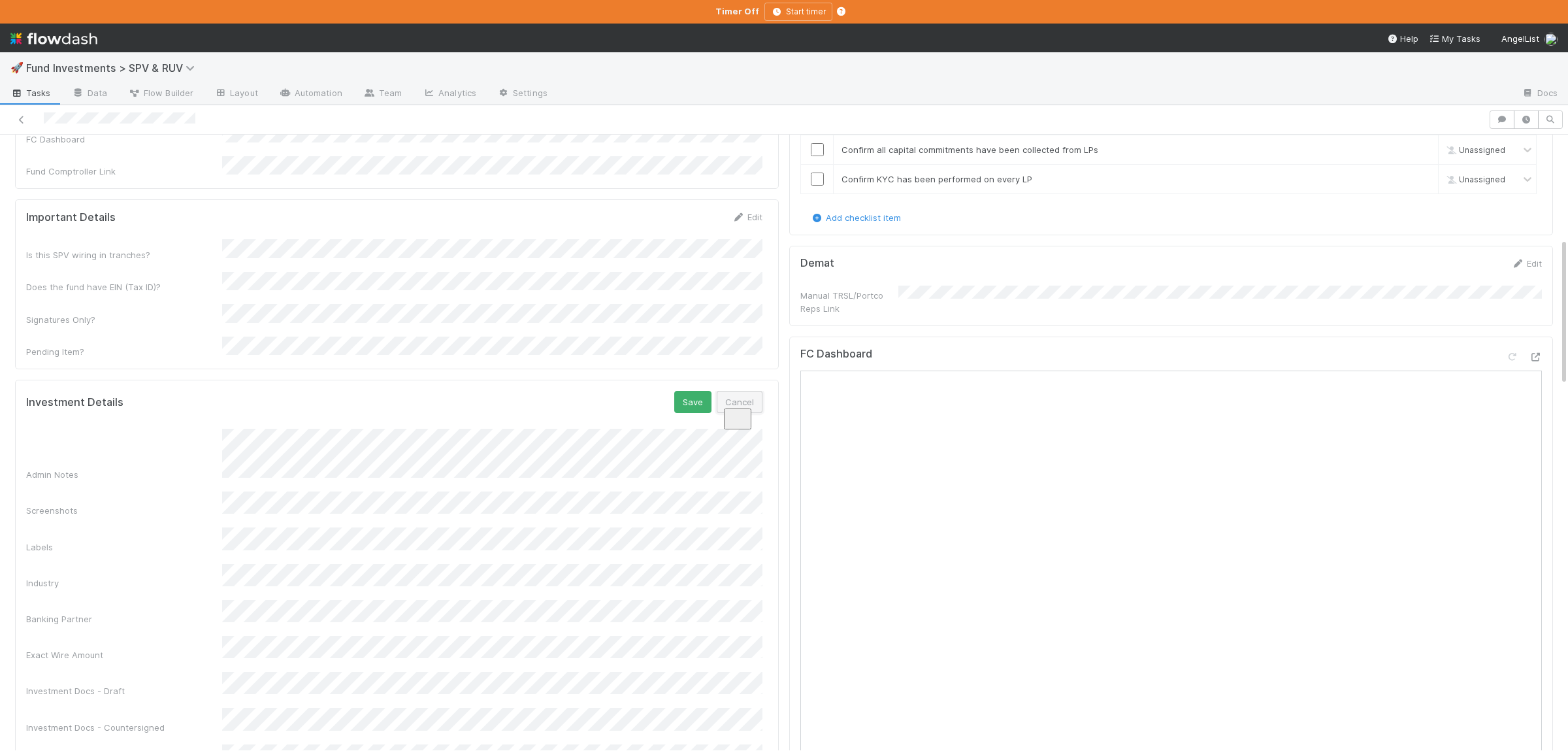
click at [739, 391] on button "Cancel" at bounding box center [739, 402] width 46 height 22
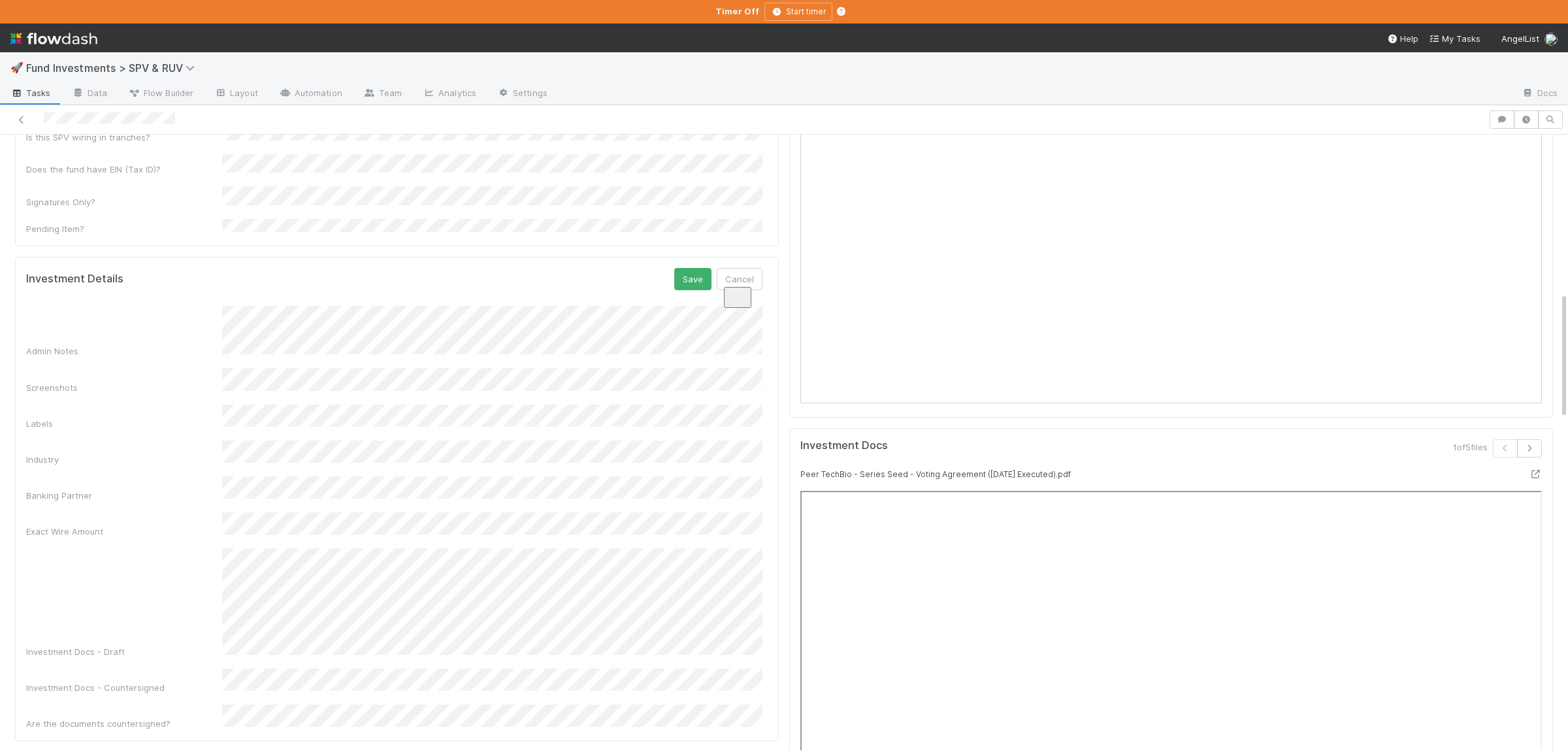
scroll to position [49, 0]
click at [706, 268] on button "Save" at bounding box center [693, 279] width 37 height 22
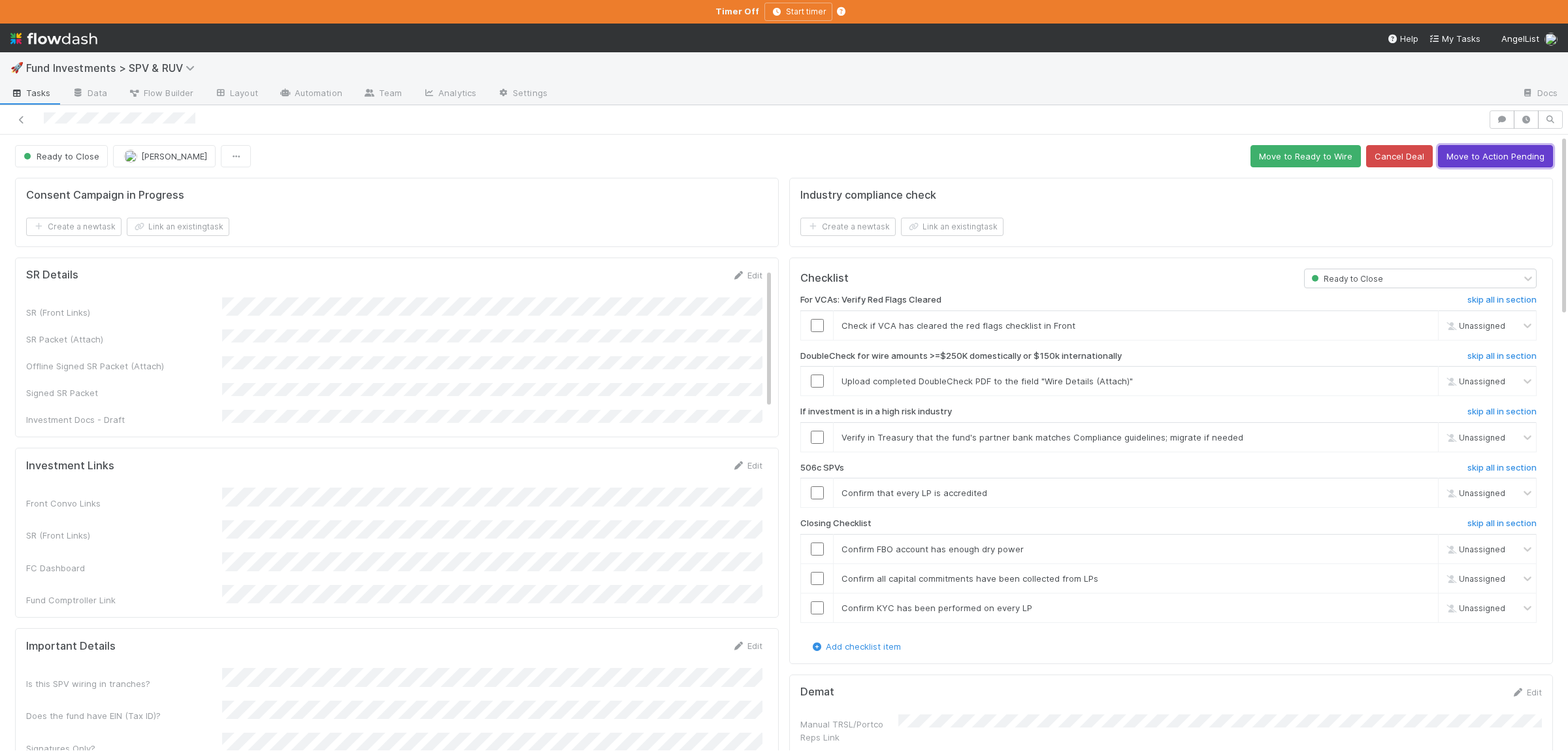
click at [1490, 156] on button "Move to Action Pending" at bounding box center [1495, 156] width 115 height 22
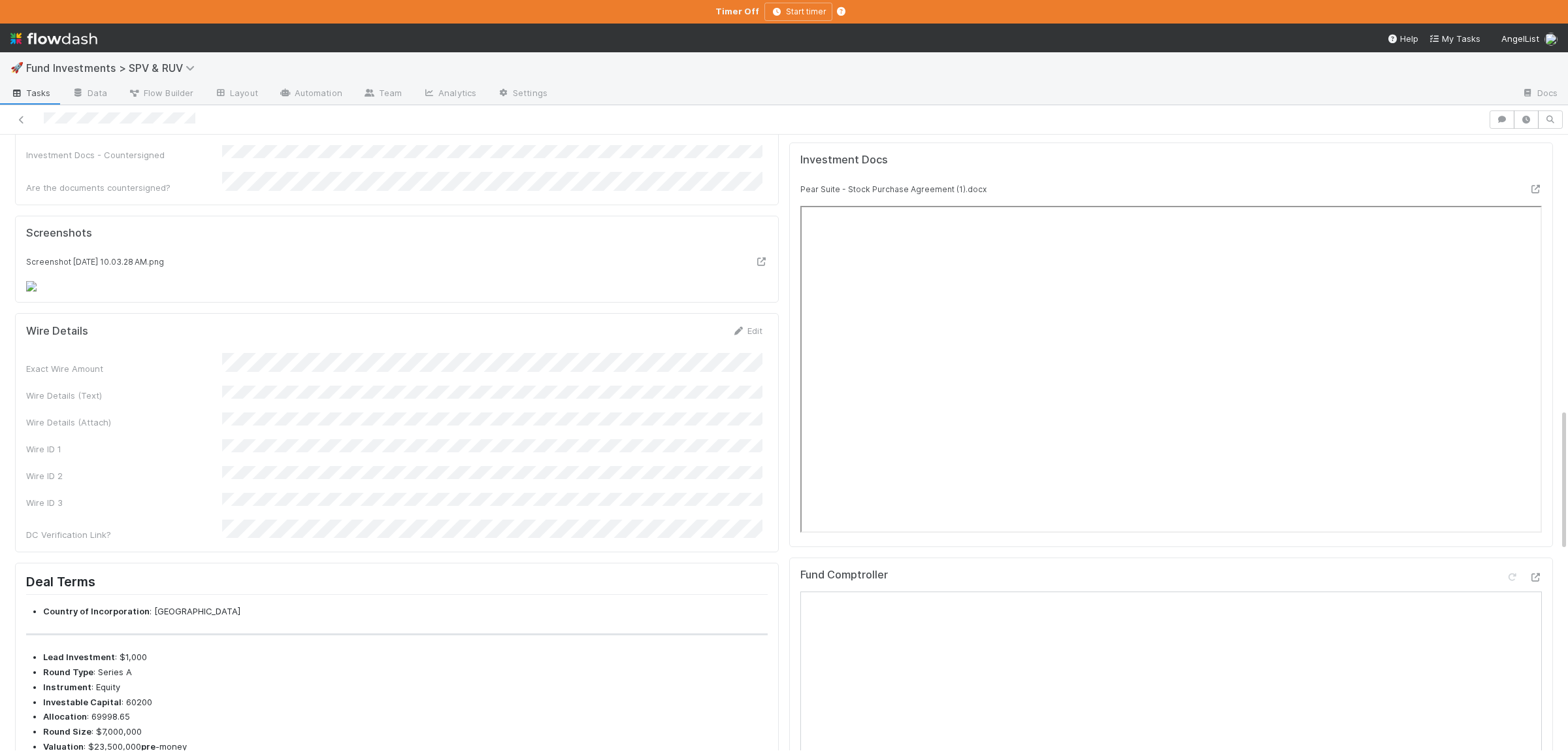
scroll to position [1187, 0]
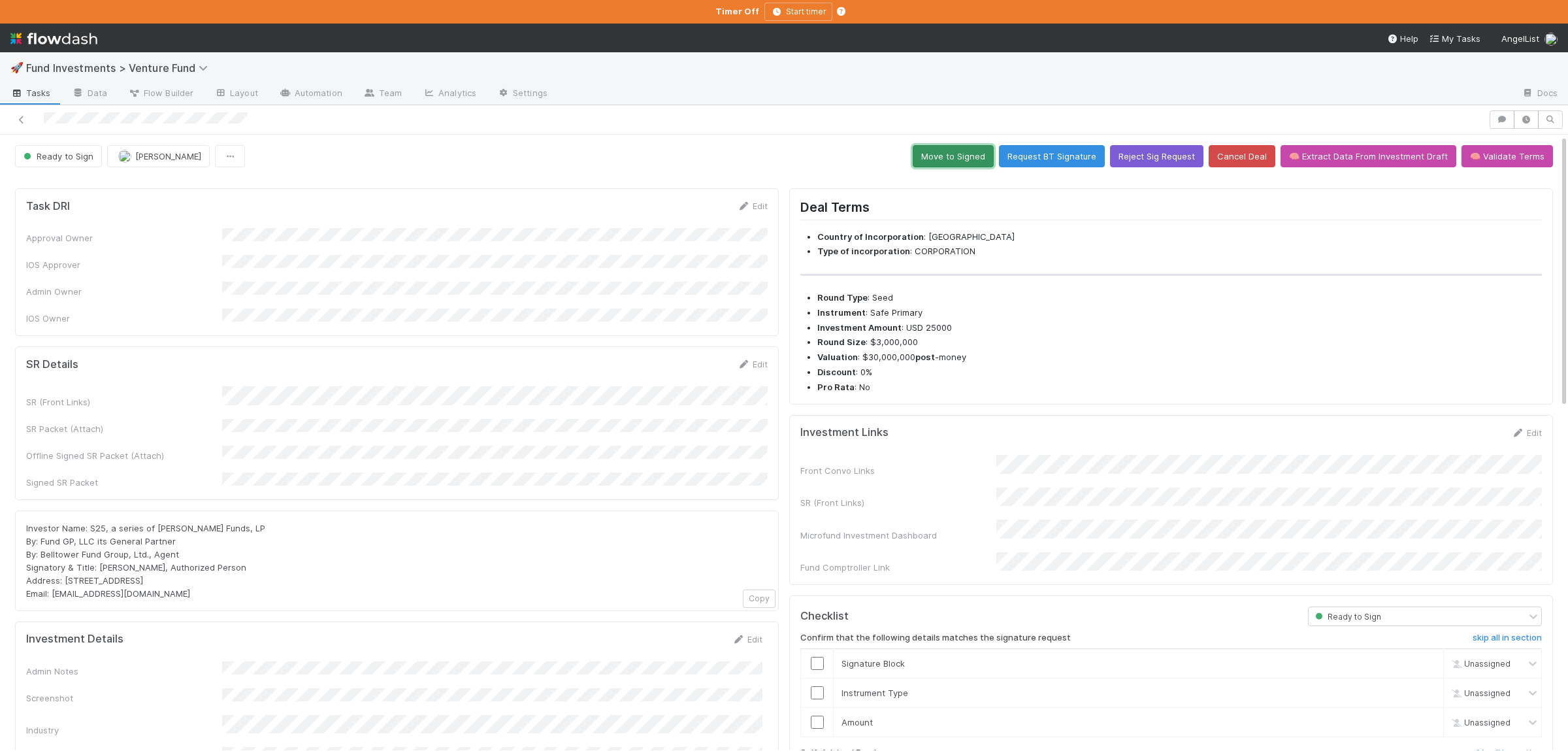
click at [931, 155] on button "Move to Signed" at bounding box center [953, 156] width 81 height 22
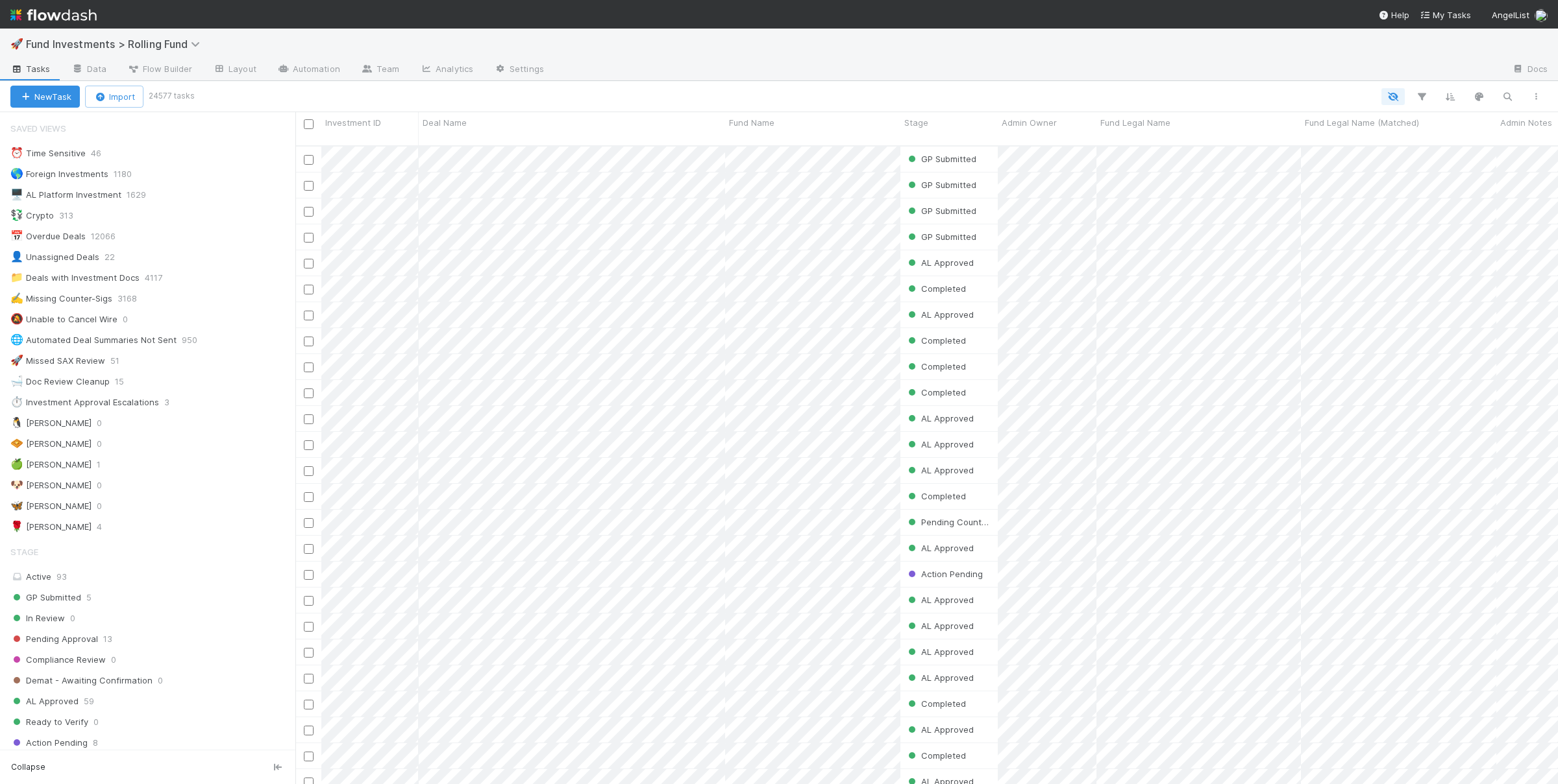
scroll to position [649, 1262]
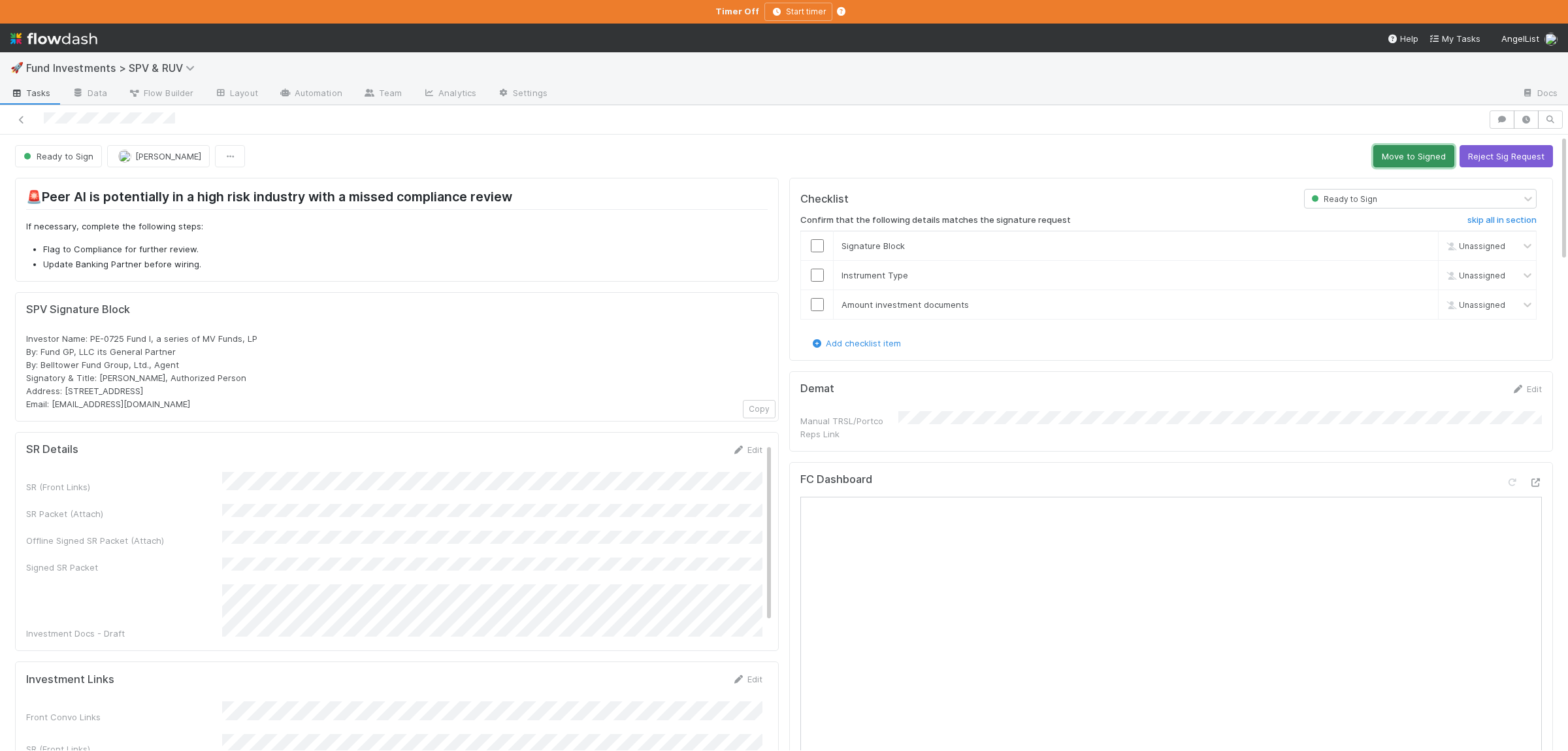
click at [1433, 157] on button "Move to Signed" at bounding box center [1414, 156] width 81 height 22
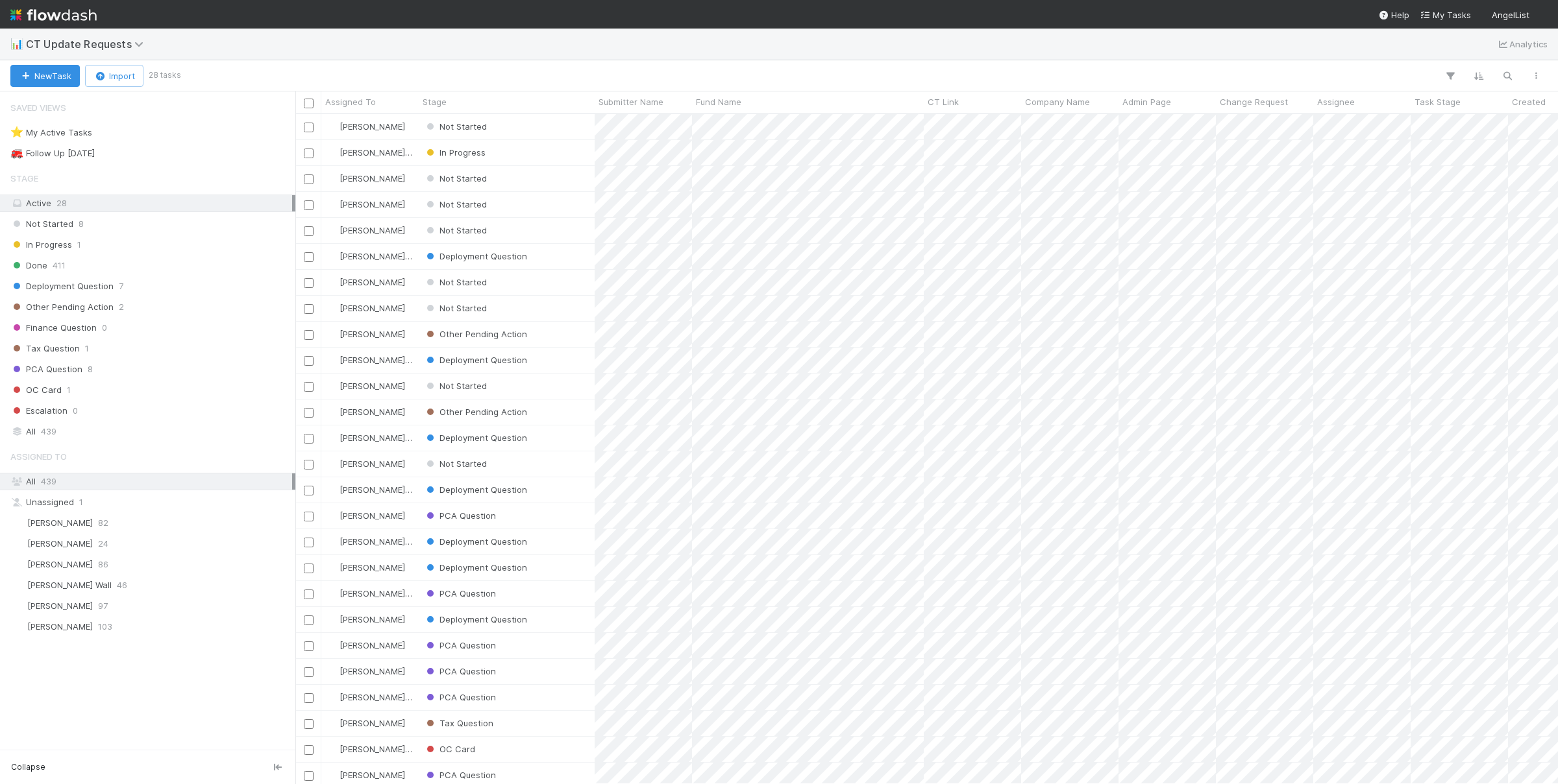
scroll to position [670, 1262]
click at [148, 131] on div "⭐ My Active Tasks 3" at bounding box center [151, 132] width 281 height 16
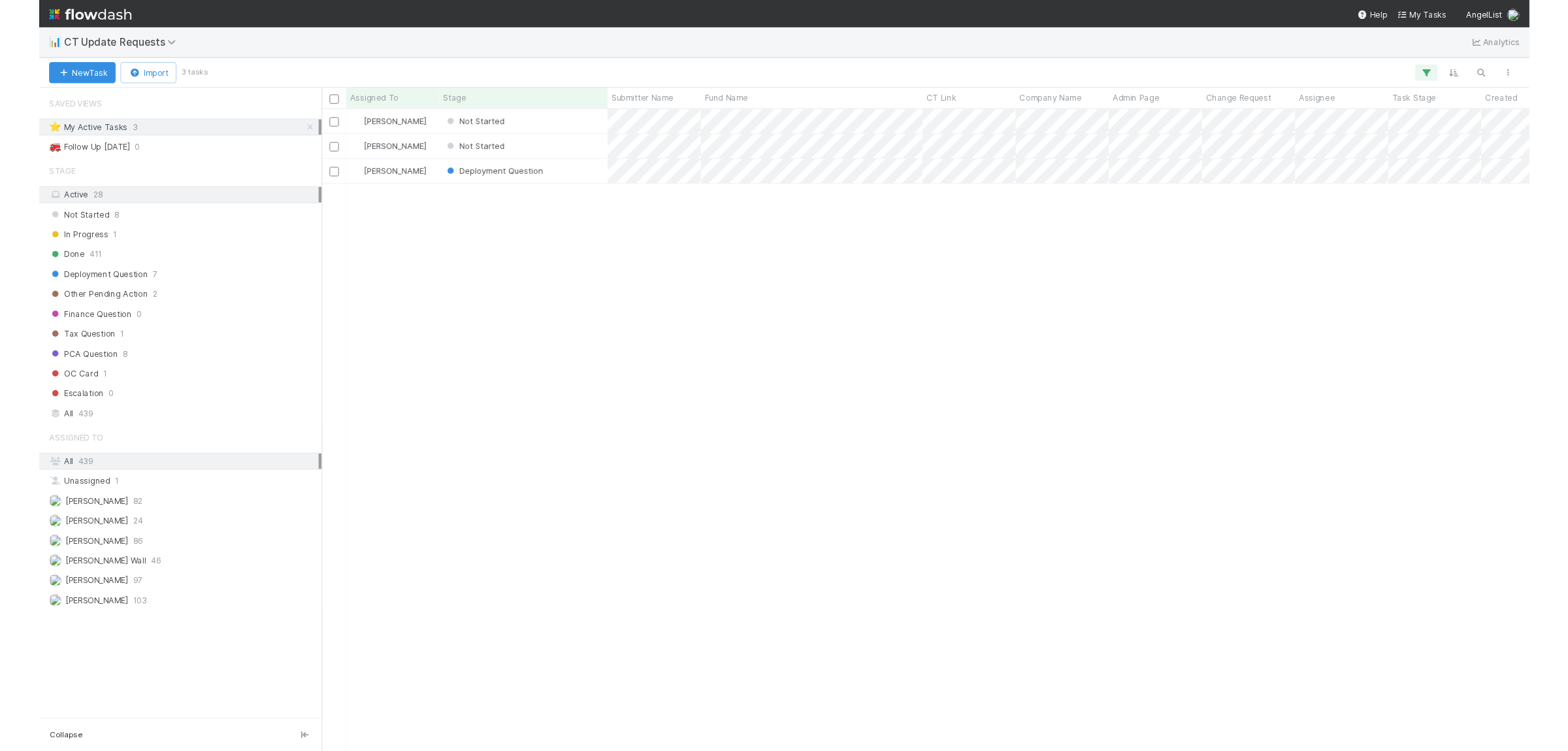
scroll to position [675, 1270]
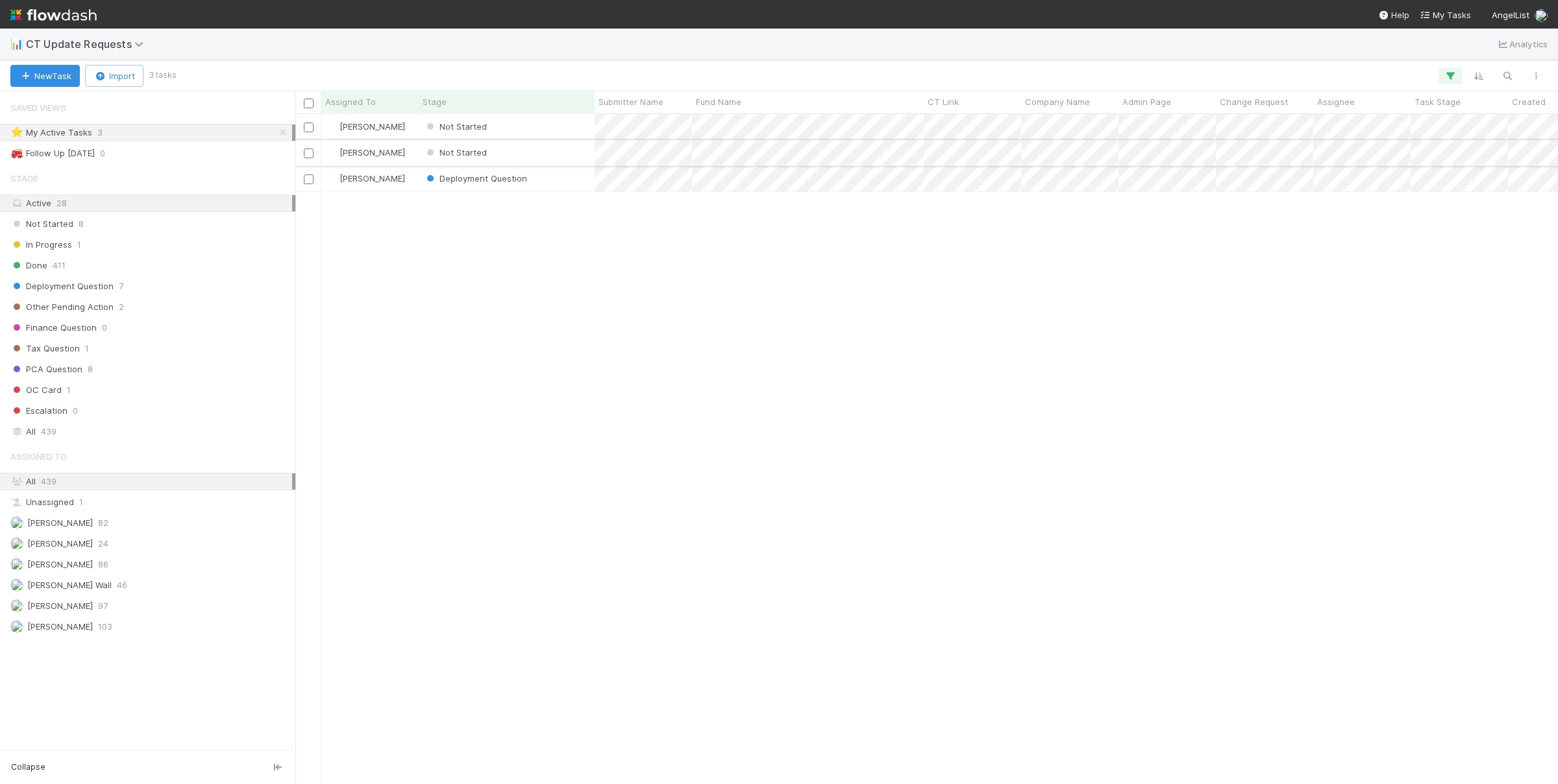
click at [561, 156] on div "Not Started" at bounding box center [506, 152] width 176 height 25
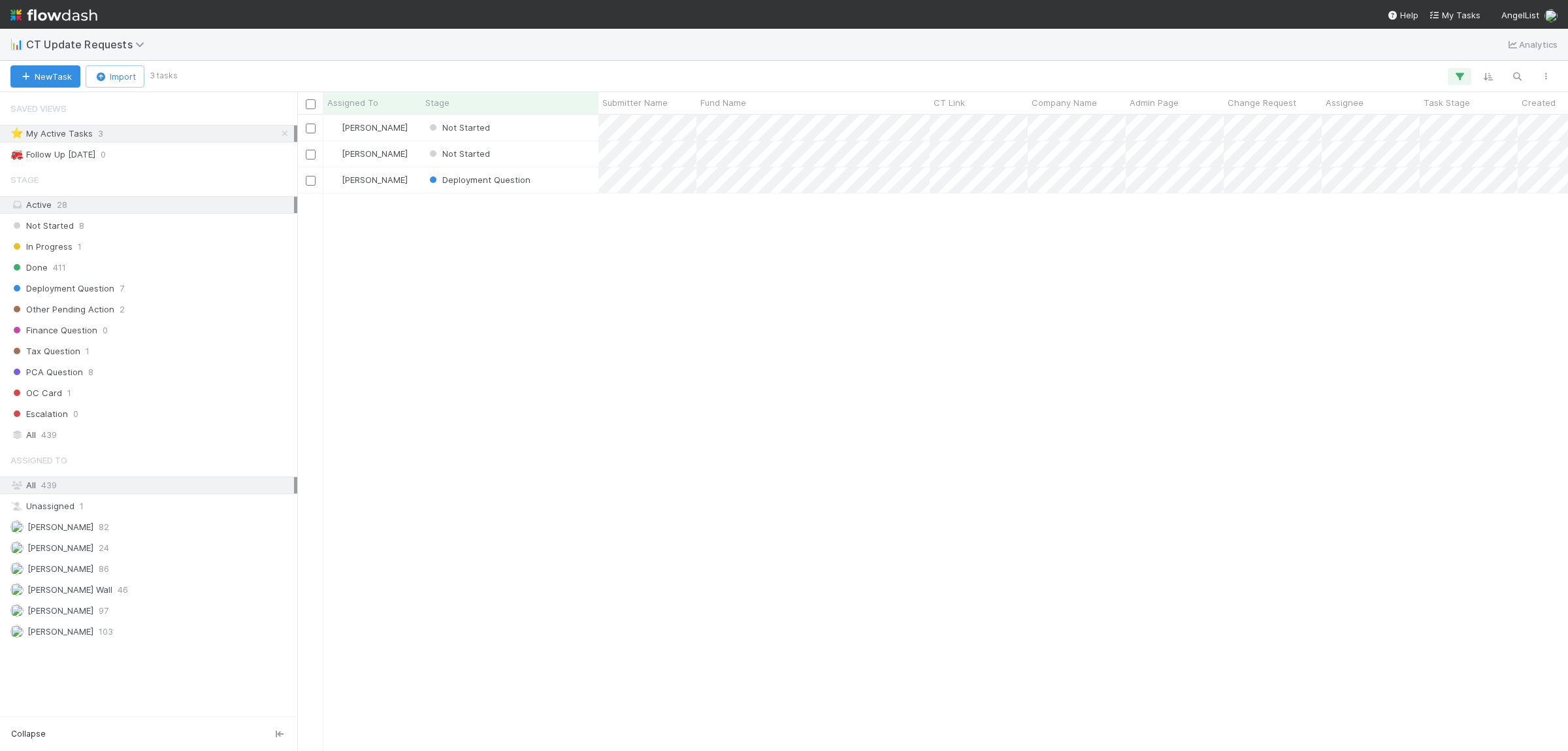
scroll to position [636, 1270]
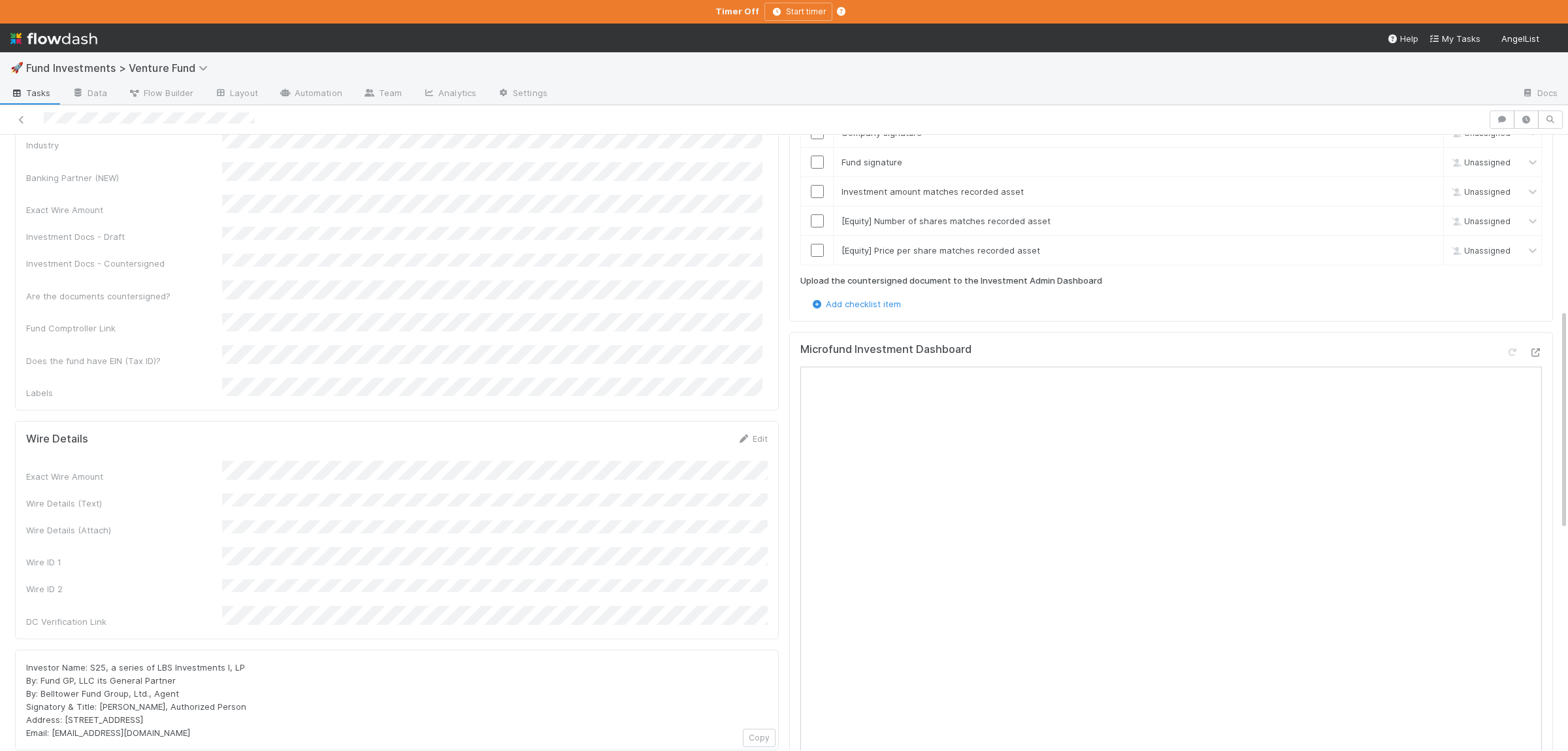
scroll to position [574, 0]
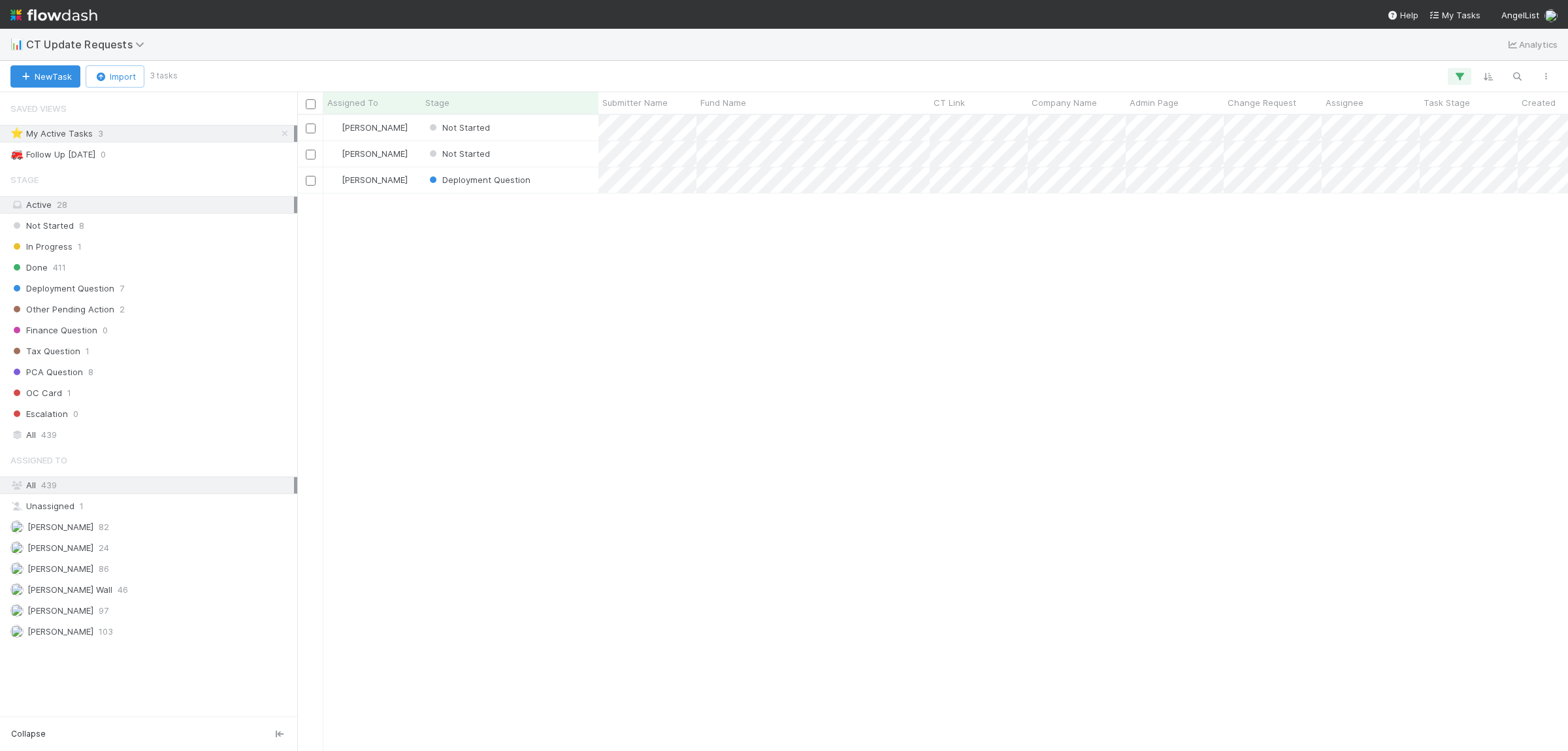
scroll to position [636, 1270]
click at [594, 460] on div "Susan Tang Not Started 0 8/26/25, 9:29:14 PM 8/26/25, 9:29:26 PM Susan Tang Not…" at bounding box center [932, 433] width 1270 height 636
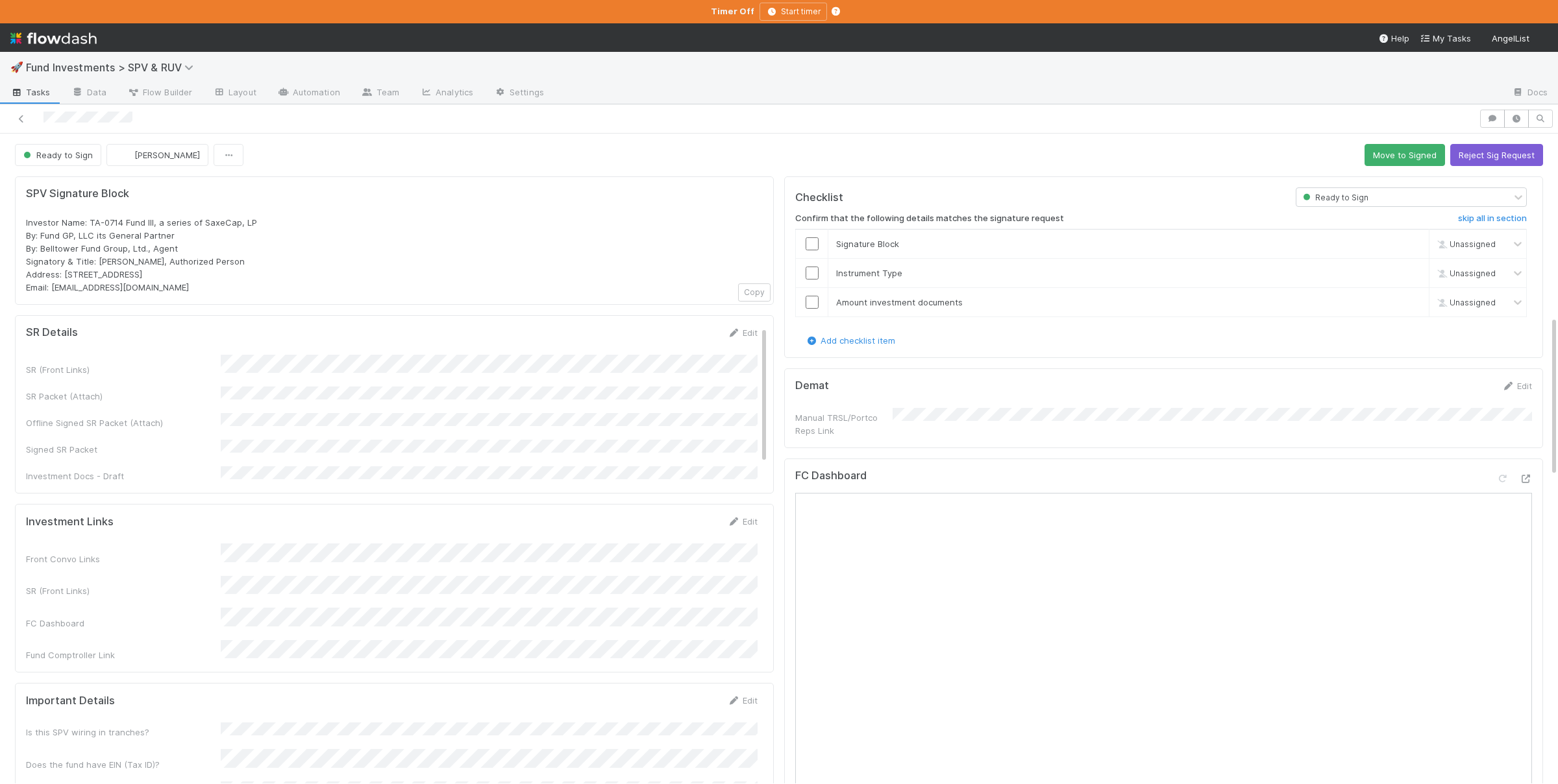
scroll to position [735, 0]
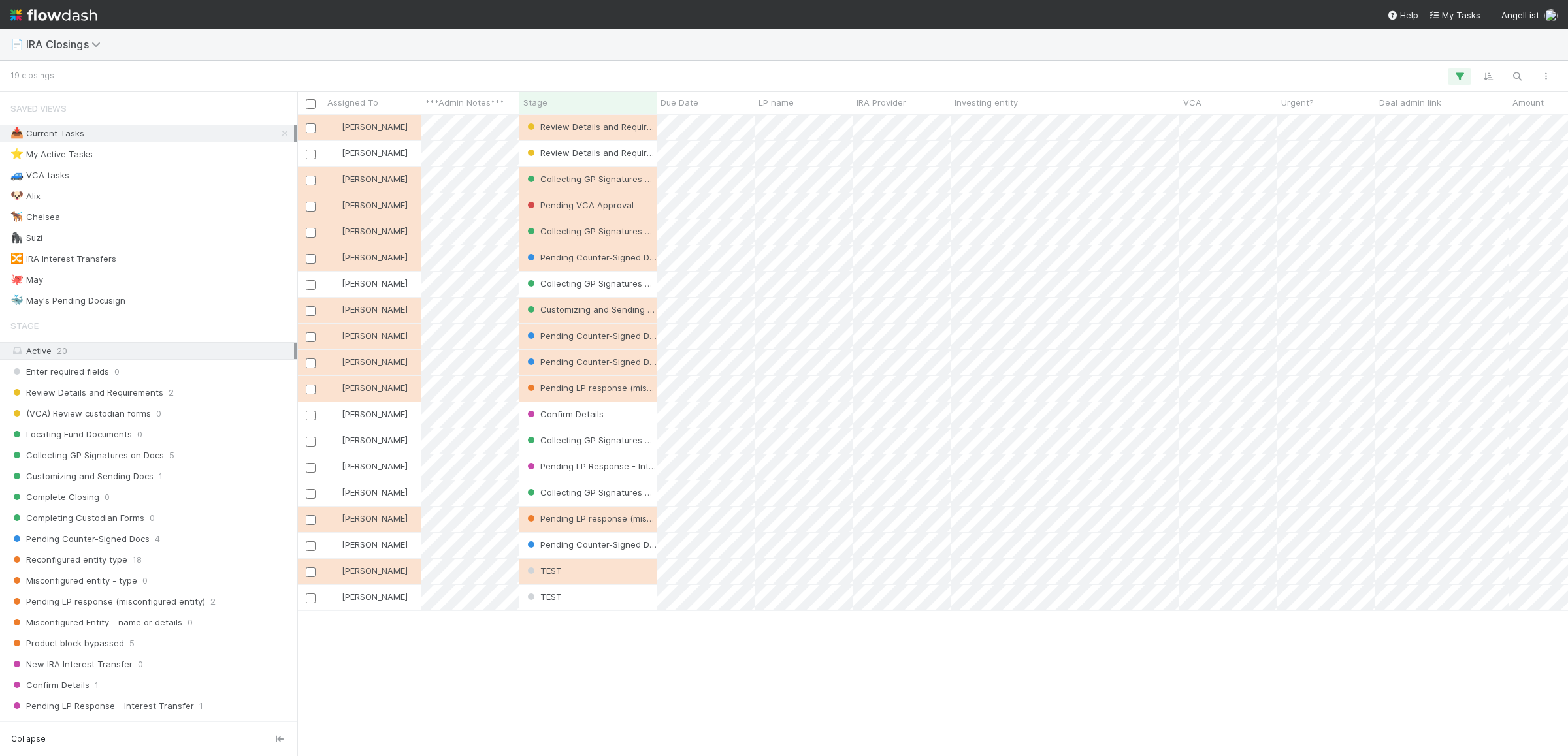
scroll to position [641, 1270]
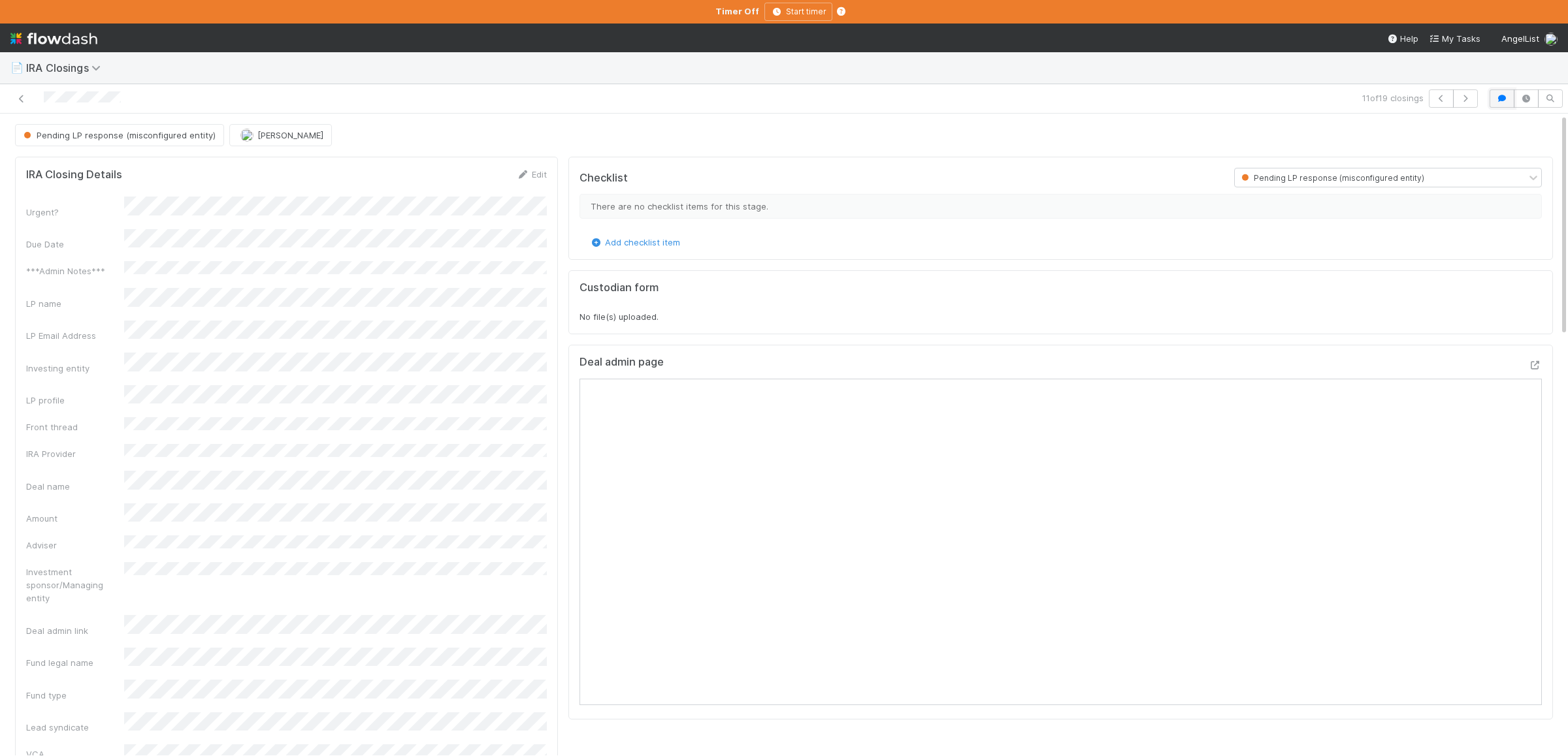
click at [1504, 101] on icon "button" at bounding box center [1501, 98] width 13 height 8
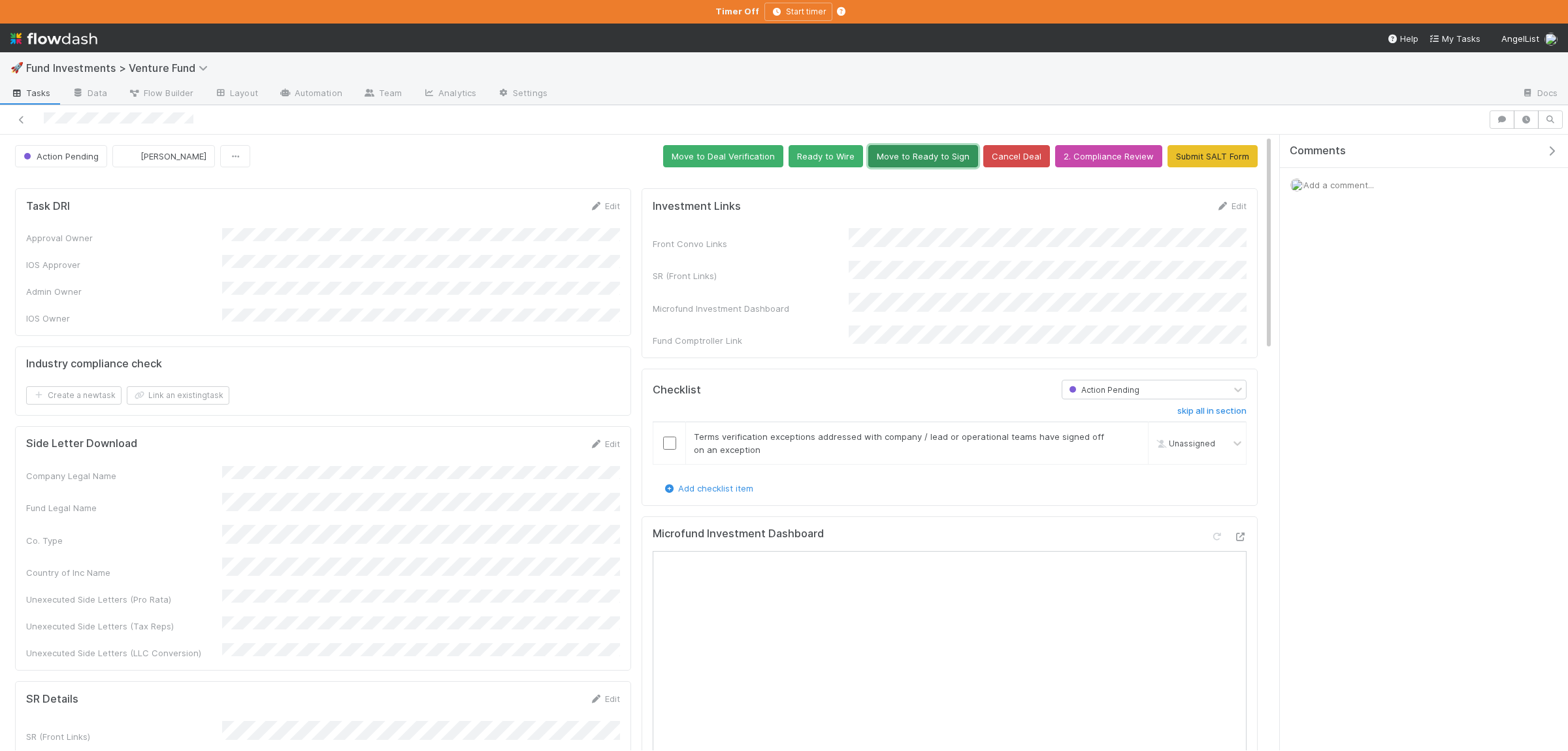
click at [911, 150] on button "Move to Ready to Sign" at bounding box center [923, 156] width 109 height 22
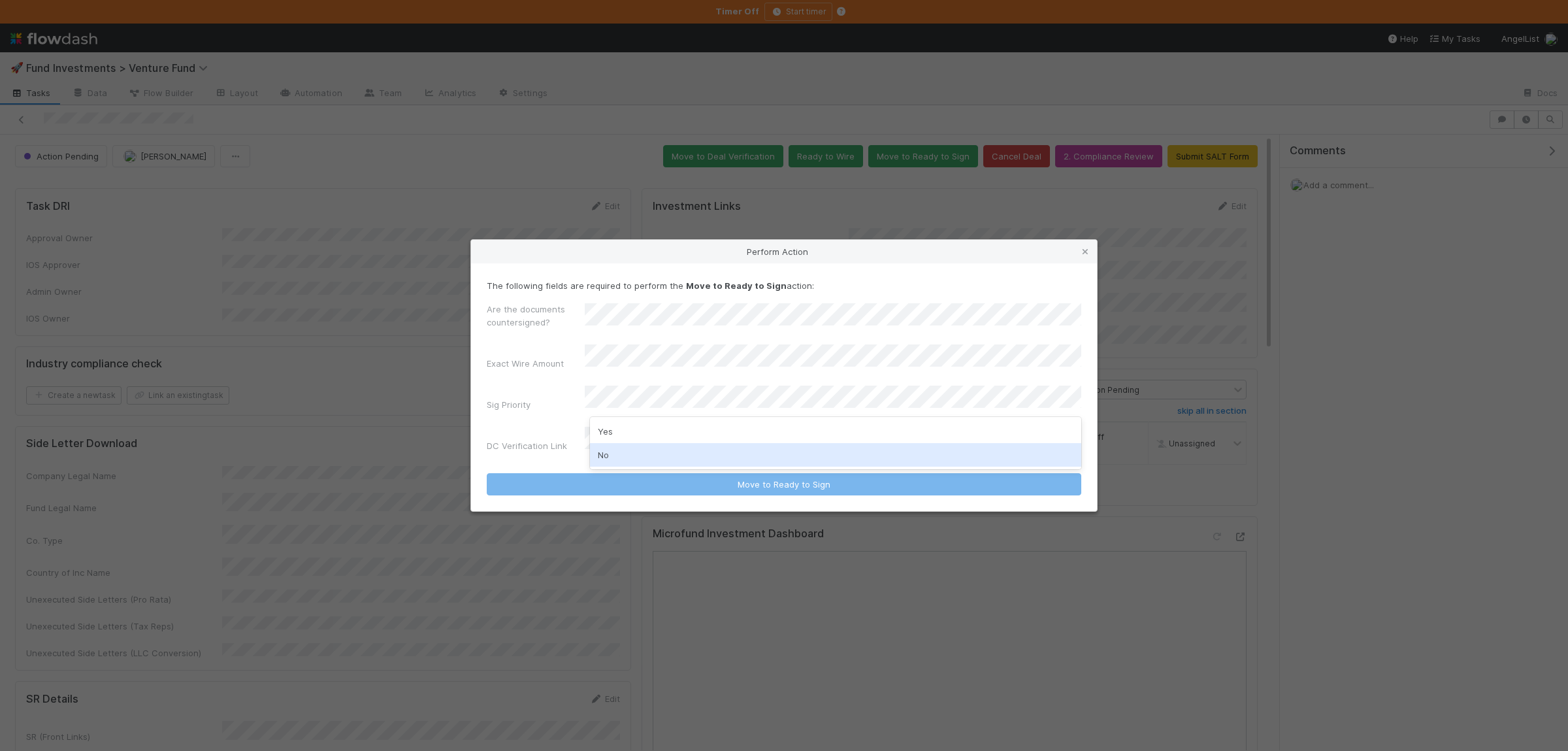
click at [636, 454] on div "No" at bounding box center [835, 455] width 491 height 24
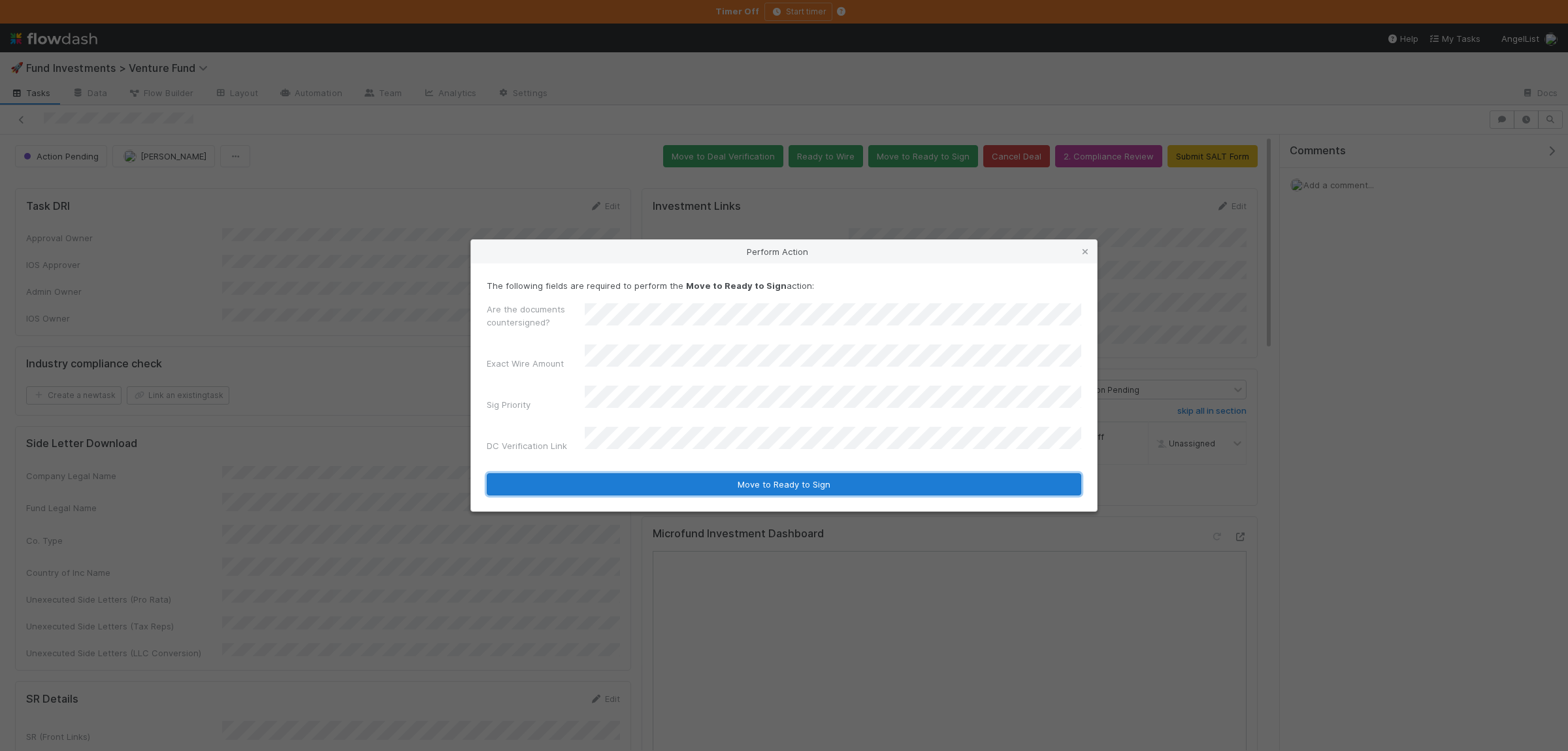
click at [630, 474] on button "Move to Ready to Sign" at bounding box center [784, 485] width 594 height 22
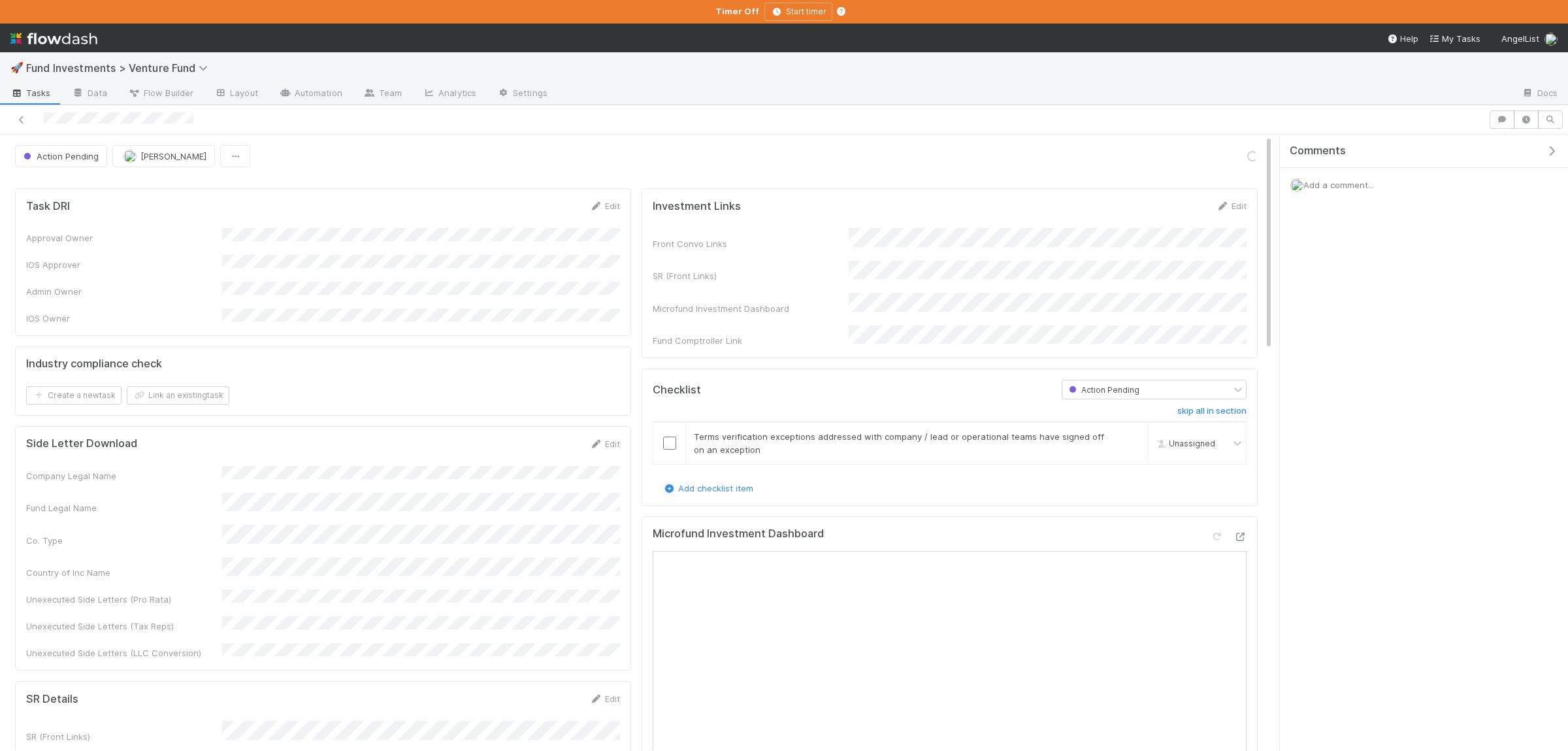
click at [1124, 385] on span "Action Pending" at bounding box center [1102, 390] width 73 height 10
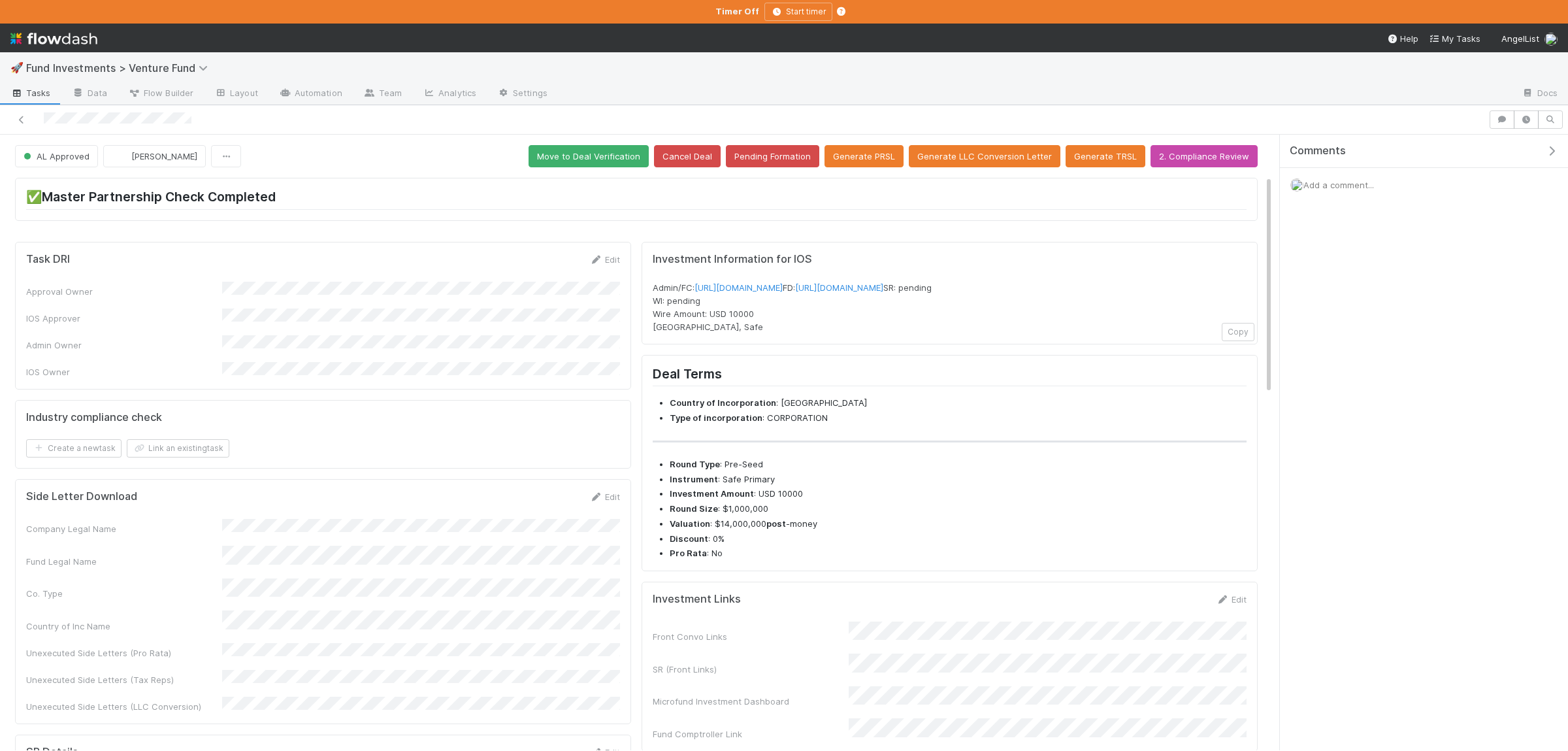
scroll to position [255, 0]
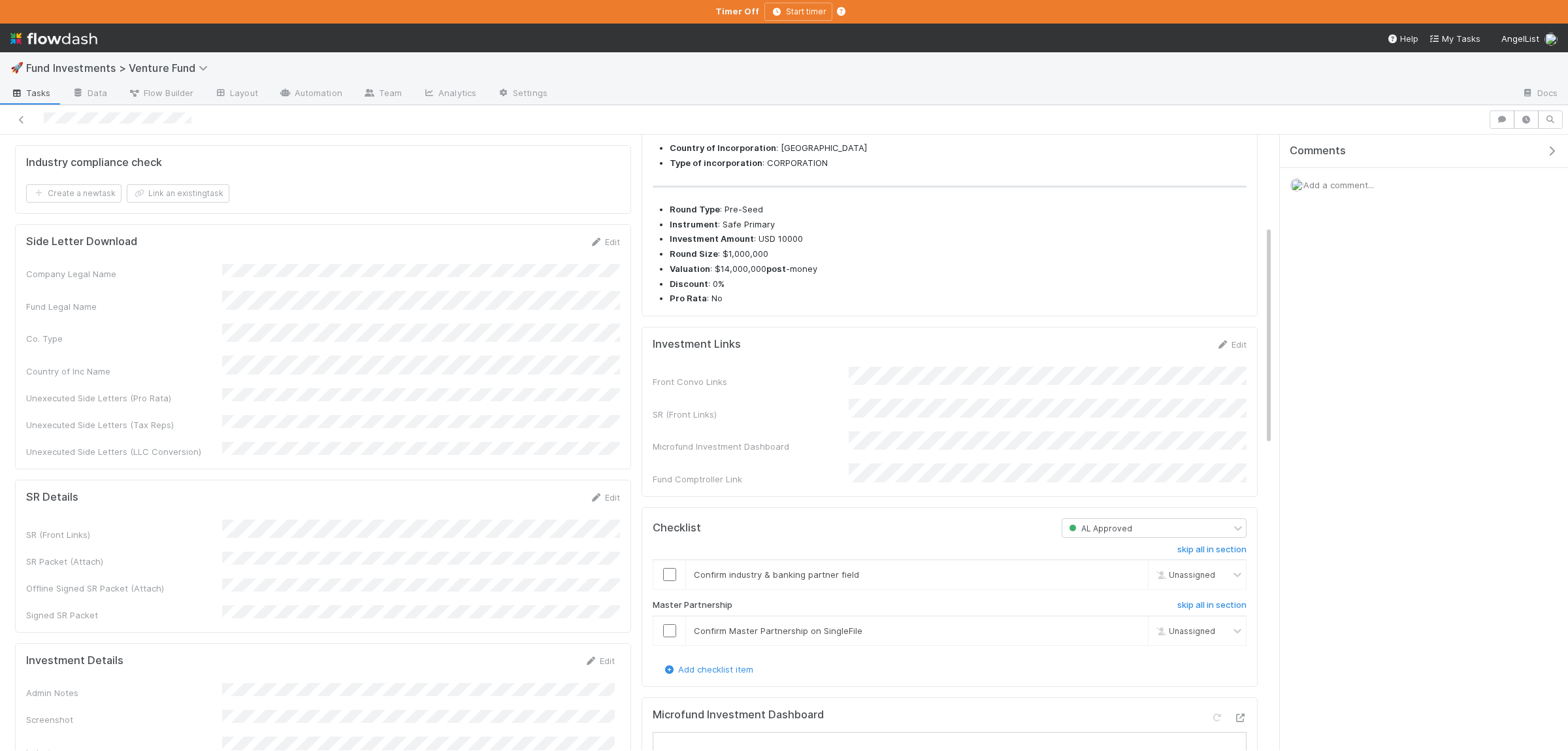
click at [1125, 418] on div "Front Convo Links SR (Front Links) Microfund Investment Dashboard Fund Comptrol…" at bounding box center [949, 426] width 594 height 119
click at [1124, 418] on div "Front Convo Links SR (Front Links) Microfund Investment Dashboard Fund Comptrol…" at bounding box center [949, 426] width 594 height 119
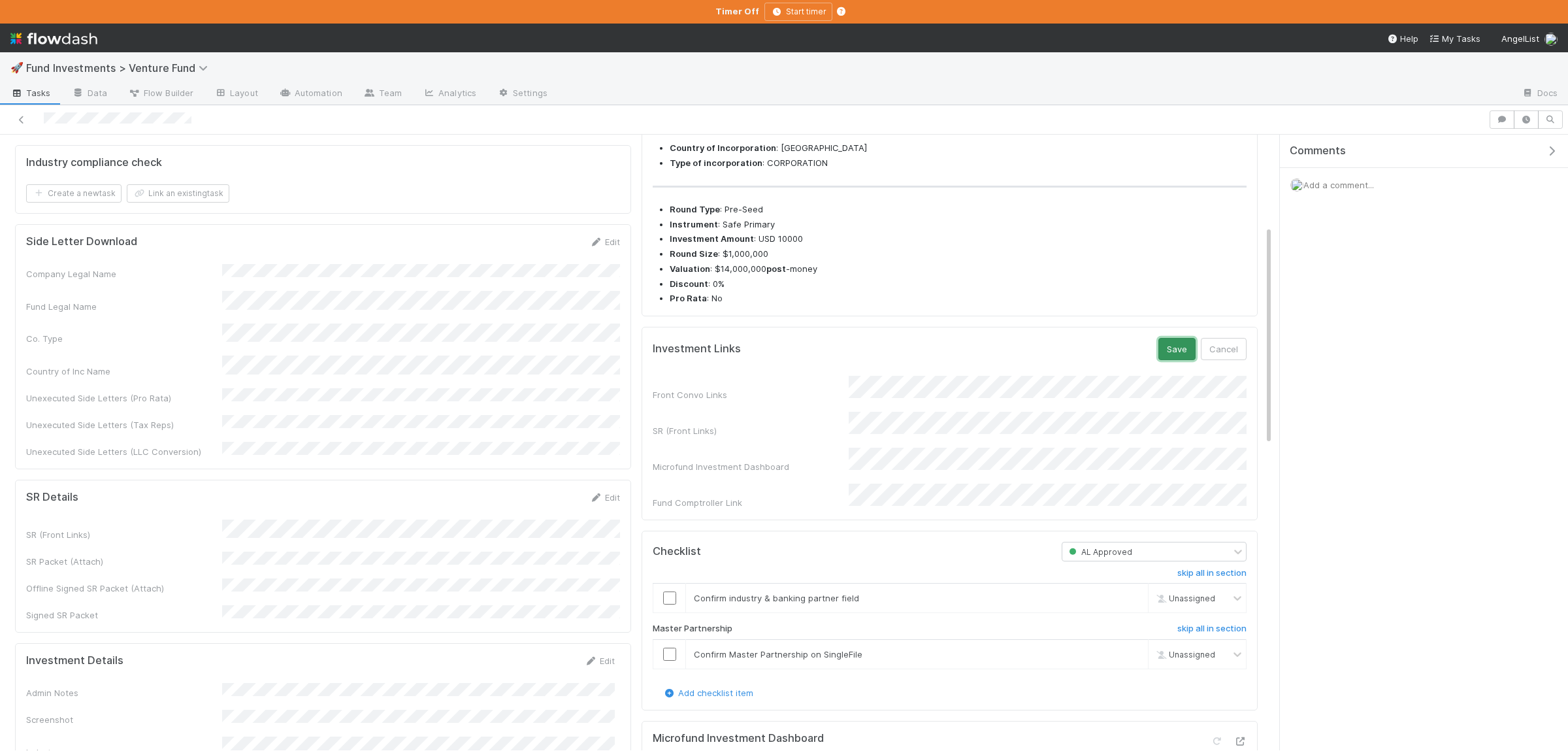
click at [1169, 360] on button "Save" at bounding box center [1177, 349] width 37 height 22
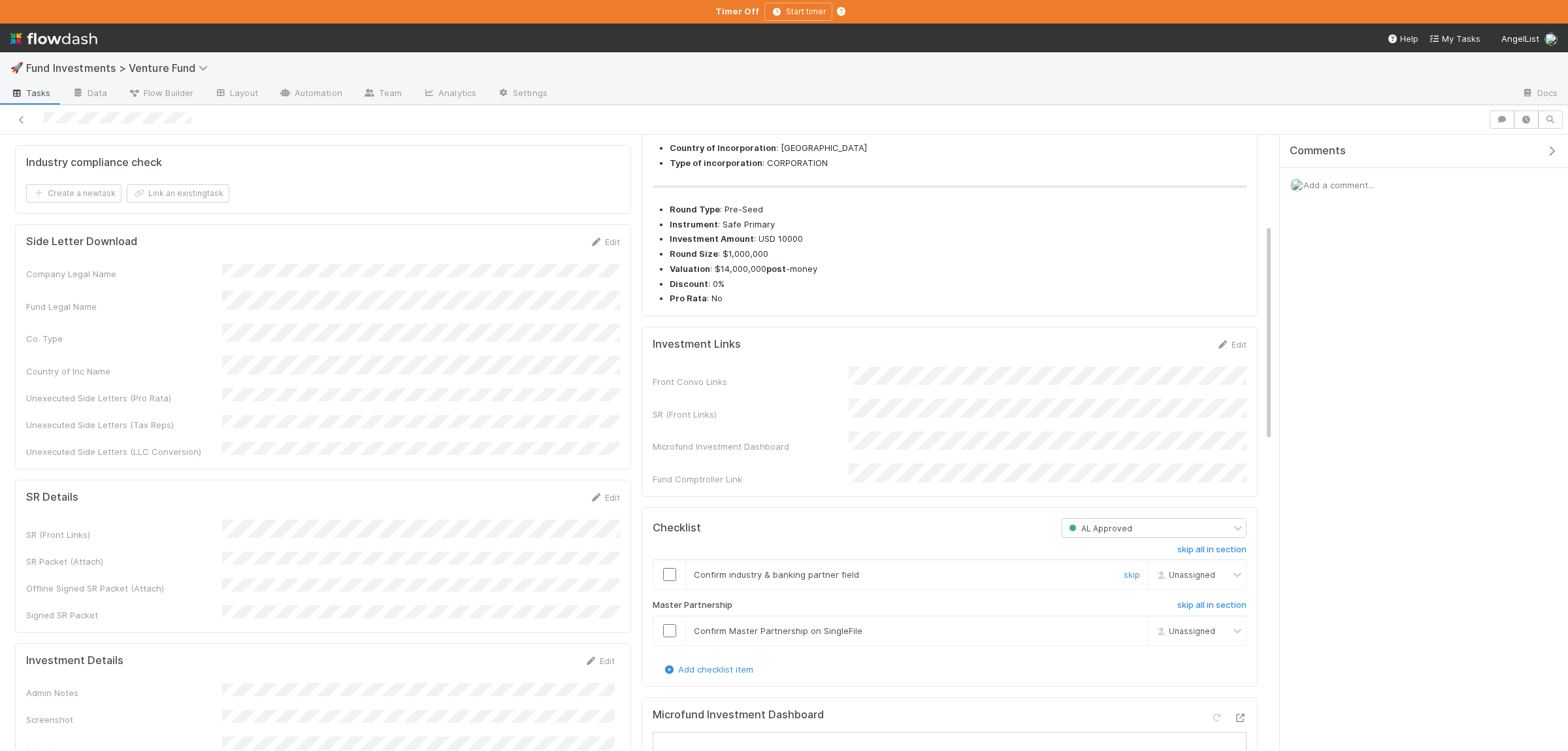
click at [670, 581] on input "checkbox" at bounding box center [669, 574] width 13 height 13
click at [673, 644] on td at bounding box center [669, 631] width 33 height 30
drag, startPoint x: 670, startPoint y: 647, endPoint x: 670, endPoint y: 615, distance: 32.0
click at [670, 637] on input "checkbox" at bounding box center [669, 631] width 13 height 13
click at [668, 581] on input "checkbox" at bounding box center [669, 574] width 13 height 13
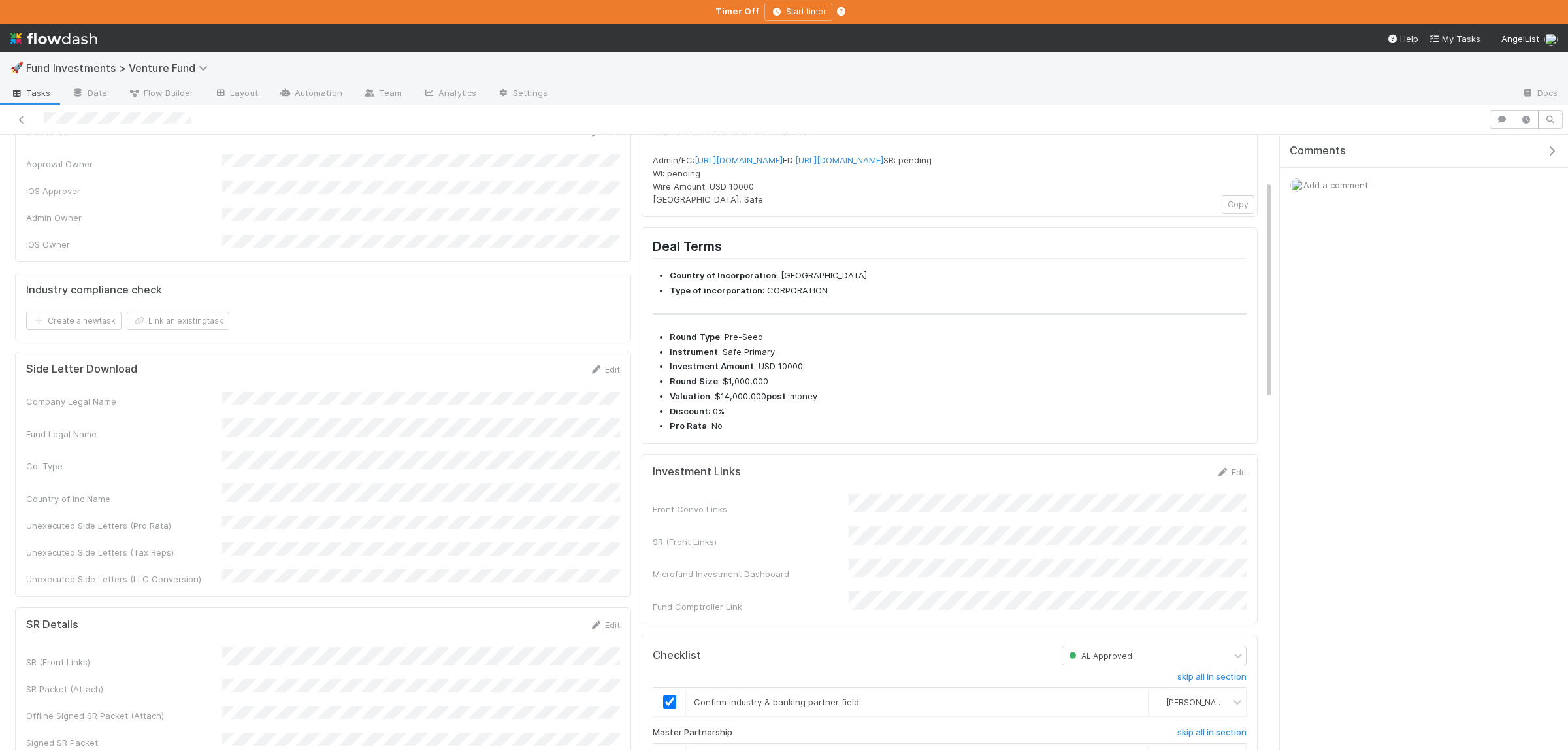
scroll to position [0, 0]
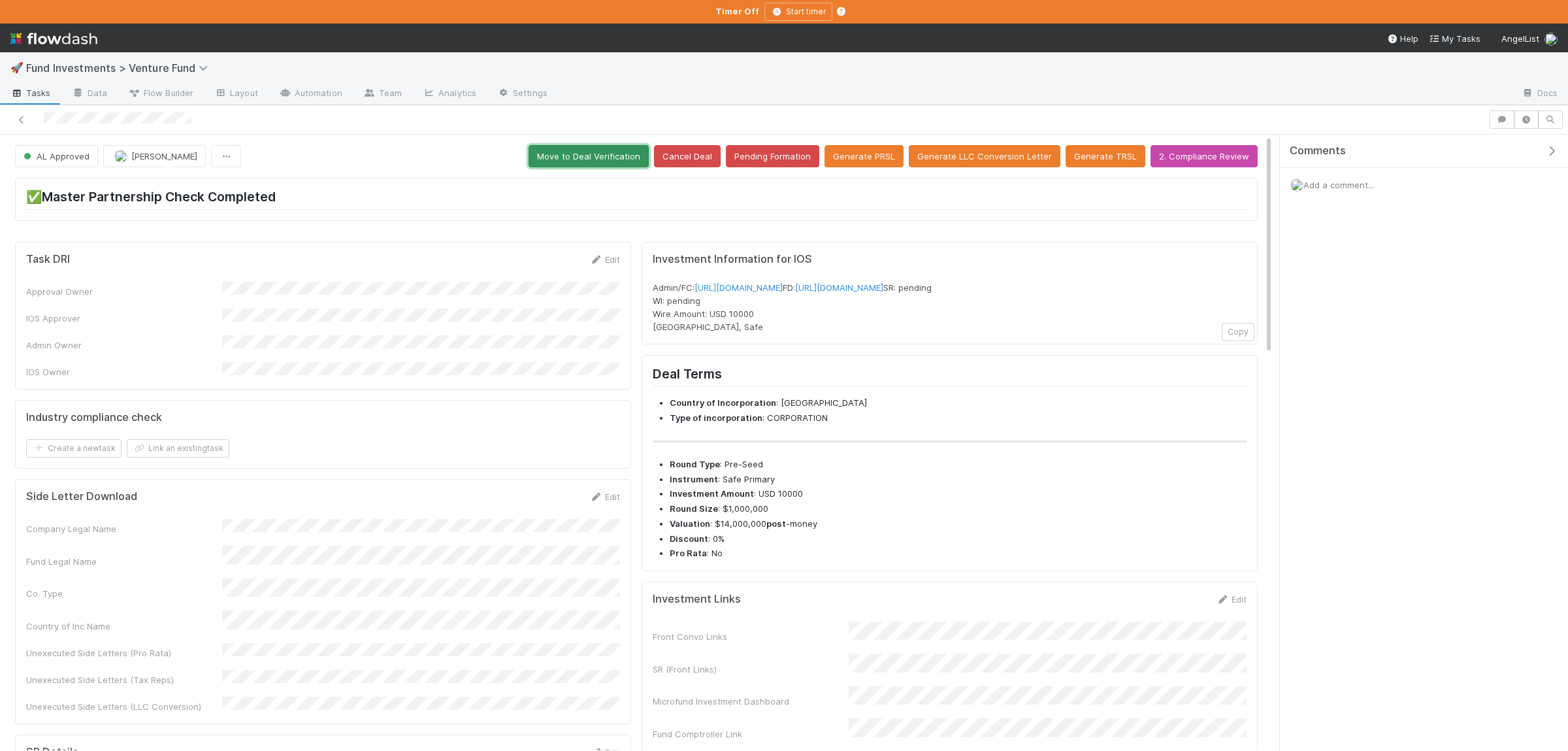
click at [603, 160] on button "Move to Deal Verification" at bounding box center [589, 156] width 120 height 22
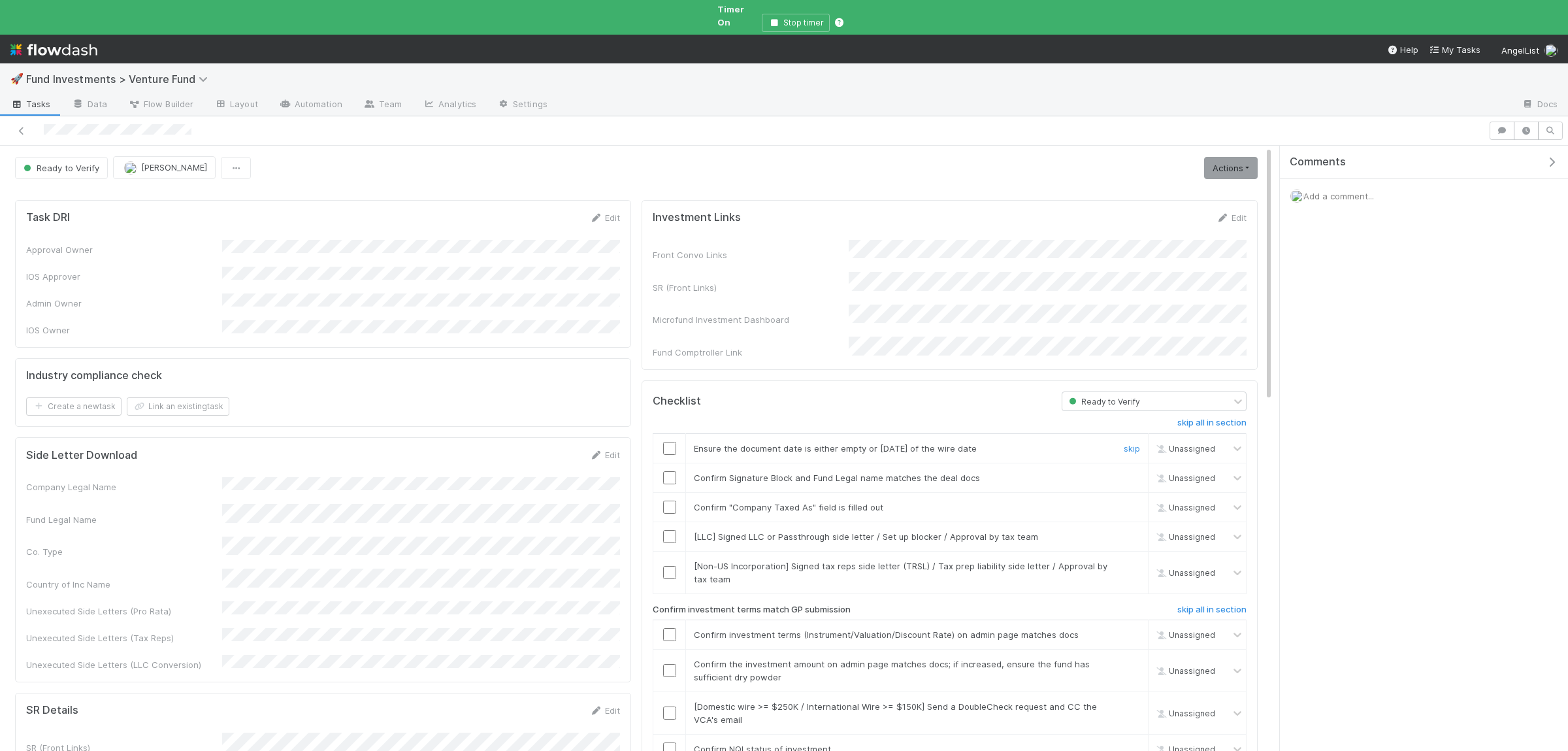
click at [672, 442] on input "checkbox" at bounding box center [669, 448] width 13 height 13
click at [673, 471] on input "checkbox" at bounding box center [669, 477] width 13 height 13
click at [675, 496] on td at bounding box center [669, 507] width 33 height 30
click at [672, 501] on input "checkbox" at bounding box center [669, 507] width 13 height 13
click at [670, 628] on input "checkbox" at bounding box center [669, 634] width 13 height 13
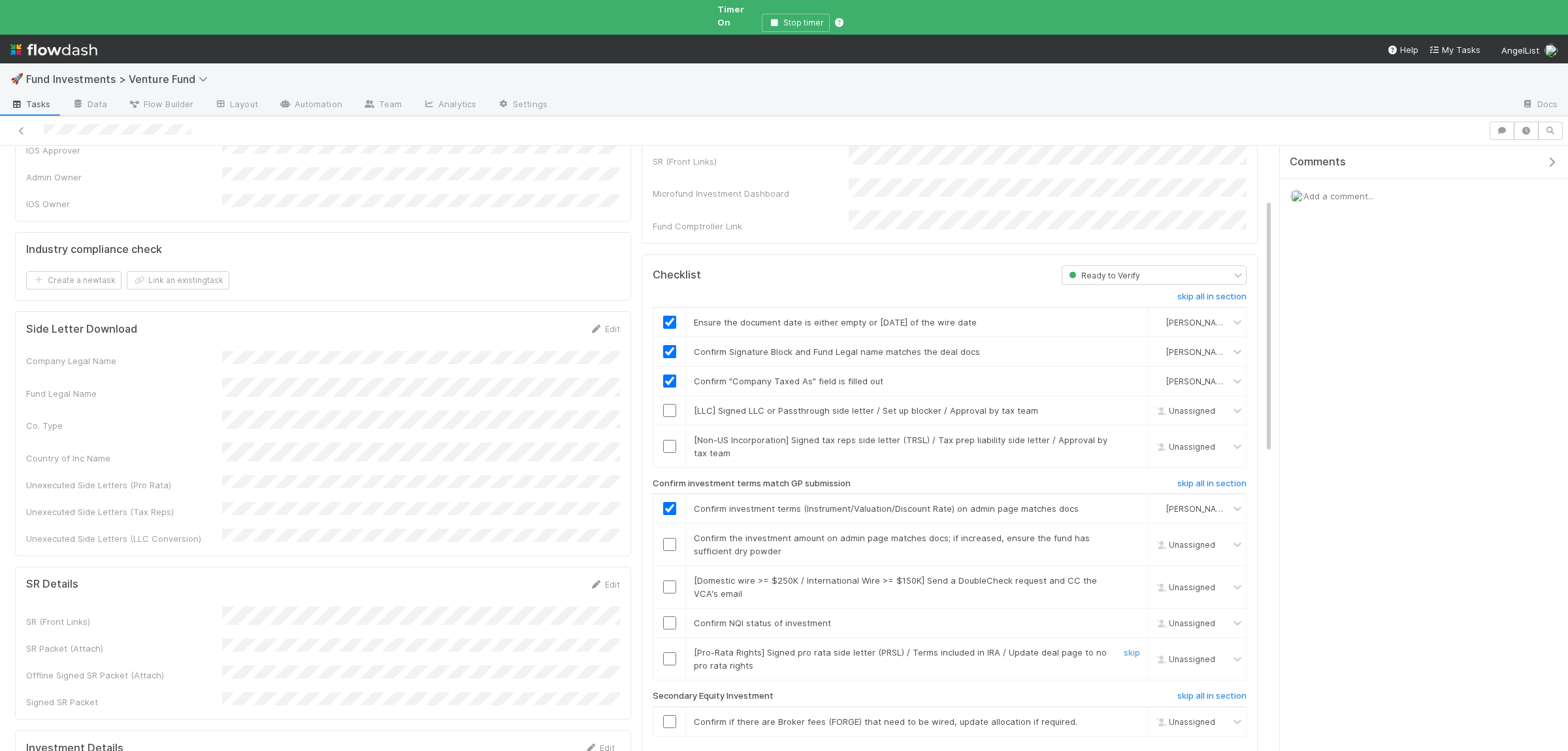
scroll to position [127, 0]
click at [1130, 574] on link "skip" at bounding box center [1131, 579] width 16 height 10
click at [1127, 646] on link "skip" at bounding box center [1131, 651] width 16 height 10
click at [673, 615] on input "checkbox" at bounding box center [669, 621] width 13 height 13
click at [1136, 574] on link "skip" at bounding box center [1131, 579] width 16 height 10
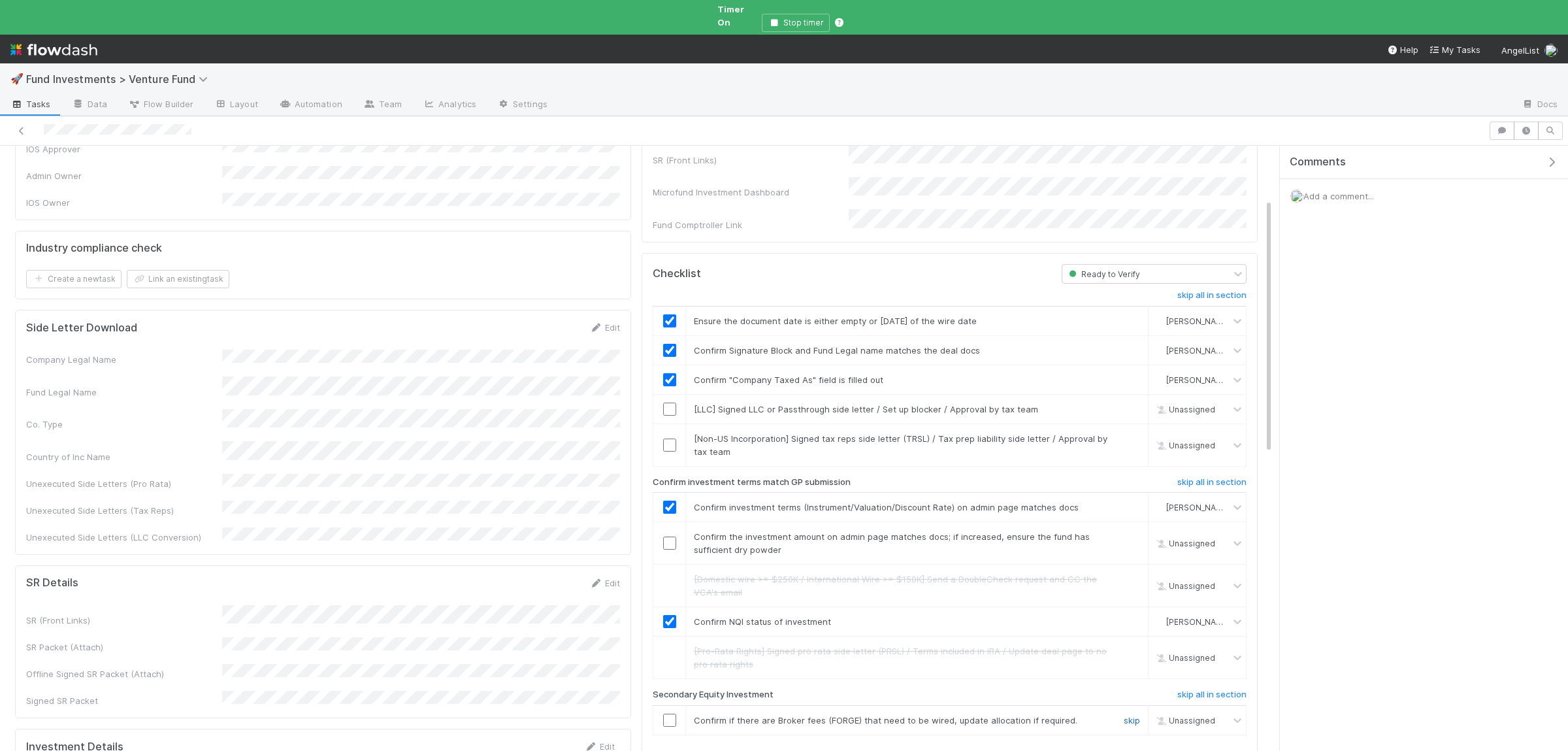
click at [1127, 715] on link "skip" at bounding box center [1131, 720] width 16 height 10
click at [1130, 394] on td "[LLC] Signed LLC or Passthrough side letter / Set up blocker / Approval by tax …" at bounding box center [917, 408] width 462 height 30
click at [1130, 404] on link "skip" at bounding box center [1131, 409] width 16 height 10
click at [1130, 434] on link "skip" at bounding box center [1131, 439] width 16 height 10
click at [1499, 126] on icon "button" at bounding box center [1501, 130] width 13 height 8
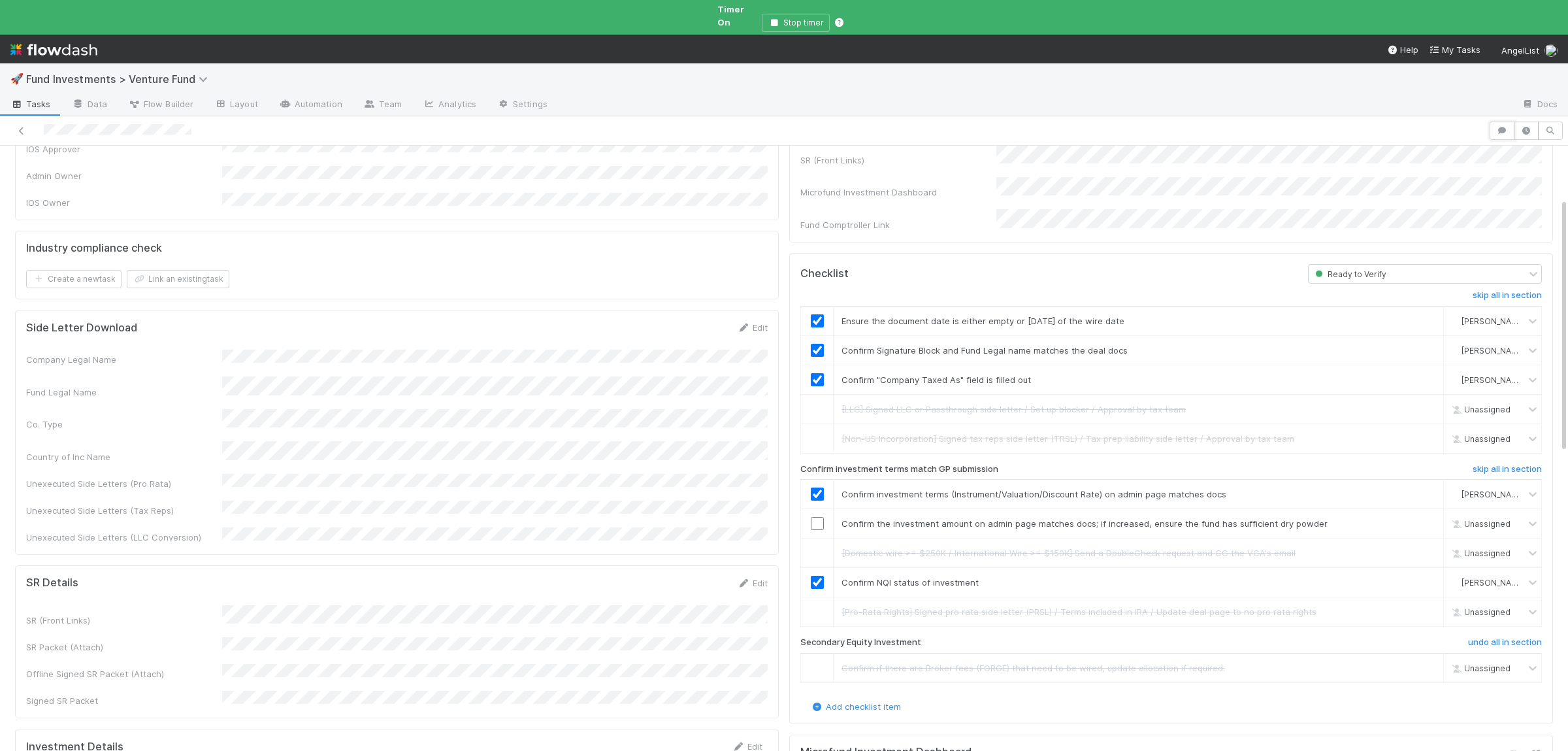
scroll to position [0, 0]
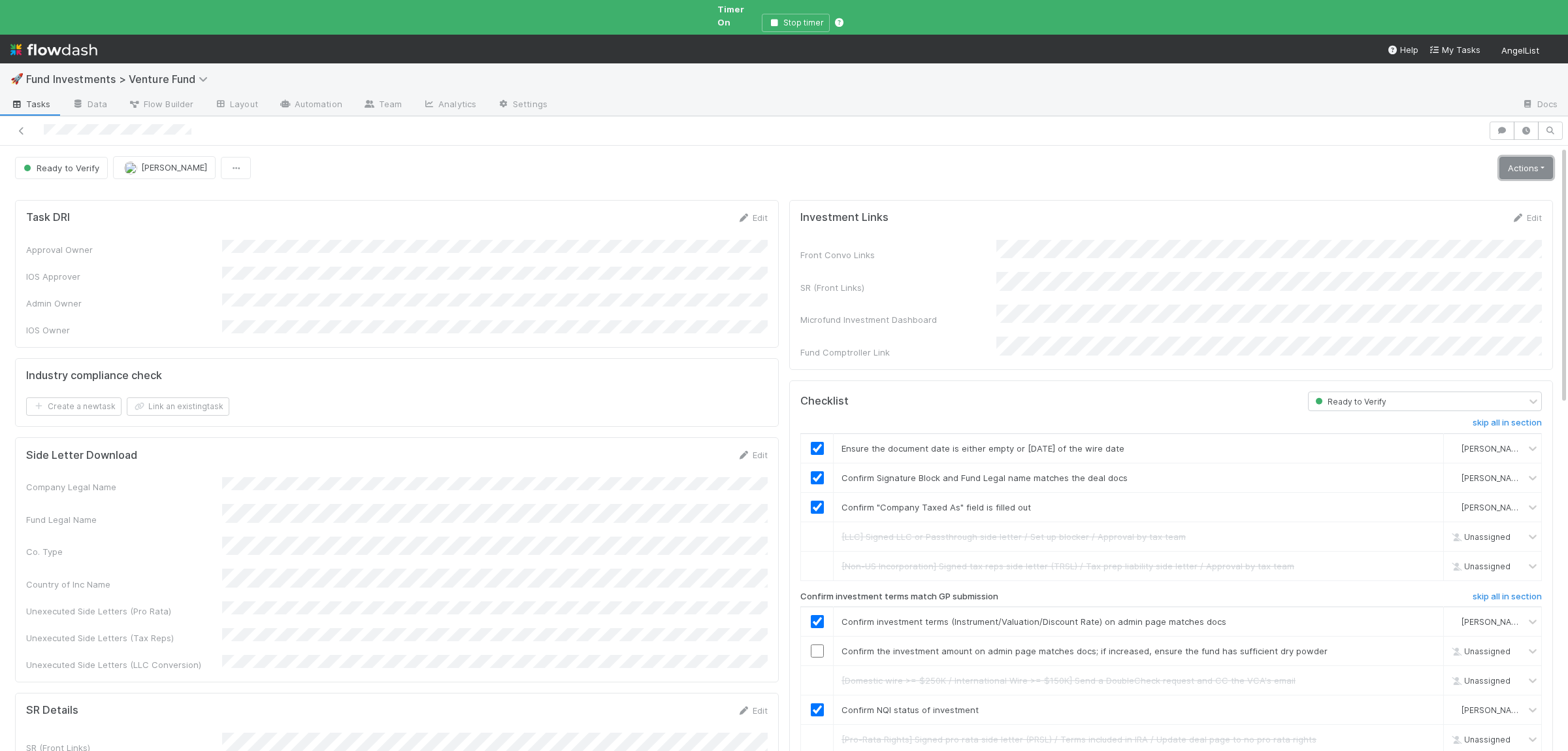
click at [1508, 157] on link "Actions" at bounding box center [1526, 168] width 53 height 22
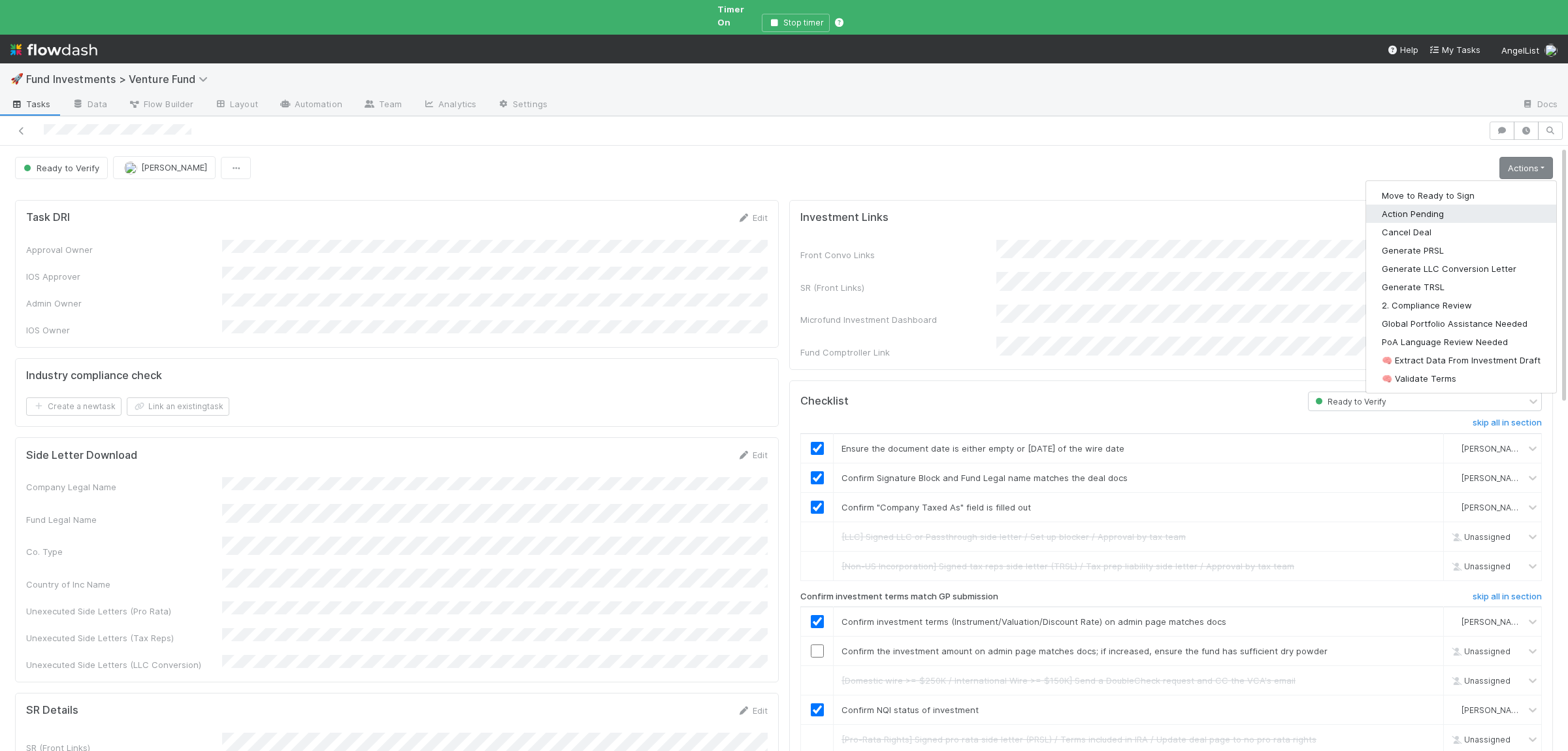
click at [1426, 205] on button "Action Pending" at bounding box center [1461, 214] width 190 height 19
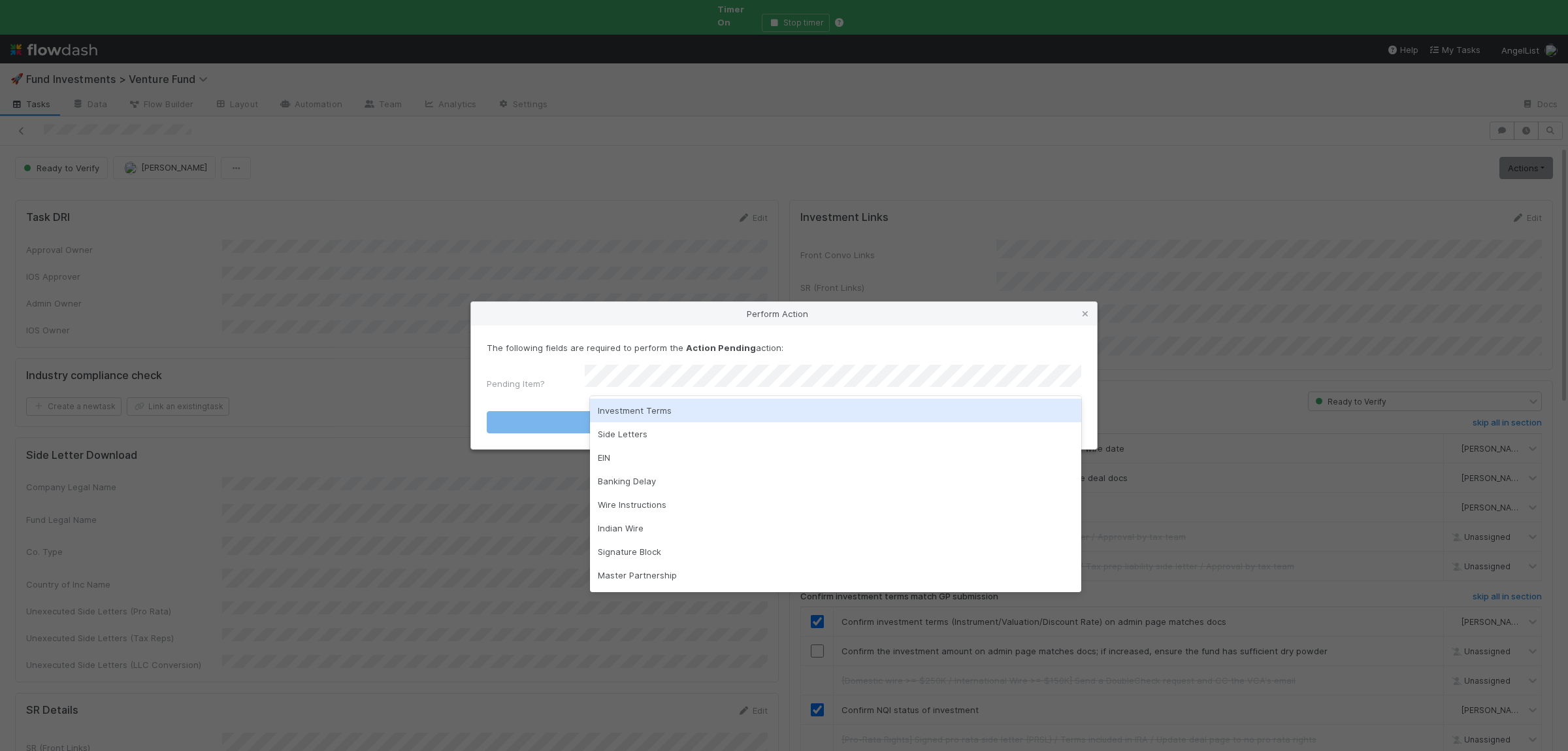
click at [652, 405] on div "Investment Terms" at bounding box center [835, 411] width 491 height 24
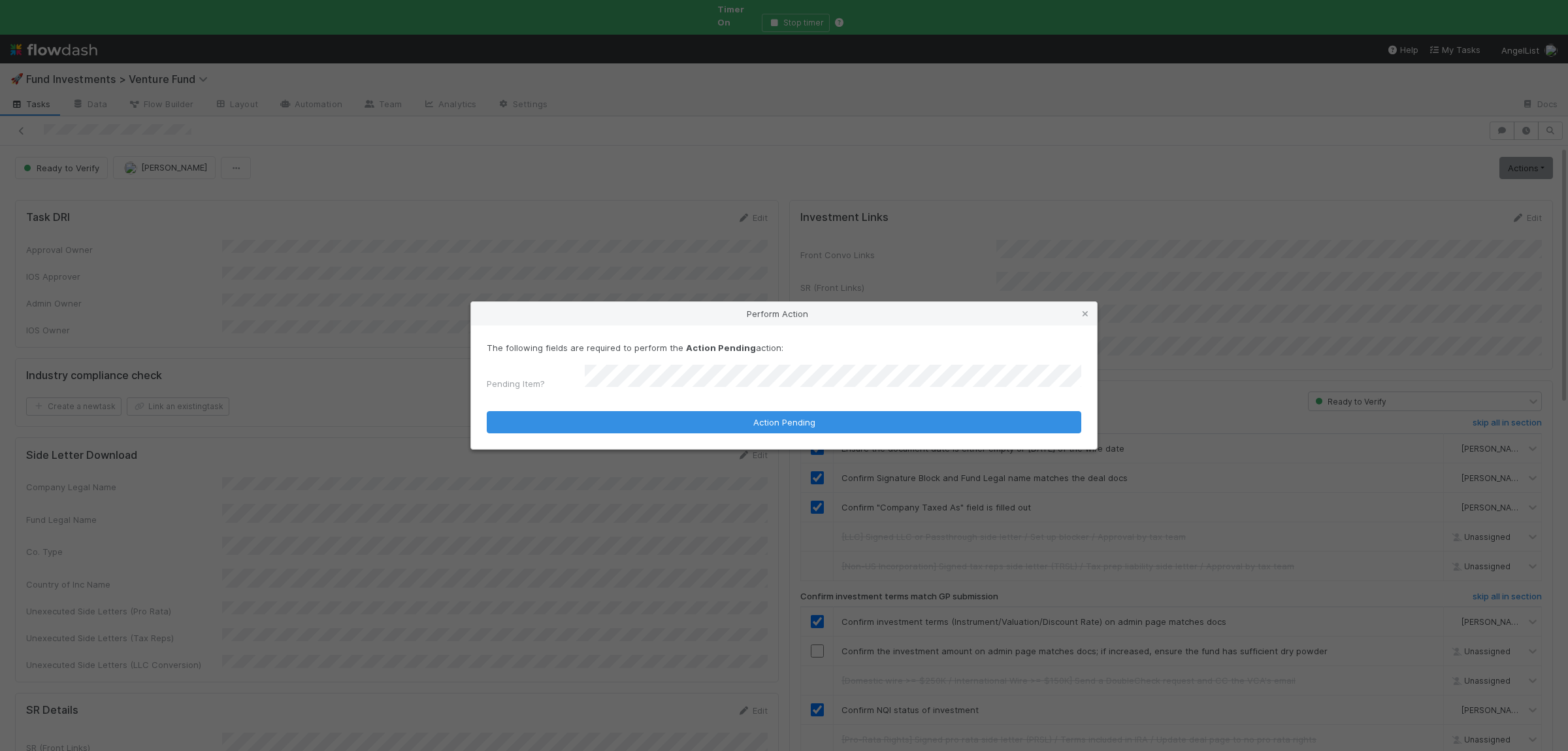
click at [653, 406] on form "The following fields are required to perform the Action Pending action: Pending…" at bounding box center [784, 387] width 594 height 92
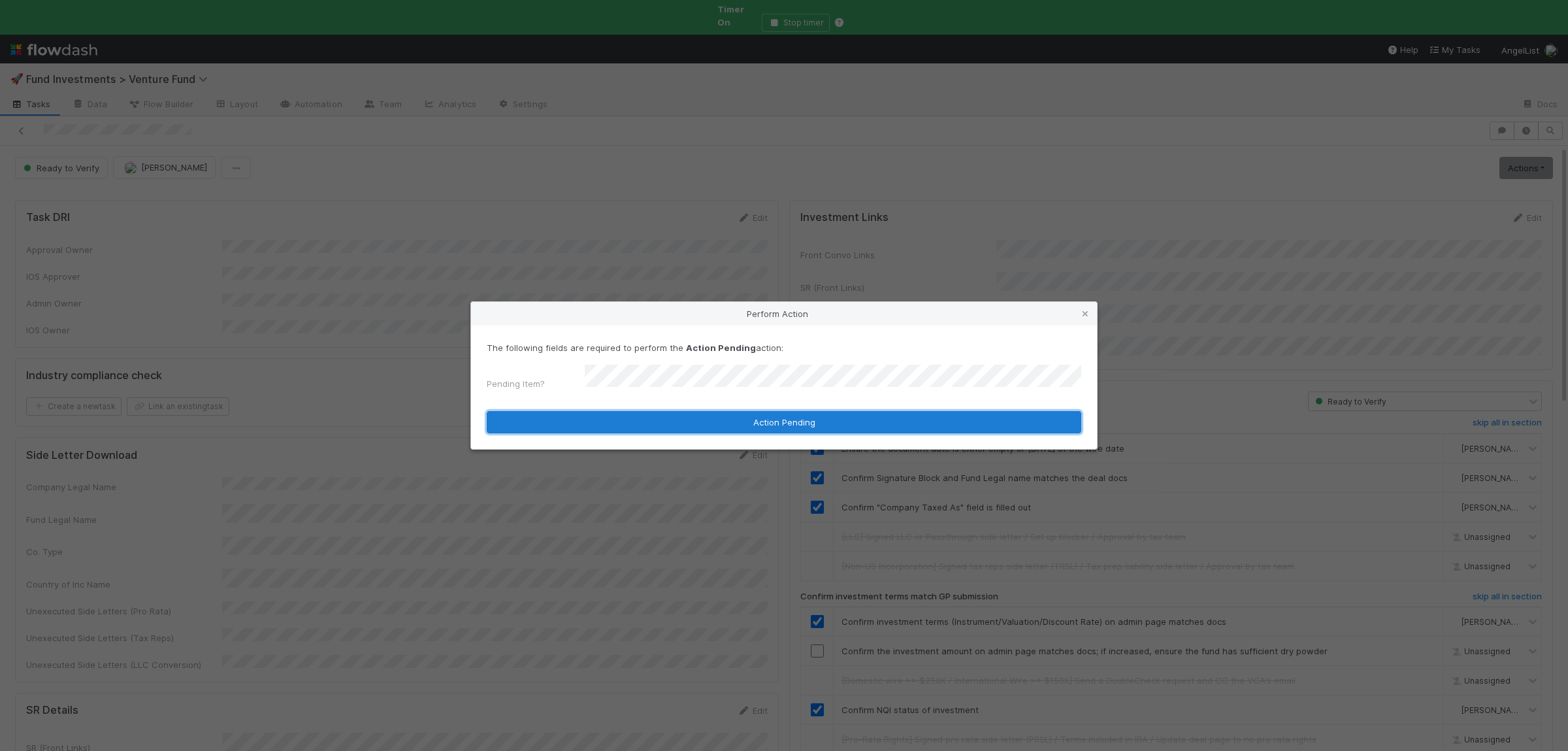
click at [645, 411] on button "Action Pending" at bounding box center [784, 422] width 594 height 22
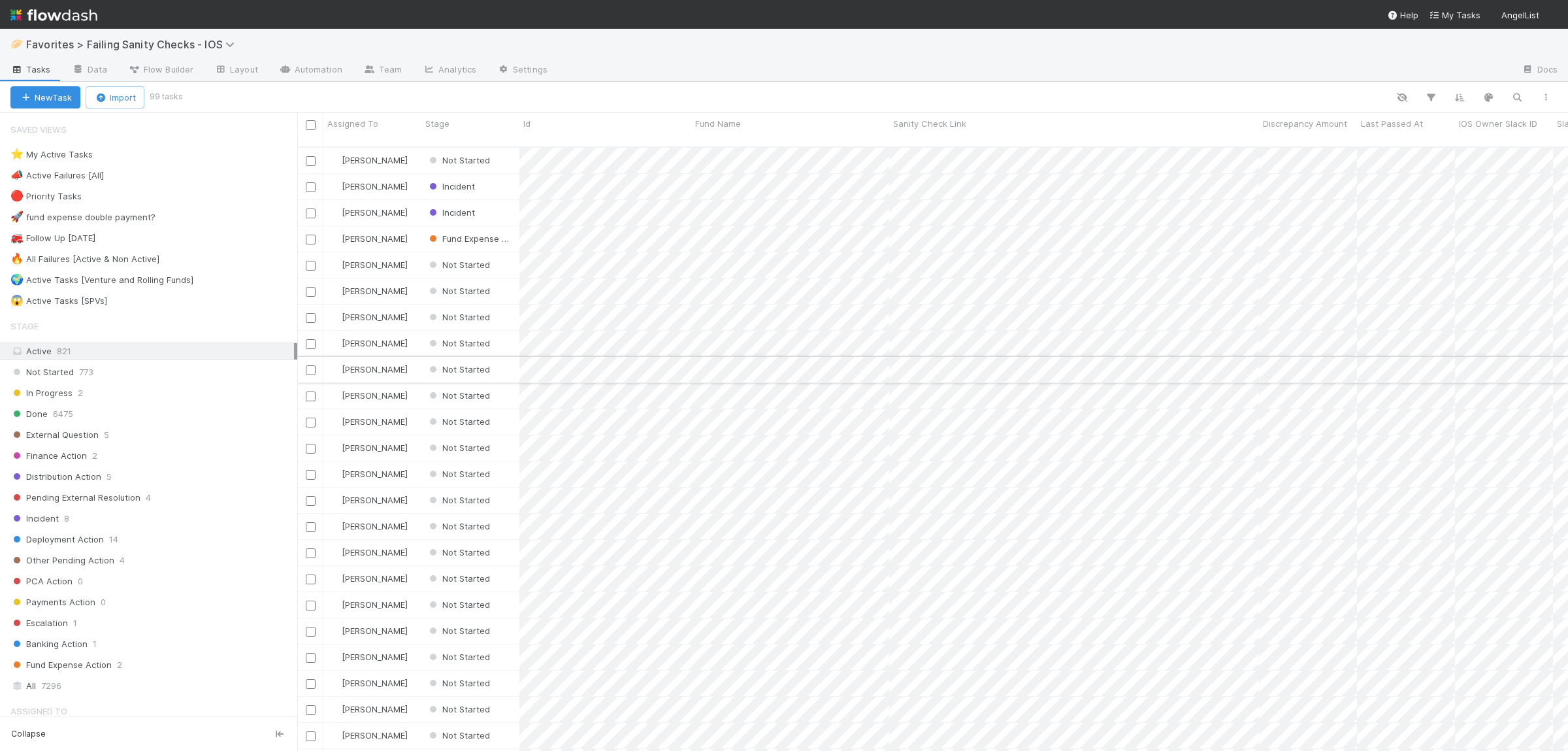
scroll to position [1, 1]
click at [84, 160] on div "⭐ My Active Tasks" at bounding box center [51, 154] width 82 height 16
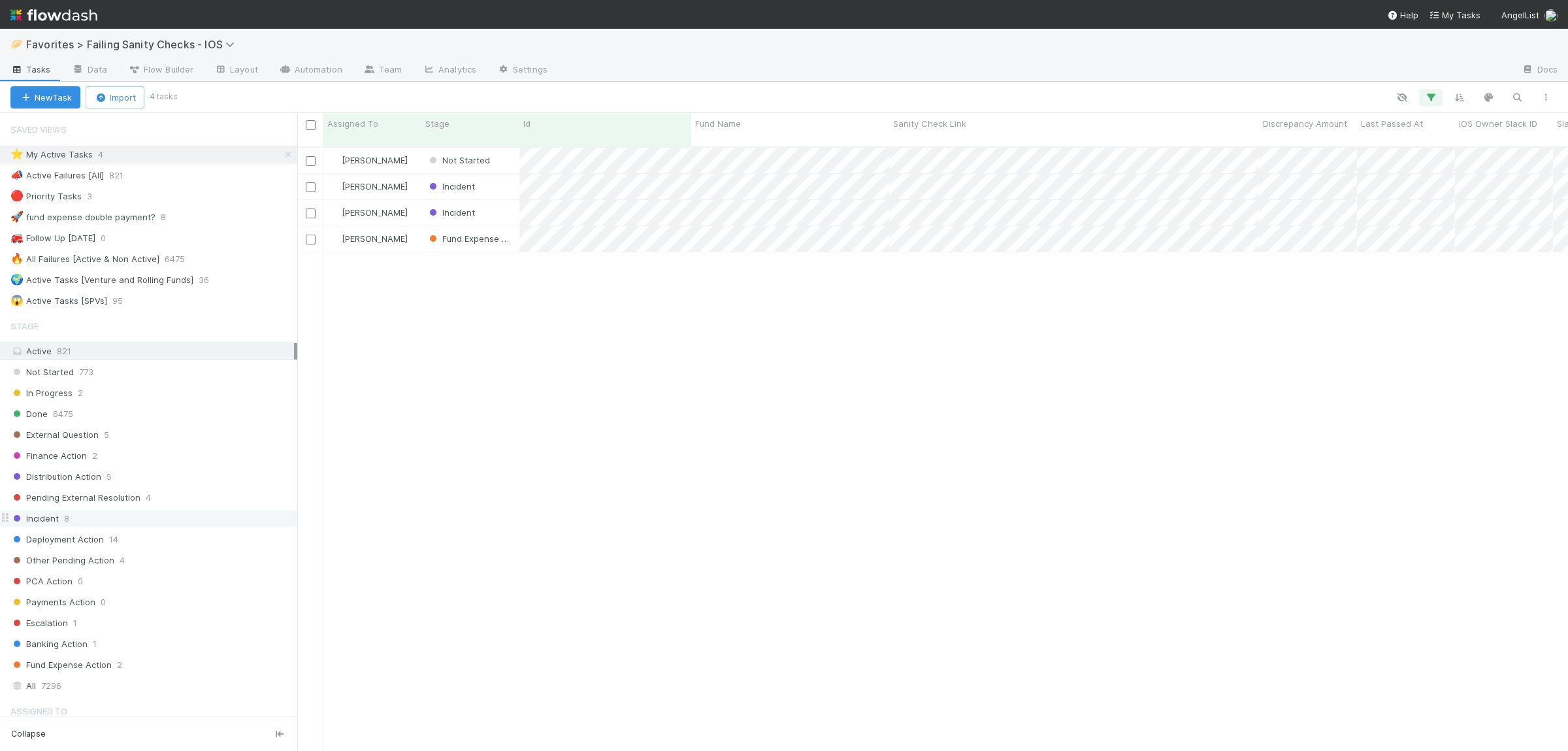
scroll to position [615, 1270]
click at [477, 155] on span "Not Started" at bounding box center [458, 160] width 64 height 10
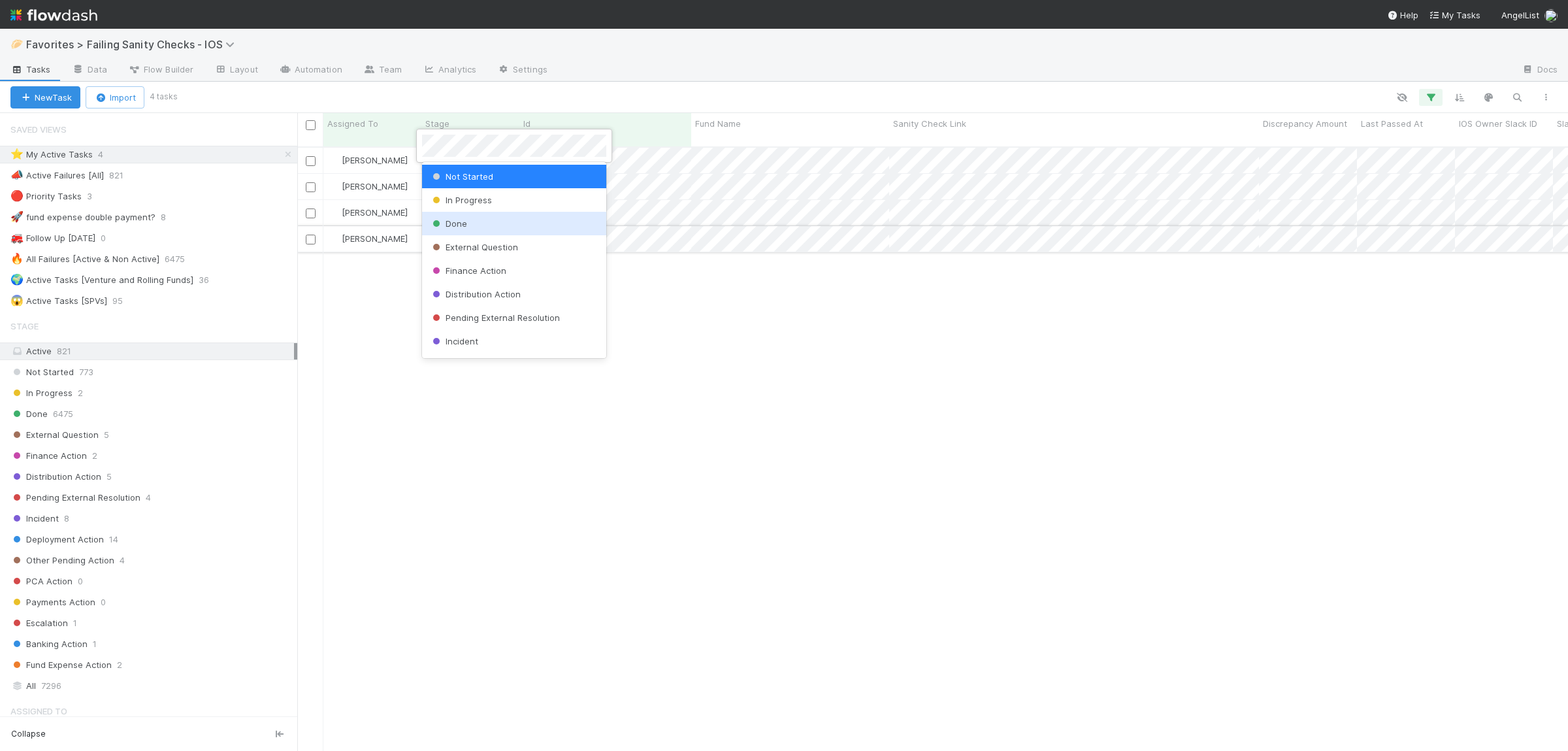
drag, startPoint x: 470, startPoint y: 224, endPoint x: 473, endPoint y: 216, distance: 8.5
click at [470, 223] on div "Done" at bounding box center [514, 224] width 184 height 24
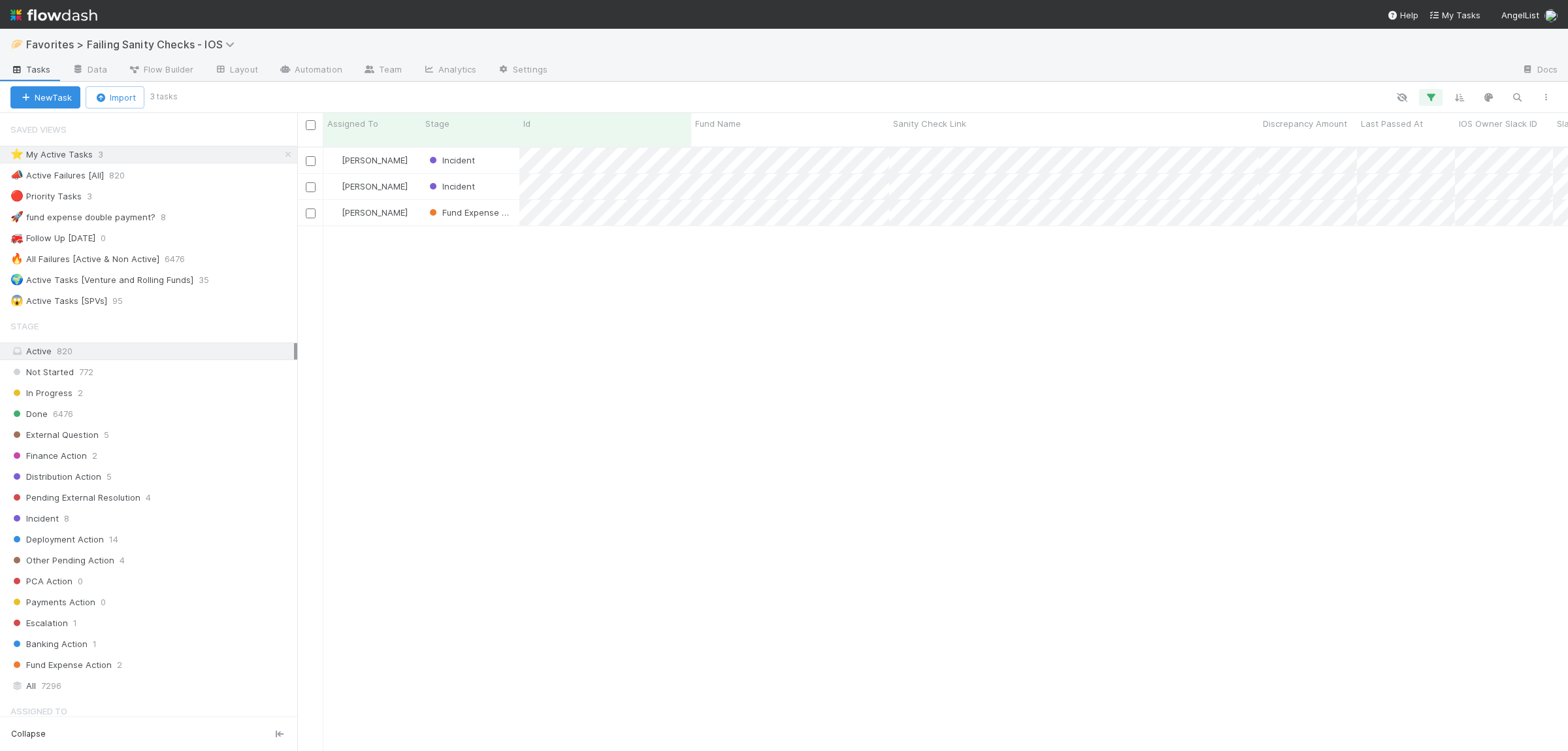
click at [550, 333] on div "Susan Tang Incident 8/16/25, 10:12:33 AM 8/22/25, 8:49:16 AM 1 0 2 1 1 Susan Ta…" at bounding box center [932, 455] width 1270 height 614
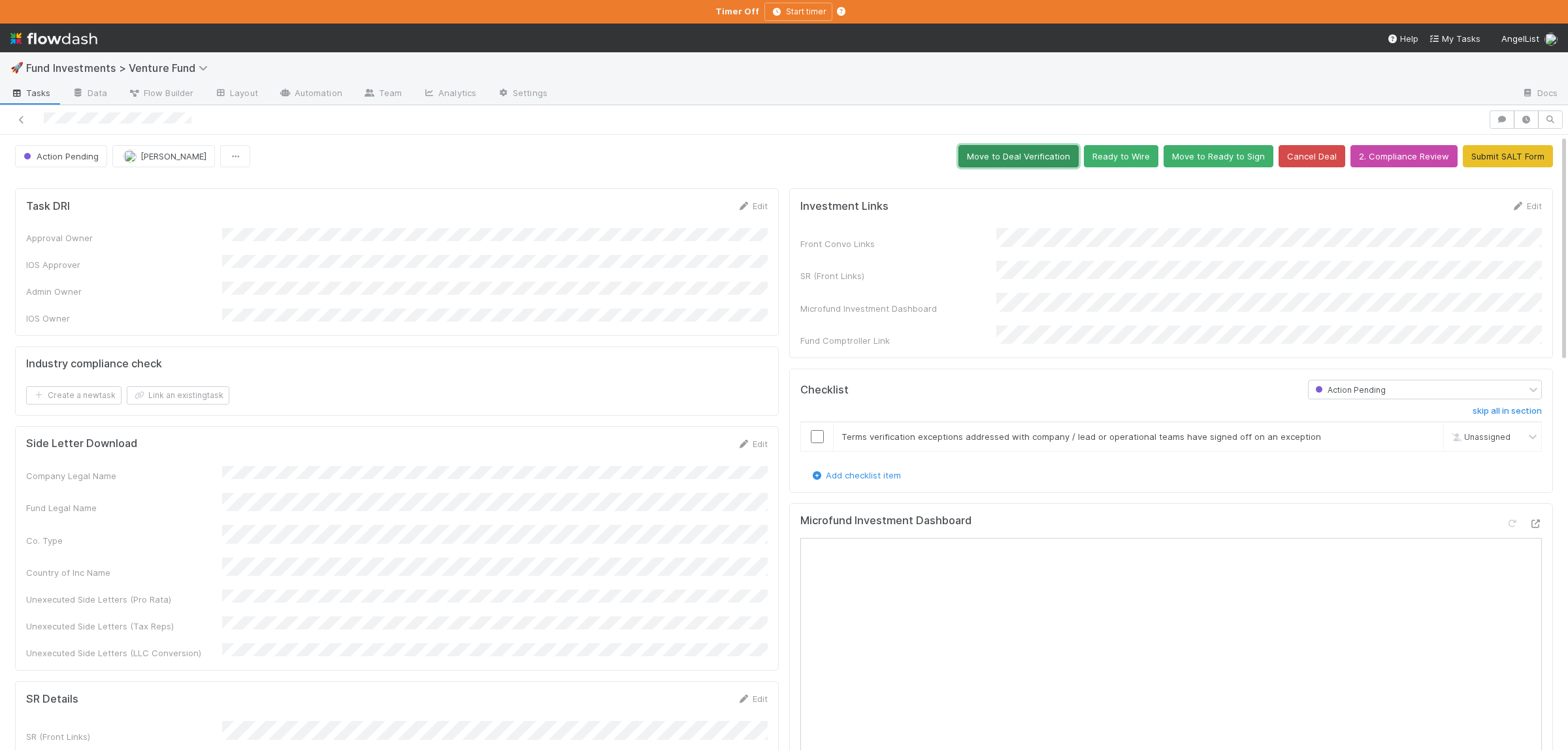
click at [1024, 156] on button "Move to Deal Verification" at bounding box center [1018, 156] width 120 height 22
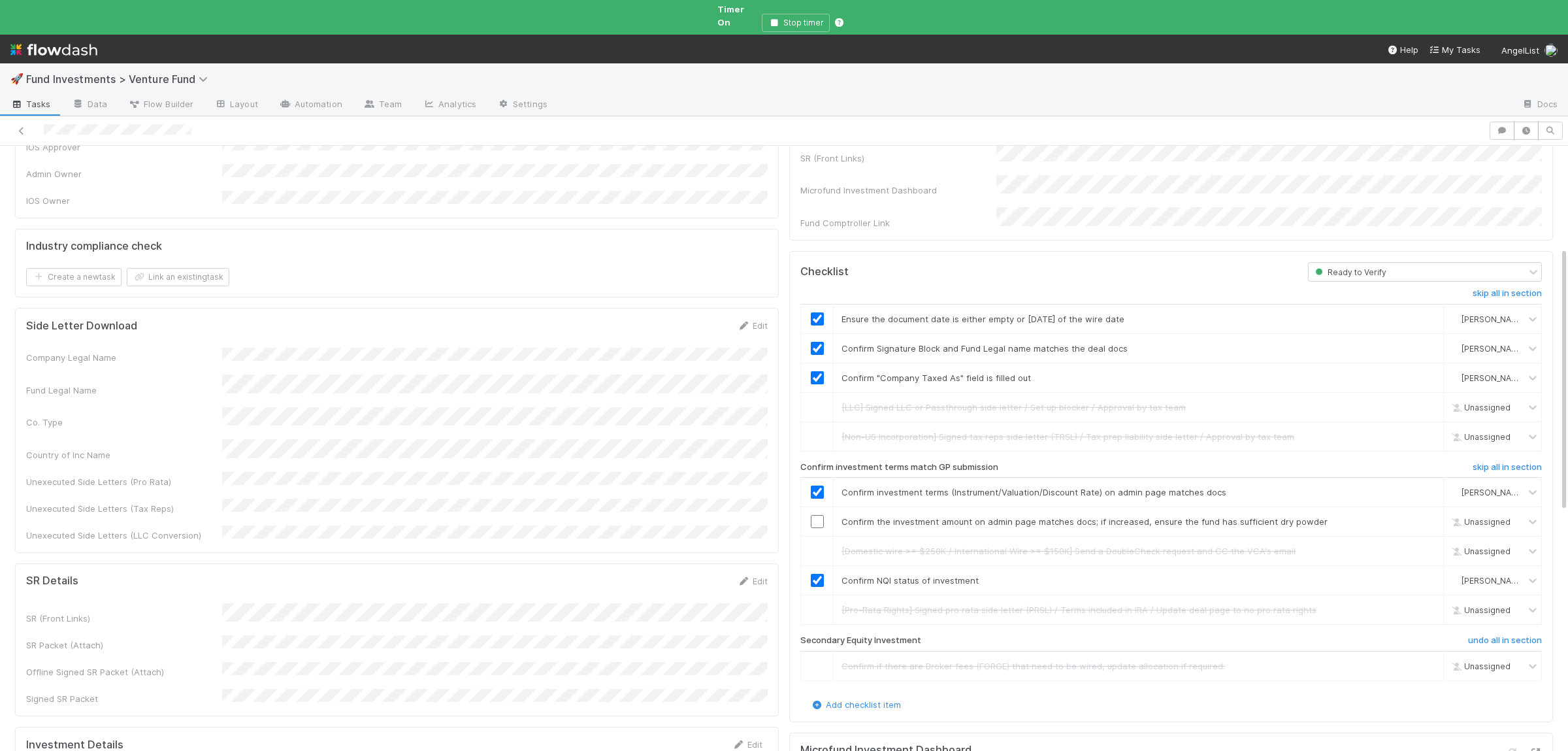
scroll to position [255, 0]
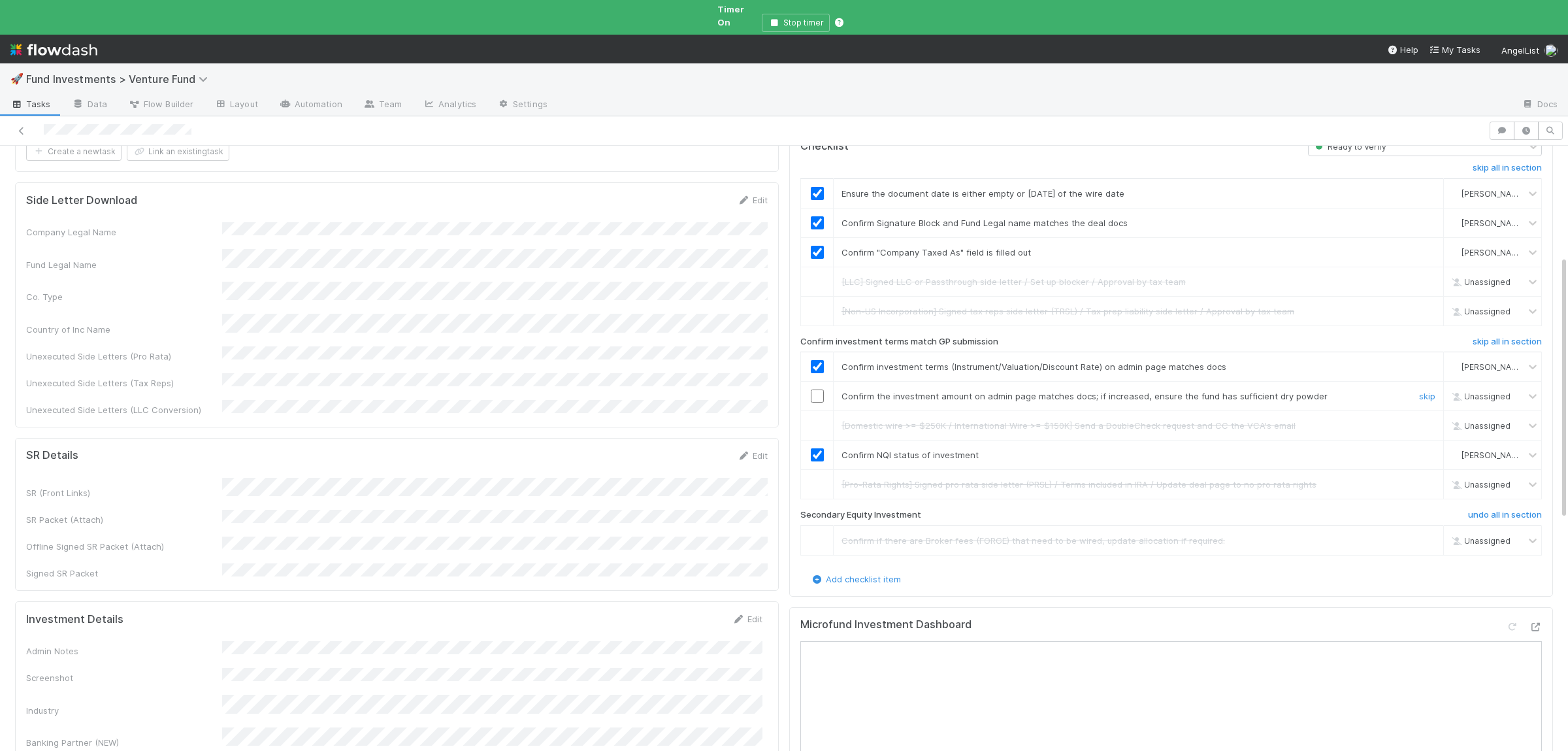
click at [815, 390] on input "checkbox" at bounding box center [817, 395] width 13 height 13
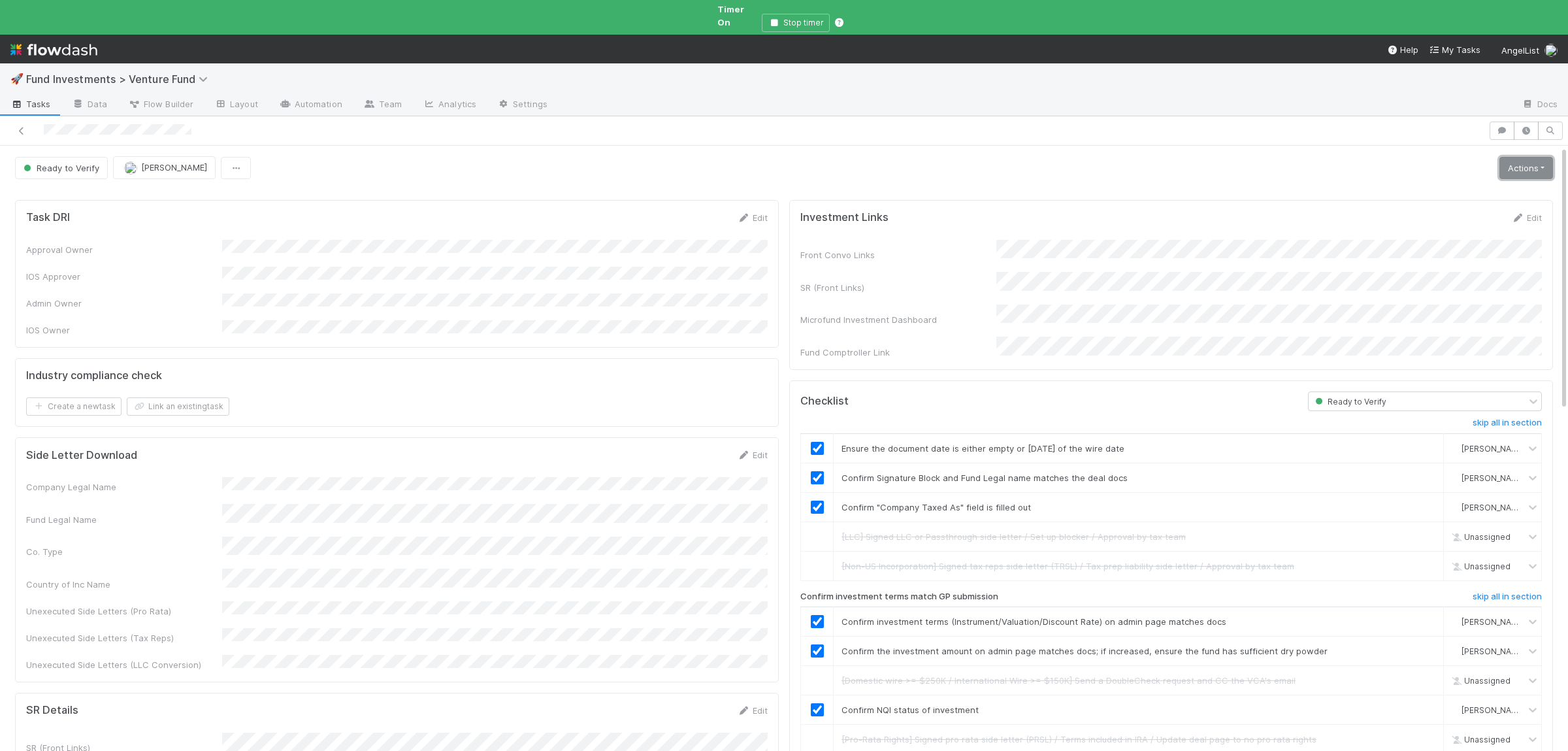
click at [1536, 160] on link "Actions" at bounding box center [1526, 168] width 53 height 22
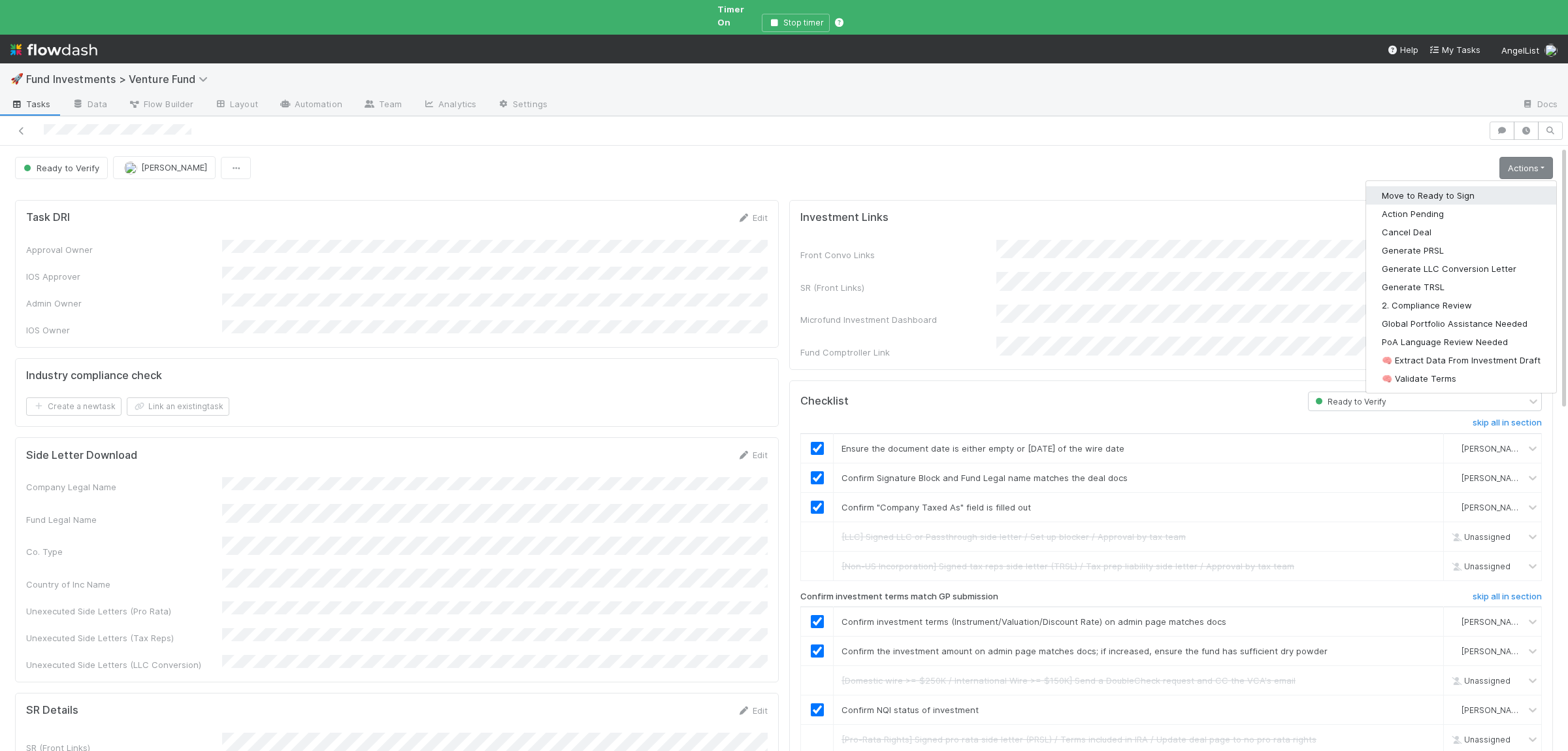
click at [1412, 187] on button "Move to Ready to Sign" at bounding box center [1461, 196] width 190 height 19
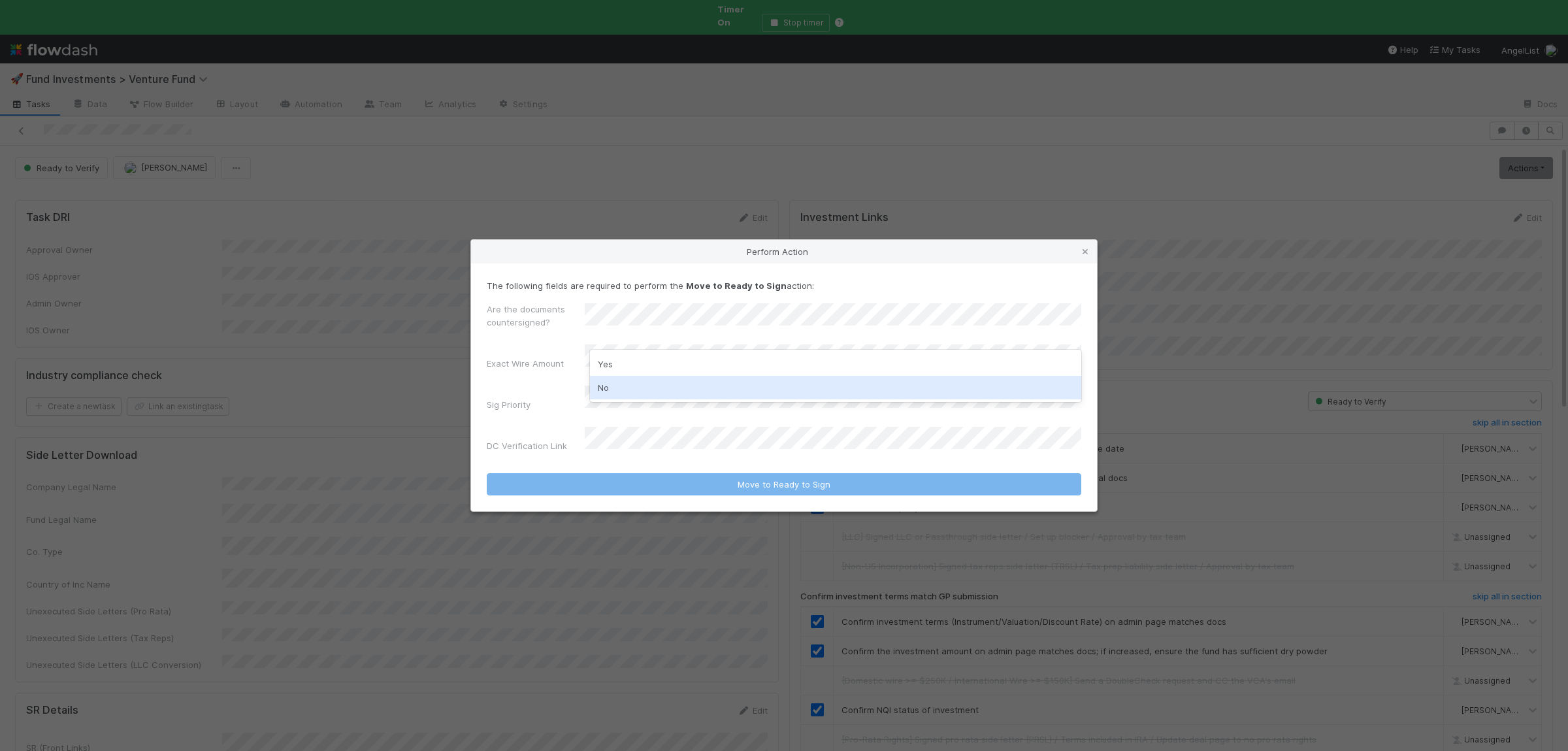
drag, startPoint x: 622, startPoint y: 385, endPoint x: 626, endPoint y: 379, distance: 7.2
click at [622, 385] on div "No" at bounding box center [835, 388] width 491 height 24
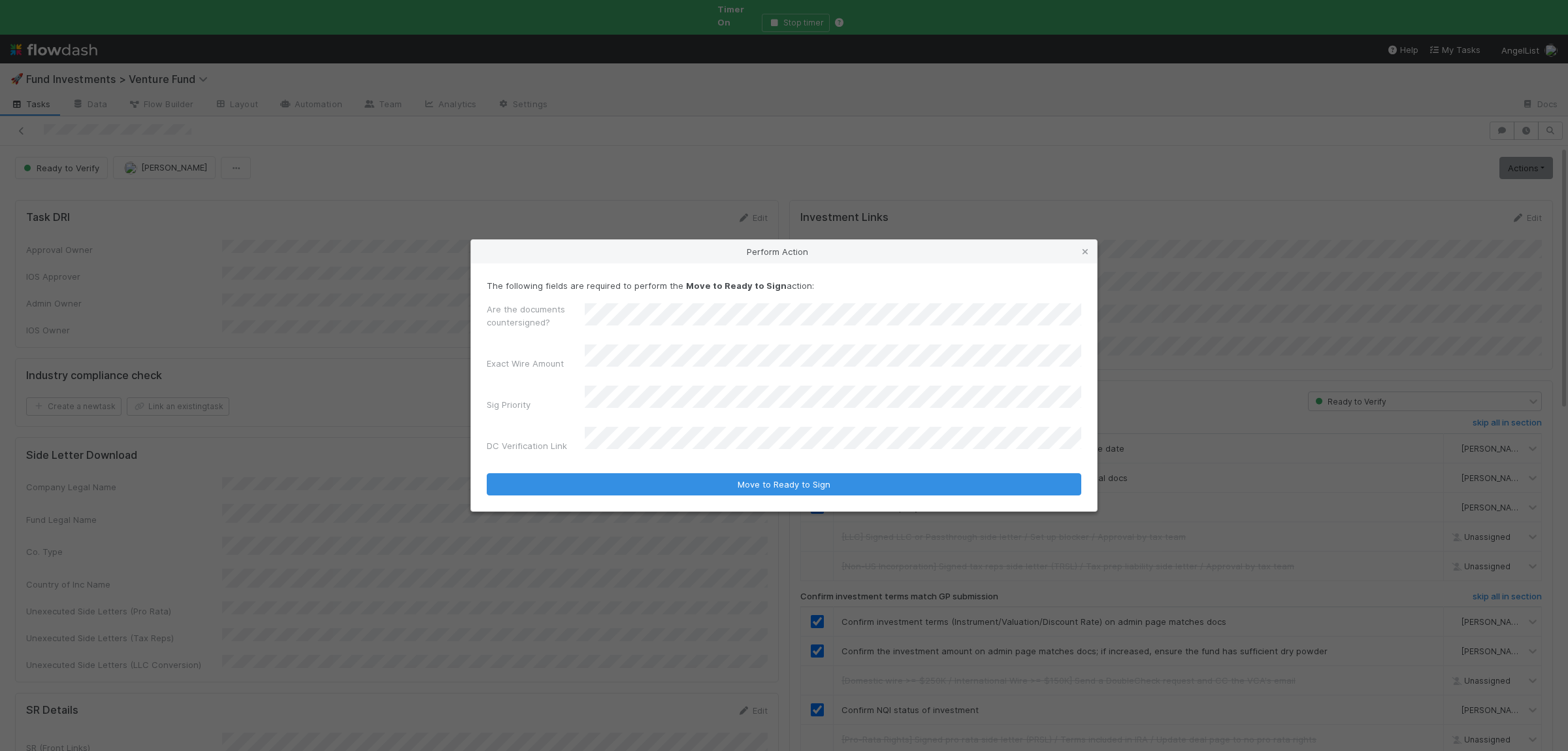
click at [487, 474] on button "Move to Ready to Sign" at bounding box center [784, 485] width 594 height 22
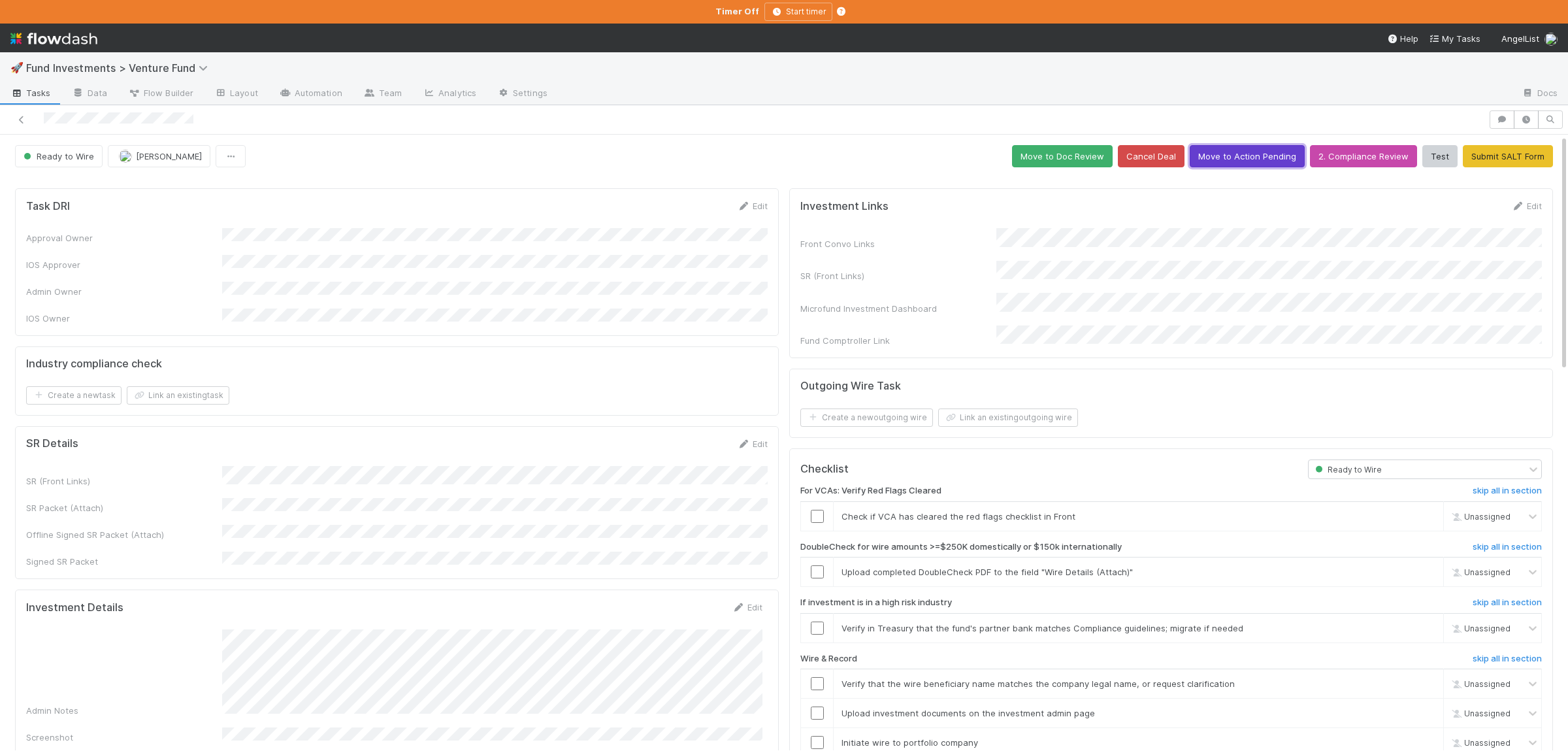
click at [1221, 167] on button "Move to Action Pending" at bounding box center [1247, 156] width 115 height 22
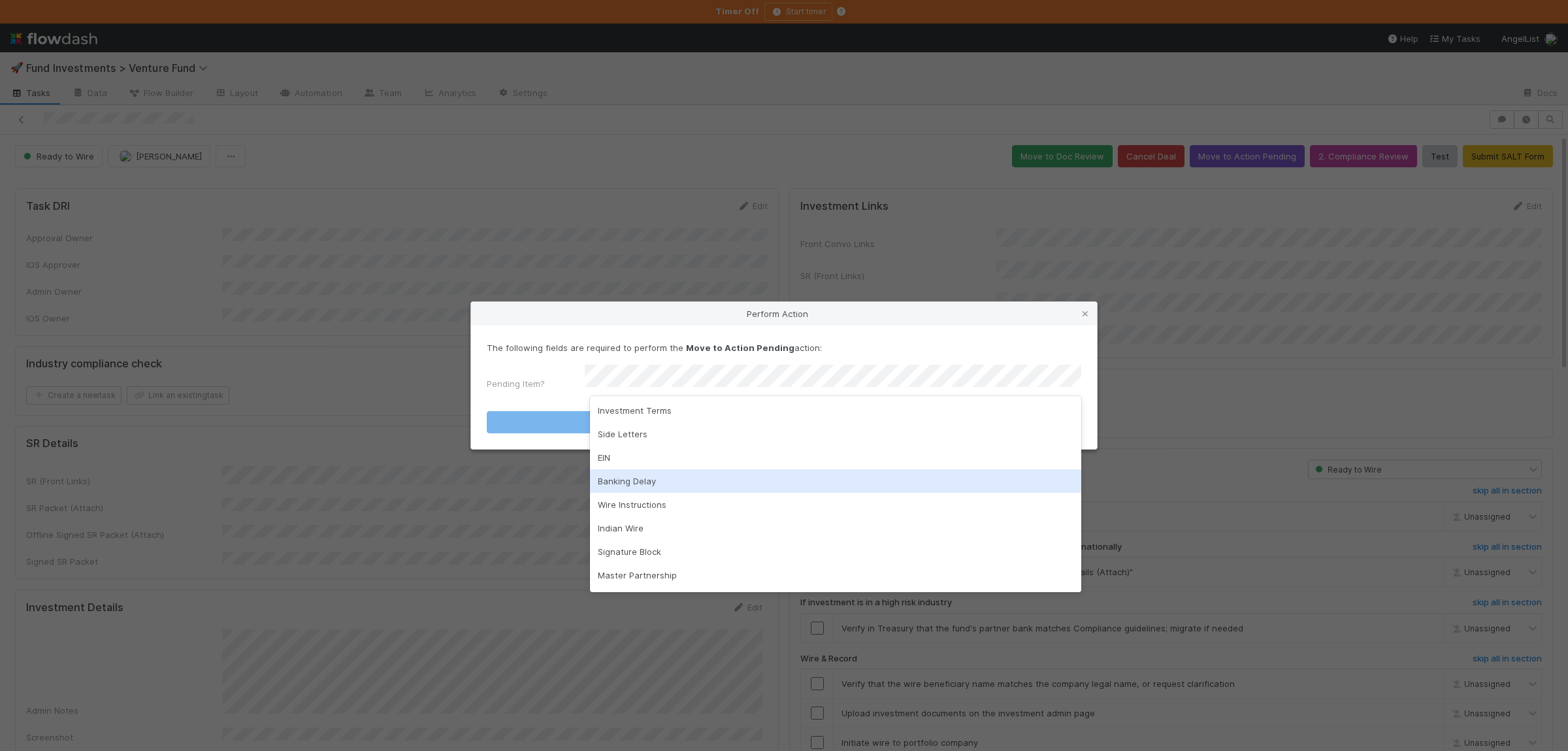
click at [665, 493] on div "Banking Delay" at bounding box center [835, 481] width 491 height 24
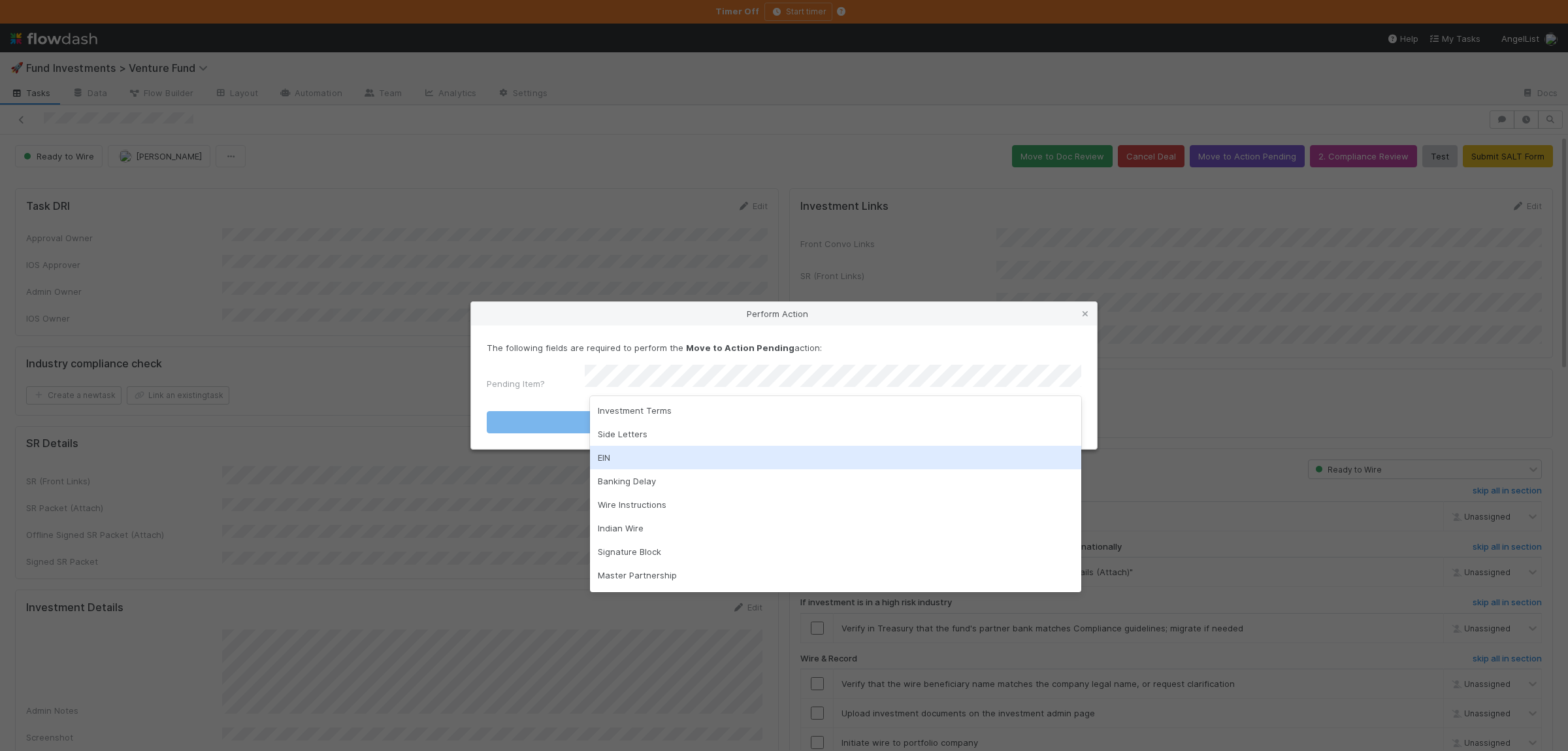
click at [656, 496] on div "Wire Instructions" at bounding box center [835, 505] width 491 height 24
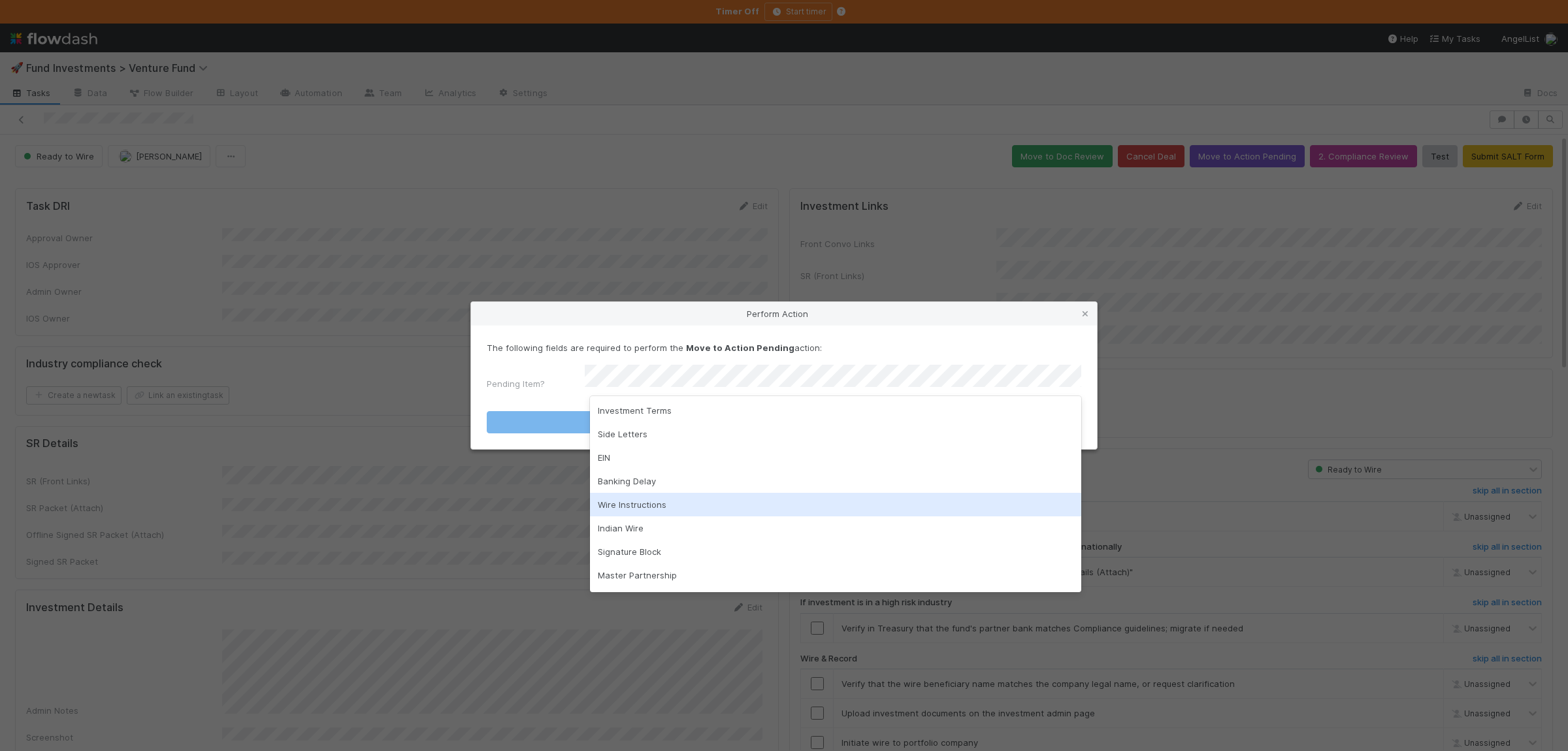
drag, startPoint x: 661, startPoint y: 503, endPoint x: 663, endPoint y: 485, distance: 18.1
click at [661, 504] on div "Wire Instructions" at bounding box center [835, 505] width 491 height 24
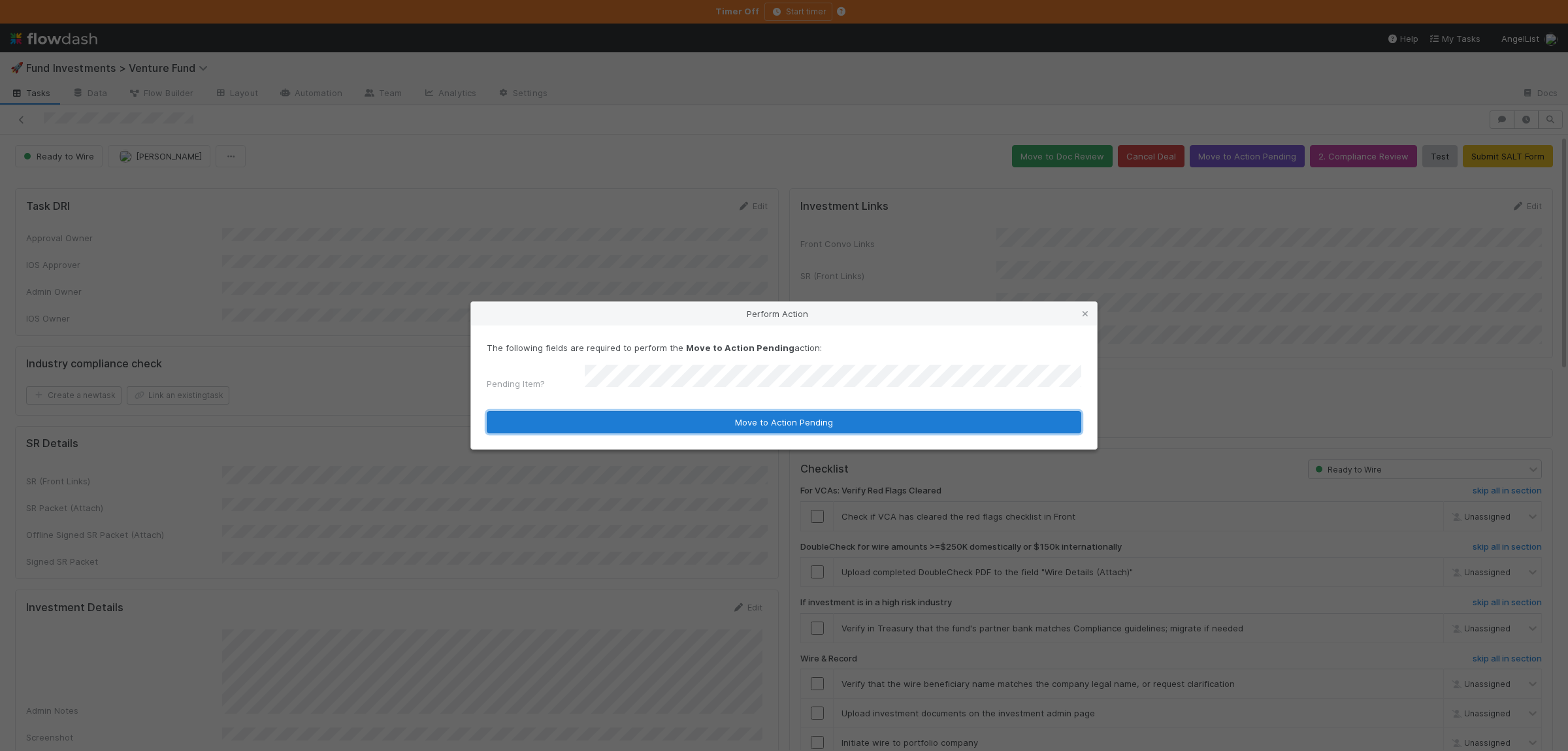
click at [645, 425] on button "Move to Action Pending" at bounding box center [784, 422] width 594 height 22
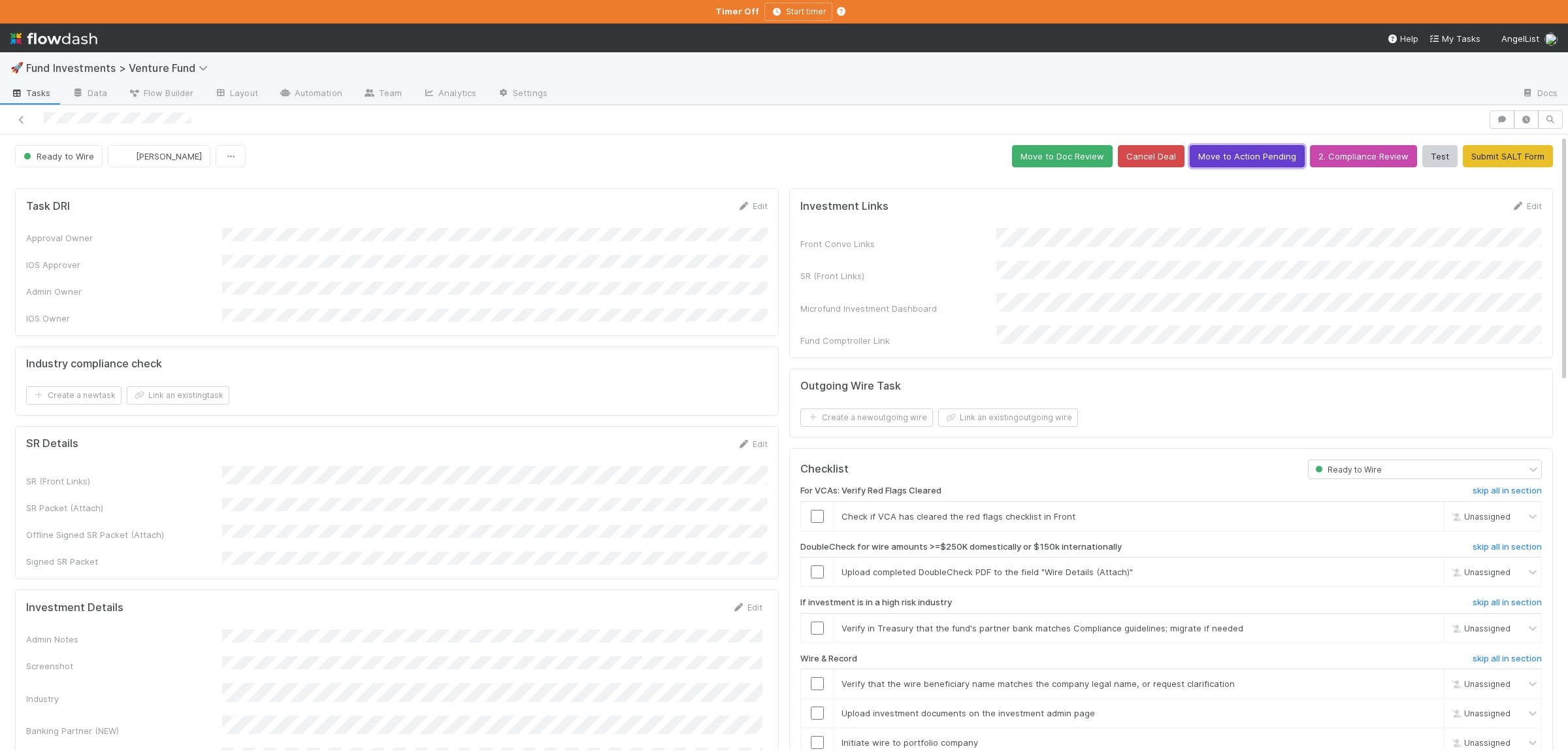
click at [1283, 163] on button "Move to Action Pending" at bounding box center [1247, 156] width 115 height 22
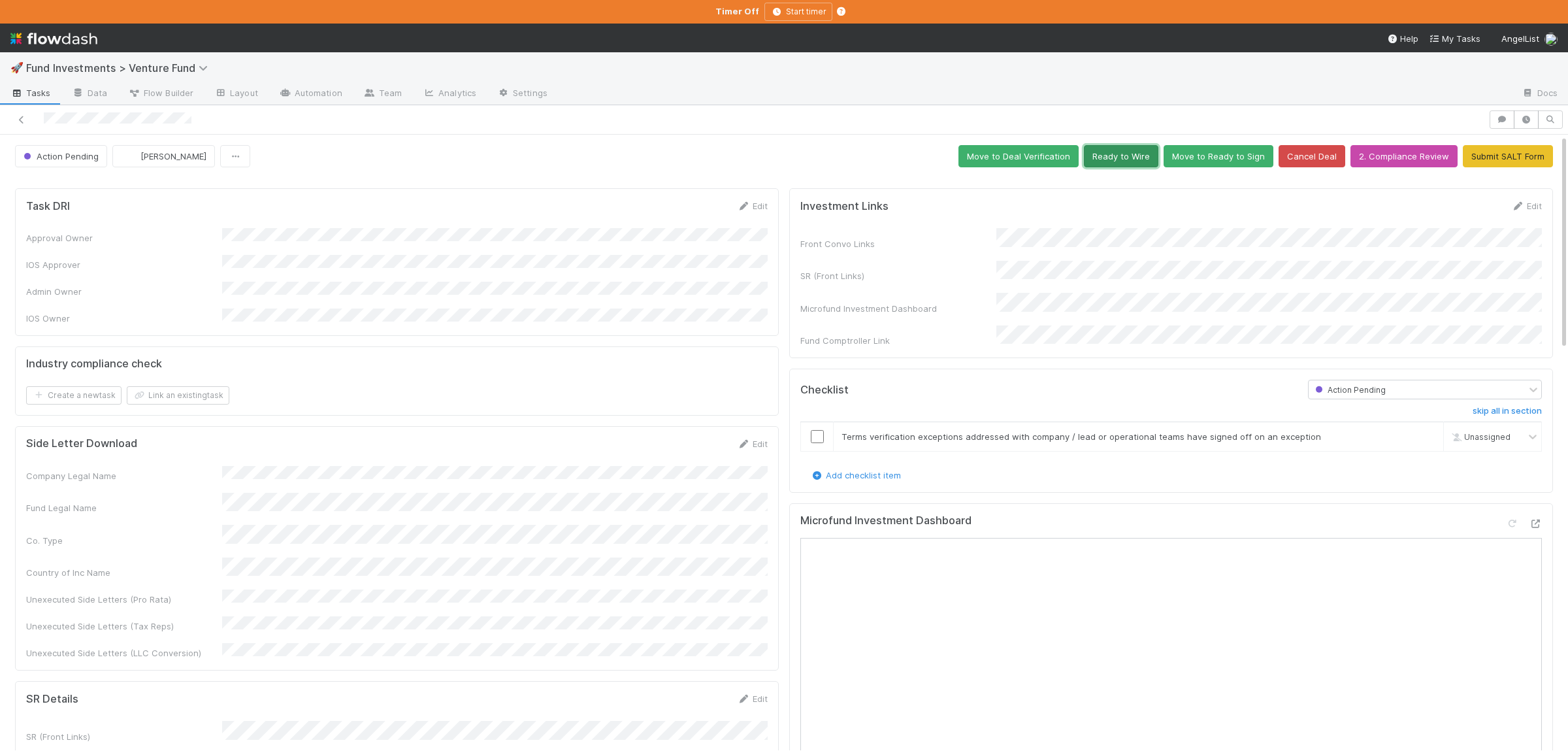
click at [1132, 162] on button "Ready to Wire" at bounding box center [1121, 156] width 75 height 22
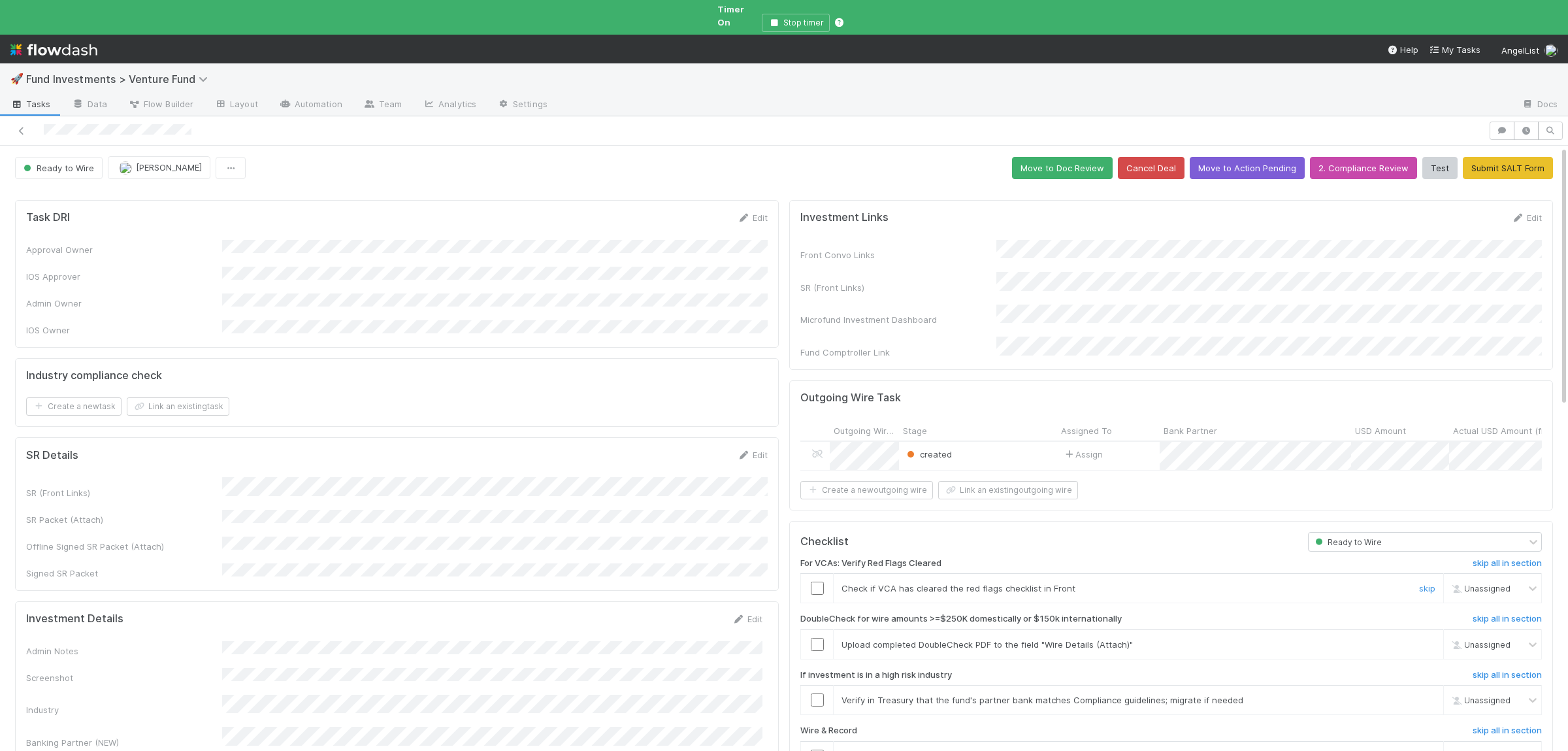
click at [820, 582] on input "checkbox" at bounding box center [817, 588] width 13 height 13
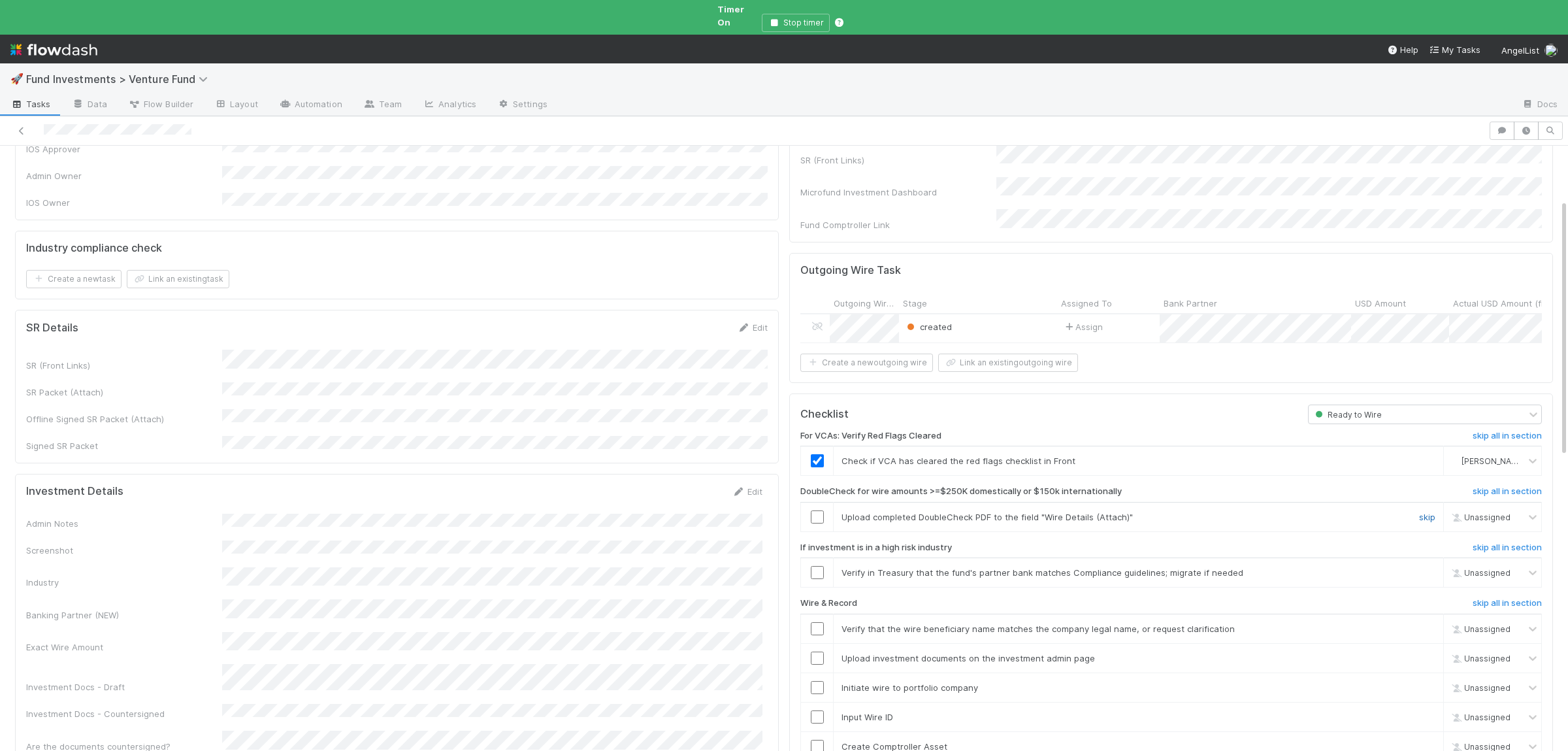
click at [1433, 512] on link "skip" at bounding box center [1426, 517] width 16 height 10
click at [1426, 568] on link "skip" at bounding box center [1426, 573] width 16 height 10
click at [818, 622] on input "checkbox" at bounding box center [817, 628] width 13 height 13
click at [817, 652] on input "checkbox" at bounding box center [817, 658] width 13 height 13
click at [814, 681] on input "checkbox" at bounding box center [817, 687] width 13 height 13
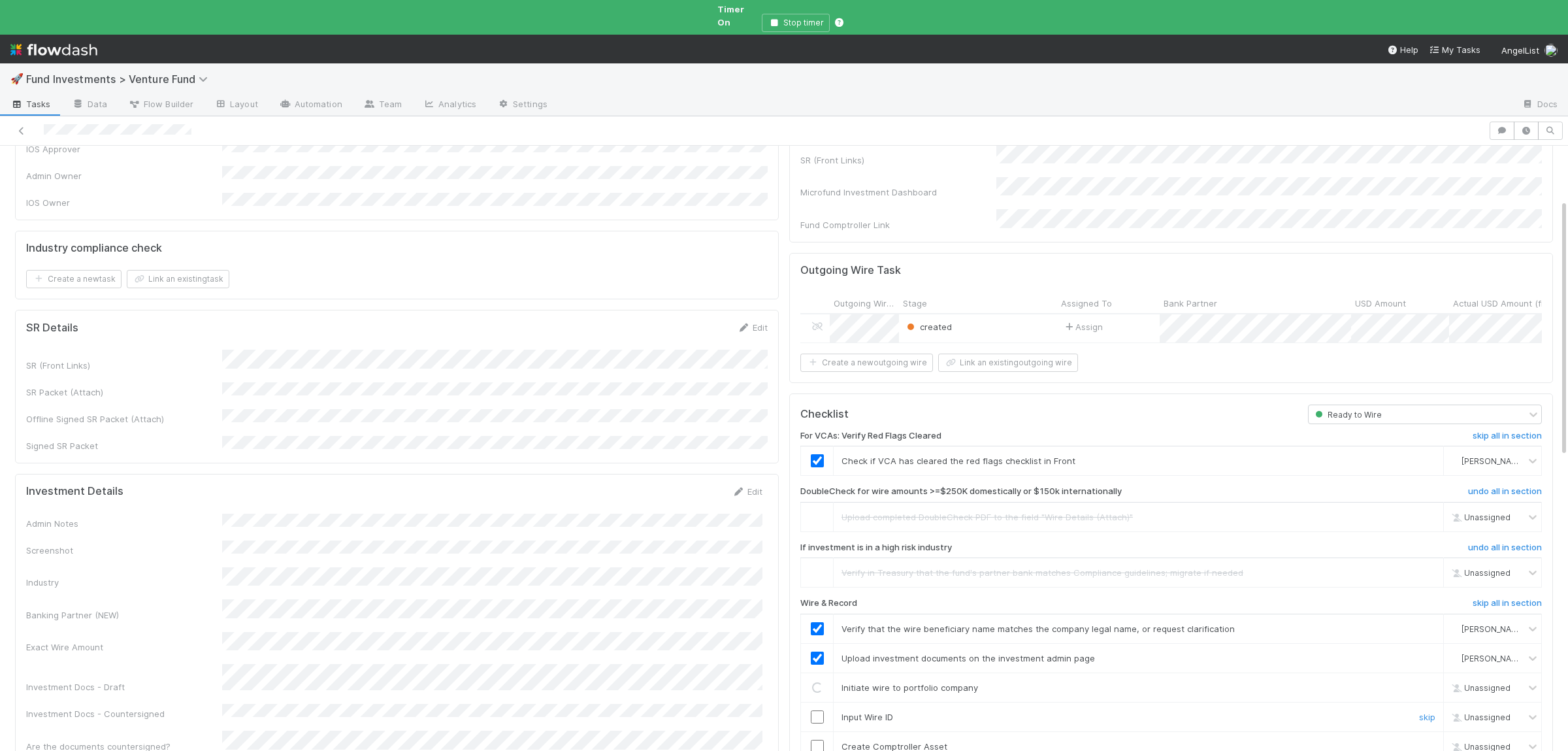
click at [822, 710] on input "checkbox" at bounding box center [817, 716] width 13 height 13
click at [816, 740] on input "checkbox" at bounding box center [817, 746] width 13 height 13
click at [820, 710] on input "checkbox" at bounding box center [817, 716] width 13 height 13
click at [820, 681] on input "checkbox" at bounding box center [817, 687] width 13 height 13
drag, startPoint x: 820, startPoint y: 725, endPoint x: 830, endPoint y: 719, distance: 11.7
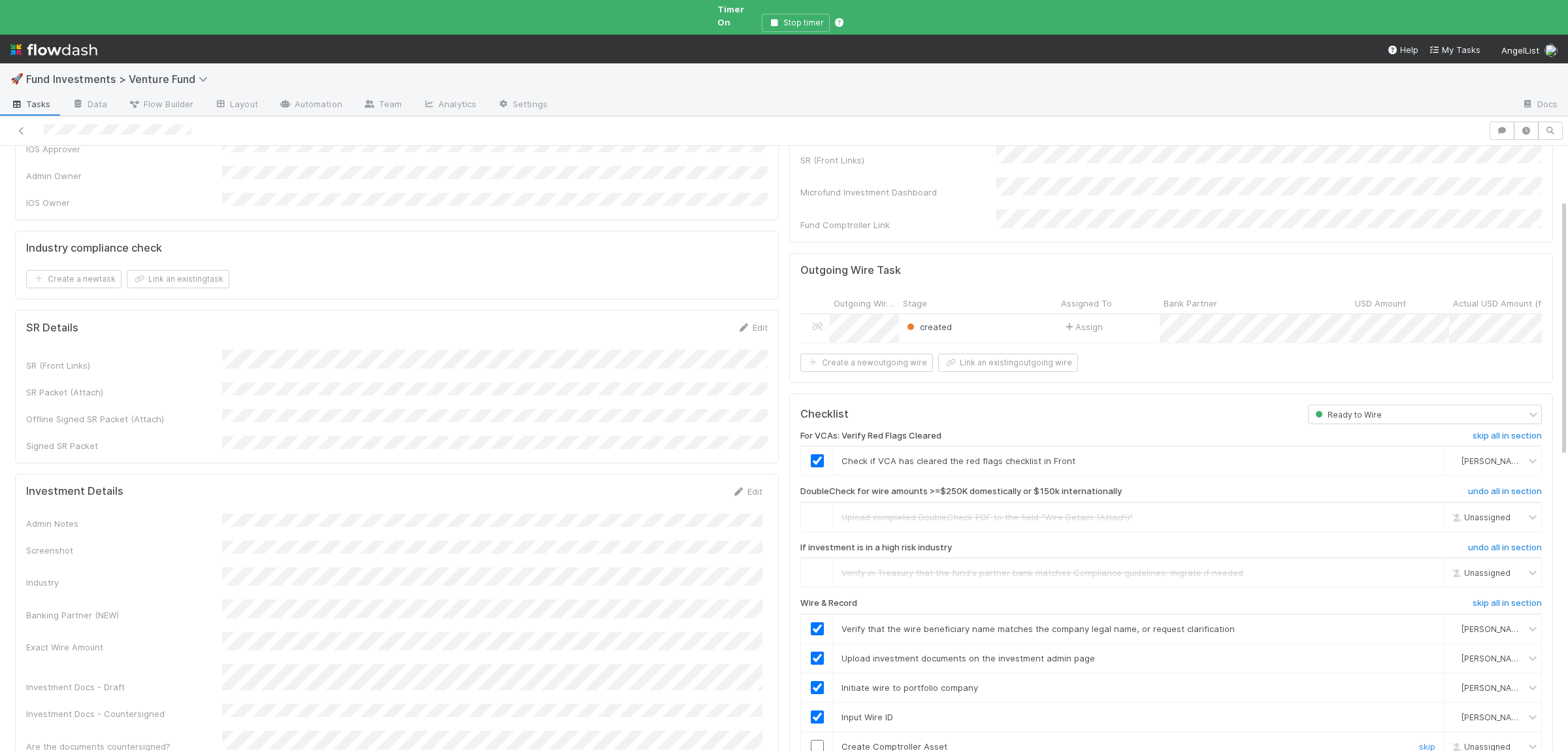
click at [820, 740] on input "checkbox" at bounding box center [817, 746] width 13 height 13
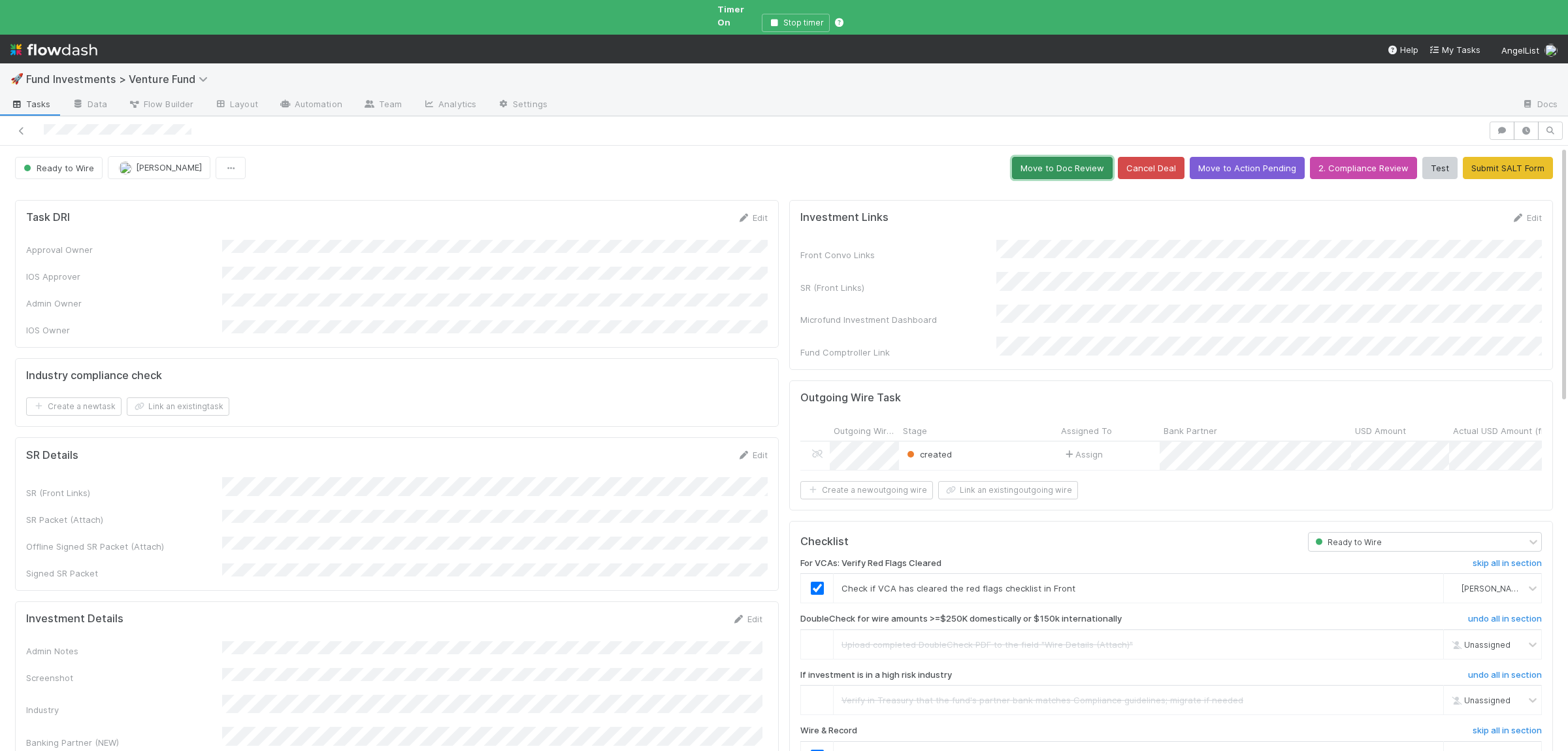
click at [1078, 157] on button "Move to Doc Review" at bounding box center [1062, 168] width 101 height 22
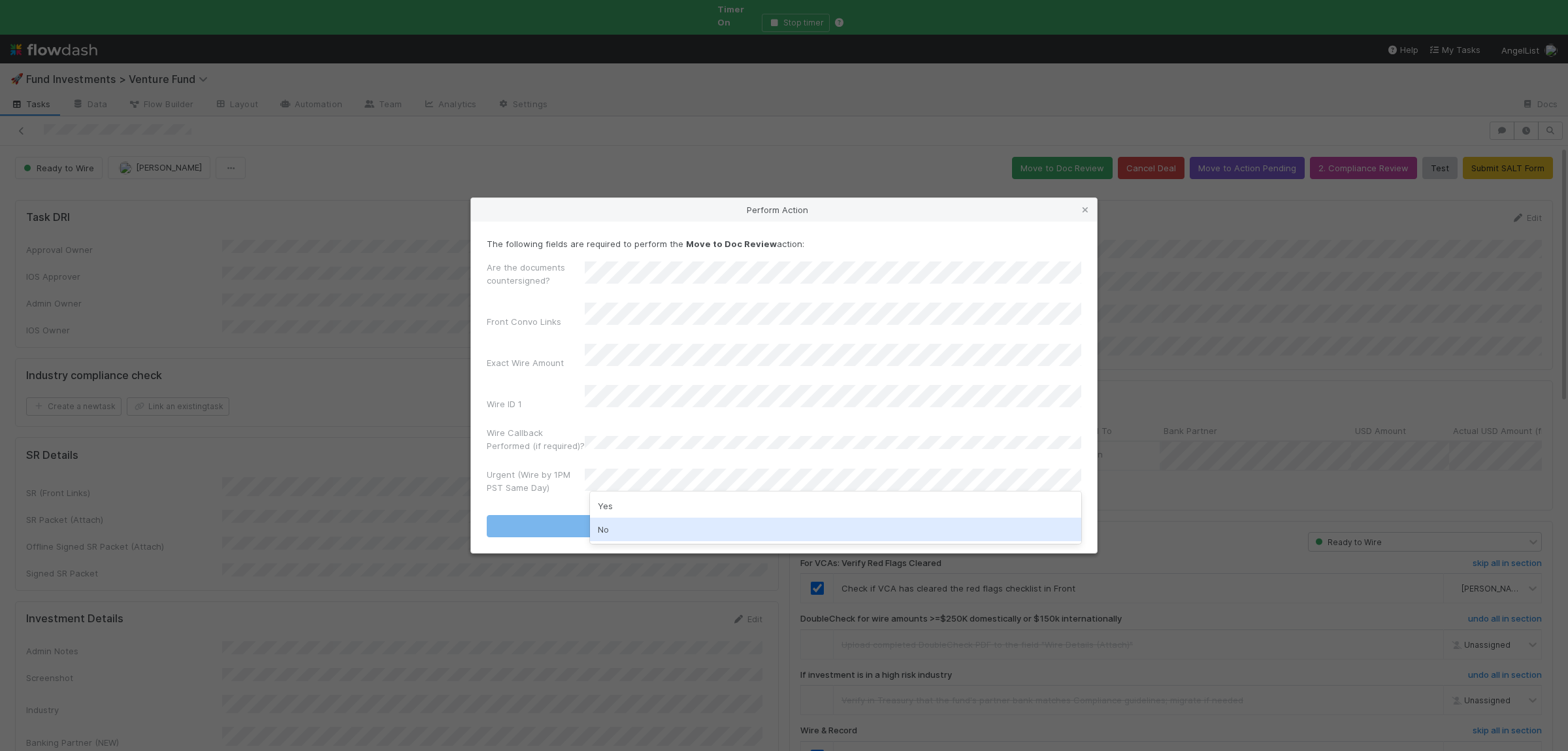
click at [650, 528] on div "No" at bounding box center [835, 530] width 491 height 24
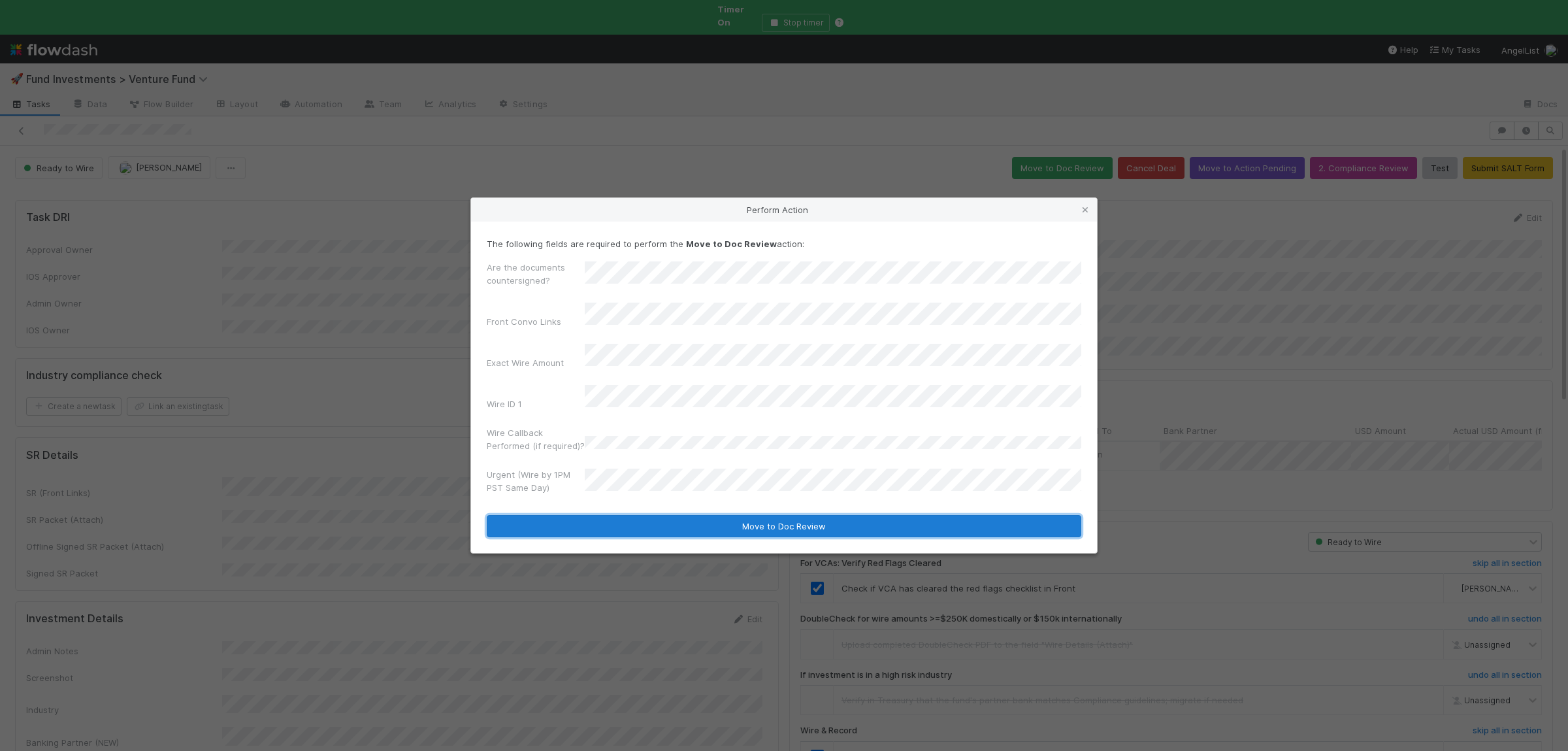
click at [639, 515] on button "Move to Doc Review" at bounding box center [784, 526] width 594 height 22
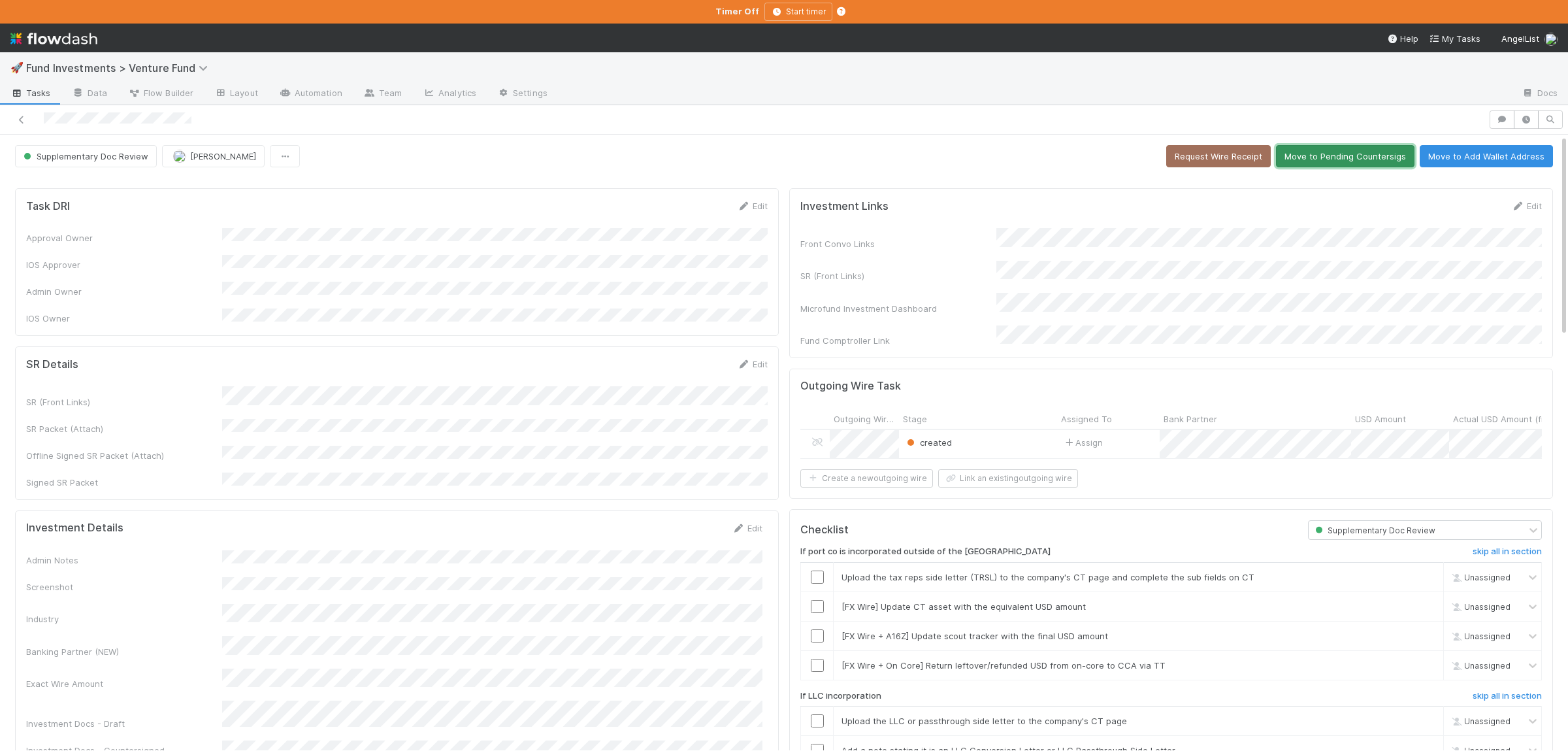
click at [1372, 154] on button "Move to Pending Countersigs" at bounding box center [1344, 156] width 138 height 22
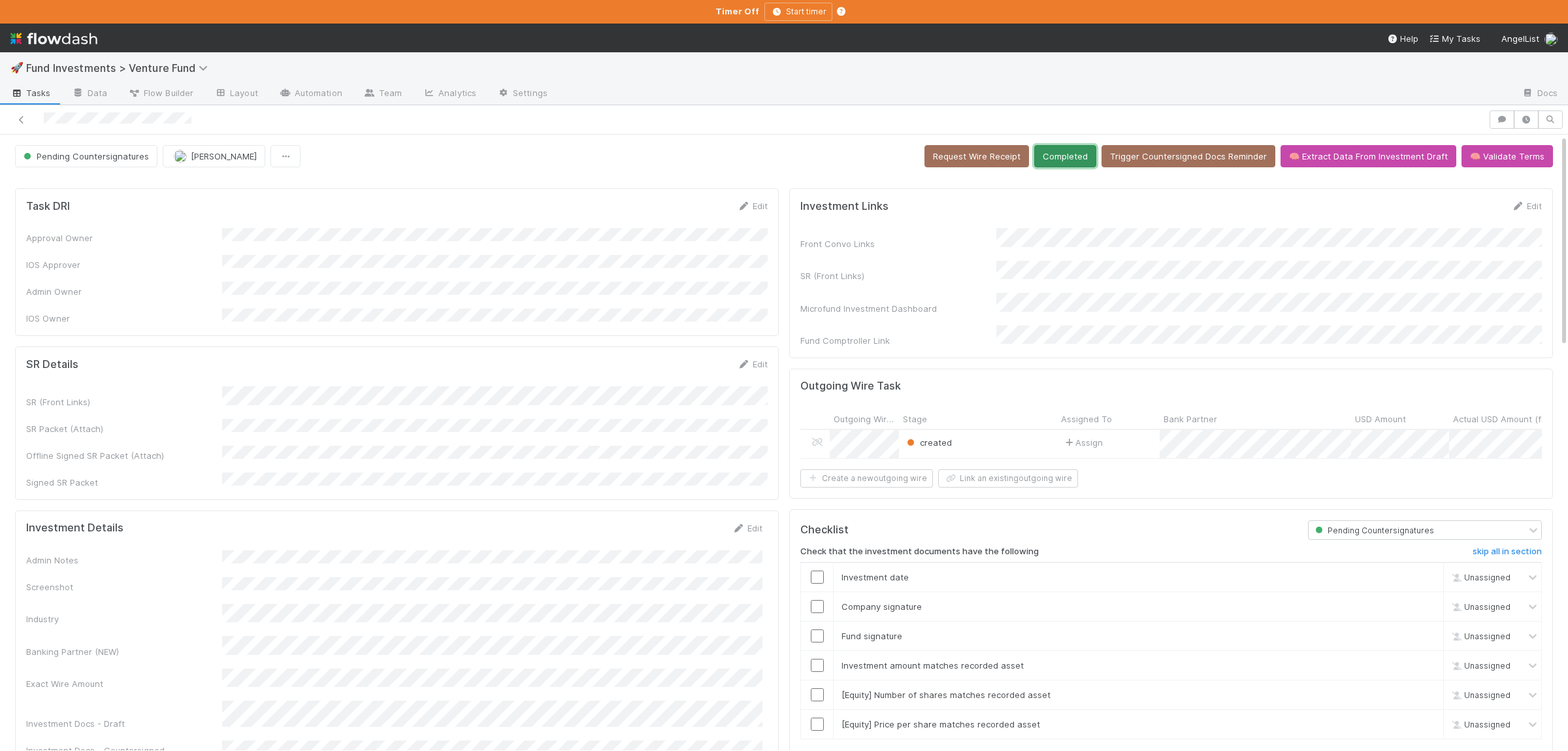
click at [1070, 167] on button "Completed" at bounding box center [1064, 156] width 62 height 22
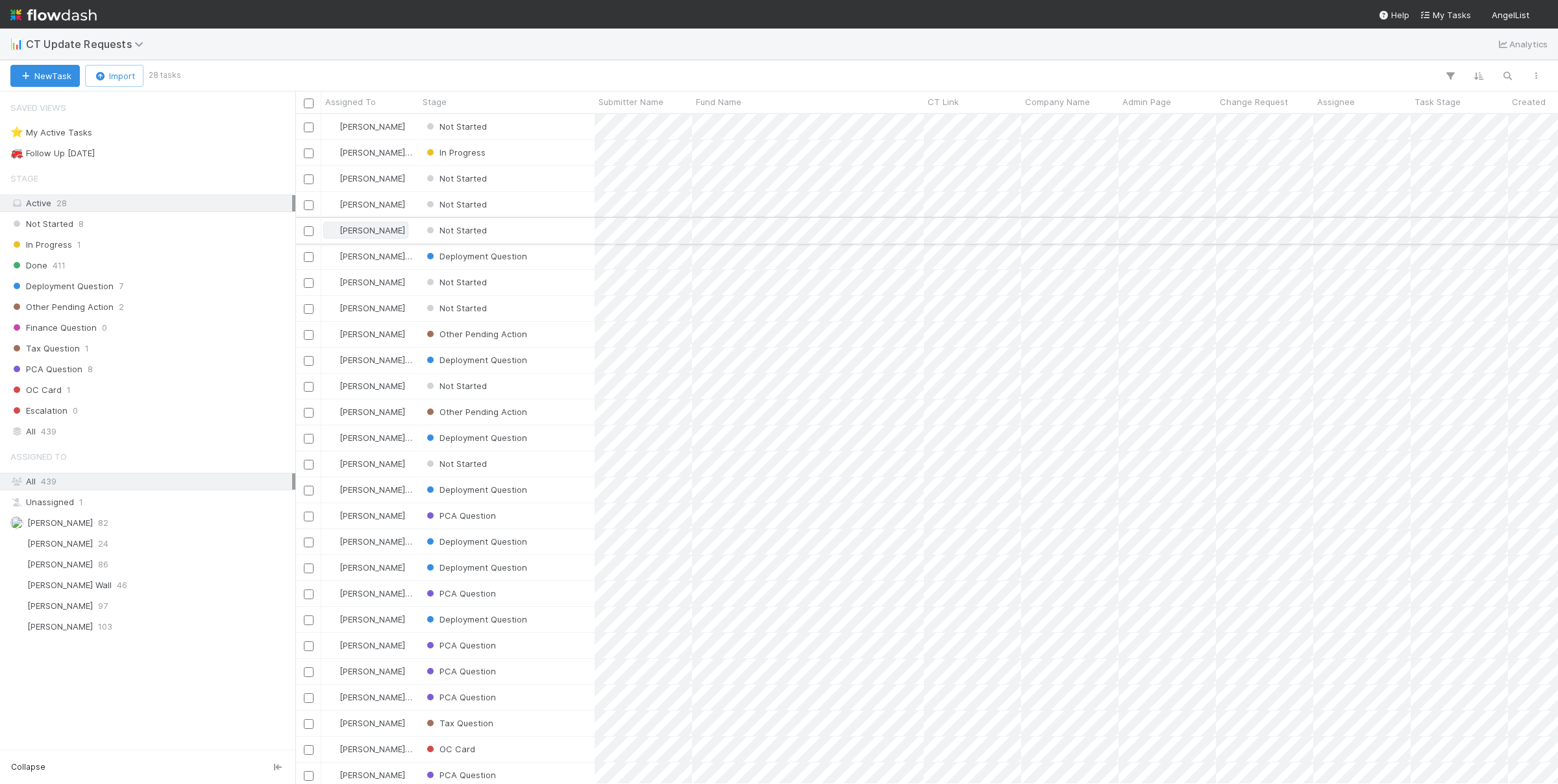
scroll to position [670, 1262]
drag, startPoint x: 106, startPoint y: 135, endPoint x: 117, endPoint y: 142, distance: 13.0
click at [106, 134] on div "⭐ My Active Tasks 3" at bounding box center [151, 132] width 281 height 16
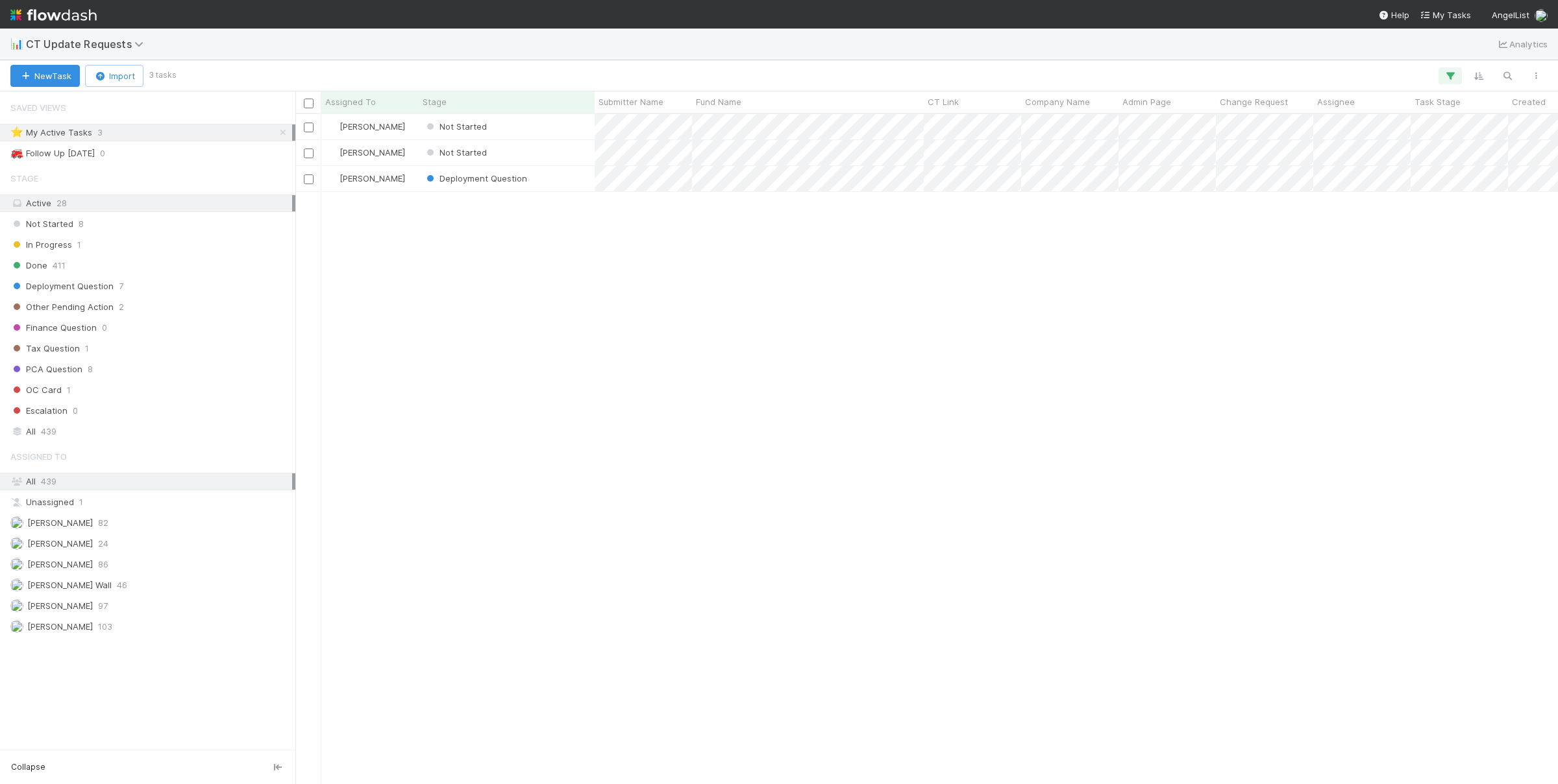
scroll to position [670, 1262]
click at [544, 151] on div "Not Started" at bounding box center [506, 152] width 176 height 25
click at [526, 125] on div "Not Started" at bounding box center [506, 127] width 176 height 25
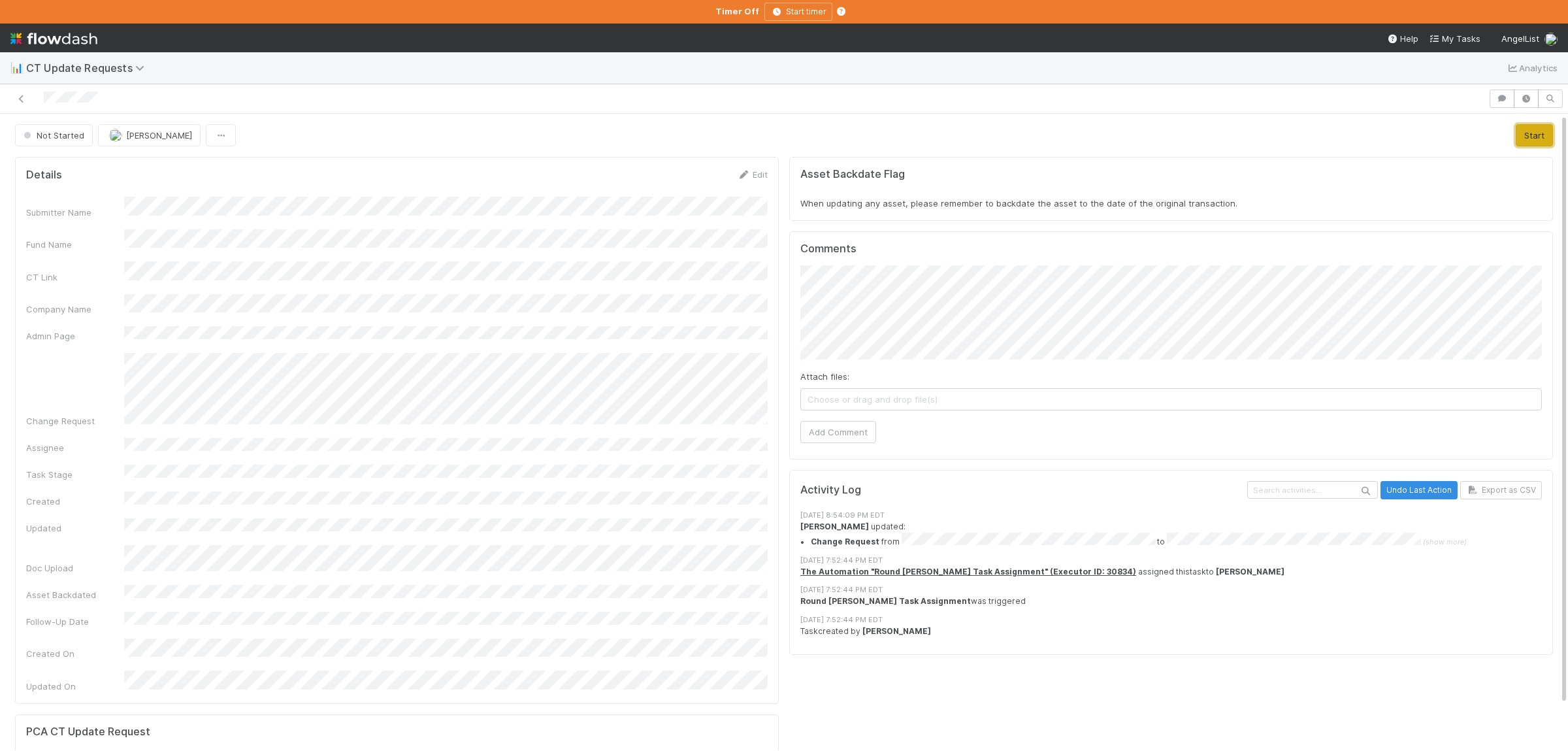
click at [1537, 139] on button "Start" at bounding box center [1534, 135] width 37 height 22
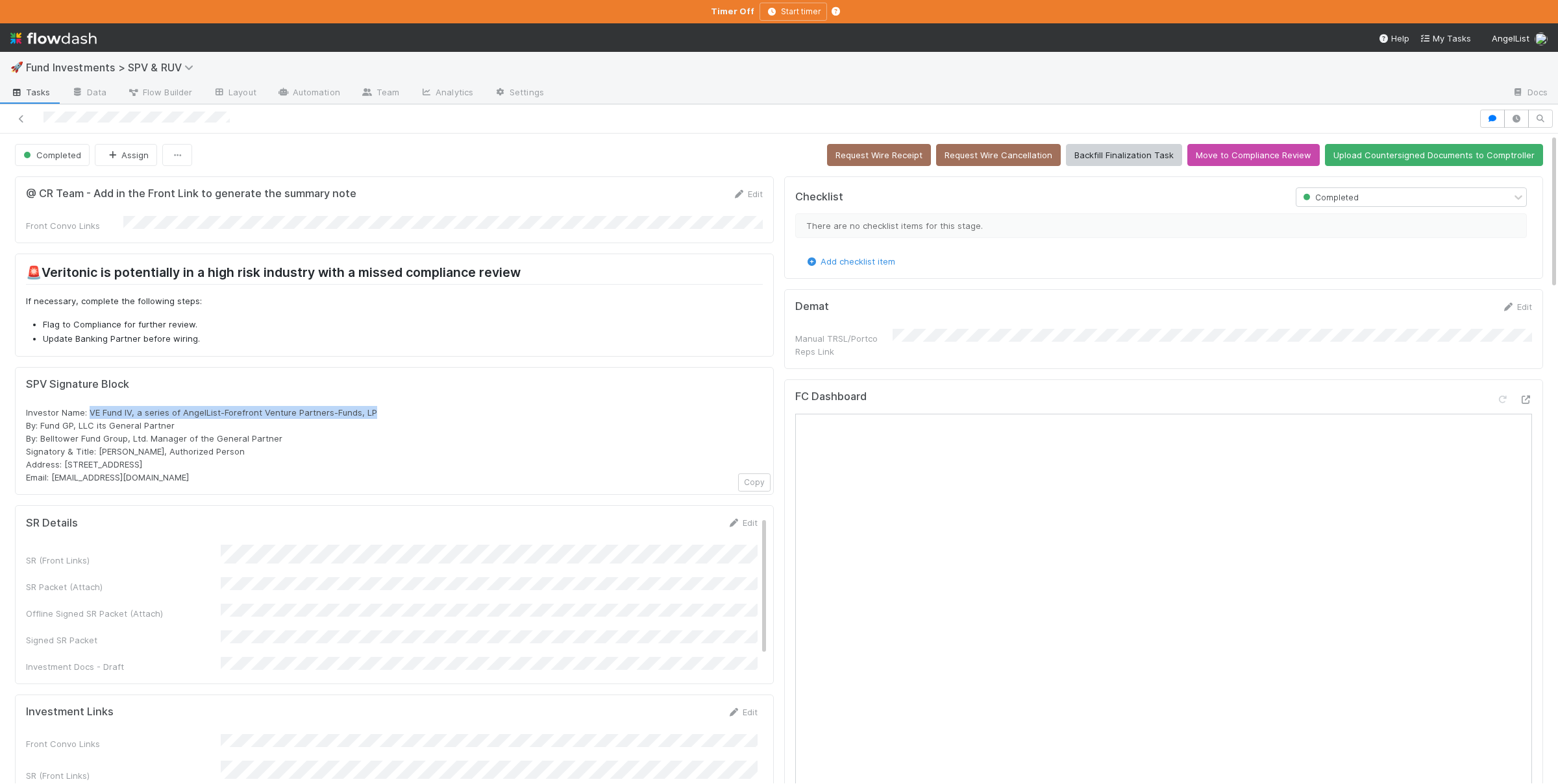
drag, startPoint x: 91, startPoint y: 413, endPoint x: 383, endPoint y: 413, distance: 292.0
click at [383, 413] on div "Investor Name: VE Fund IV, a series of AngelList-Forefront Venture Partners-Fun…" at bounding box center [394, 445] width 736 height 77
copy span "VE Fund IV, a series of AngelList-Forefront Venture Partners-Funds, LP"
